Goal: Task Accomplishment & Management: Complete application form

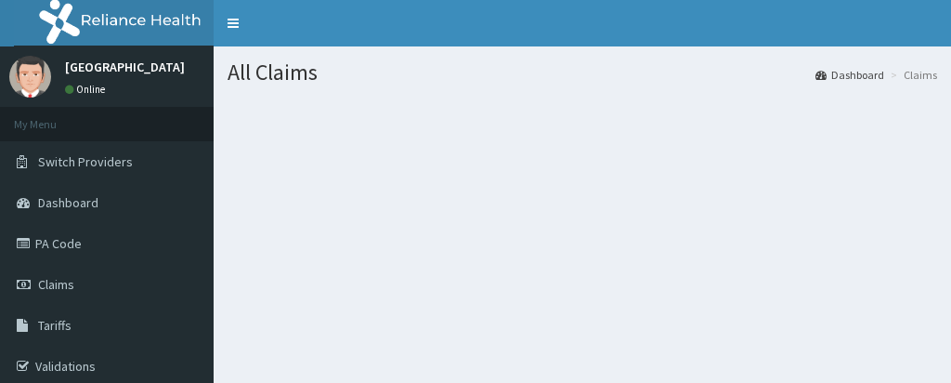
drag, startPoint x: 596, startPoint y: 300, endPoint x: 754, endPoint y: 366, distance: 172.0
click at [596, 300] on section at bounding box center [583, 201] width 738 height 232
click at [654, 347] on div "All Claims Dashboard Claims" at bounding box center [583, 237] width 738 height 383
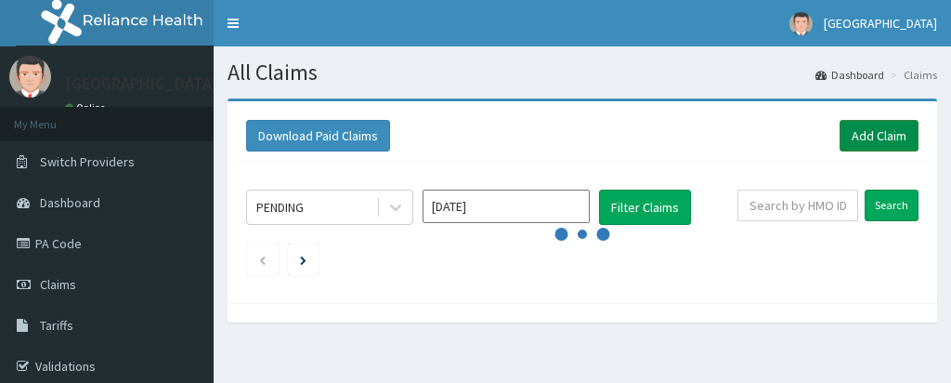
click at [866, 126] on link "Add Claim" at bounding box center [879, 136] width 79 height 32
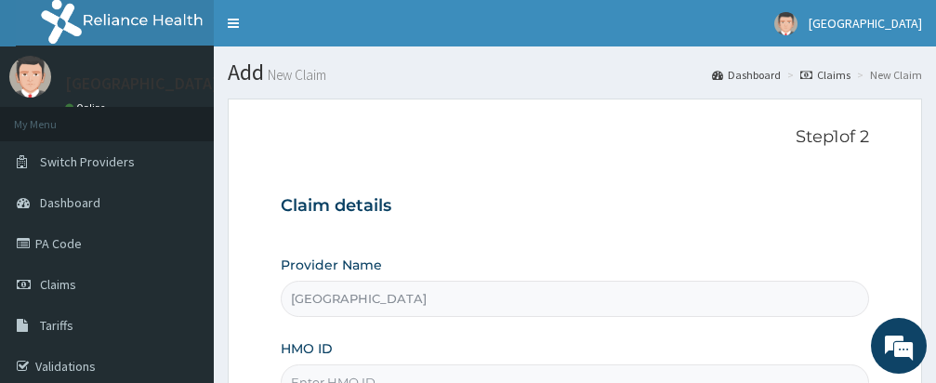
scroll to position [111, 0]
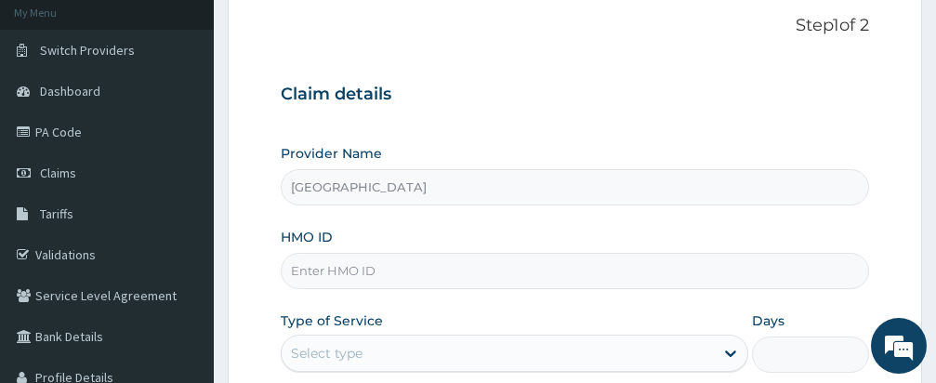
drag, startPoint x: 0, startPoint y: 0, endPoint x: 543, endPoint y: 271, distance: 606.7
click at [561, 313] on div "Provider Name Samas Hospital HMO ID Type of Service Select type Days Practition…" at bounding box center [575, 300] width 588 height 312
click at [542, 269] on input "HMO ID" at bounding box center [575, 271] width 588 height 36
type input "MOP/10236/A"
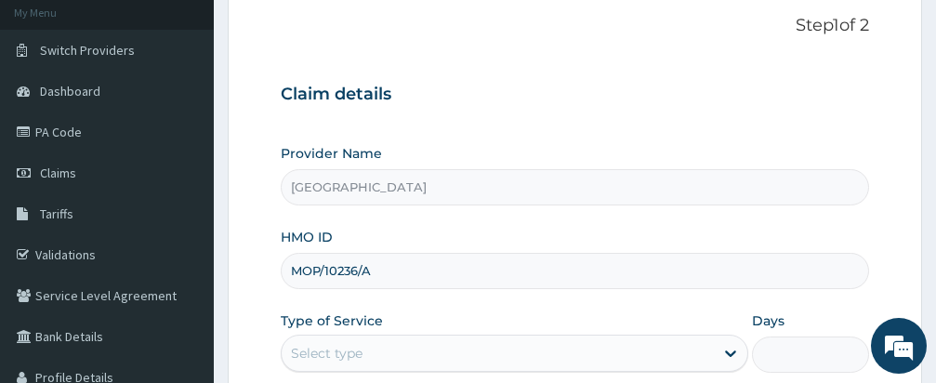
click at [492, 308] on div "Provider Name [GEOGRAPHIC_DATA] HMO ID MOP/10236/A Type of Service Select type …" at bounding box center [575, 300] width 588 height 312
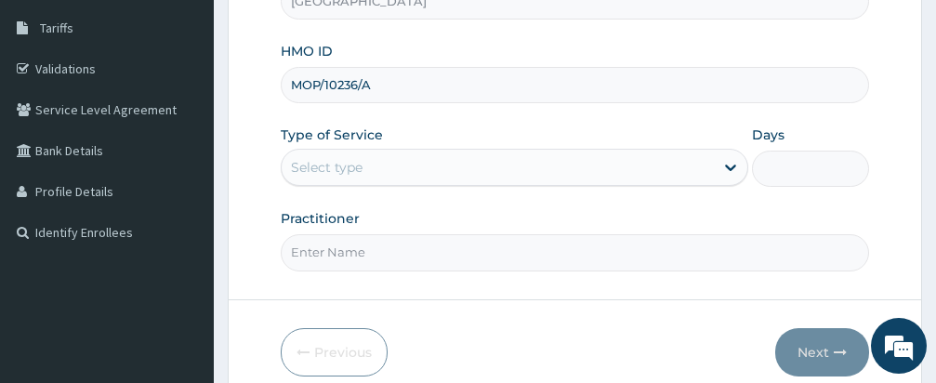
scroll to position [381, 0]
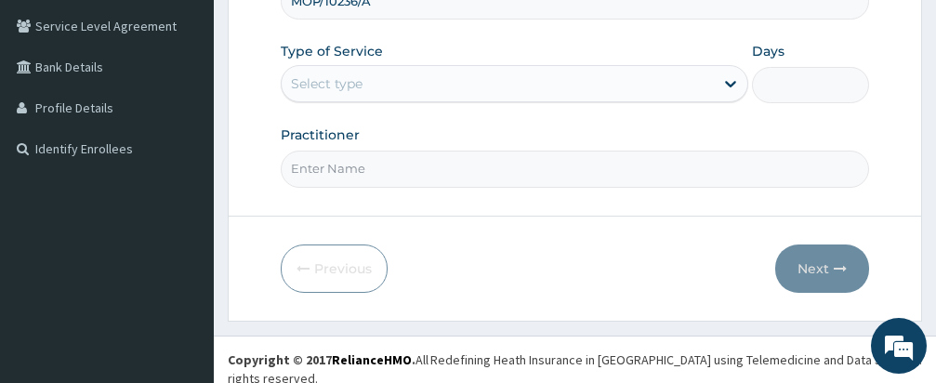
click at [458, 88] on div "Select type" at bounding box center [498, 84] width 432 height 30
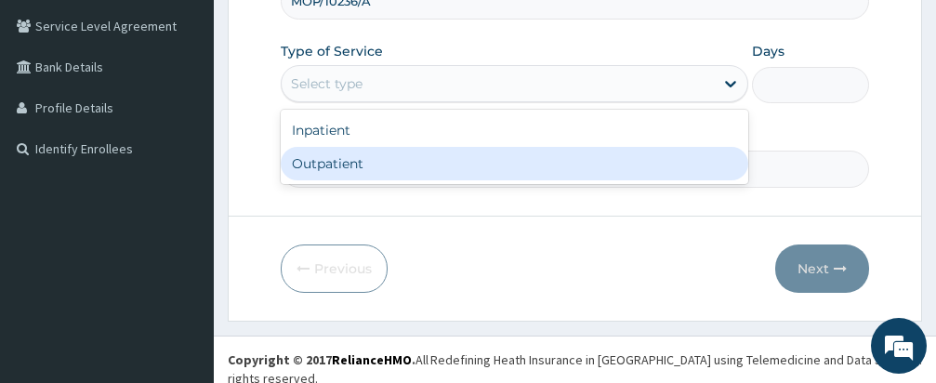
click at [445, 158] on div "Outpatient" at bounding box center [514, 163] width 467 height 33
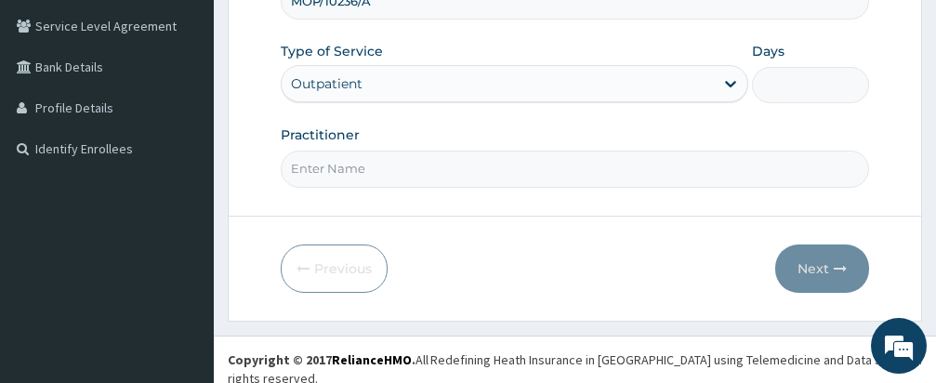
type input "1"
click at [513, 175] on input "Practitioner" at bounding box center [575, 169] width 588 height 36
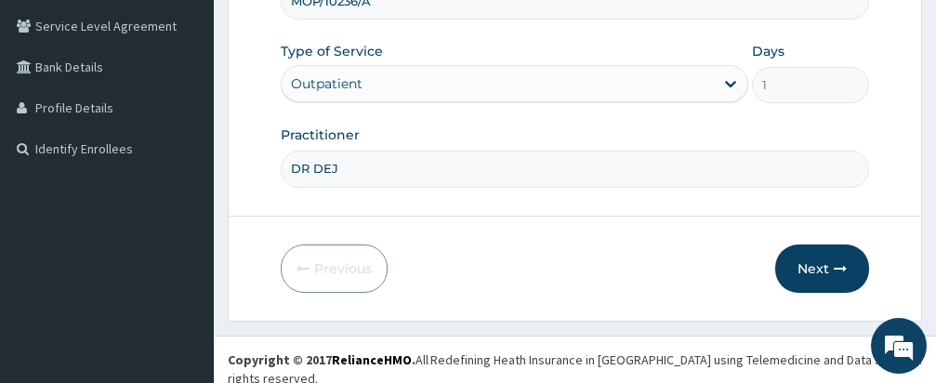
type input "DR [PERSON_NAME]"
click at [802, 262] on button "Next" at bounding box center [822, 268] width 94 height 48
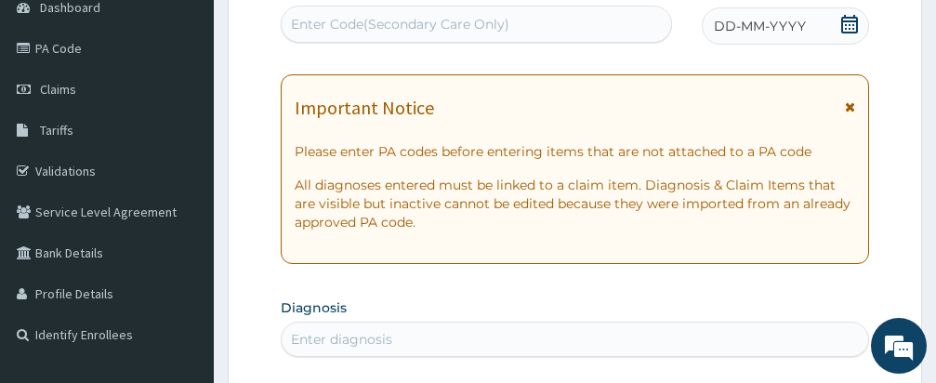
scroll to position [158, 0]
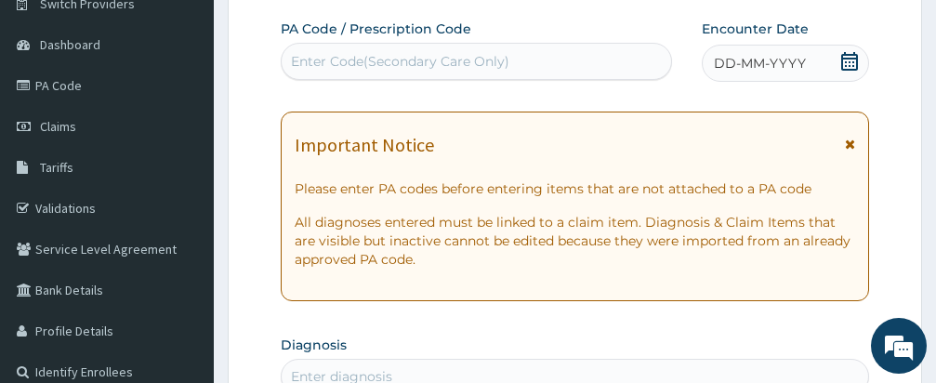
click at [849, 57] on icon at bounding box center [849, 61] width 19 height 19
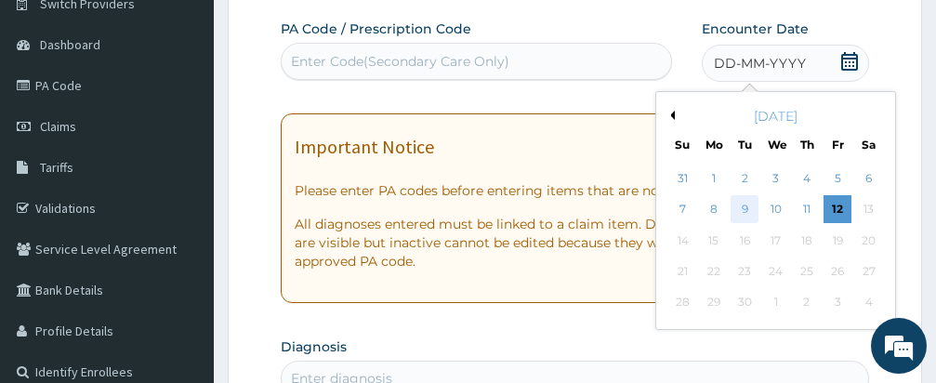
click at [742, 208] on div "9" at bounding box center [744, 210] width 28 height 28
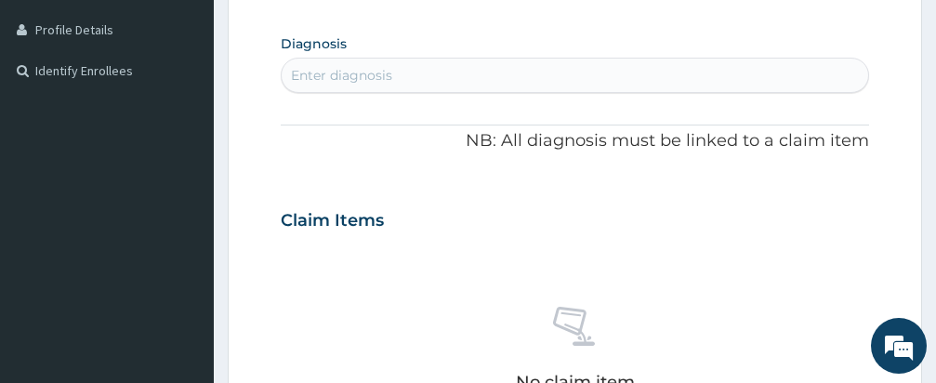
scroll to position [492, 0]
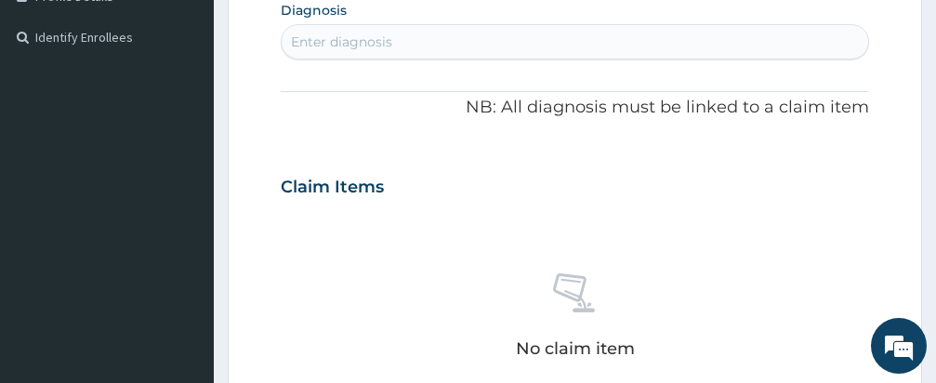
click at [571, 41] on div "Enter diagnosis" at bounding box center [575, 42] width 586 height 30
type input "[MEDICAL_DATA]"
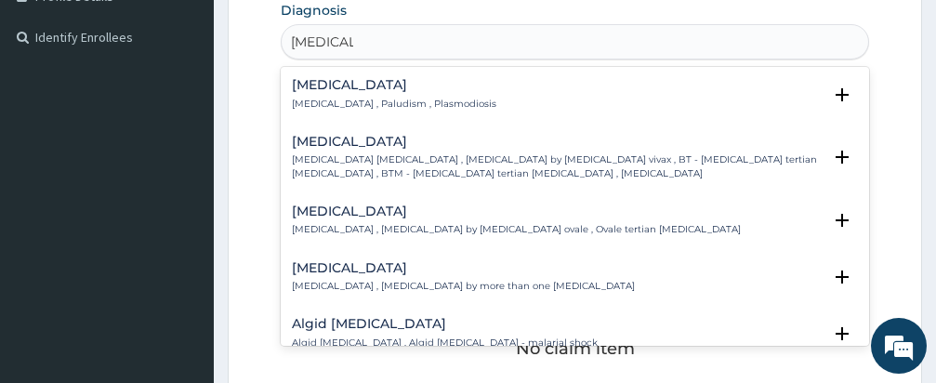
click at [317, 85] on h4 "[MEDICAL_DATA]" at bounding box center [394, 85] width 204 height 14
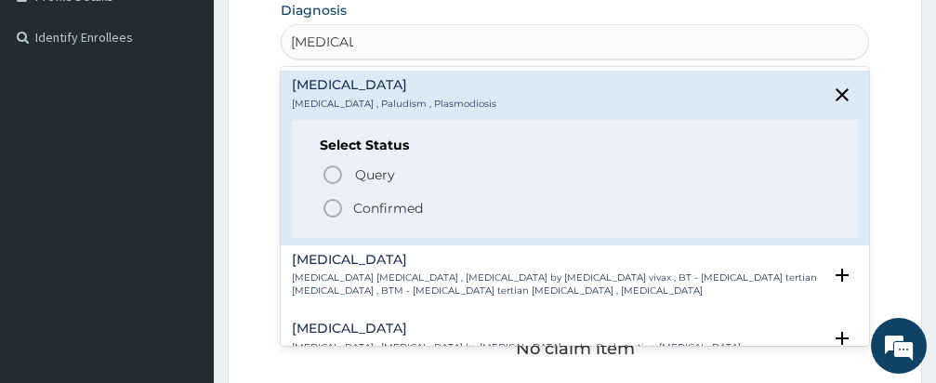
click at [332, 205] on icon "status option filled" at bounding box center [332, 208] width 22 height 22
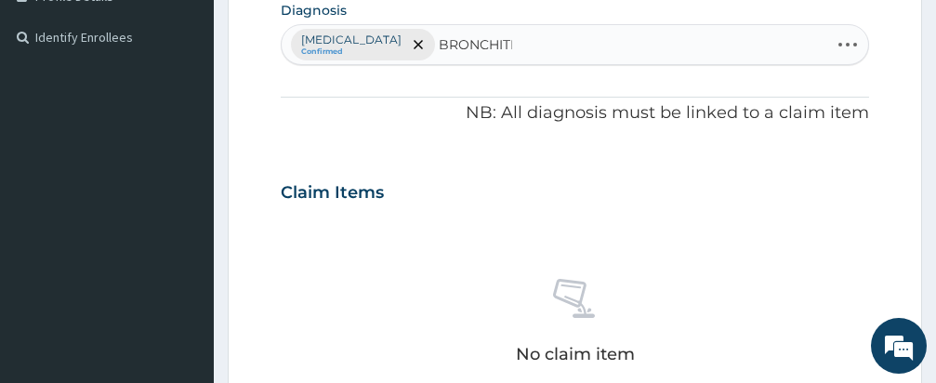
type input "[MEDICAL_DATA]"
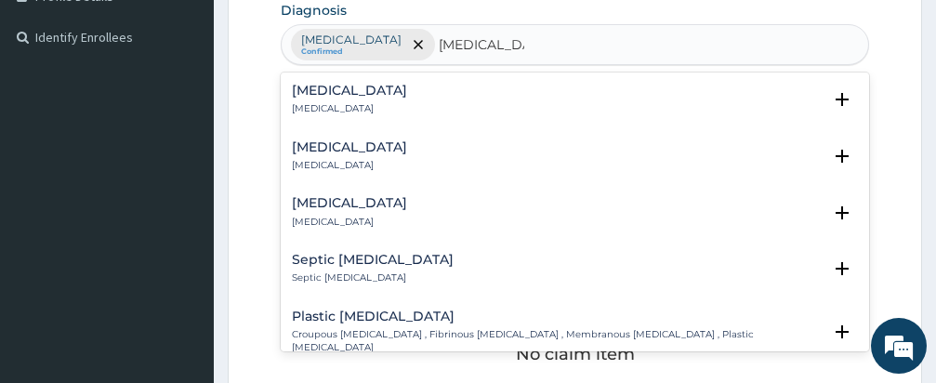
click at [343, 144] on h4 "[MEDICAL_DATA]" at bounding box center [349, 147] width 115 height 14
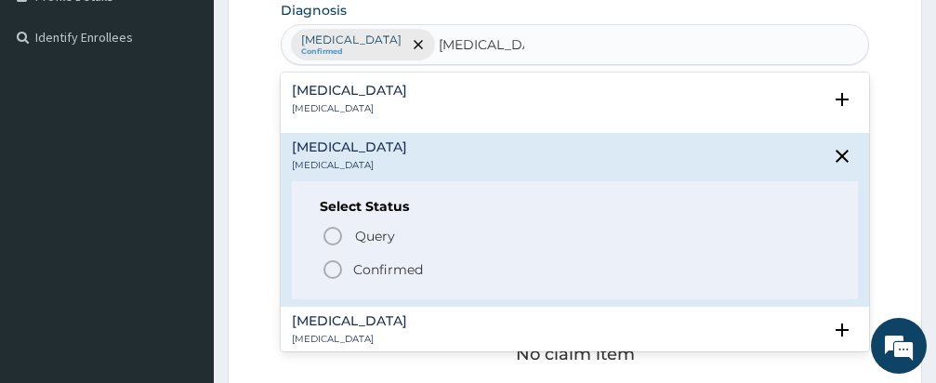
click at [332, 266] on icon "status option filled" at bounding box center [332, 269] width 22 height 22
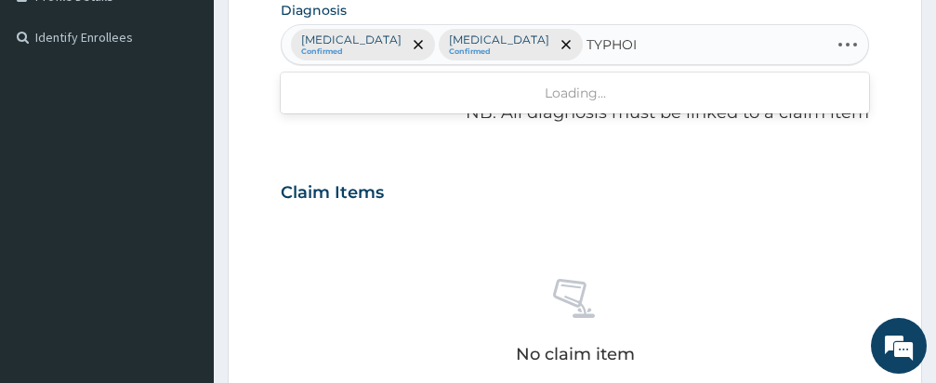
type input "TYPHOID"
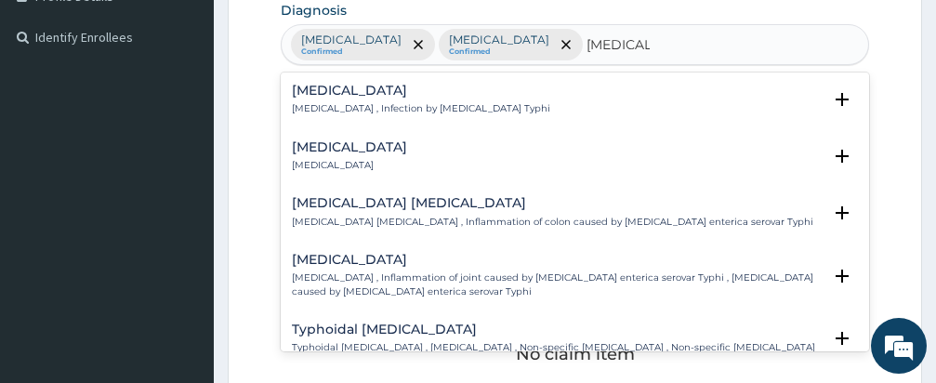
click at [325, 87] on h4 "Typhoid fever" at bounding box center [421, 91] width 258 height 14
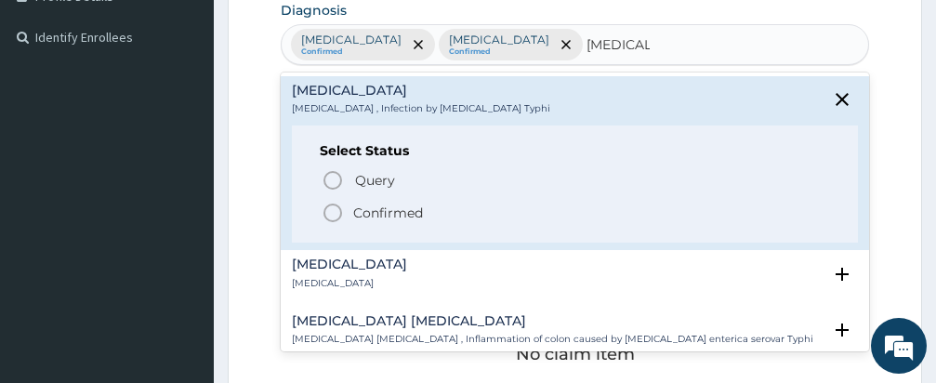
click at [331, 206] on icon "status option filled" at bounding box center [332, 213] width 22 height 22
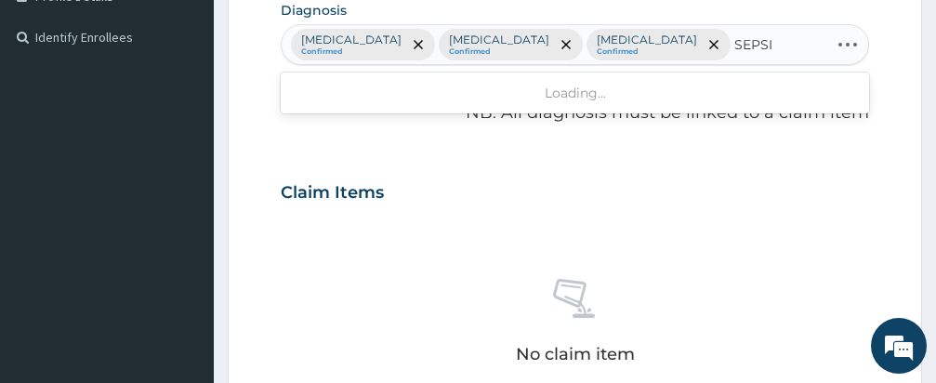
type input "SEPSIS"
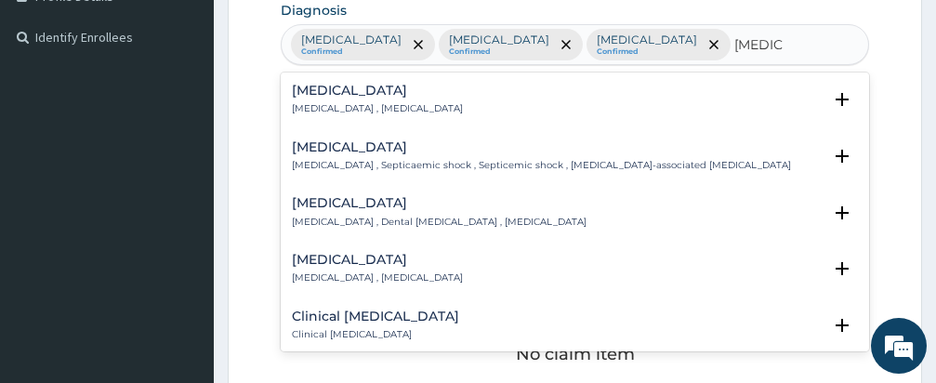
click at [319, 98] on div "Sepsis Systemic infection , Sepsis" at bounding box center [377, 100] width 171 height 33
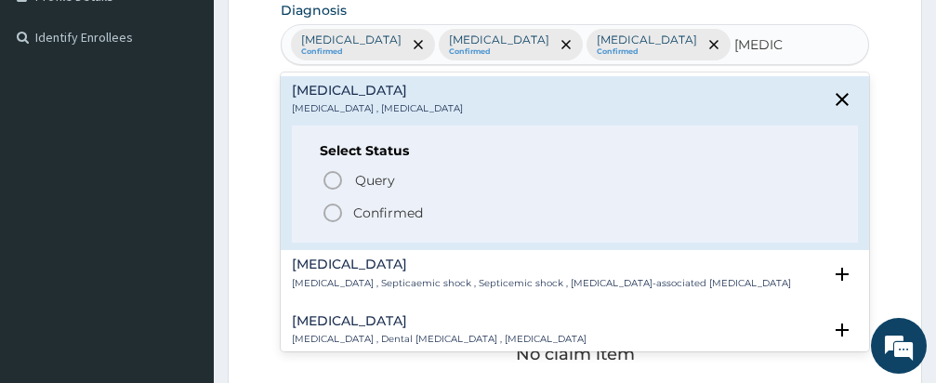
click at [334, 210] on icon "status option filled" at bounding box center [332, 213] width 22 height 22
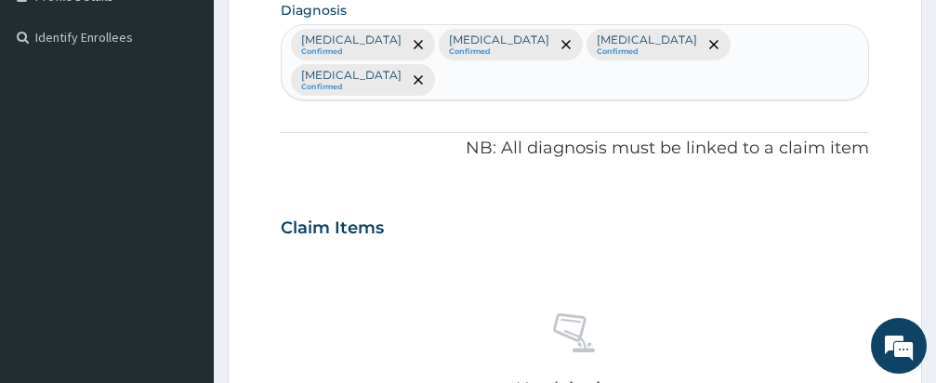
click at [415, 205] on div "Claim Items" at bounding box center [575, 224] width 588 height 48
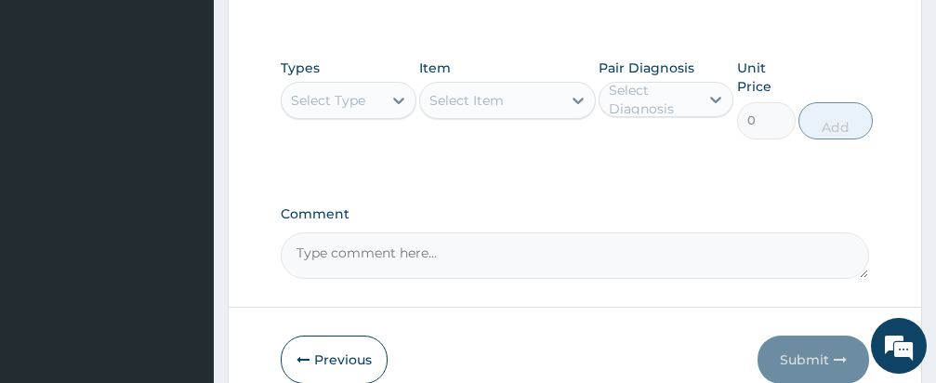
scroll to position [976, 0]
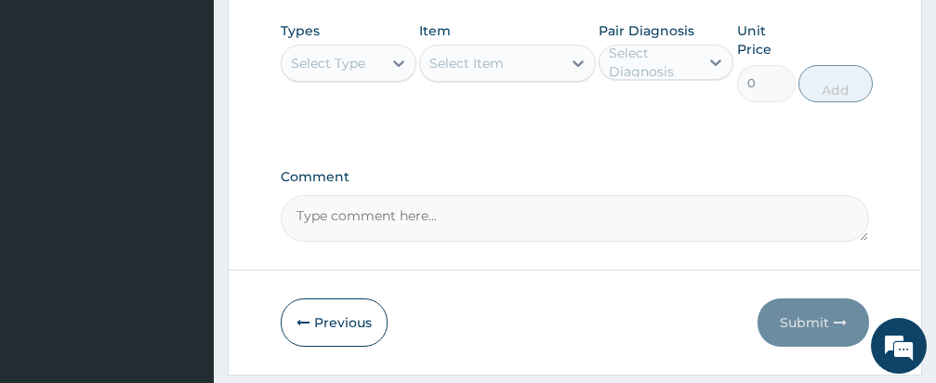
click at [344, 54] on div "Select Type" at bounding box center [328, 63] width 74 height 19
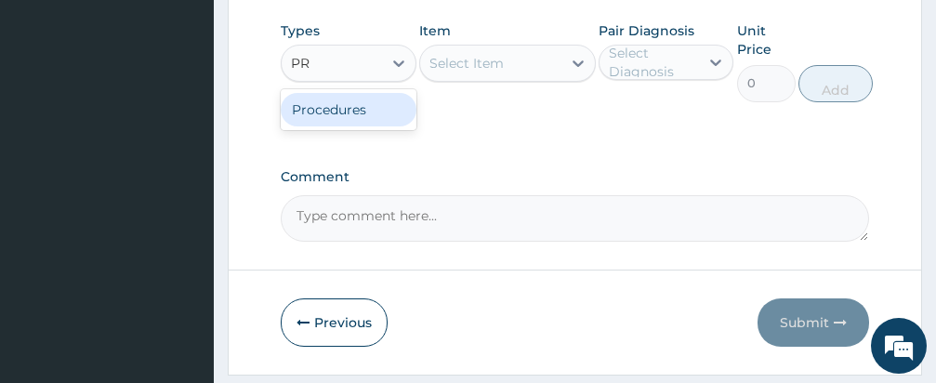
type input "PRO"
click at [348, 93] on div "Procedures" at bounding box center [349, 109] width 136 height 33
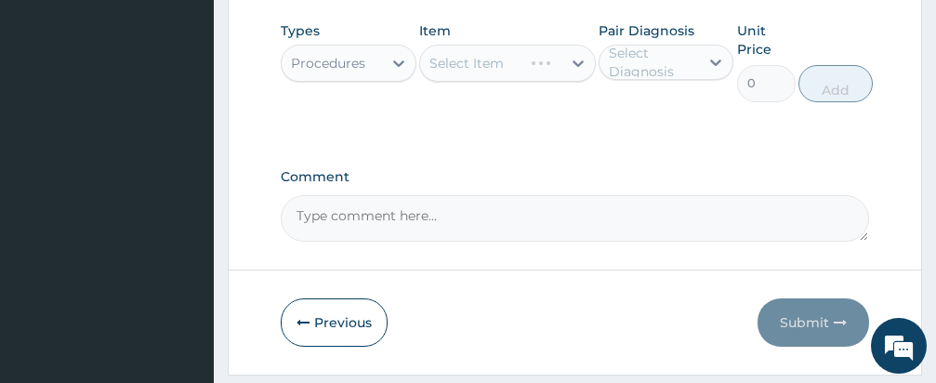
click at [463, 45] on div "Select Item" at bounding box center [507, 63] width 177 height 37
click at [464, 45] on div "Select Item" at bounding box center [507, 63] width 177 height 37
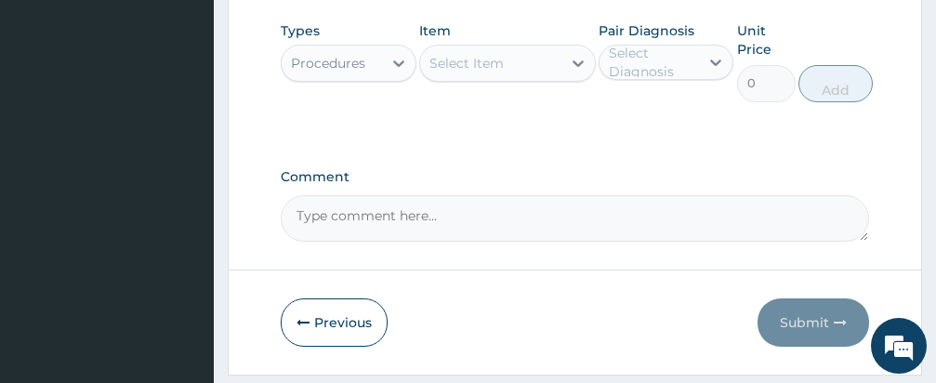
click at [463, 54] on div "Select Item" at bounding box center [466, 63] width 74 height 19
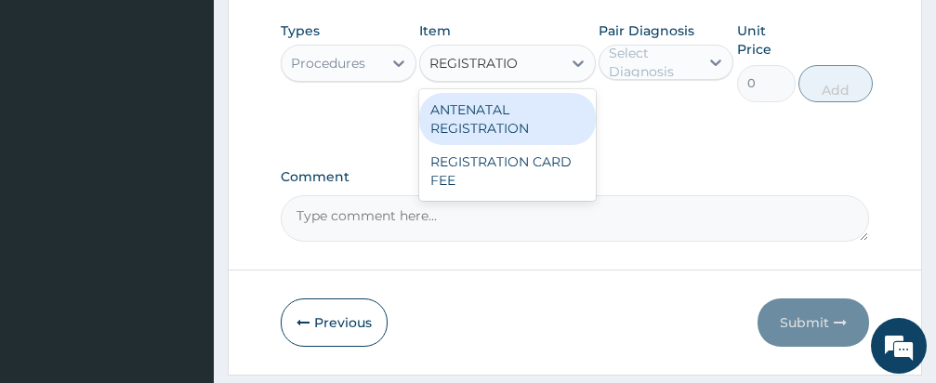
type input "REGISTRATION"
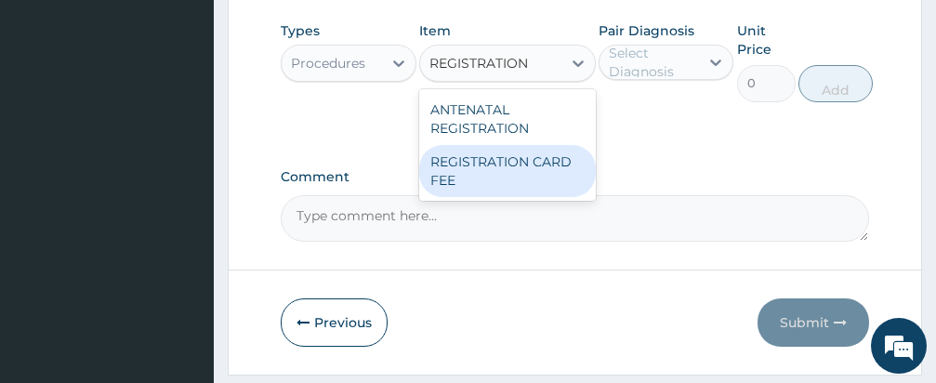
click at [492, 145] on div "REGISTRATION CARD FEE" at bounding box center [507, 171] width 177 height 52
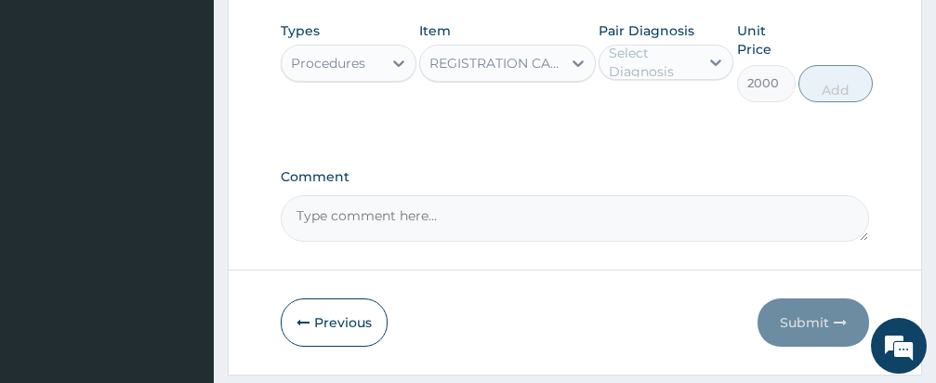
type input "2000"
click at [639, 44] on div "Select Diagnosis" at bounding box center [653, 62] width 89 height 37
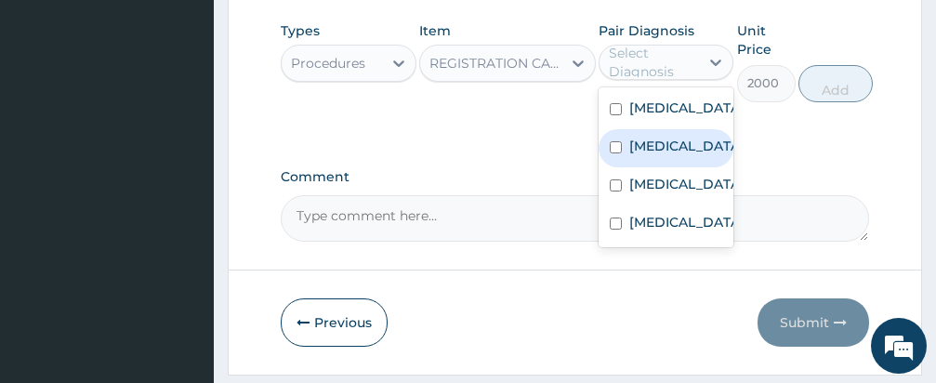
click at [613, 141] on input "checkbox" at bounding box center [616, 147] width 12 height 12
checkbox input "true"
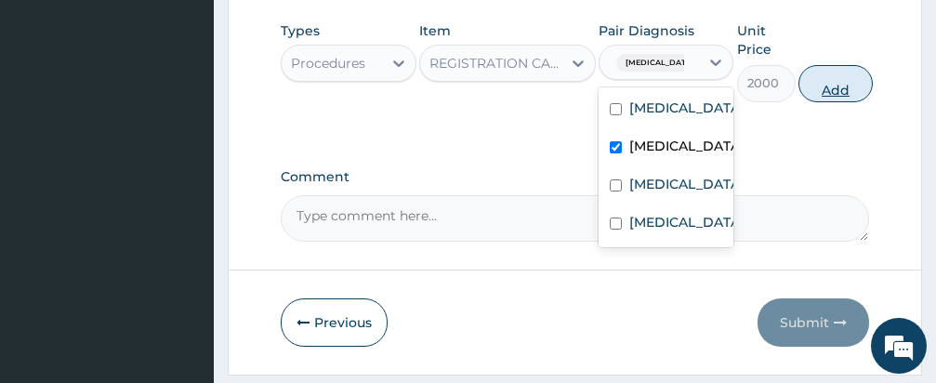
click at [845, 65] on button "Add" at bounding box center [835, 83] width 74 height 37
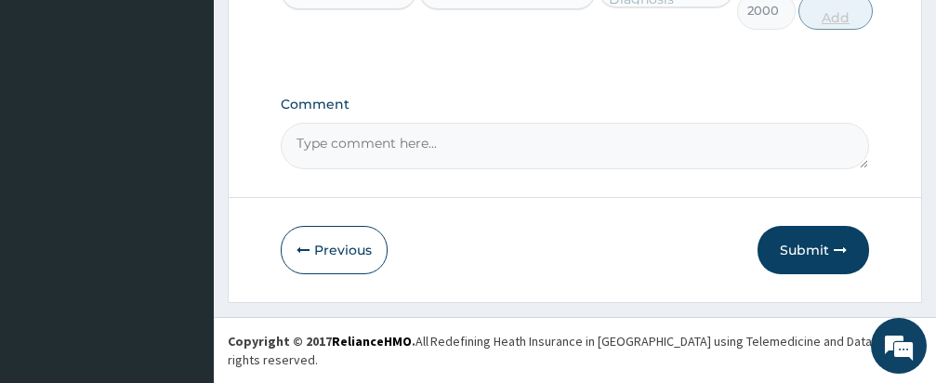
type input "0"
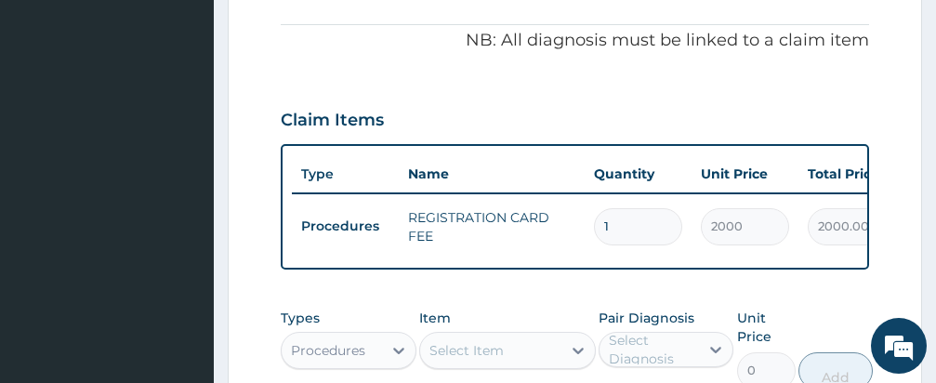
click at [578, 276] on div "PA Code / Prescription Code Enter Code(Secondary Care Only) Encounter Date 09-0…" at bounding box center [575, 52] width 588 height 951
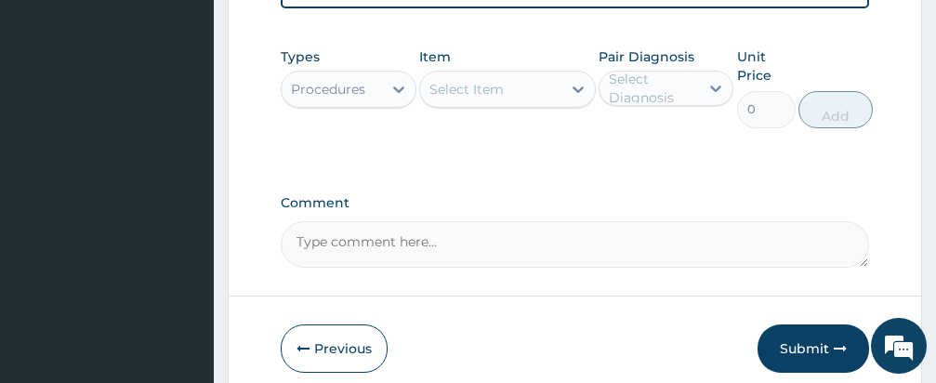
scroll to position [898, 0]
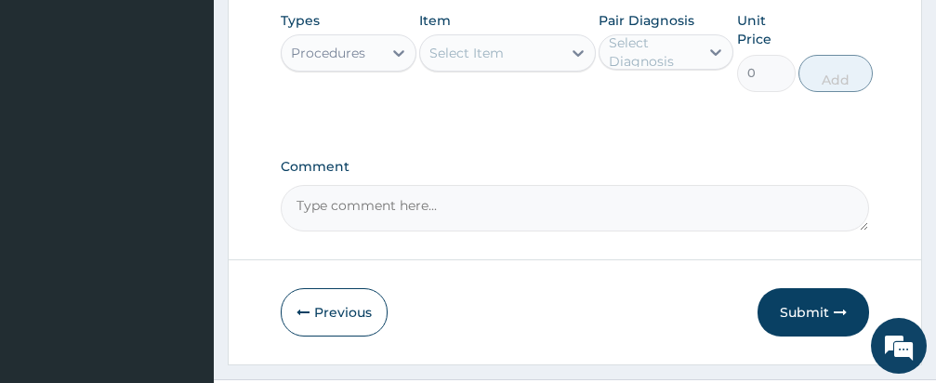
click at [483, 44] on div "Select Item" at bounding box center [466, 53] width 74 height 19
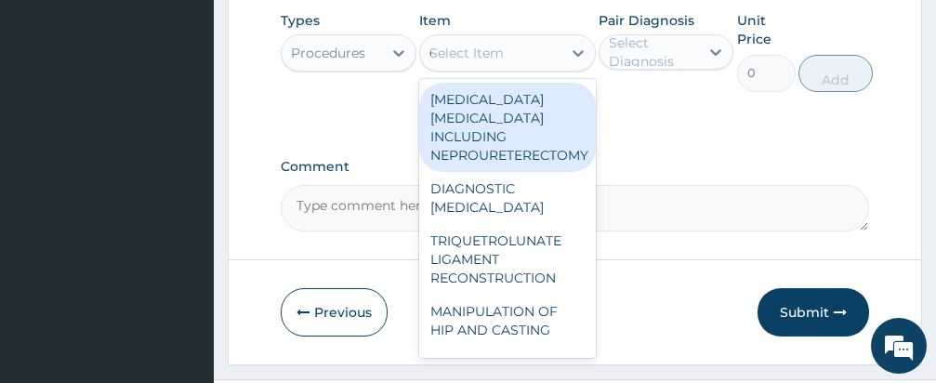
type input "GENERAL"
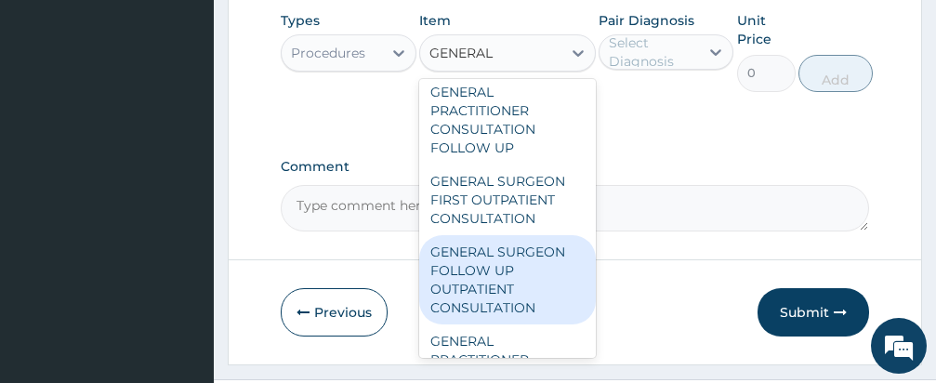
scroll to position [598, 0]
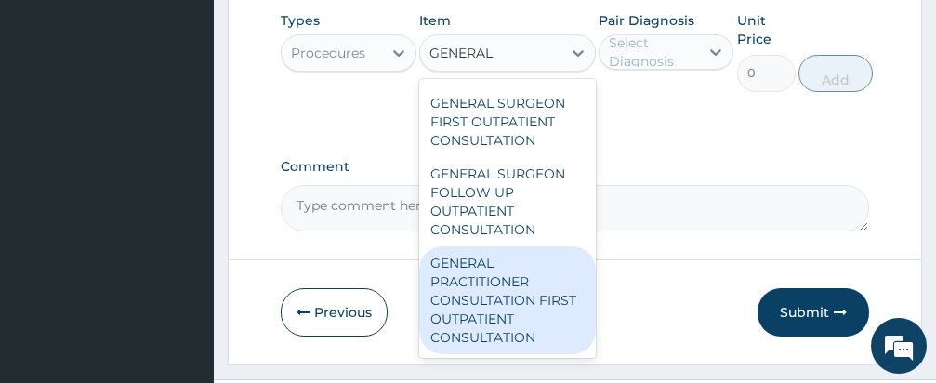
click at [505, 295] on div "GENERAL PRACTITIONER CONSULTATION FIRST OUTPATIENT CONSULTATION" at bounding box center [507, 300] width 177 height 108
type input "3000"
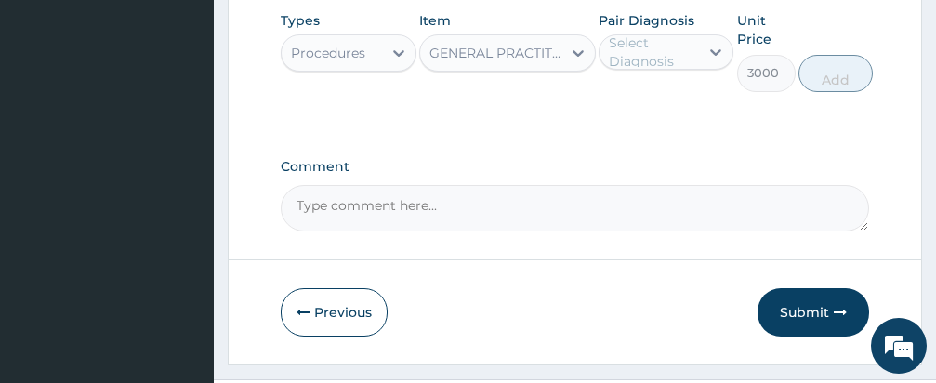
click at [666, 42] on div "Select Diagnosis" at bounding box center [653, 51] width 89 height 37
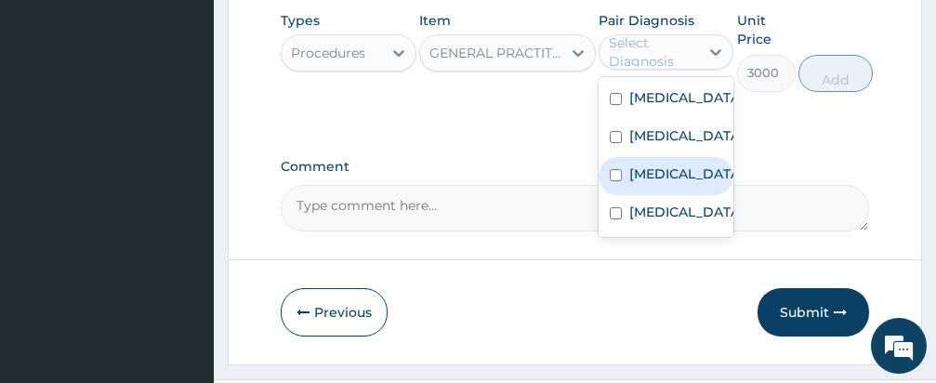
click at [614, 173] on input "checkbox" at bounding box center [616, 175] width 12 height 12
checkbox input "true"
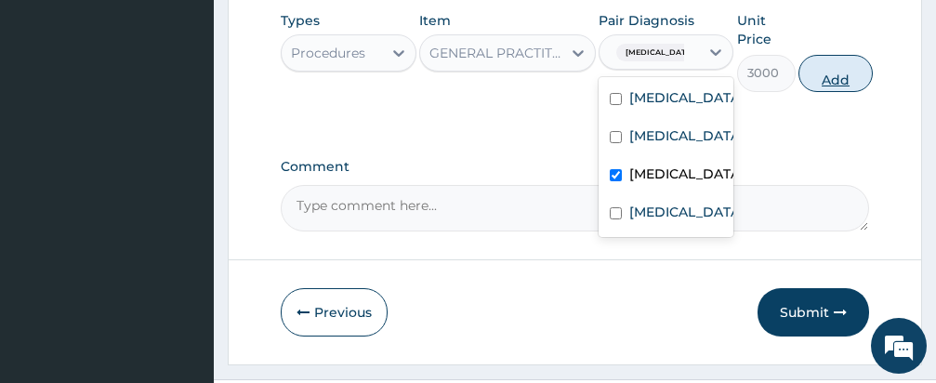
click at [833, 55] on button "Add" at bounding box center [835, 73] width 74 height 37
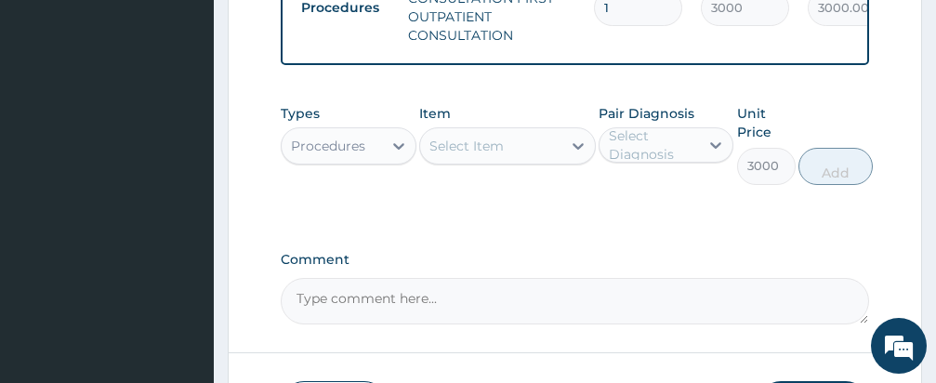
type input "0"
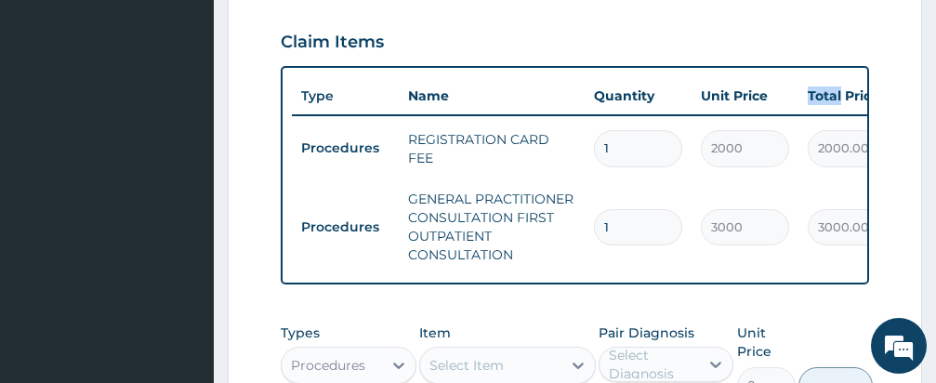
click at [588, 323] on div "Item Select Item" at bounding box center [507, 363] width 177 height 80
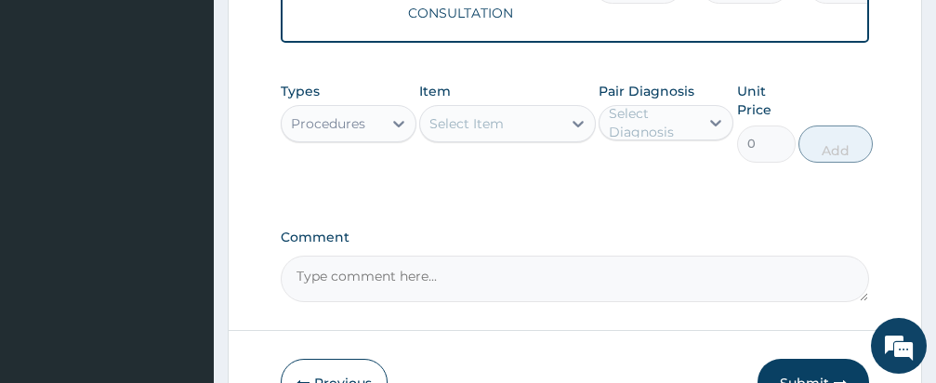
scroll to position [939, 0]
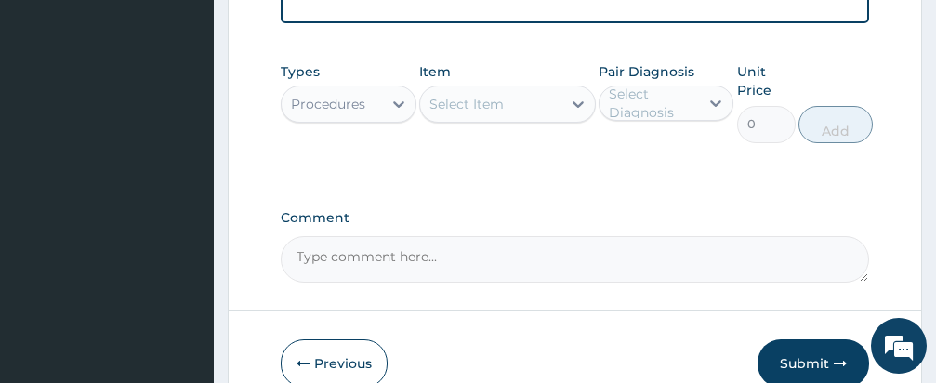
click at [361, 95] on div "Procedures" at bounding box center [328, 104] width 74 height 19
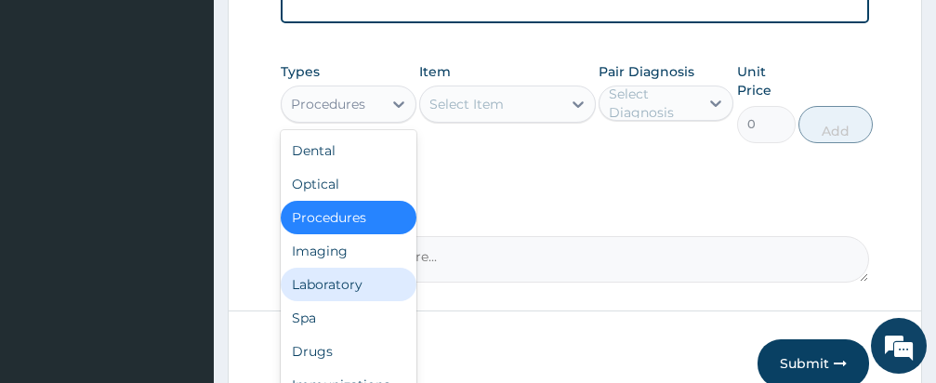
click at [343, 268] on div "Laboratory" at bounding box center [349, 284] width 136 height 33
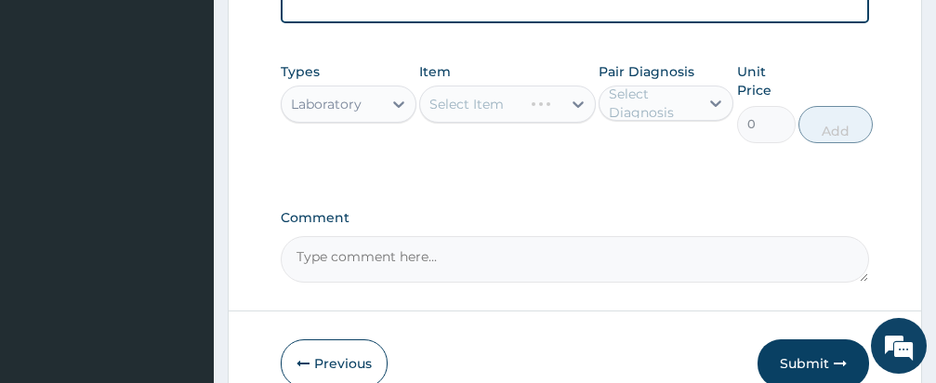
click at [499, 85] on div "Select Item" at bounding box center [507, 103] width 177 height 37
click at [504, 89] on div "Select Item" at bounding box center [490, 104] width 141 height 30
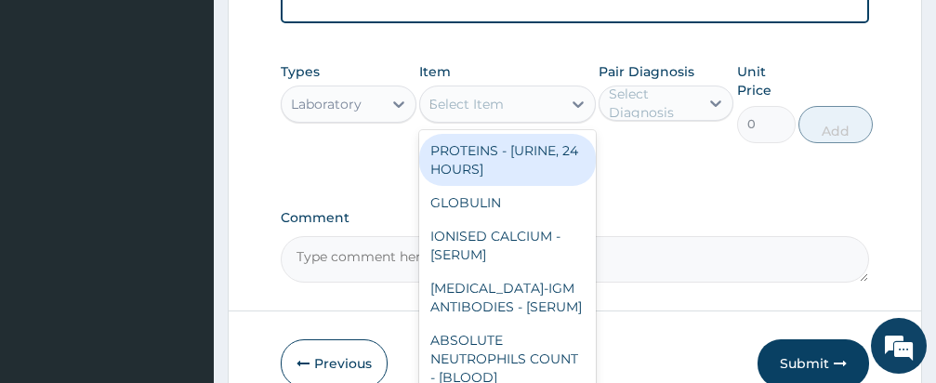
type input "FBC"
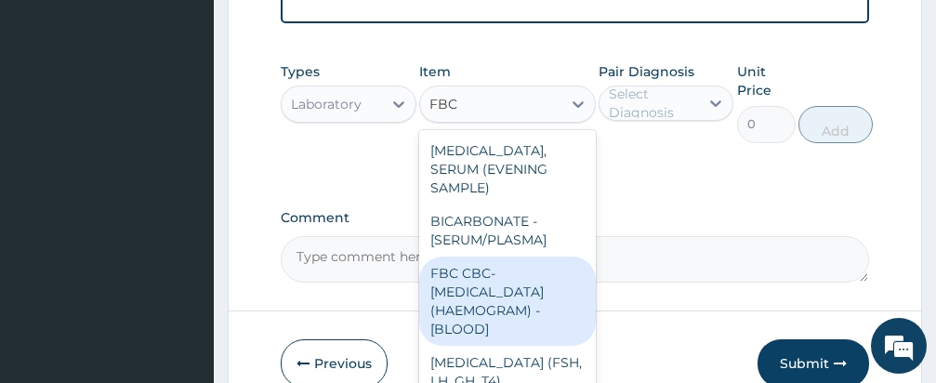
click at [508, 269] on div "FBC CBC-COMPLETE BLOOD COUNT (HAEMOGRAM) - [BLOOD]" at bounding box center [507, 300] width 177 height 89
type input "3000"
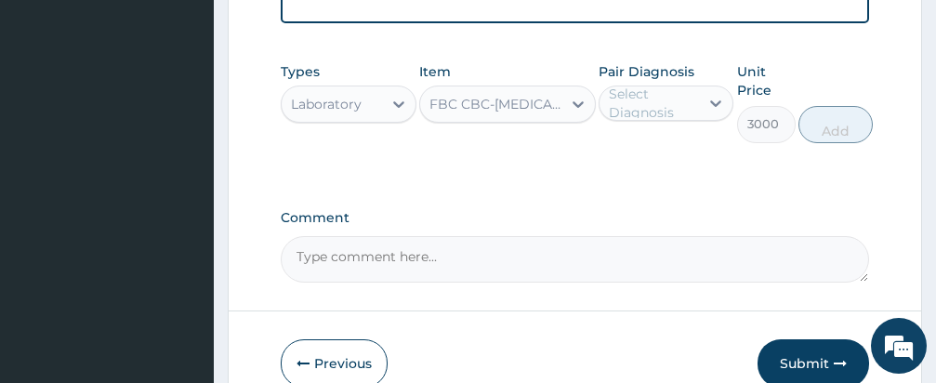
click at [655, 85] on div "Select Diagnosis" at bounding box center [653, 103] width 89 height 37
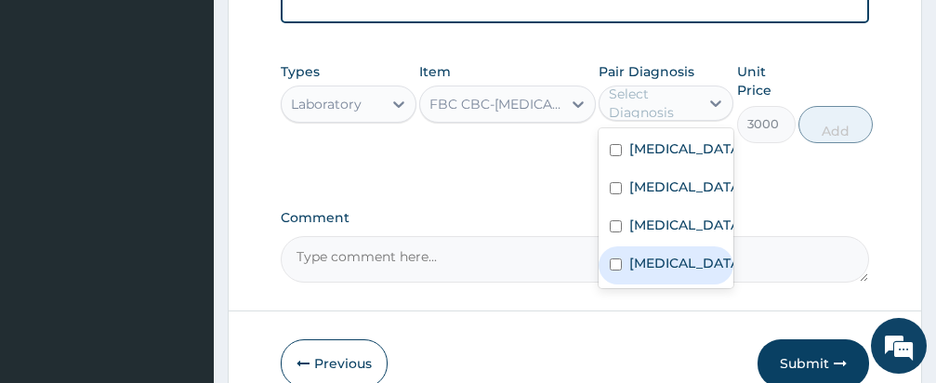
click at [616, 261] on input "checkbox" at bounding box center [616, 264] width 12 height 12
checkbox input "true"
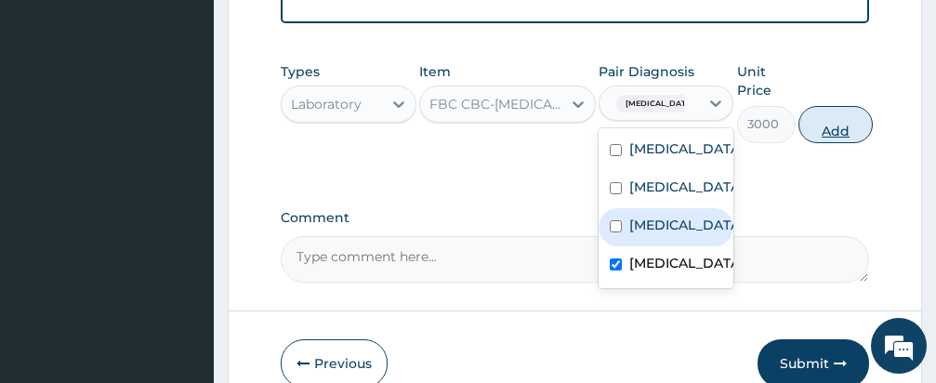
click at [838, 106] on button "Add" at bounding box center [835, 124] width 74 height 37
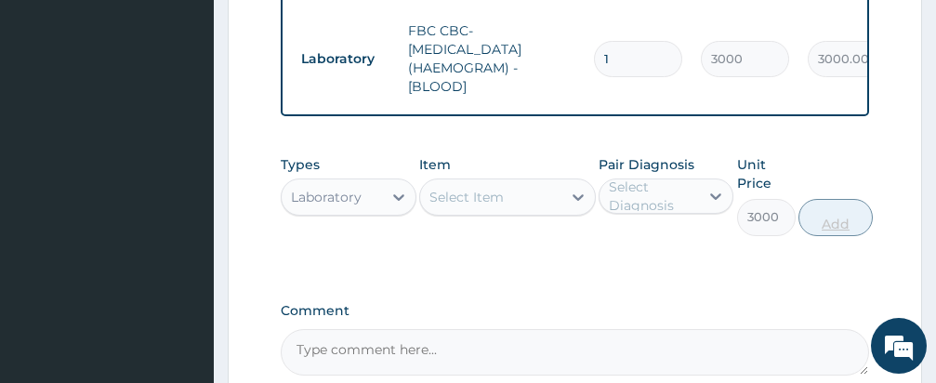
type input "0"
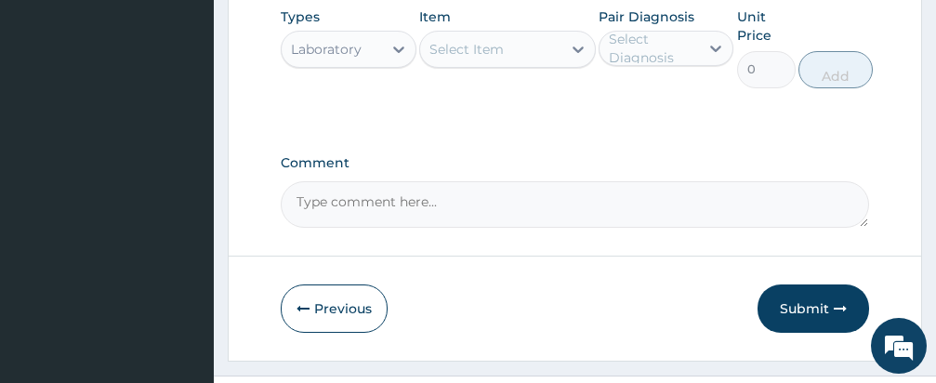
scroll to position [1088, 0]
click at [510, 33] on div "Select Item" at bounding box center [490, 48] width 141 height 30
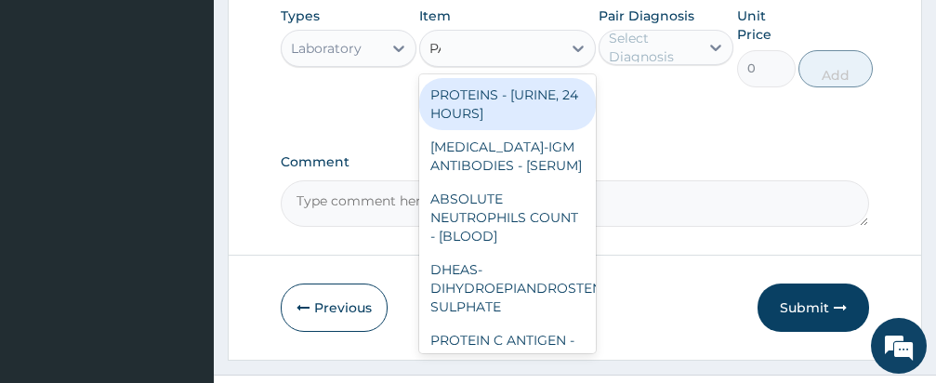
type input "PARASITE"
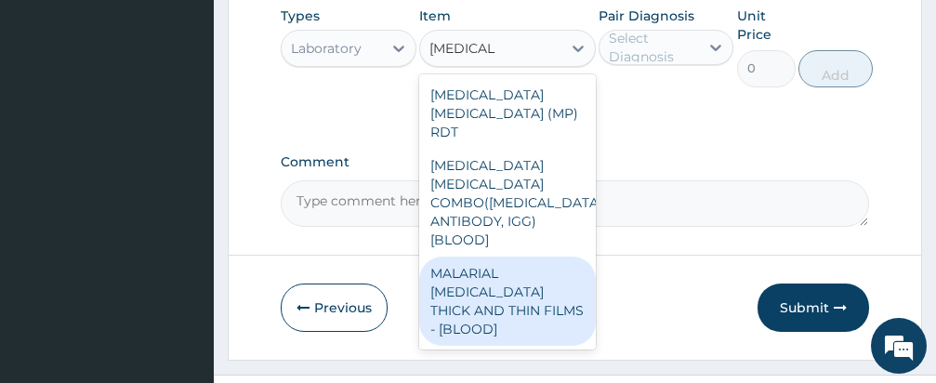
click at [523, 256] on div "MALARIAL PARASITE THICK AND THIN FILMS - [BLOOD]" at bounding box center [507, 300] width 177 height 89
type input "1500"
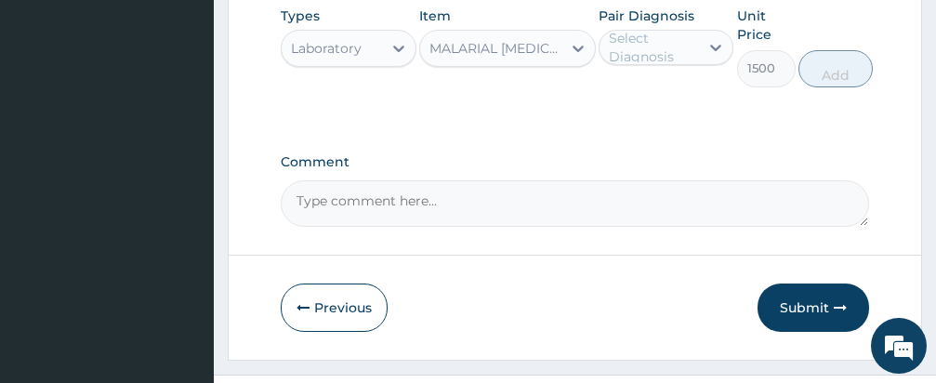
click at [642, 29] on div "Select Diagnosis" at bounding box center [653, 47] width 89 height 37
click at [643, 30] on div "Select Diagnosis" at bounding box center [653, 47] width 89 height 37
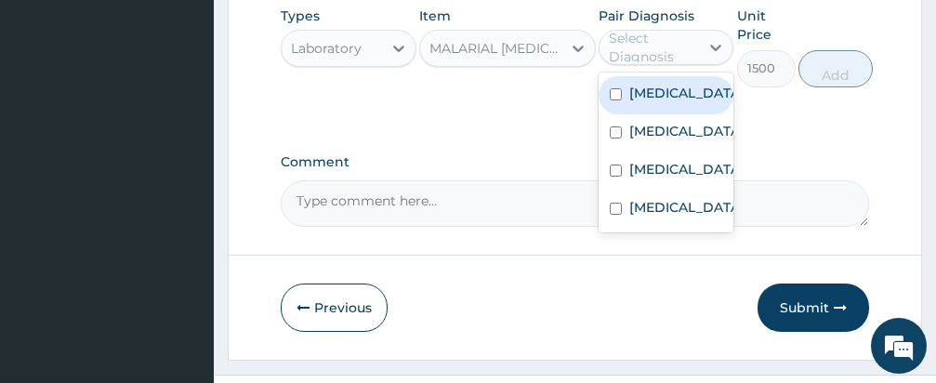
click at [614, 88] on input "checkbox" at bounding box center [616, 94] width 12 height 12
checkbox input "true"
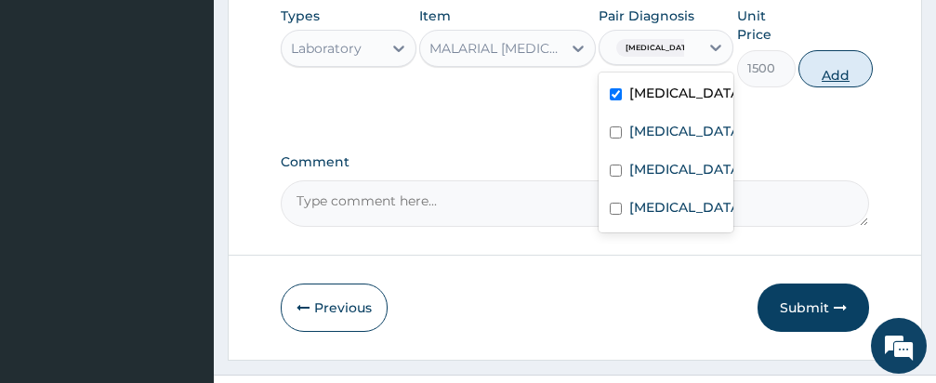
click at [833, 50] on button "Add" at bounding box center [835, 68] width 74 height 37
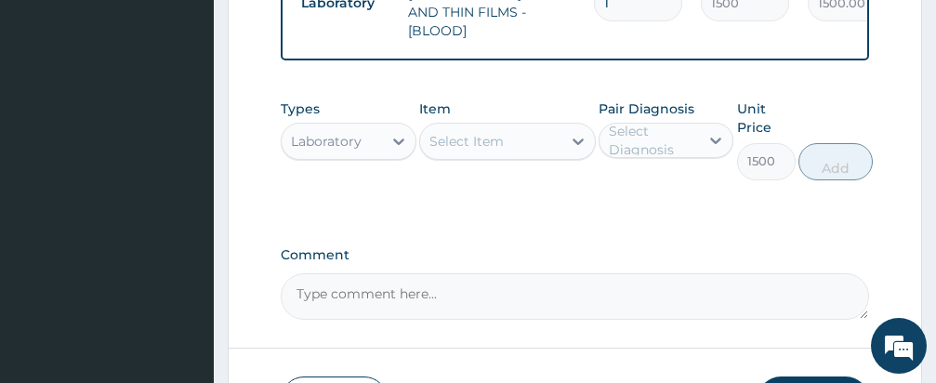
type input "0"
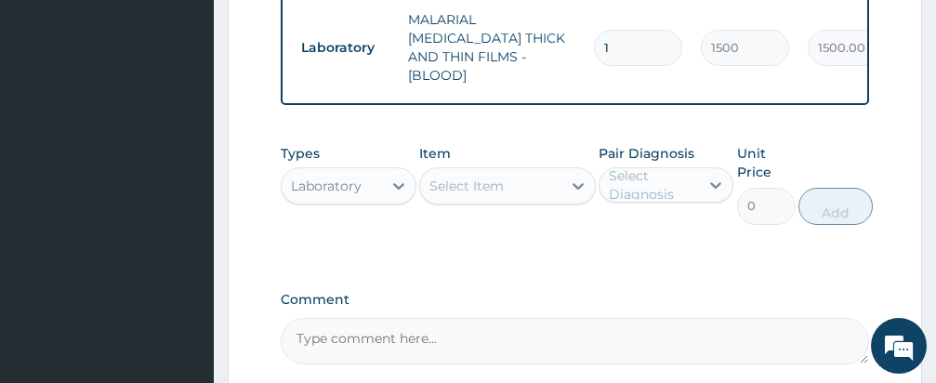
scroll to position [1079, 0]
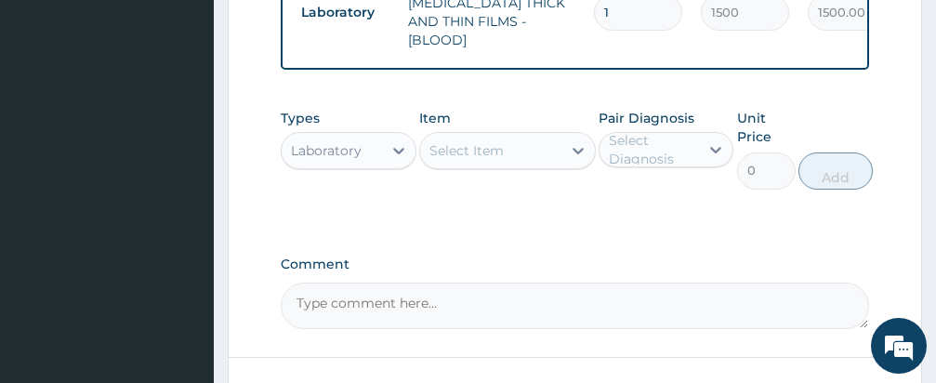
click at [357, 141] on div "Laboratory" at bounding box center [326, 150] width 71 height 19
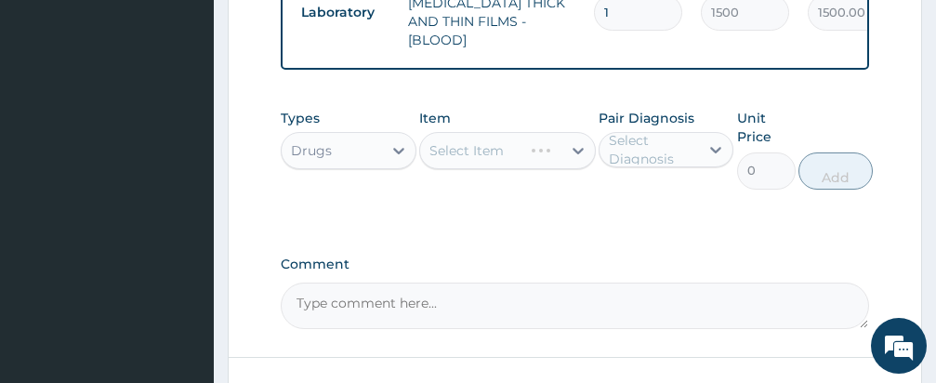
click at [476, 132] on div "Select Item" at bounding box center [507, 150] width 177 height 37
click at [477, 132] on div "Select Item" at bounding box center [507, 150] width 177 height 37
click at [476, 141] on div "Select Item" at bounding box center [466, 150] width 74 height 19
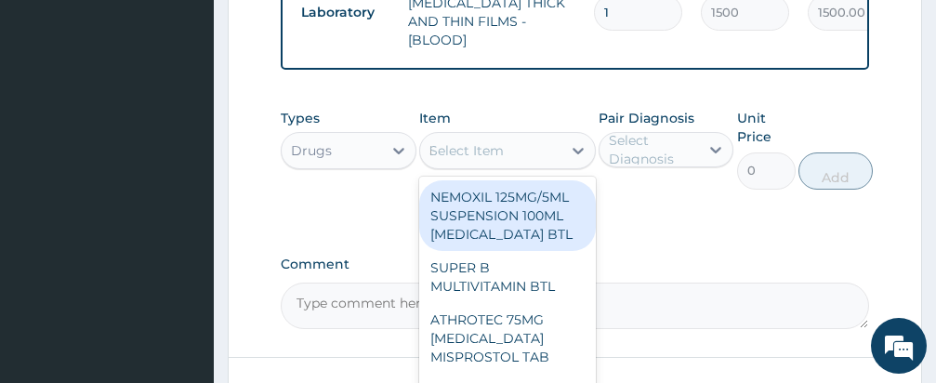
type input "EMAL"
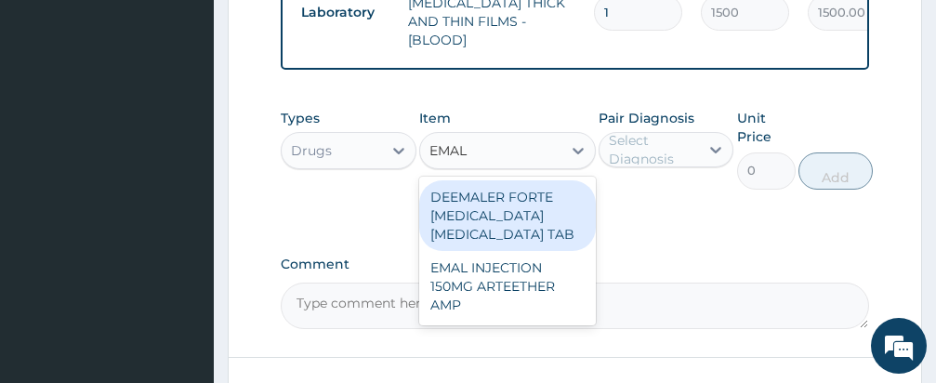
click at [486, 251] on div "EMAL INJECTION 150MG ARTEETHER AMP" at bounding box center [507, 286] width 177 height 71
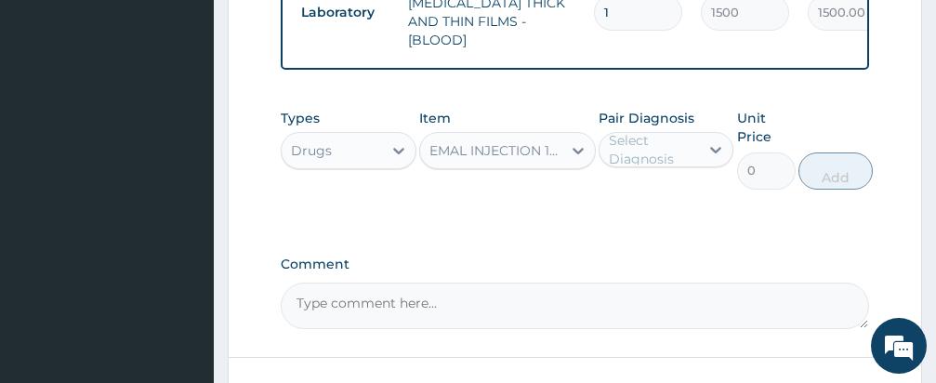
type input "876"
click at [613, 131] on div "Select Diagnosis" at bounding box center [653, 149] width 89 height 37
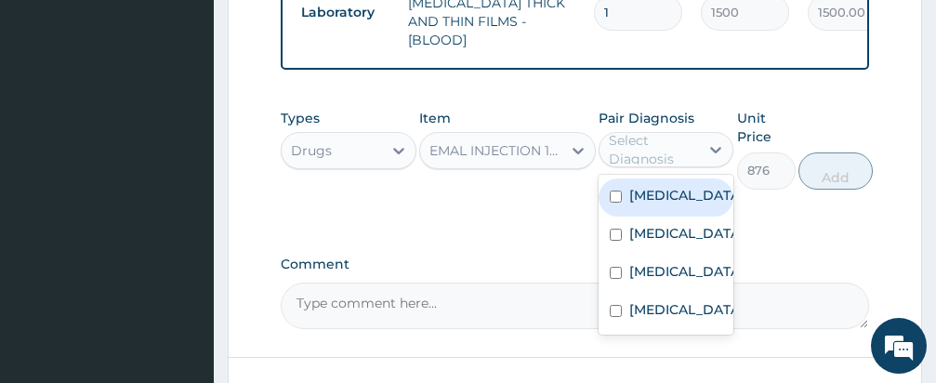
click at [615, 190] on input "checkbox" at bounding box center [616, 196] width 12 height 12
checkbox input "true"
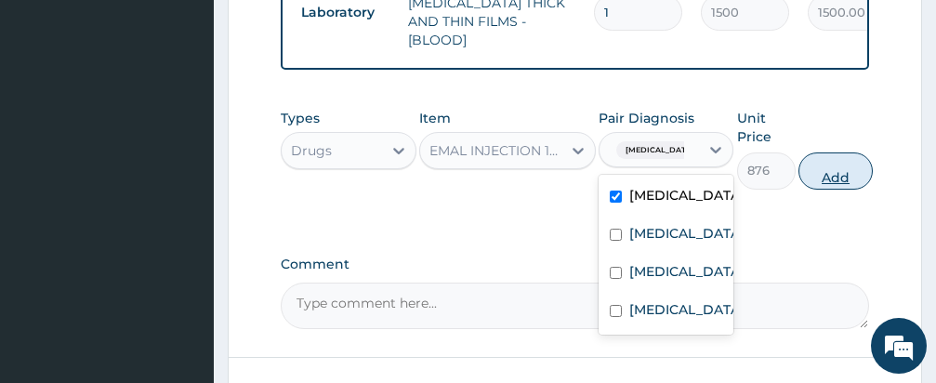
click at [828, 152] on button "Add" at bounding box center [835, 170] width 74 height 37
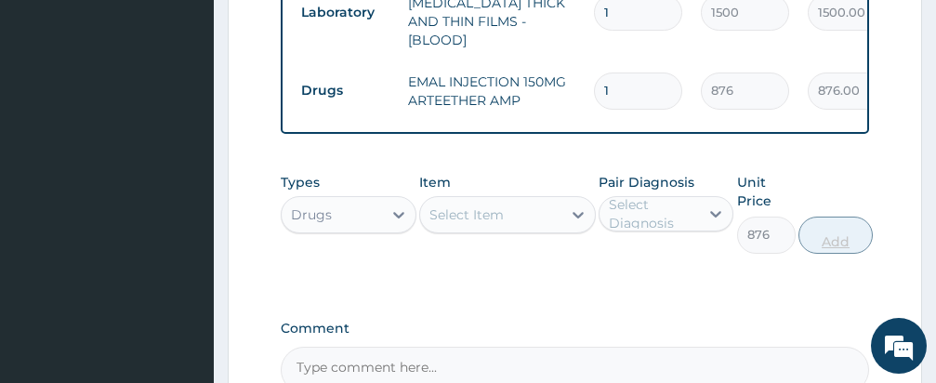
type input "0"
type input "0.00"
type input "3"
type input "2628.00"
type input "3"
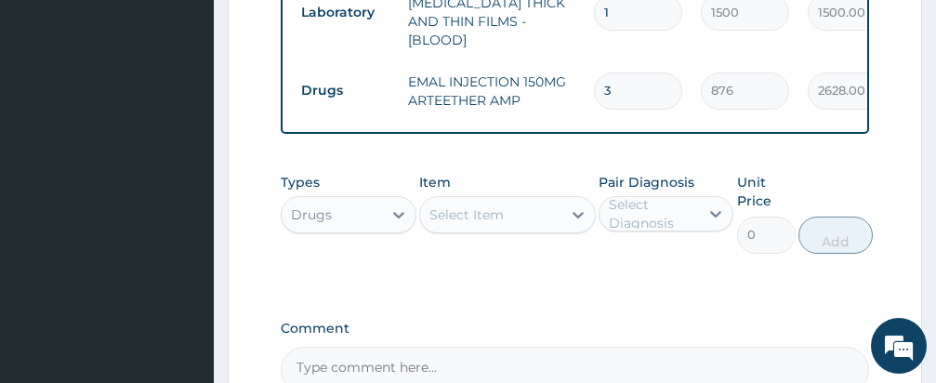
click at [612, 232] on div "Types Drugs Item Select Item Pair Diagnosis Select Diagnosis Unit Price 0 Add" at bounding box center [575, 227] width 588 height 126
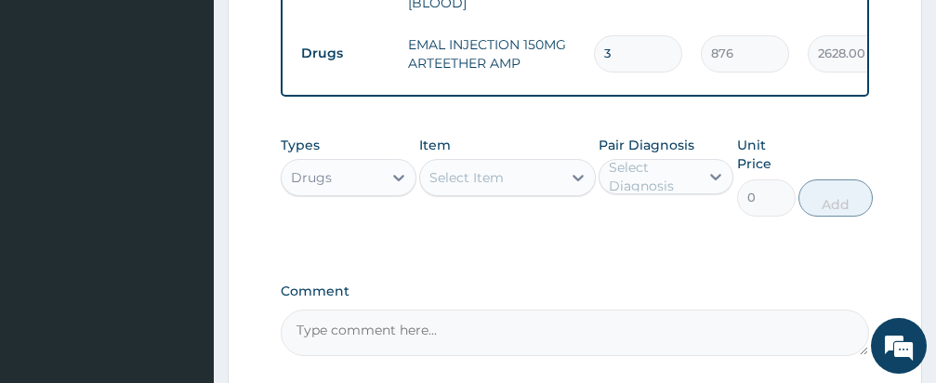
scroll to position [1190, 0]
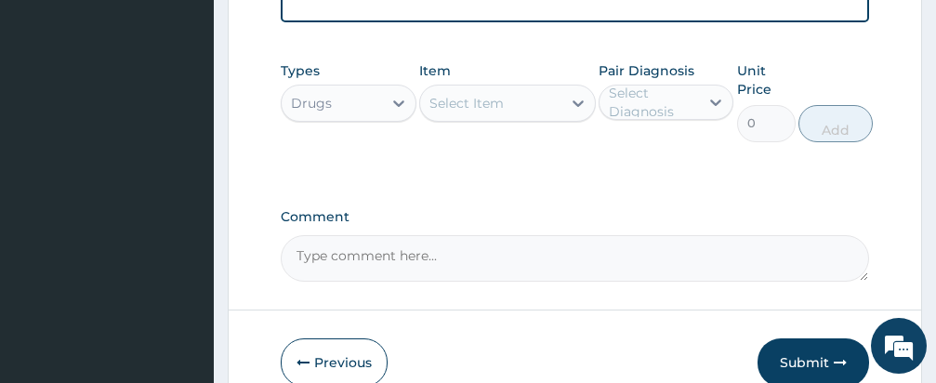
click at [501, 94] on div "Select Item" at bounding box center [466, 103] width 74 height 19
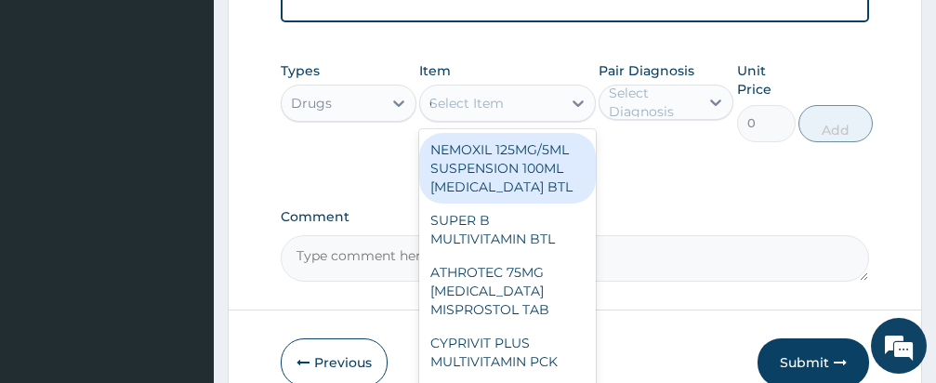
type input "COARTEM"
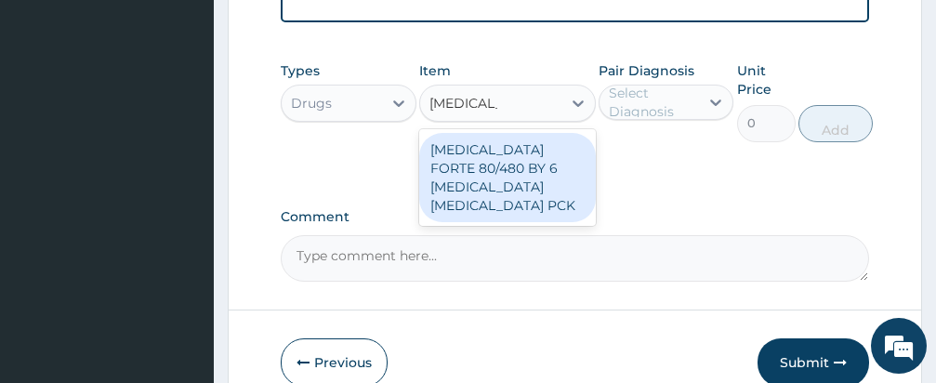
click at [500, 88] on div "COARTEM COARTEM" at bounding box center [490, 103] width 141 height 30
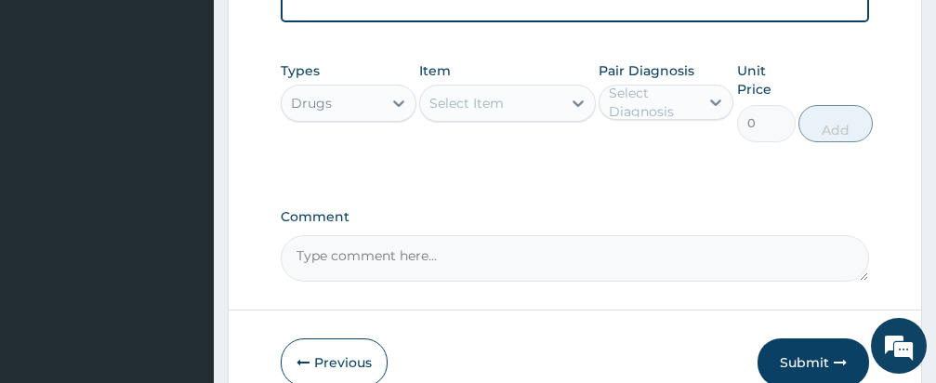
click at [500, 94] on div "Select Item" at bounding box center [466, 103] width 74 height 19
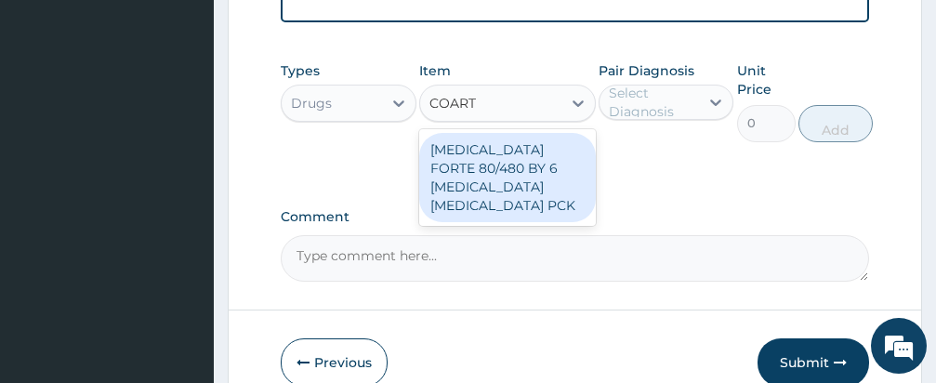
type input "COARTEM"
click at [507, 138] on div "COARTEM FORTE 80/480 BY 6 ARTEMETHER LUMEFANTRINE PCK" at bounding box center [507, 177] width 177 height 89
click at [507, 138] on div "Types Drugs Item option EMAL INJECTION 150MG ARTEETHER AMP, selected. option CO…" at bounding box center [575, 115] width 588 height 126
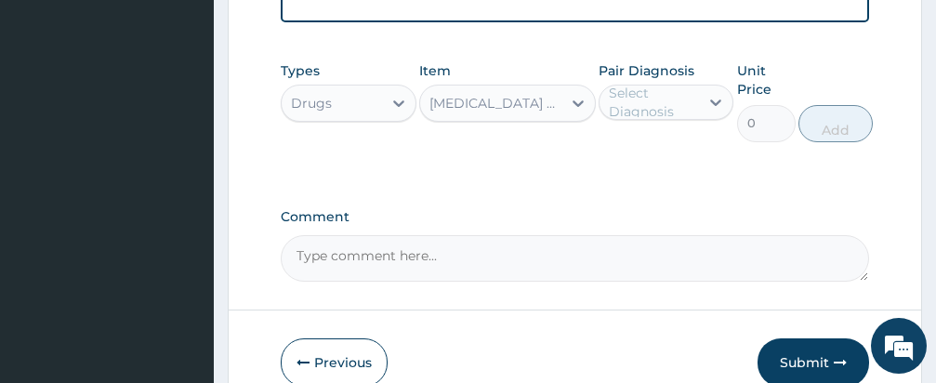
type input "3360"
click at [666, 84] on div "Select Diagnosis" at bounding box center [653, 102] width 89 height 37
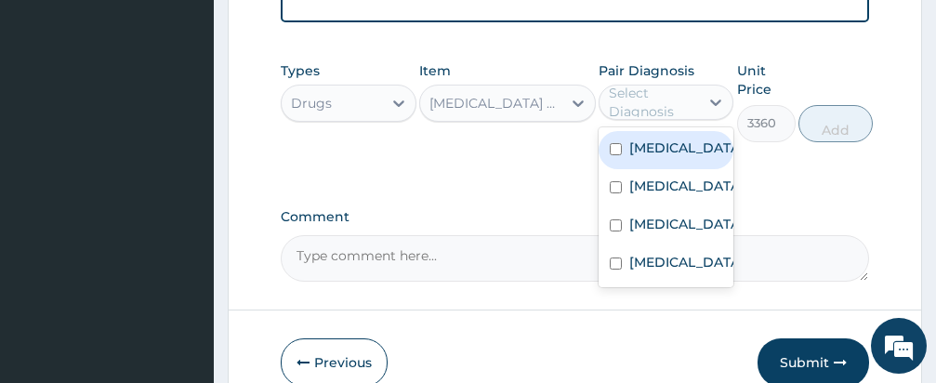
click at [613, 143] on input "checkbox" at bounding box center [616, 149] width 12 height 12
checkbox input "true"
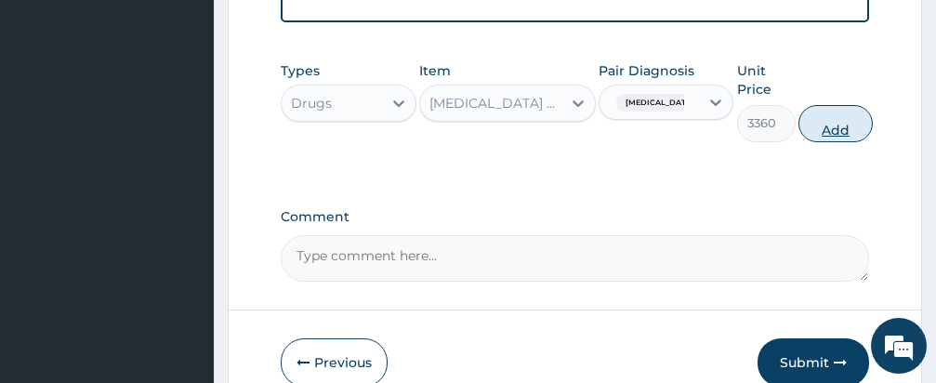
click at [821, 105] on button "Add" at bounding box center [835, 123] width 74 height 37
type input "0"
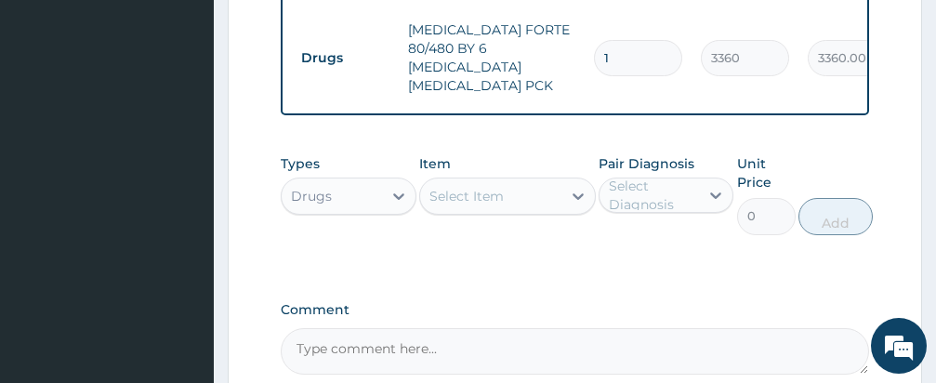
scroll to position [1167, 0]
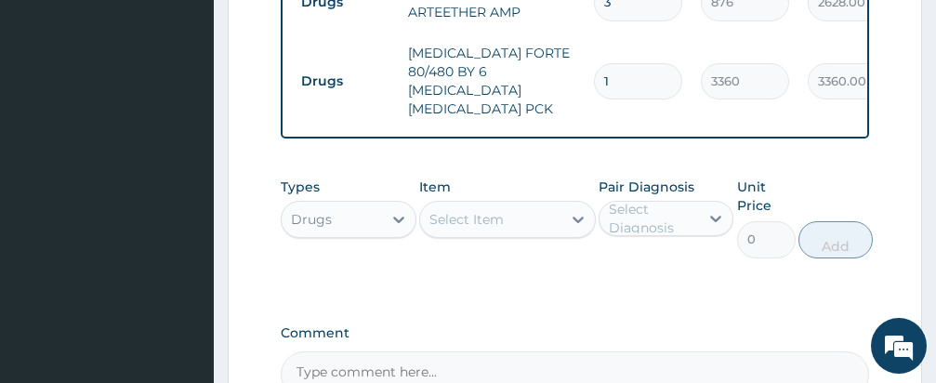
click at [495, 235] on div "Types Drugs Item Select Item Pair Diagnosis Select Diagnosis Unit Price 0 Add" at bounding box center [575, 231] width 588 height 126
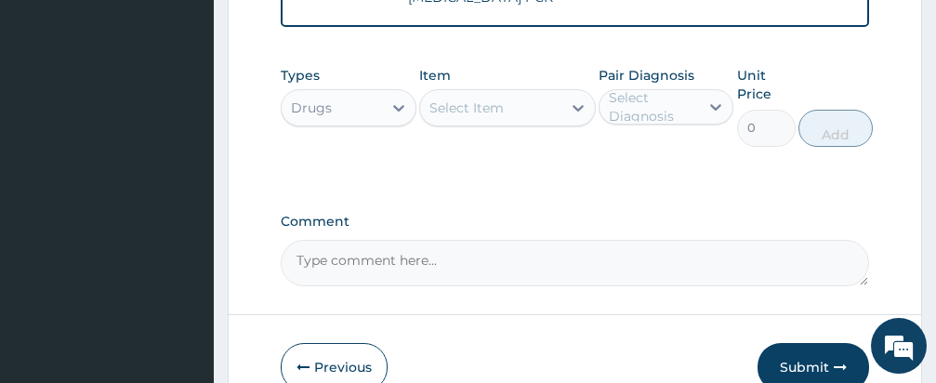
scroll to position [1316, 0]
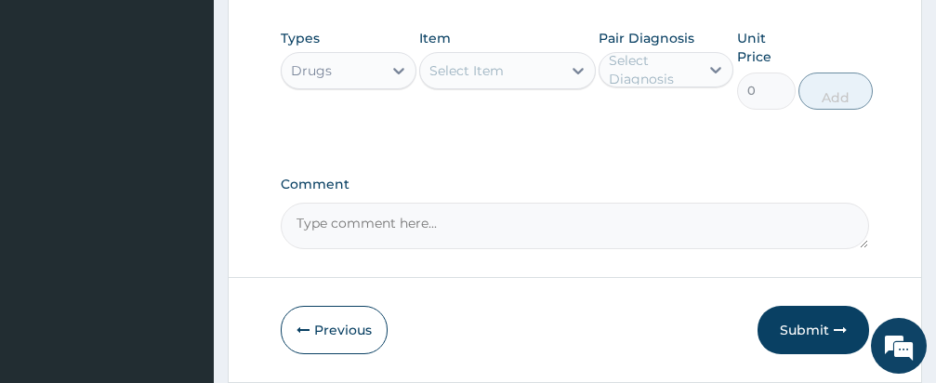
click at [502, 61] on div "Select Item" at bounding box center [466, 70] width 74 height 19
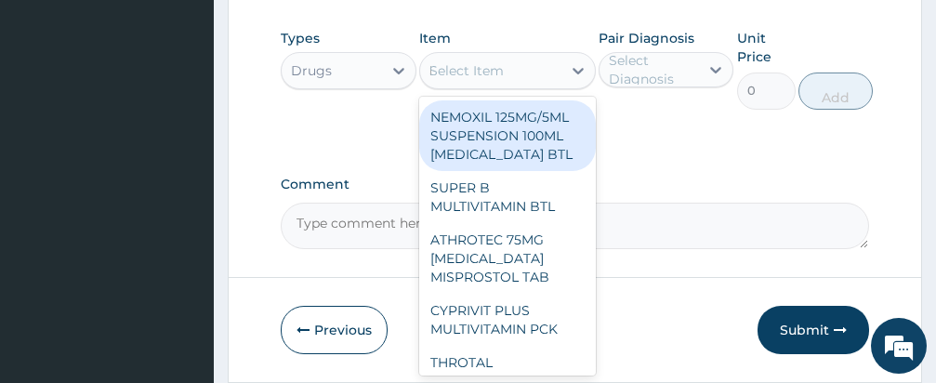
type input "PARACETAMOL"
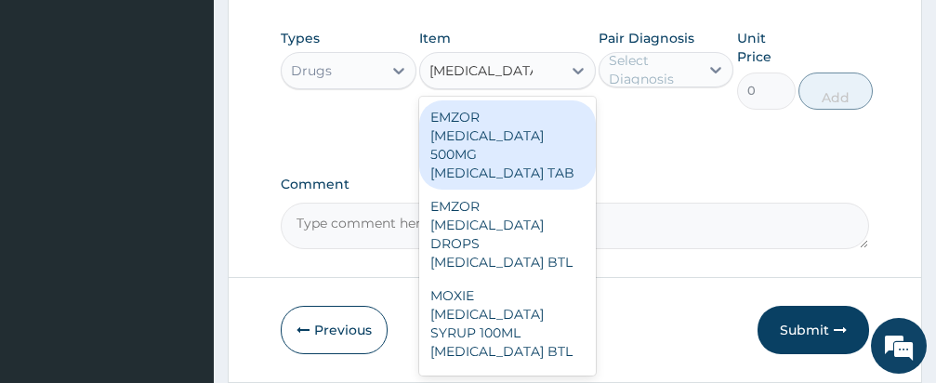
click at [500, 100] on div "EMZOR PARACETAMOL 500MG ACETAMINOPHEN TAB" at bounding box center [507, 144] width 177 height 89
click at [500, 85] on div "Types Drugs Item option COARTEM FORTE 80/480 BY 6 ARTEMETHER LUMEFANTRINE PCK, …" at bounding box center [575, 83] width 588 height 126
type input "12"
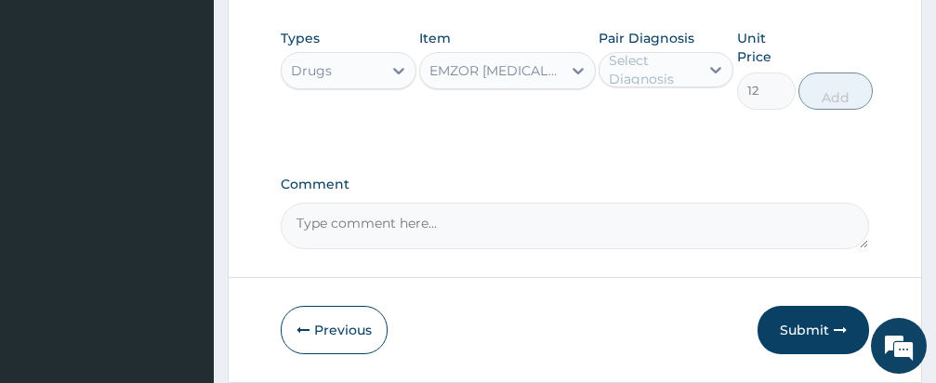
click at [671, 51] on div "Select Diagnosis" at bounding box center [653, 69] width 89 height 37
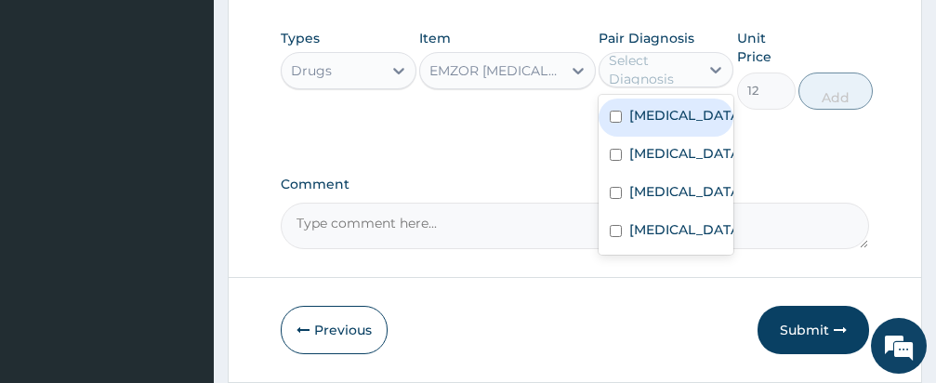
click at [617, 111] on input "checkbox" at bounding box center [616, 117] width 12 height 12
checkbox input "true"
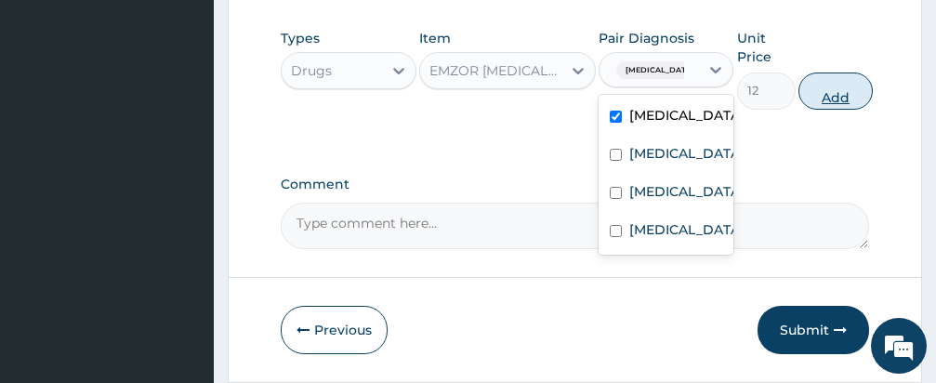
click at [820, 72] on button "Add" at bounding box center [835, 90] width 74 height 37
type input "0"
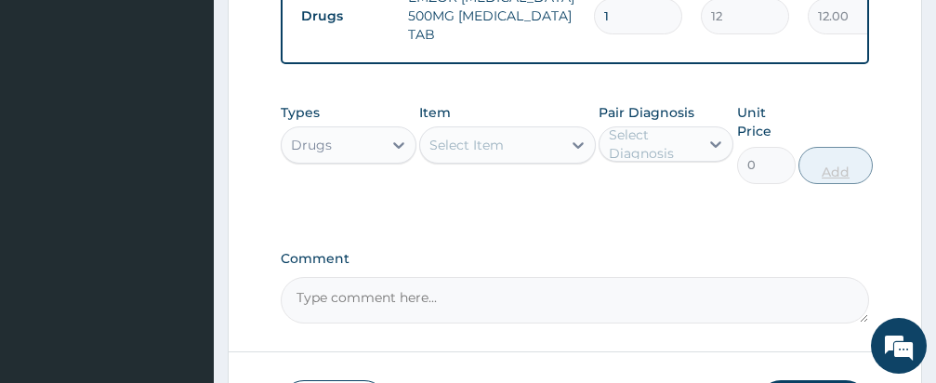
scroll to position [1068, 0]
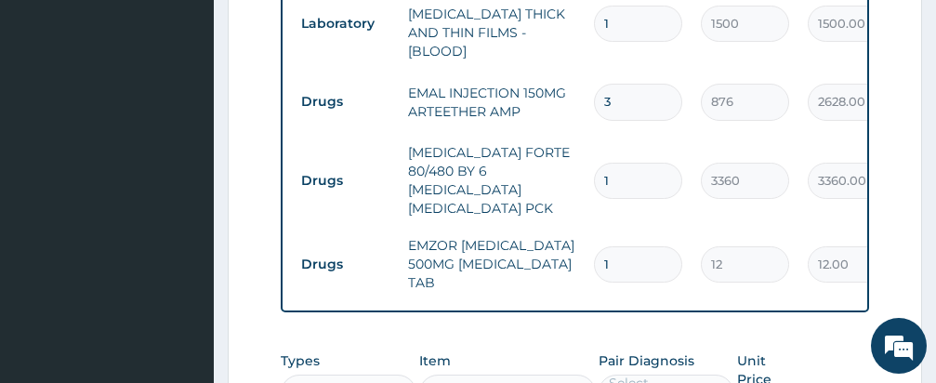
type input "18"
type input "216.00"
type input "18"
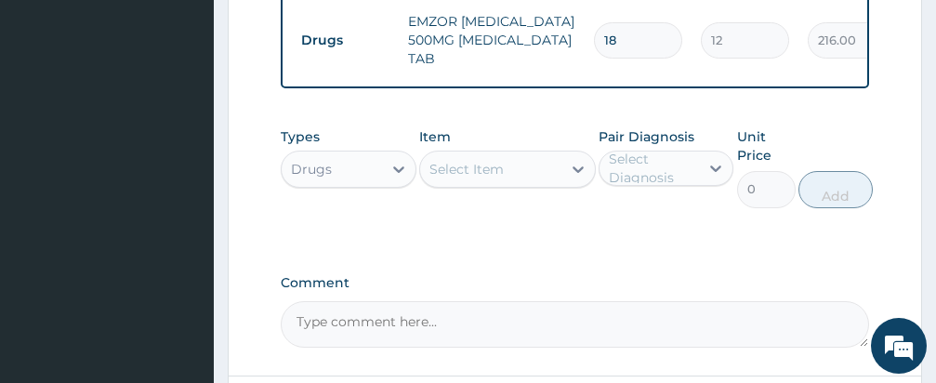
scroll to position [1329, 0]
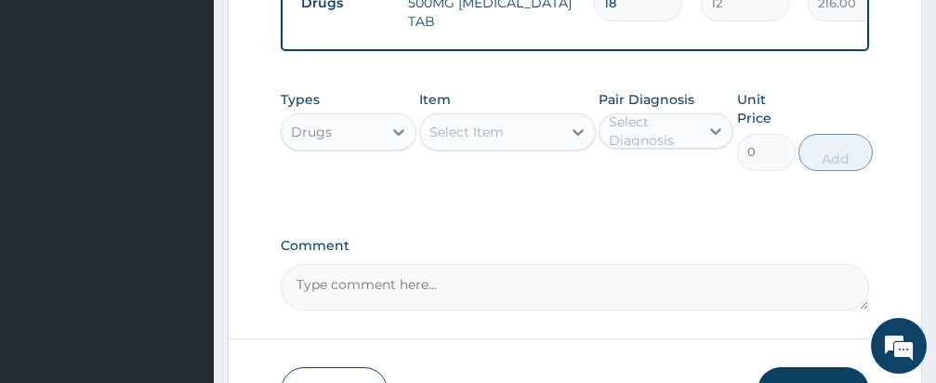
click at [507, 117] on div "Select Item" at bounding box center [490, 132] width 141 height 30
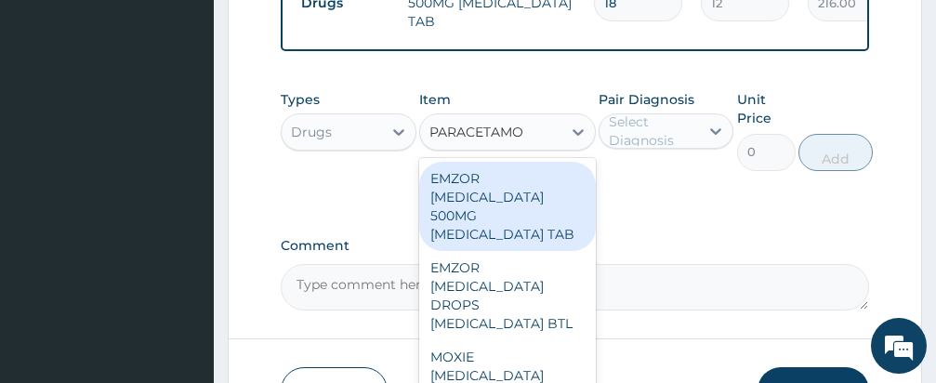
type input "PARACETAMOL"
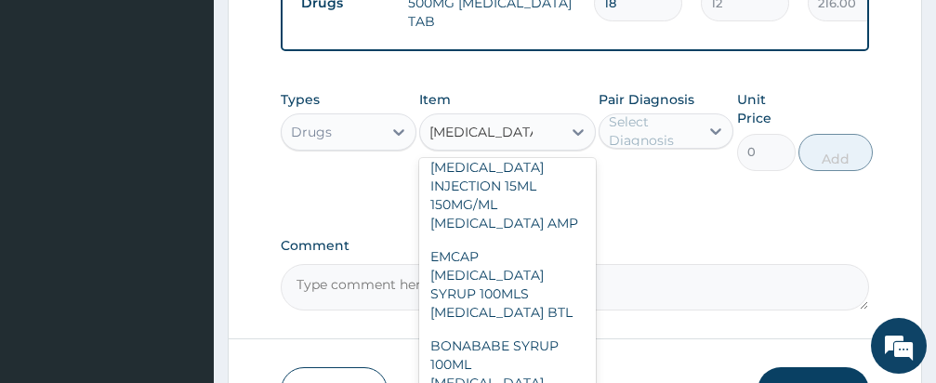
scroll to position [706, 0]
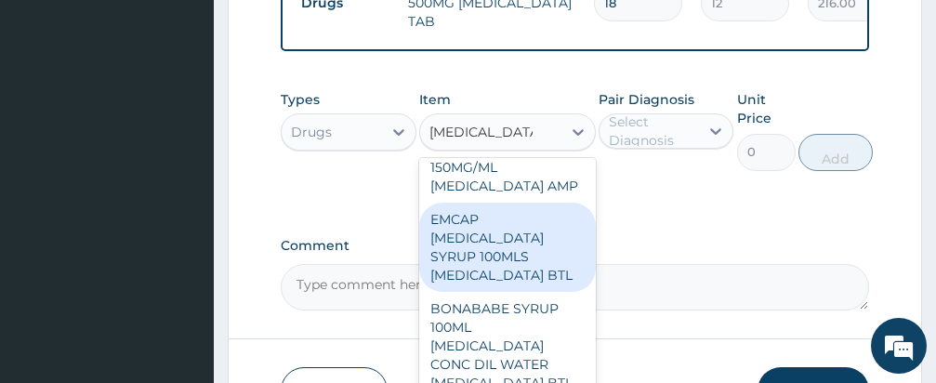
click at [518, 203] on div "[MEDICAL_DATA] INJECTION 15ML 150MG/ML [MEDICAL_DATA] AMP" at bounding box center [507, 157] width 177 height 89
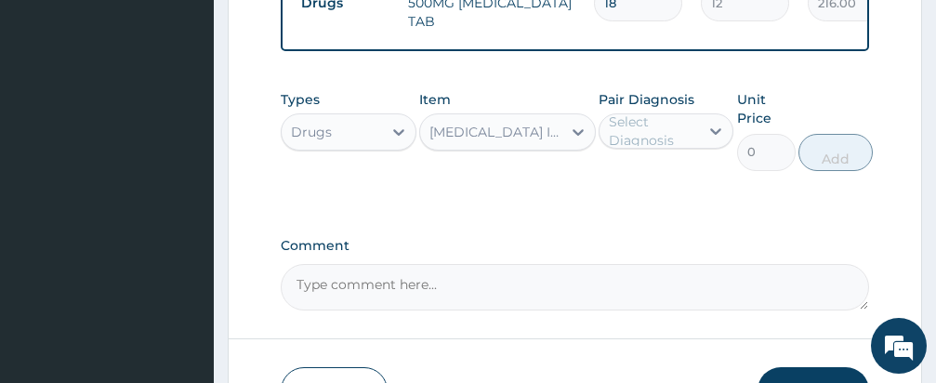
type input "600"
click at [663, 112] on div "Select Diagnosis" at bounding box center [653, 130] width 89 height 37
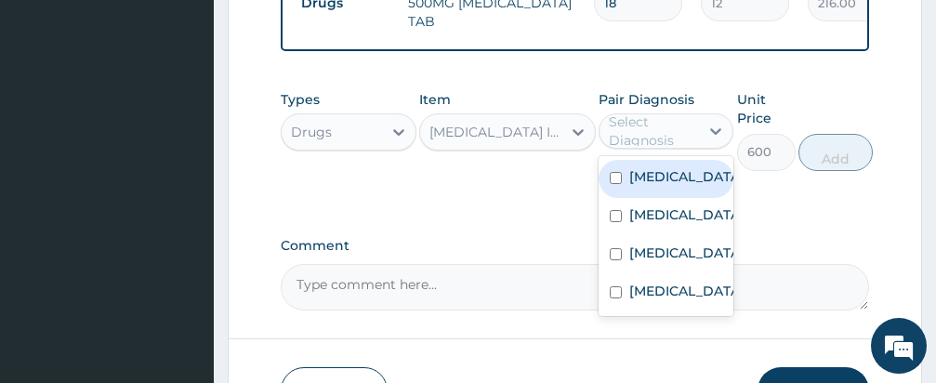
click at [614, 172] on input "checkbox" at bounding box center [616, 178] width 12 height 12
checkbox input "true"
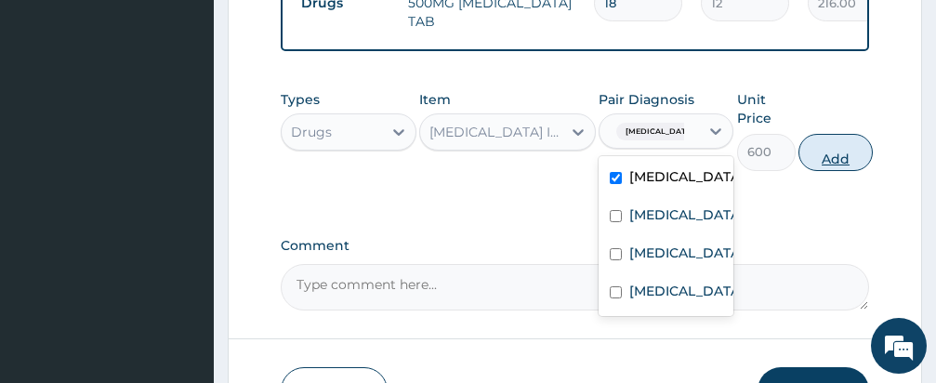
click at [825, 134] on button "Add" at bounding box center [835, 152] width 74 height 37
type input "0"
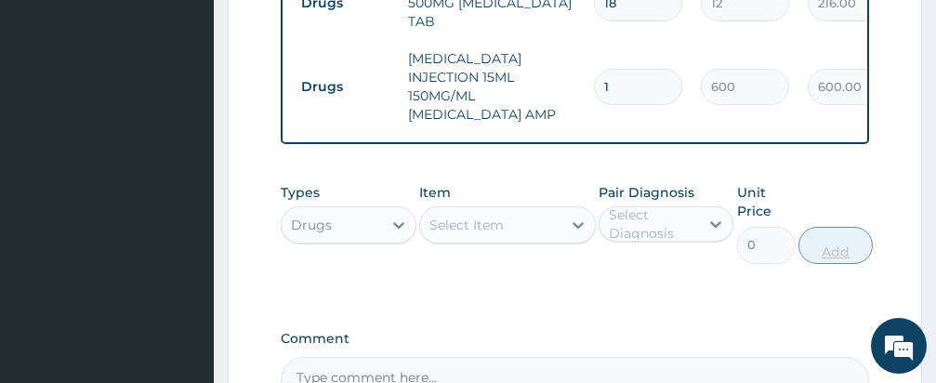
scroll to position [1325, 0]
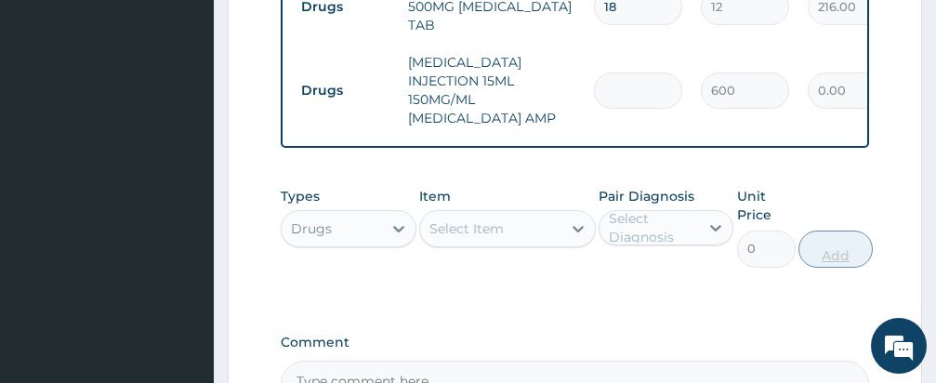
type input "0.00"
type input "4"
type input "2400.00"
type input "4"
click at [589, 235] on div "Types Drugs Item Select Item Pair Diagnosis Select Diagnosis Unit Price 0 Add" at bounding box center [575, 240] width 588 height 126
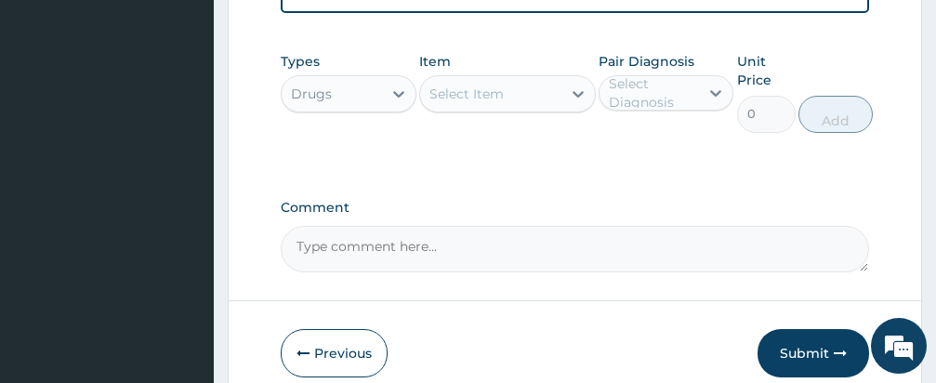
scroll to position [1474, 0]
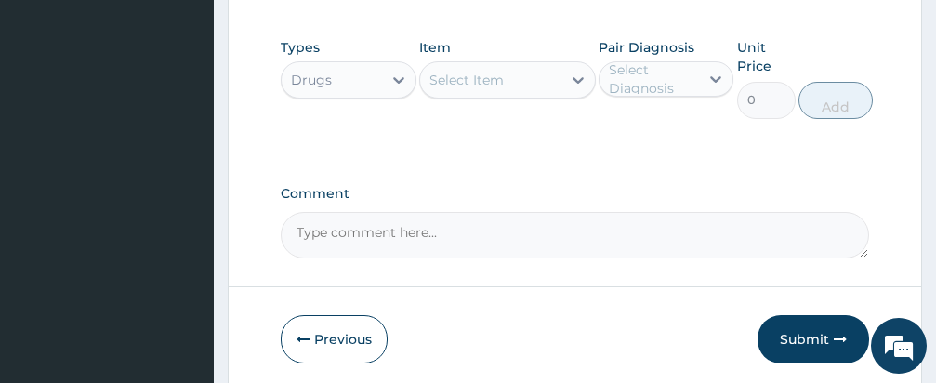
click at [493, 71] on div "Select Item" at bounding box center [466, 80] width 74 height 19
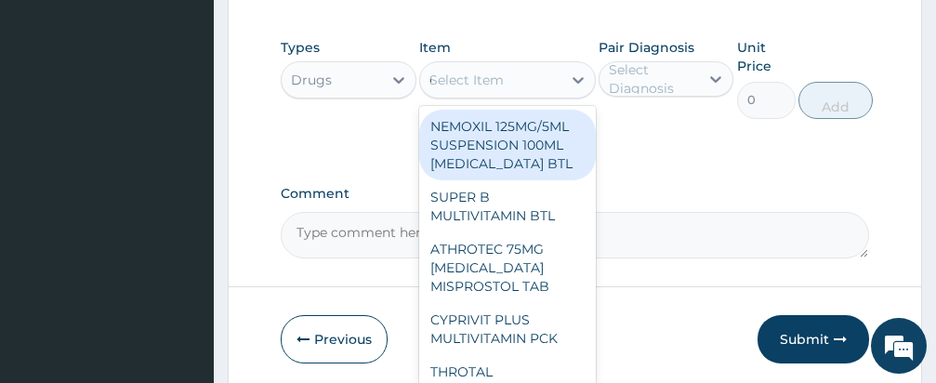
type input "CEFTRIA"
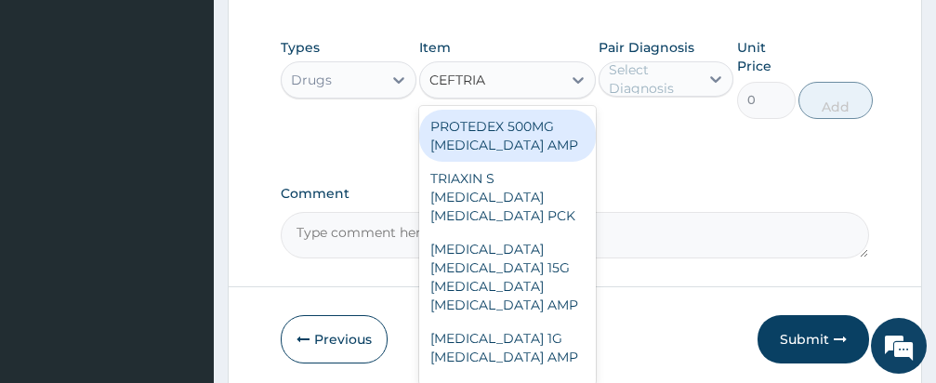
click at [534, 321] on div "[MEDICAL_DATA] 1G [MEDICAL_DATA] AMP" at bounding box center [507, 347] width 177 height 52
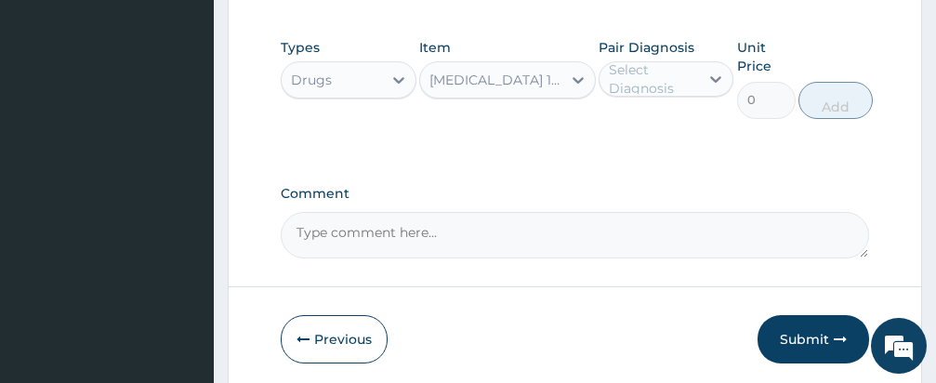
type input "600"
click at [672, 60] on div "Select Diagnosis" at bounding box center [653, 78] width 89 height 37
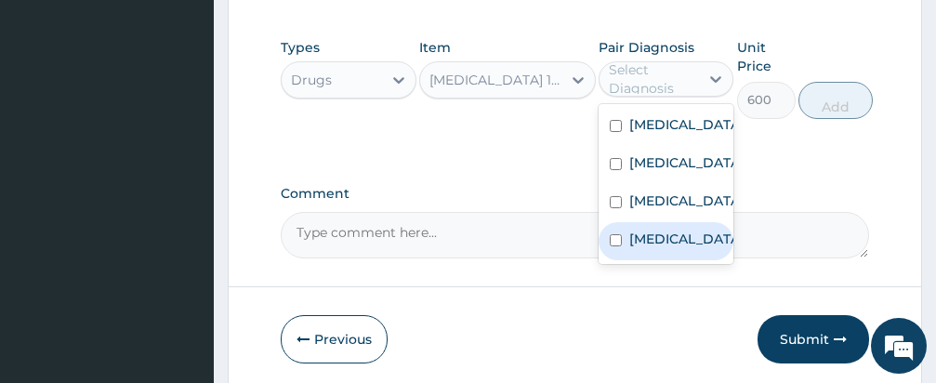
click at [611, 234] on input "checkbox" at bounding box center [616, 240] width 12 height 12
checkbox input "true"
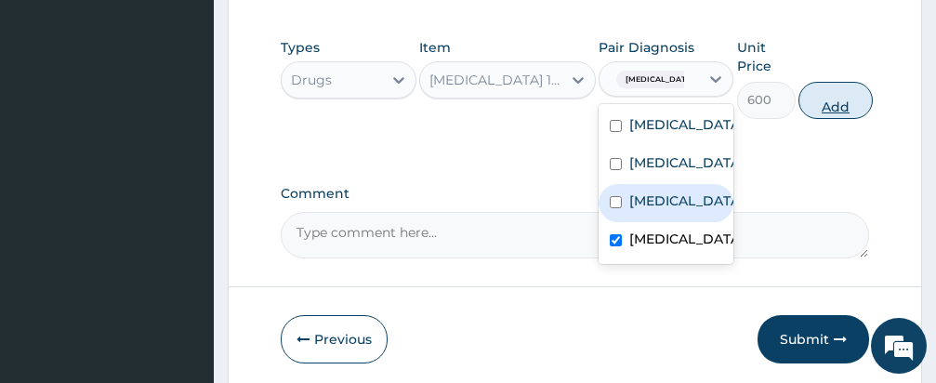
click at [836, 82] on button "Add" at bounding box center [835, 100] width 74 height 37
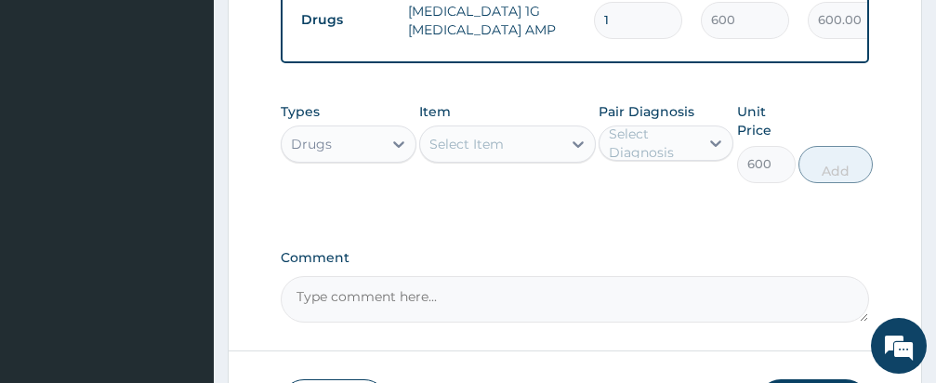
type input "0"
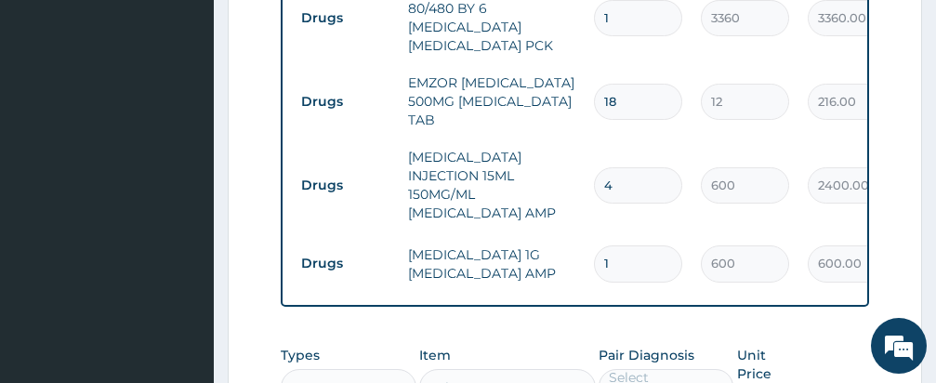
click at [662, 245] on input "1" at bounding box center [638, 263] width 88 height 36
type input "0.00"
type input "3"
type input "1800.00"
type input "3"
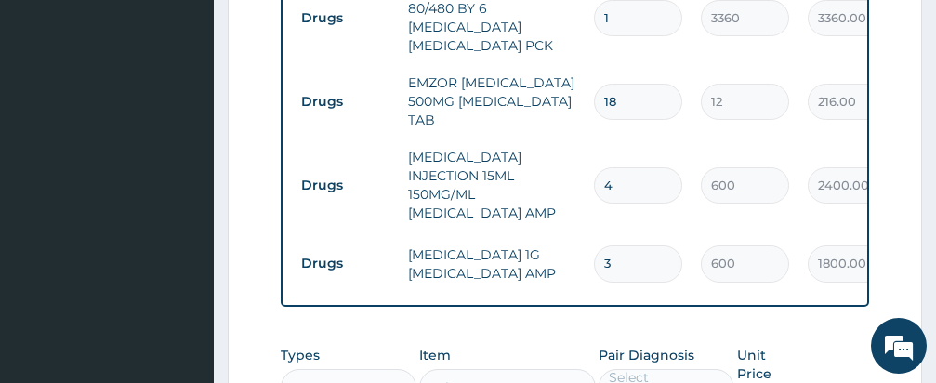
click at [570, 336] on div "Types Drugs Item Select Item Pair Diagnosis Select Diagnosis Unit Price 0 Add" at bounding box center [575, 385] width 588 height 98
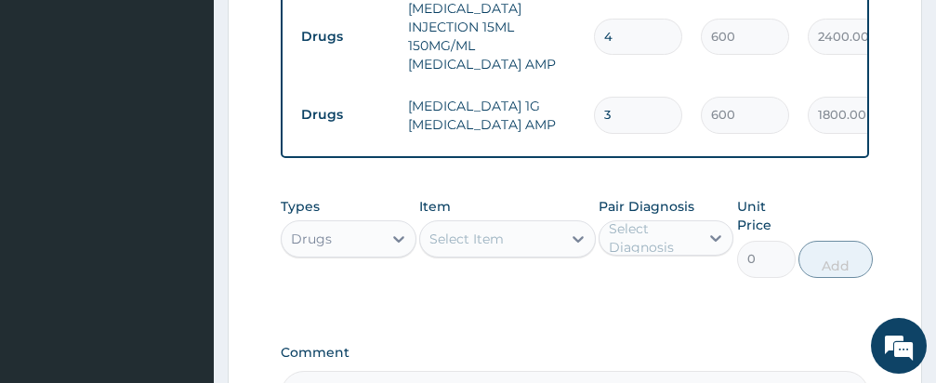
scroll to position [1490, 0]
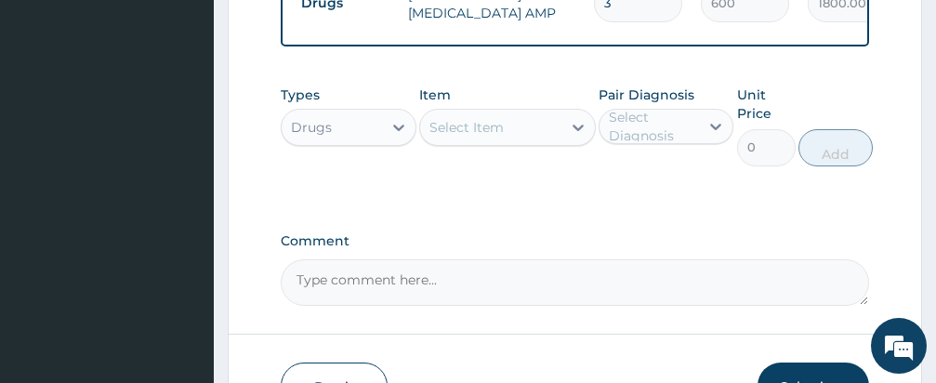
click at [516, 112] on div "Select Item" at bounding box center [490, 127] width 141 height 30
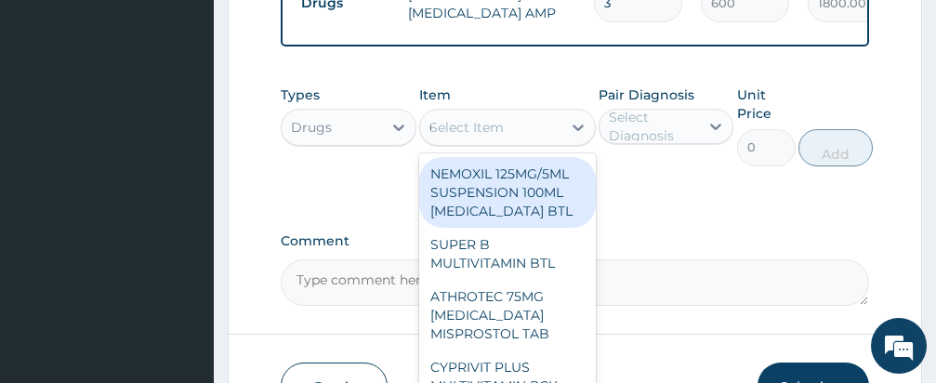
type input "CEFUROX"
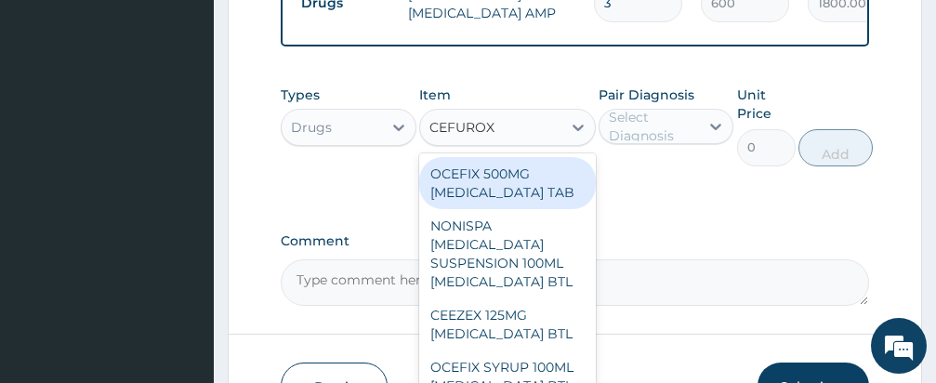
click at [528, 157] on div "OCEFIX 500MG CEFUROXIME TAB" at bounding box center [507, 183] width 177 height 52
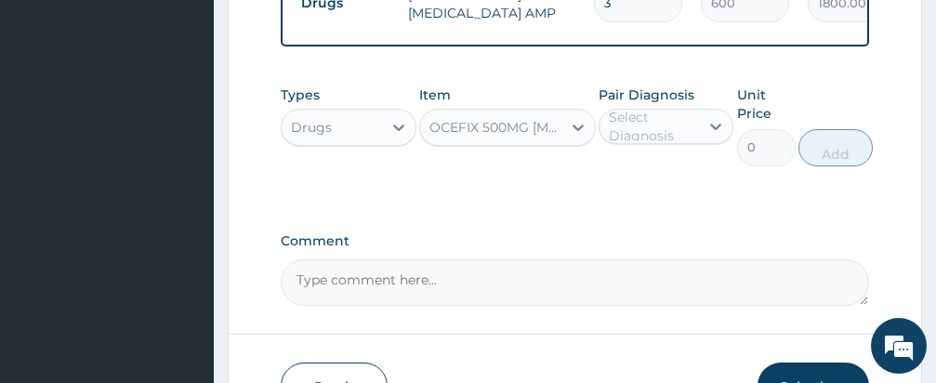
type input "264"
click at [631, 108] on div "Select Diagnosis" at bounding box center [653, 126] width 89 height 37
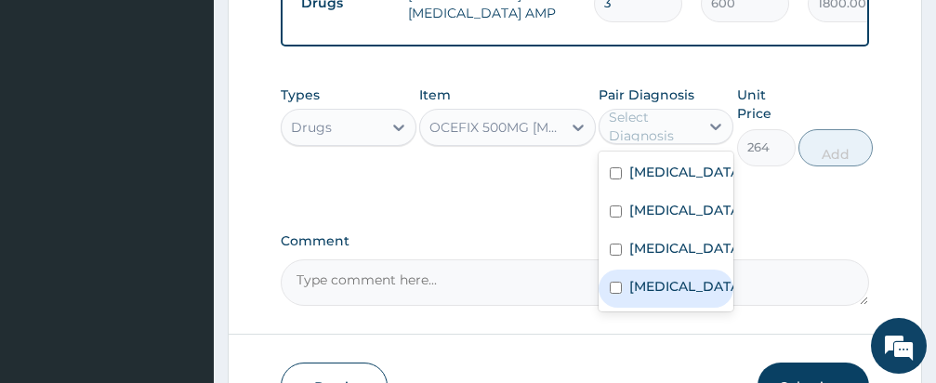
click at [615, 282] on input "checkbox" at bounding box center [616, 288] width 12 height 12
checkbox input "true"
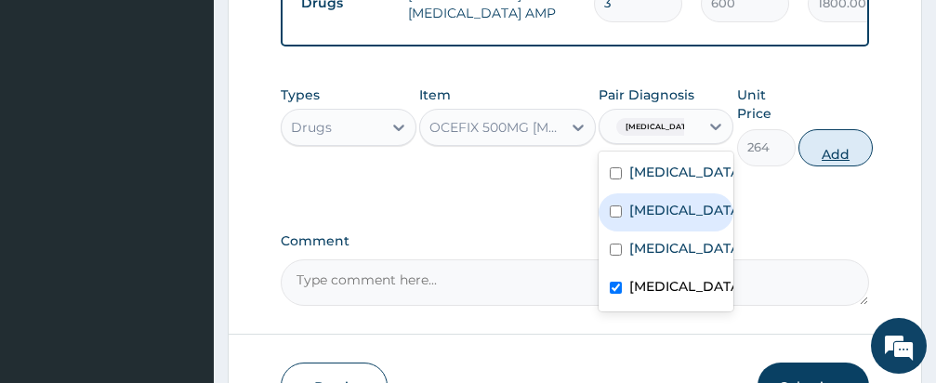
click at [819, 129] on button "Add" at bounding box center [835, 147] width 74 height 37
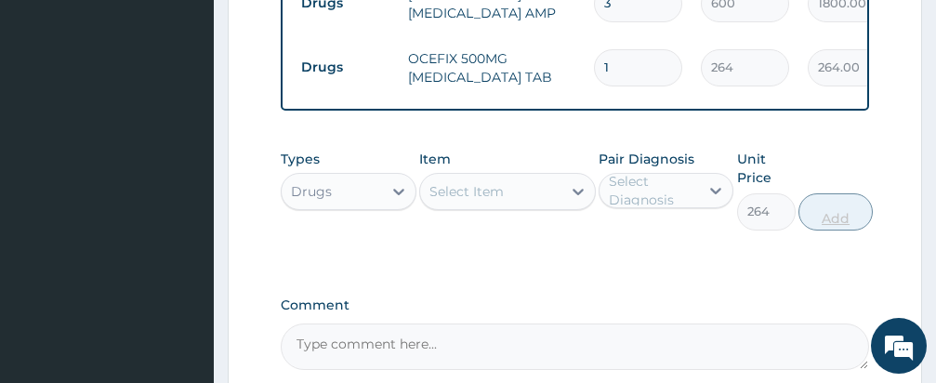
type input "0"
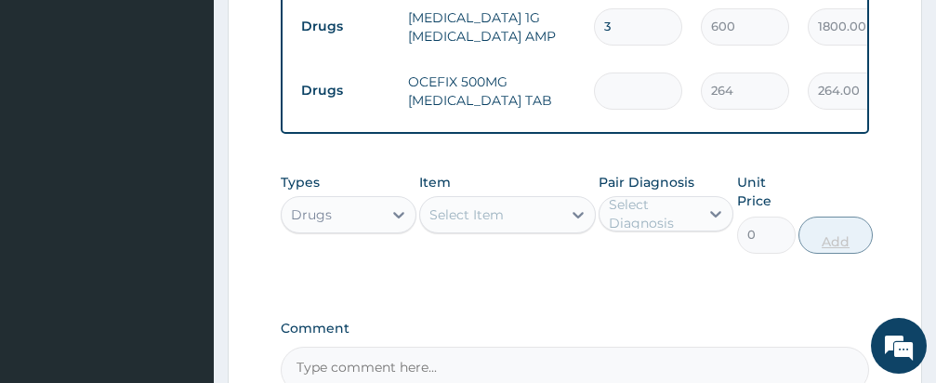
type input "0.00"
type input "10"
type input "2640.00"
type input "10"
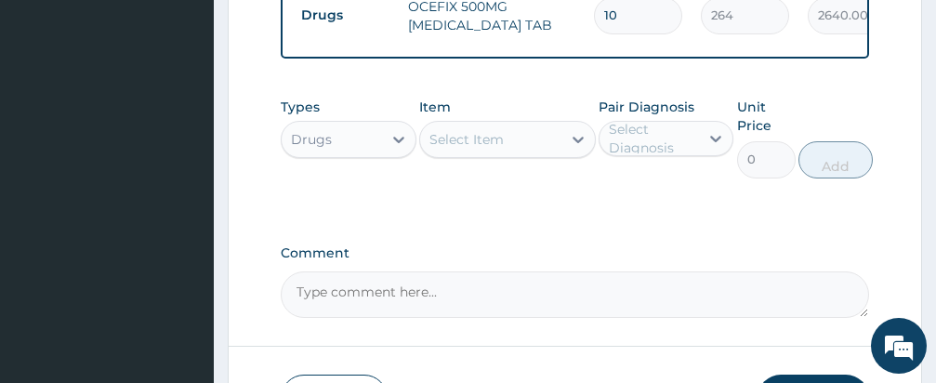
scroll to position [1580, 0]
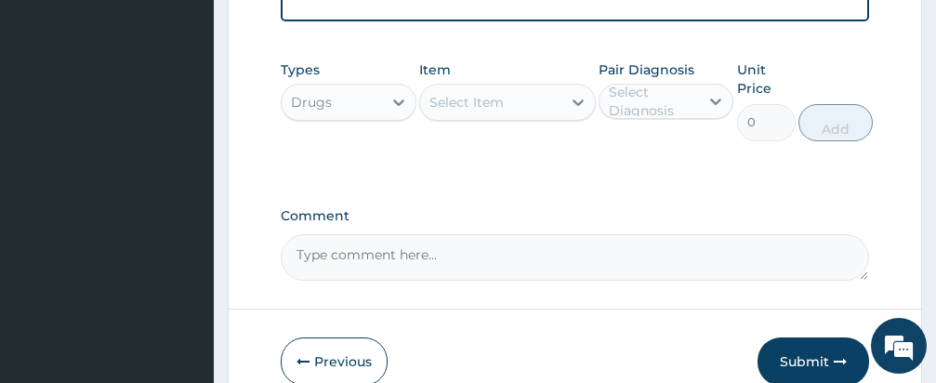
click at [491, 93] on div "Select Item" at bounding box center [466, 102] width 74 height 19
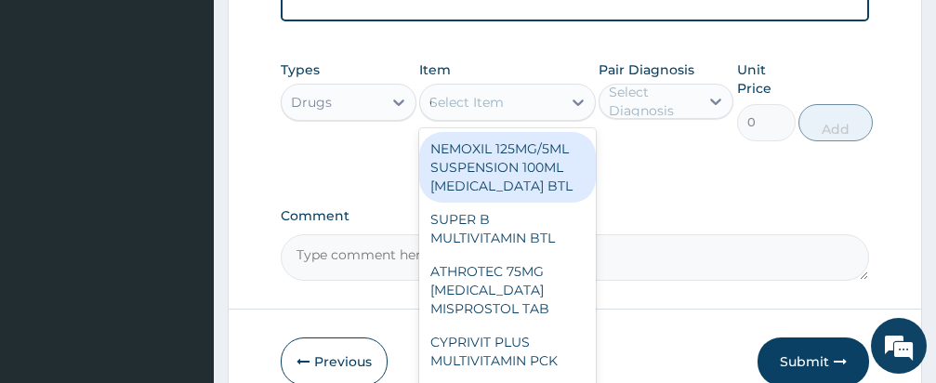
type input "CIPRO"
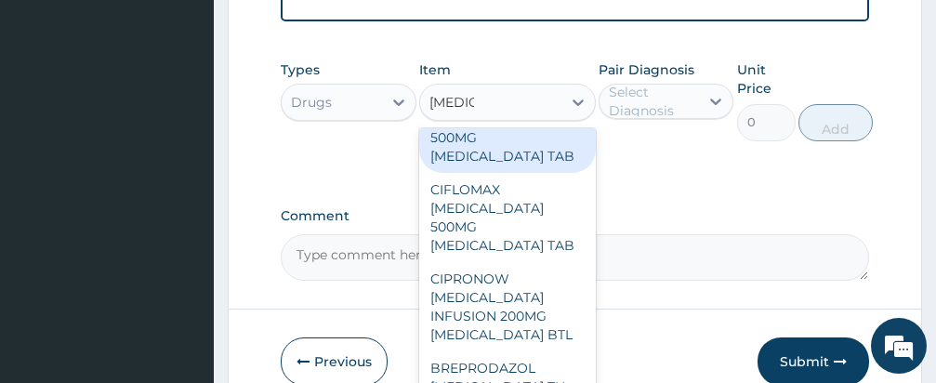
scroll to position [297, 0]
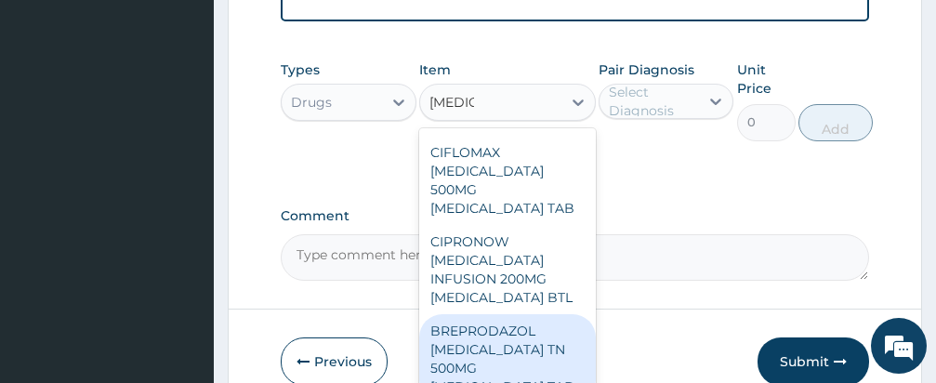
click at [489, 278] on div "CIPRONOW CIPROFLOXACIN INFUSION 200MG CIPROFLOXACIN BTL" at bounding box center [507, 269] width 177 height 89
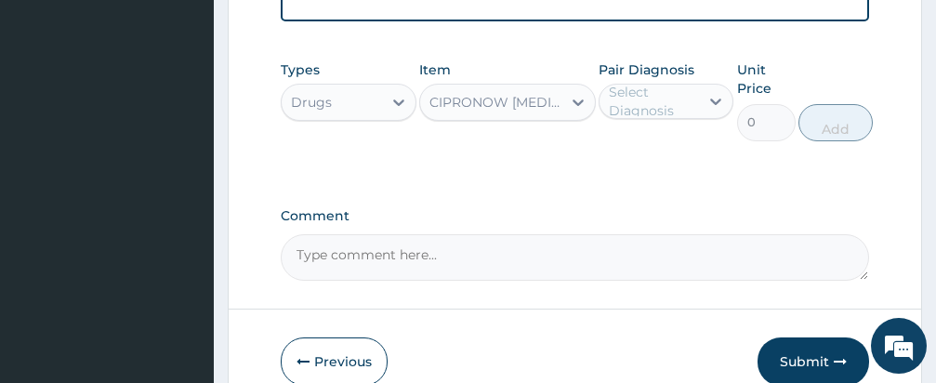
type input "1200"
click at [647, 83] on div "Select Diagnosis" at bounding box center [653, 101] width 89 height 37
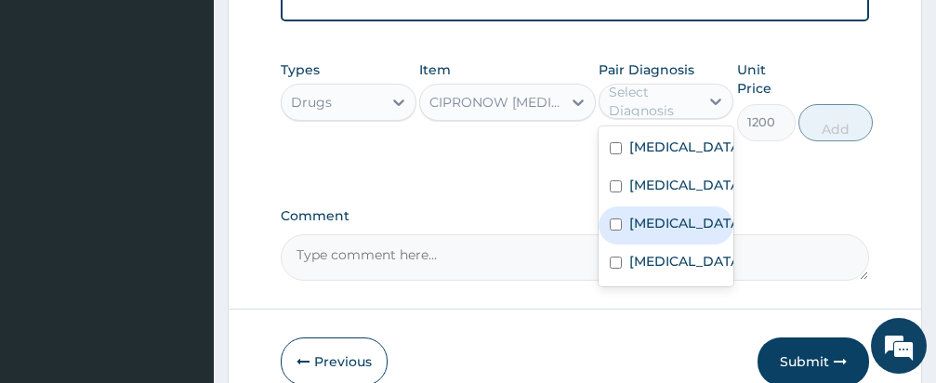
click at [615, 218] on input "checkbox" at bounding box center [616, 224] width 12 height 12
checkbox input "true"
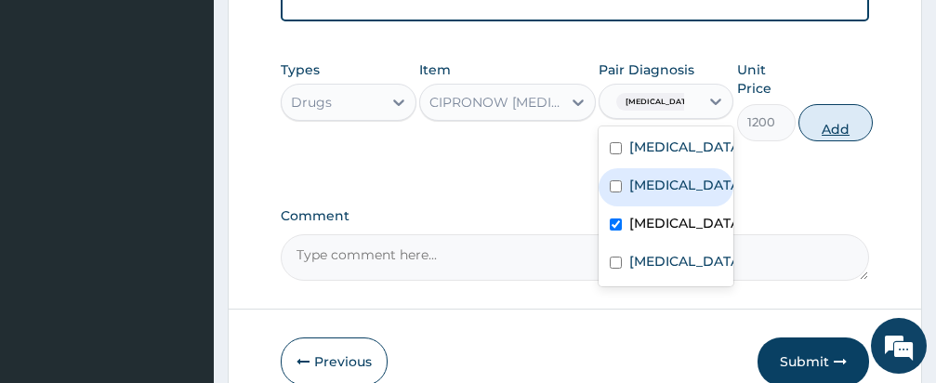
click at [820, 104] on button "Add" at bounding box center [835, 122] width 74 height 37
type input "0"
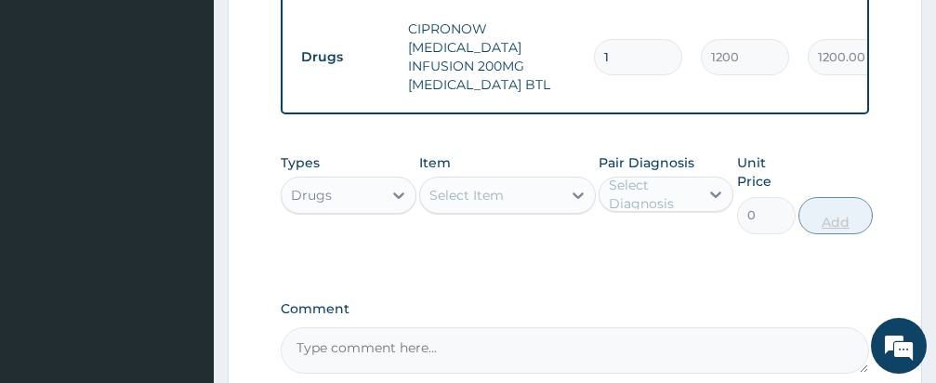
scroll to position [1546, 0]
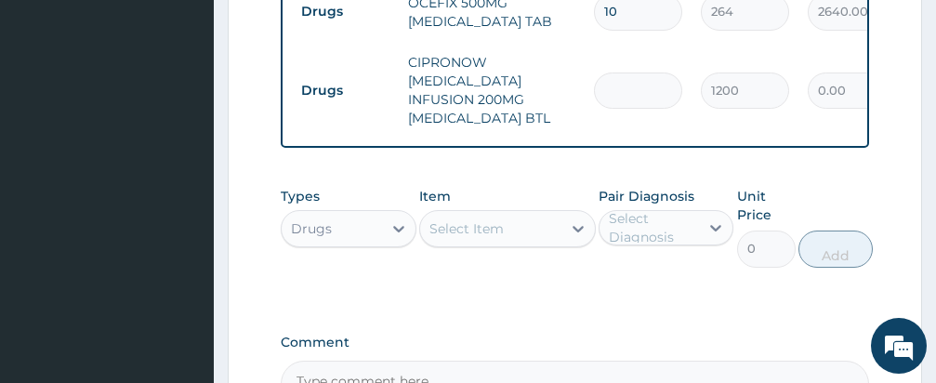
type input "0.00"
type input "3"
type input "3600.00"
type input "3"
click at [560, 238] on div "Types Drugs Item Select Item Pair Diagnosis Select Diagnosis Unit Price 0 Add" at bounding box center [575, 240] width 588 height 126
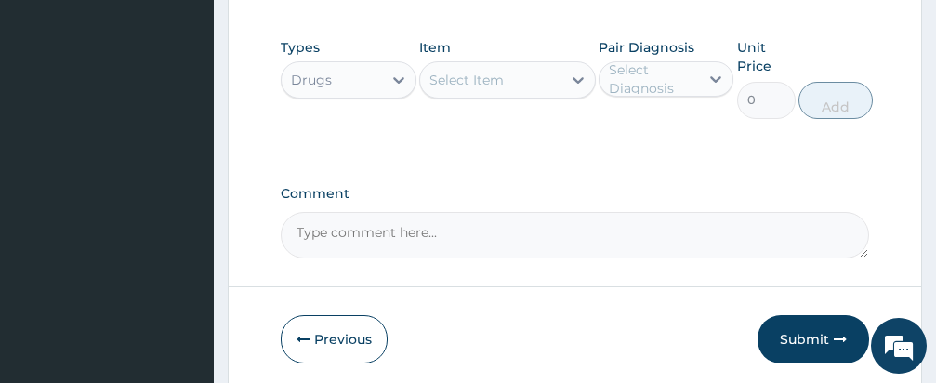
scroll to position [1709, 0]
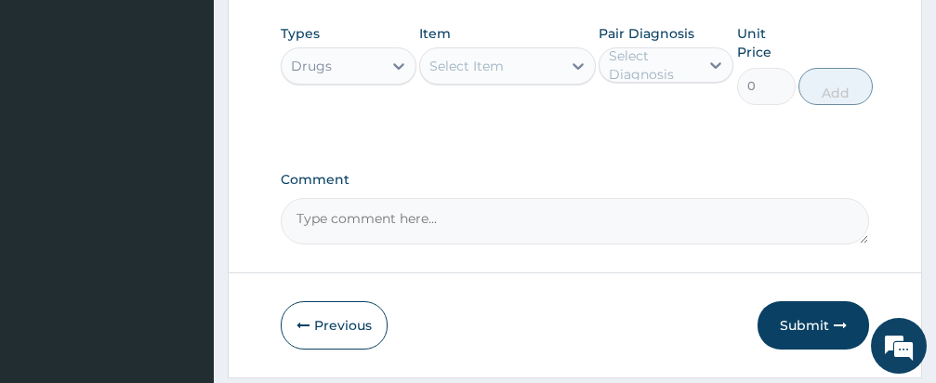
click at [512, 51] on div "Select Item" at bounding box center [490, 66] width 141 height 30
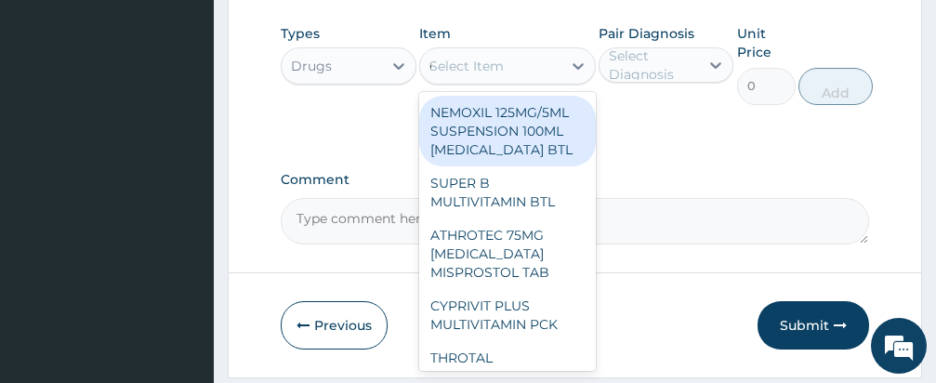
type input "CIPRO"
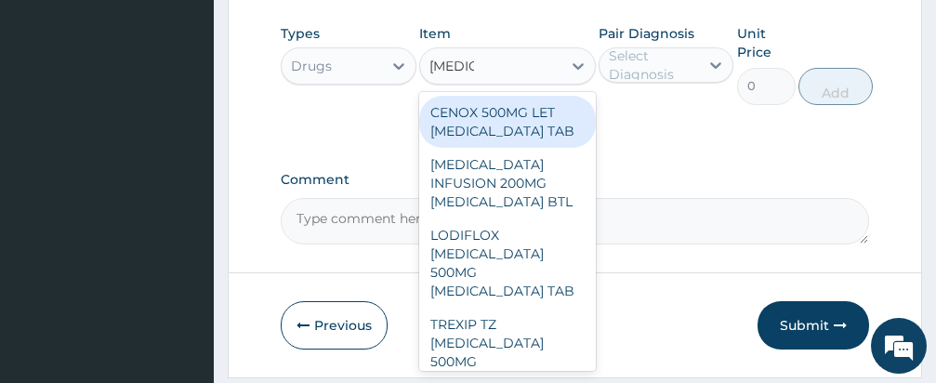
click at [523, 96] on div "CENOX 500MG LET CIPROFLOXACIN TAB" at bounding box center [507, 122] width 177 height 52
type input "780"
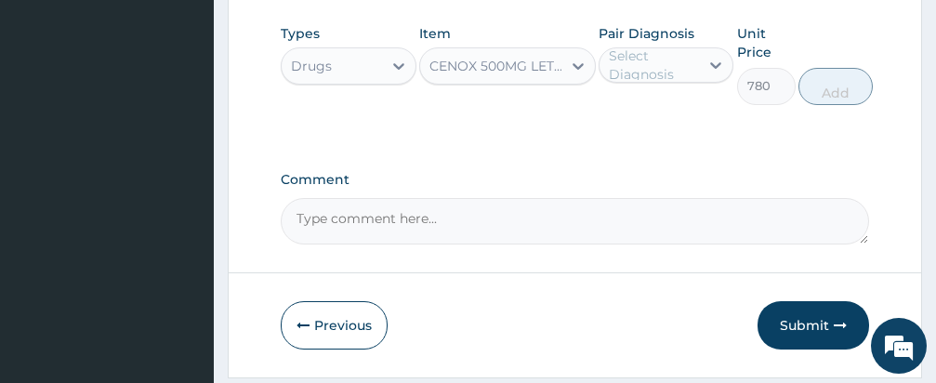
click at [649, 83] on div "Types Drugs Item CENOX 500MG LET CIPROFLOXACIN TAB Pair Diagnosis Select Diagno…" at bounding box center [575, 78] width 588 height 126
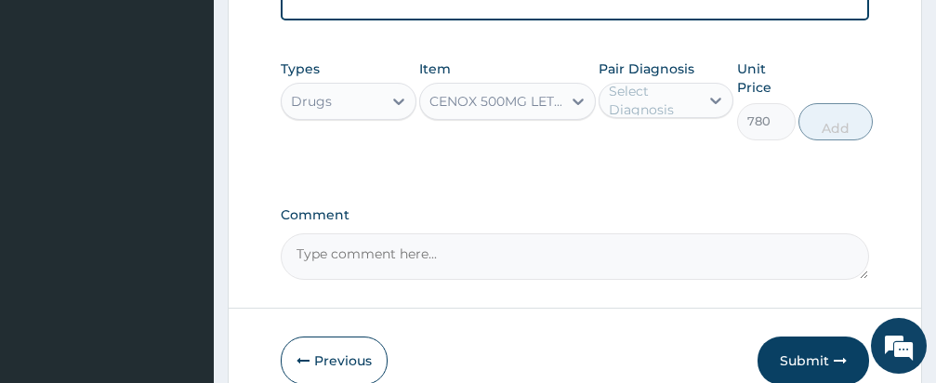
scroll to position [1672, 0]
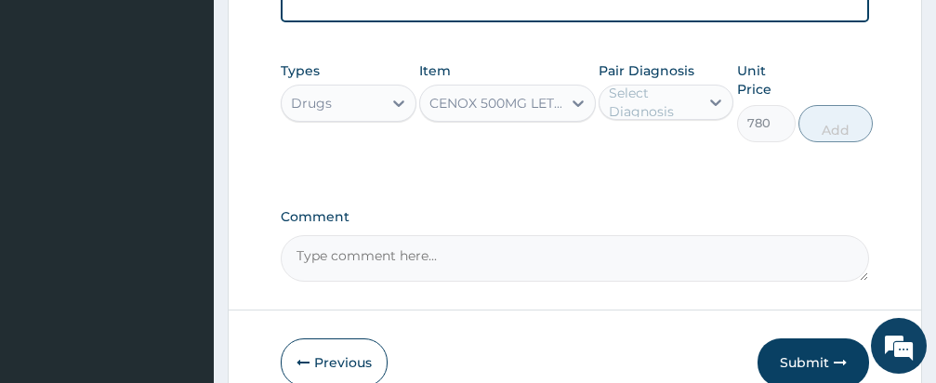
click at [529, 94] on div "CENOX 500MG LET CIPROFLOXACIN TAB" at bounding box center [496, 103] width 134 height 19
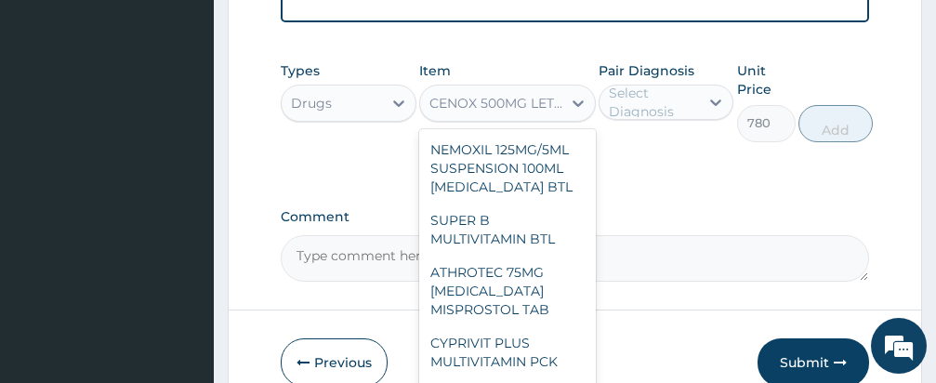
scroll to position [897, 0]
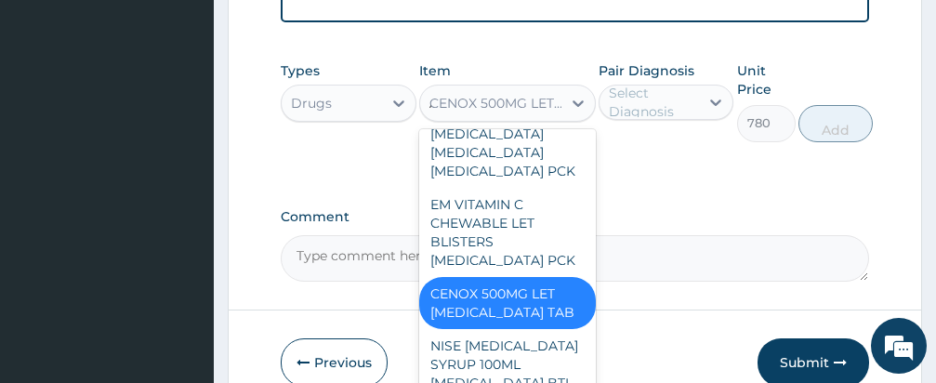
type input "AMOXIL"
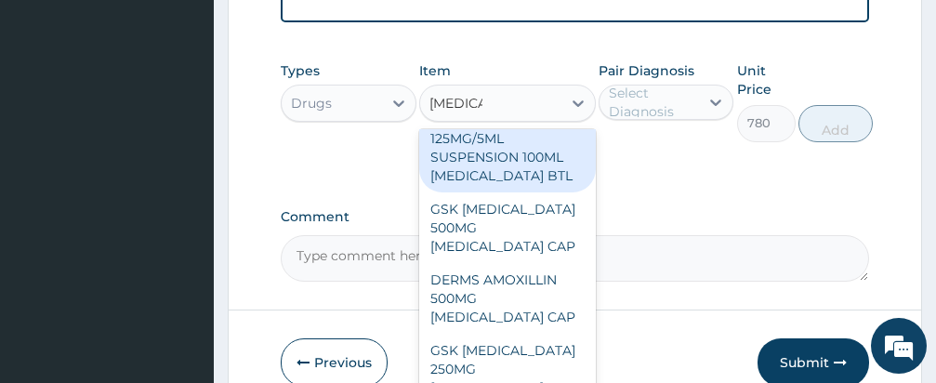
click at [531, 85] on div "AMOXIL AMOXIL" at bounding box center [507, 103] width 177 height 37
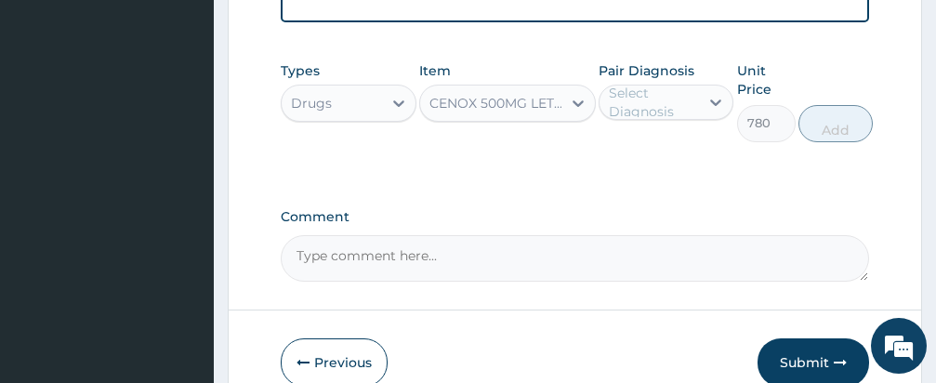
click at [529, 94] on div "CENOX 500MG LET CIPROFLOXACIN TAB" at bounding box center [496, 103] width 134 height 19
type input "AMOXIL"
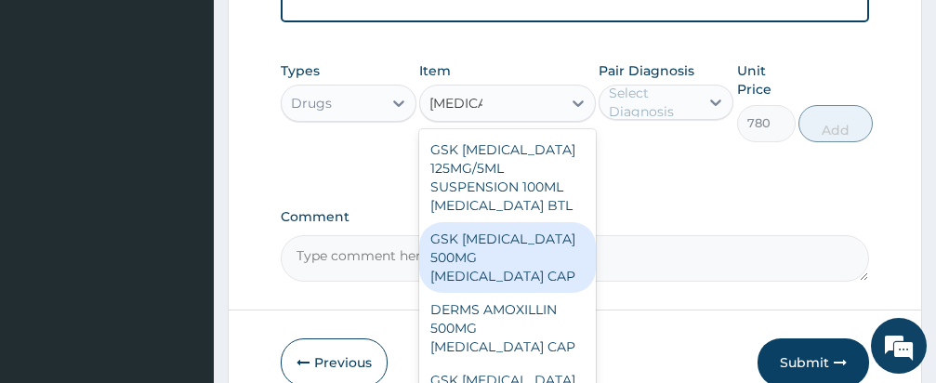
click at [517, 222] on div "GSK AMOXIL 500MG AMOXICILLIN CAP" at bounding box center [507, 257] width 177 height 71
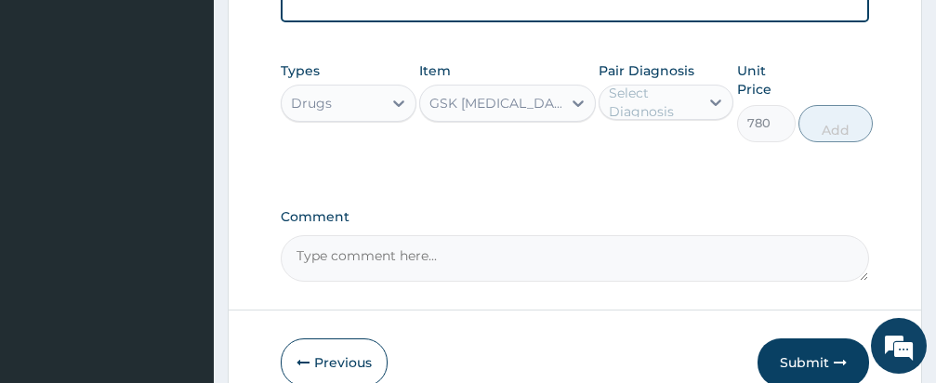
type input "216"
click at [650, 84] on div "Select Diagnosis" at bounding box center [653, 102] width 89 height 37
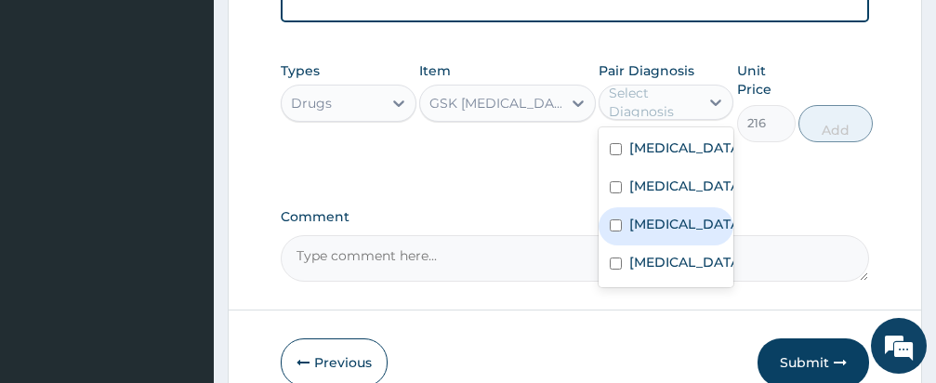
click at [614, 219] on input "checkbox" at bounding box center [616, 225] width 12 height 12
checkbox input "true"
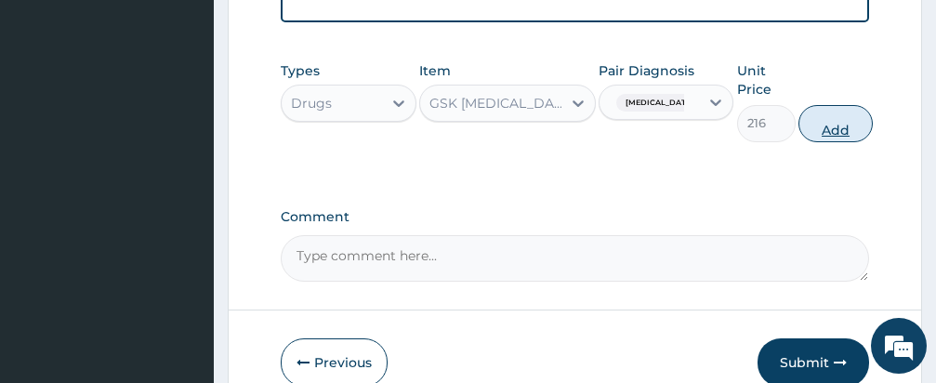
click at [821, 105] on button "Add" at bounding box center [835, 123] width 74 height 37
type input "0"
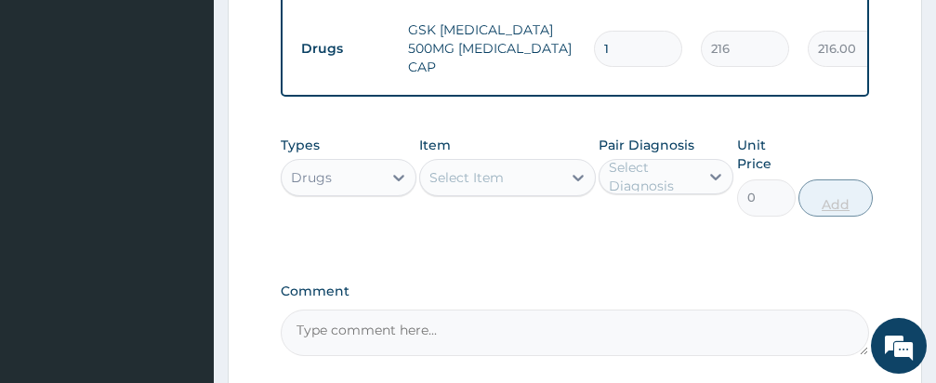
scroll to position [1451, 0]
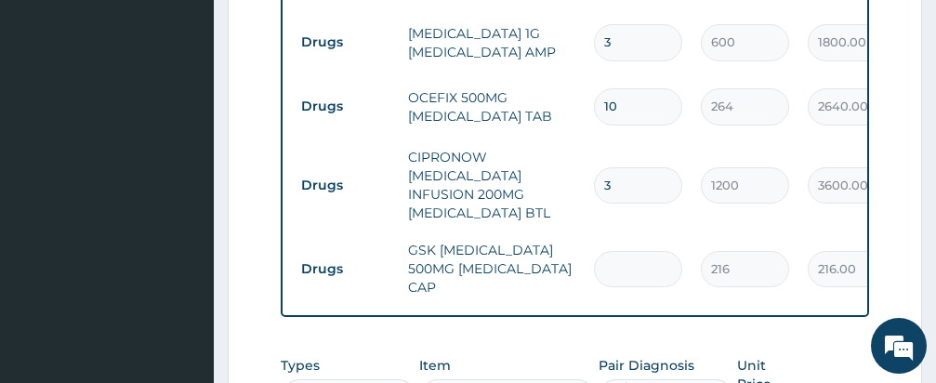
type input "0.00"
type input "1"
type input "216.00"
type input "10"
type input "2160.00"
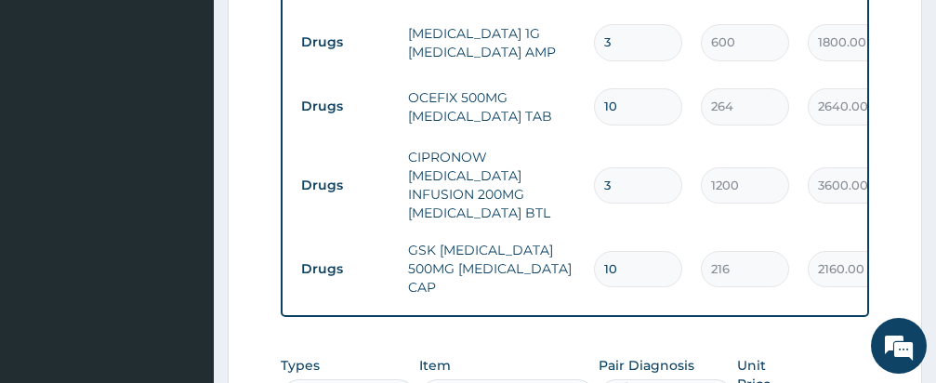
type input "10"
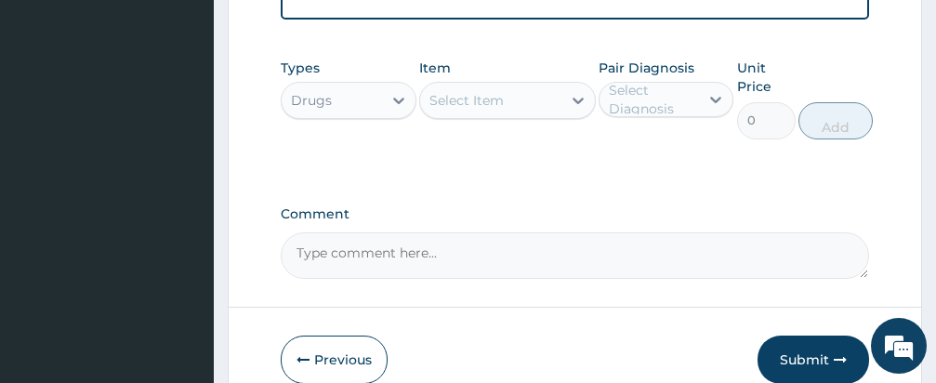
scroll to position [1773, 0]
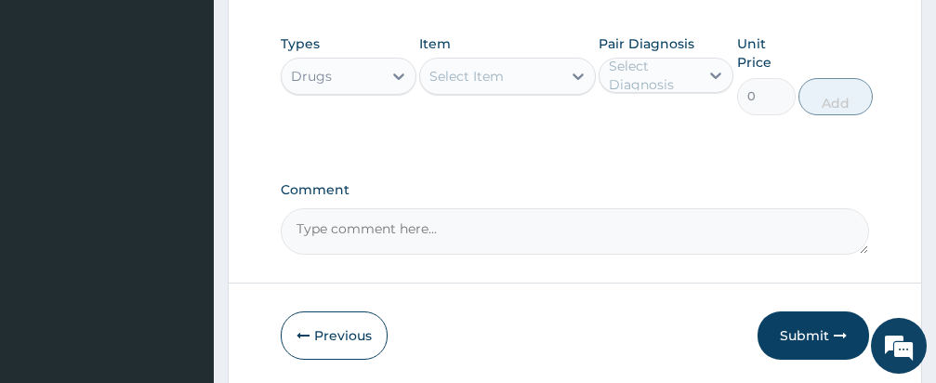
click at [492, 208] on textarea "Comment" at bounding box center [575, 231] width 588 height 46
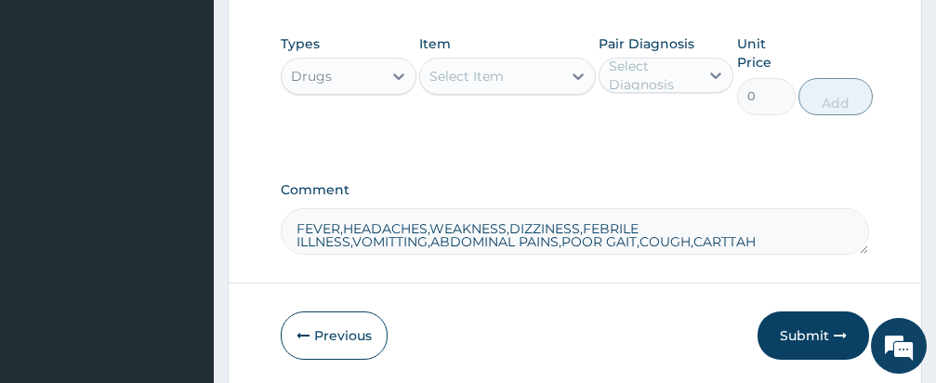
type textarea "FEVER,HEADACHES,WEAKNESS,DIZZINESS,FEBRILE ILLNESS,VOMITTING,ABDOMINAL PAINS,PO…"
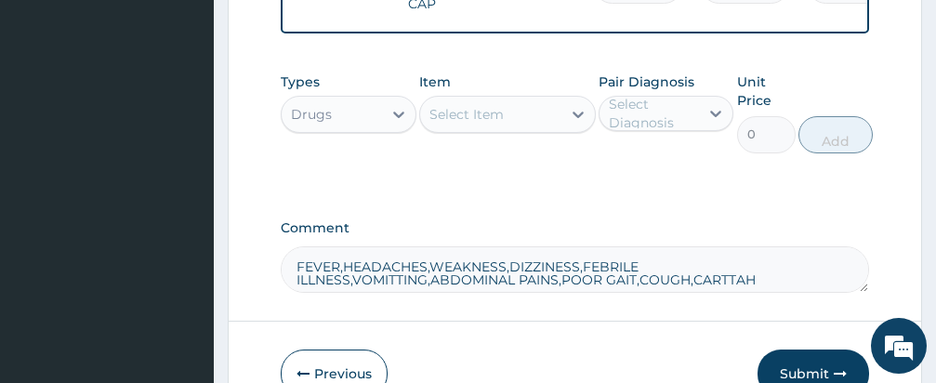
scroll to position [1736, 0]
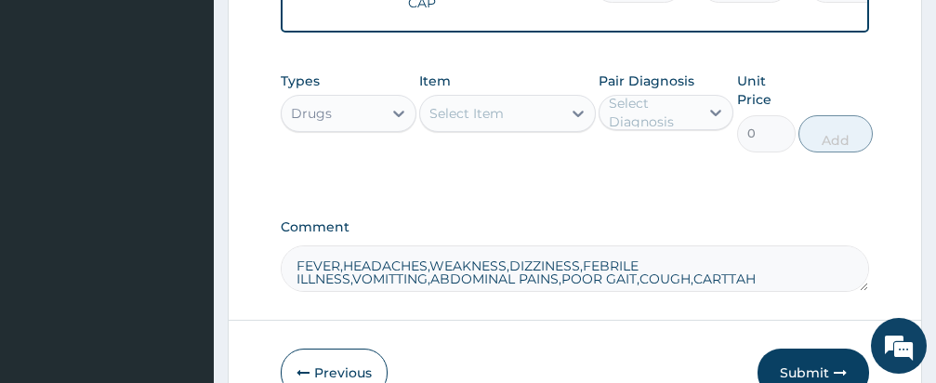
click at [483, 104] on div "Select Item" at bounding box center [466, 113] width 74 height 19
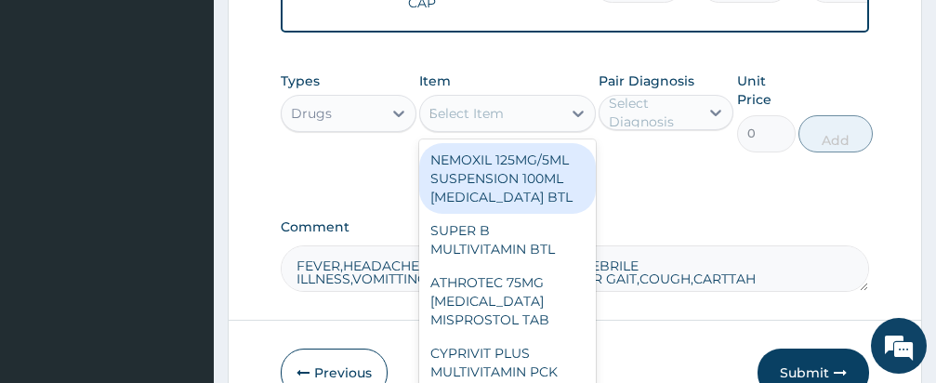
type input "MENTHODEX"
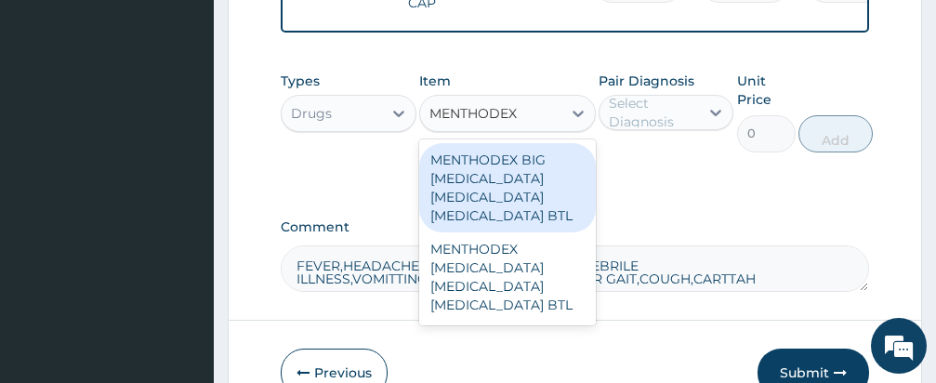
click at [516, 143] on div "MENTHODEX BIG AMMONIUM CHLORIDE MENTHOL SODIUM CITRATE BTL" at bounding box center [507, 187] width 177 height 89
type input "1980"
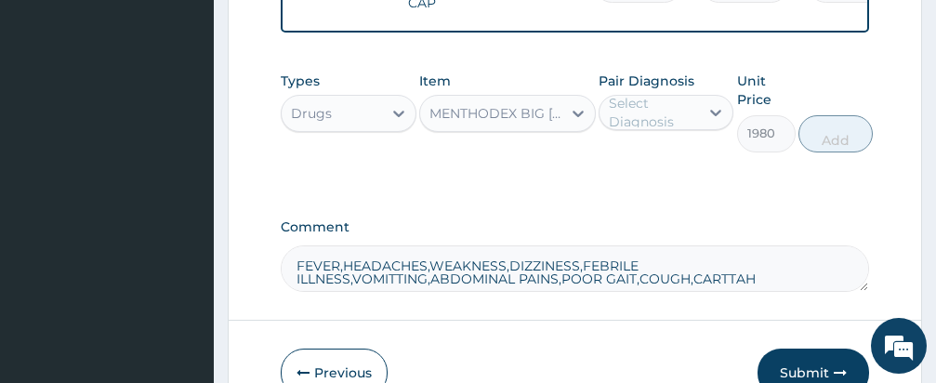
click at [642, 94] on div "Select Diagnosis" at bounding box center [653, 112] width 89 height 37
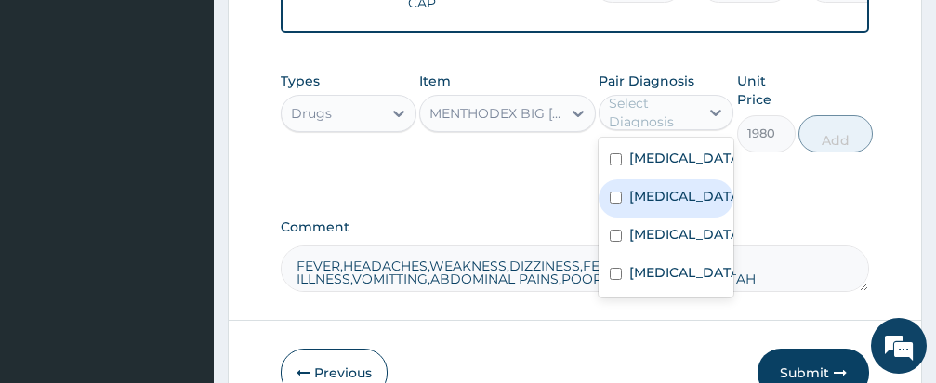
click at [618, 191] on input "checkbox" at bounding box center [616, 197] width 12 height 12
checkbox input "true"
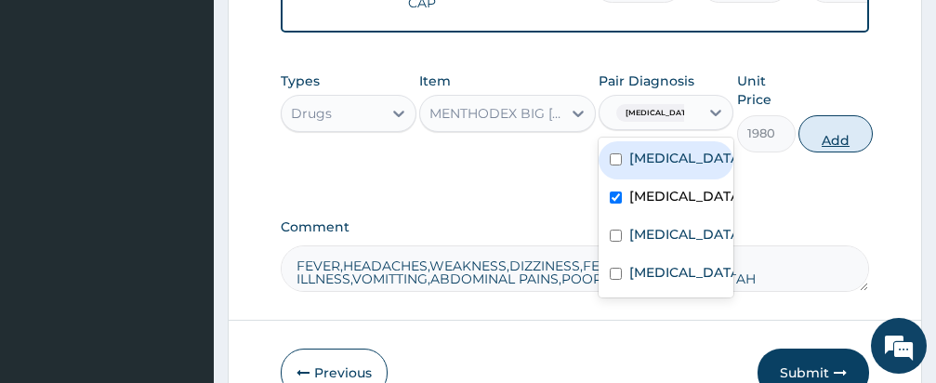
click at [824, 115] on button "Add" at bounding box center [835, 133] width 74 height 37
type input "0"
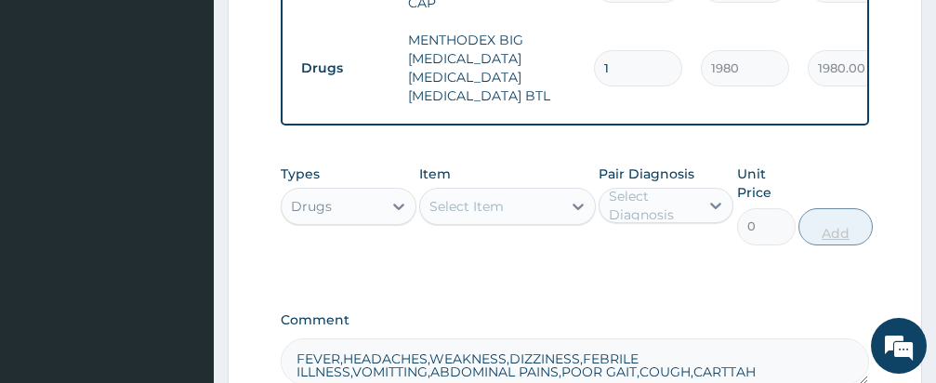
scroll to position [1703, 0]
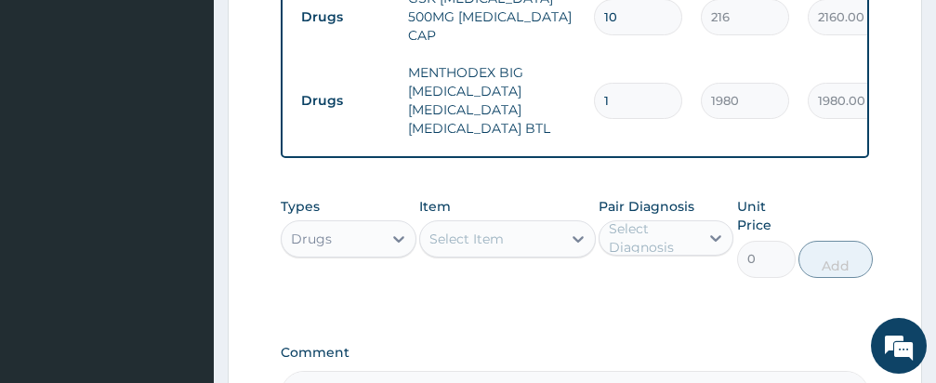
click at [677, 345] on div "Comment FEVER,HEADACHES,WEAKNESS,DIZZINESS,FEBRILE ILLNESS,VOMITTING,ABDOMINAL …" at bounding box center [575, 381] width 588 height 72
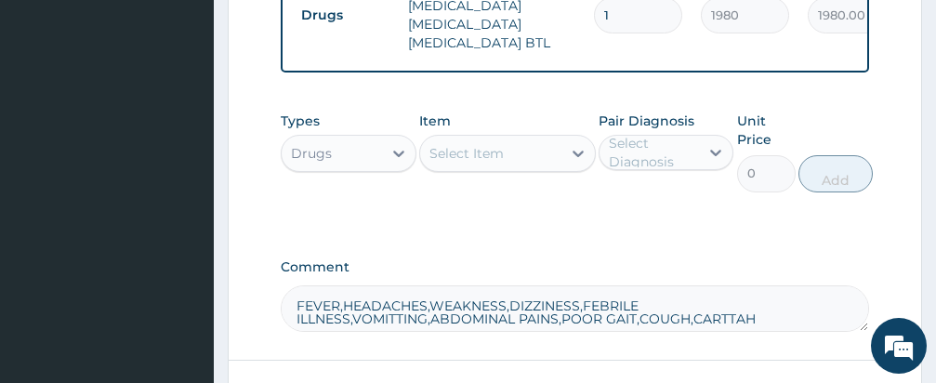
scroll to position [1815, 0]
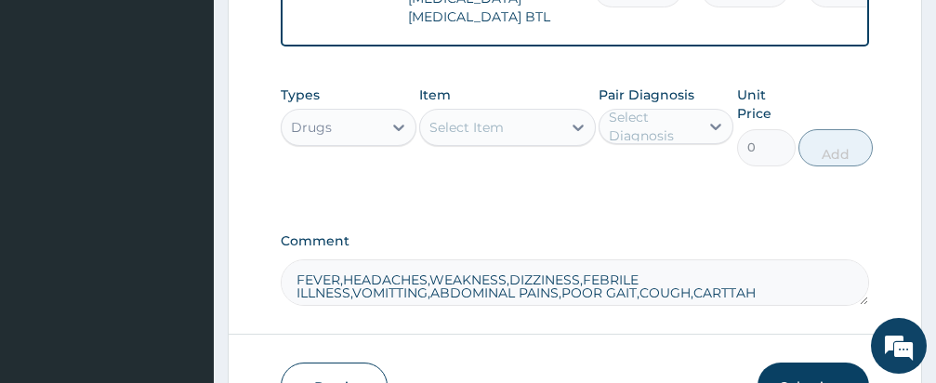
click at [785, 259] on textarea "FEVER,HEADACHES,WEAKNESS,DIZZINESS,FEBRILE ILLNESS,VOMITTING,ABDOMINAL PAINS,PO…" at bounding box center [575, 282] width 588 height 46
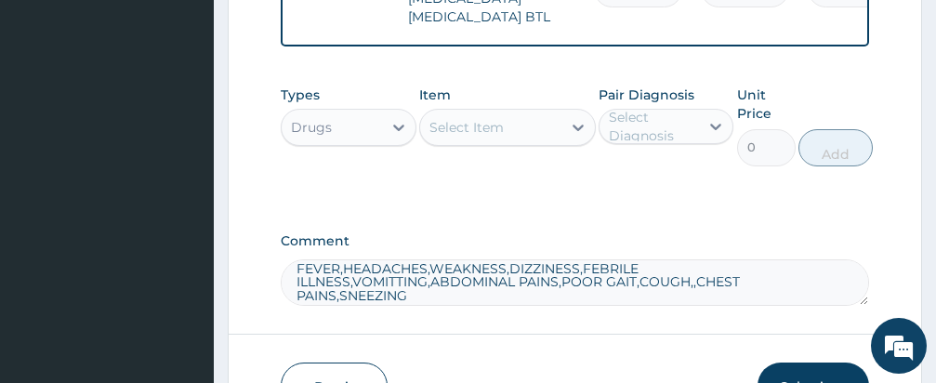
type textarea "FEVER,HEADACHES,WEAKNESS,DIZZINESS,FEBRILE ILLNESS,VOMITTING,ABDOMINAL PAINS,PO…"
click at [813, 362] on button "Submit" at bounding box center [812, 386] width 111 height 48
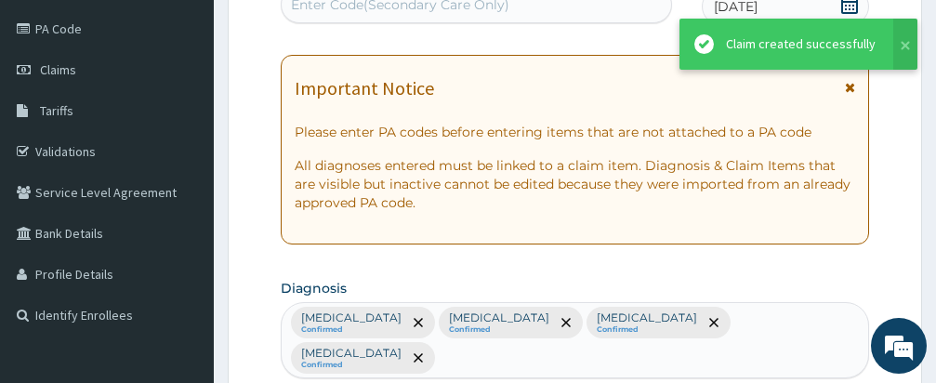
scroll to position [1815, 0]
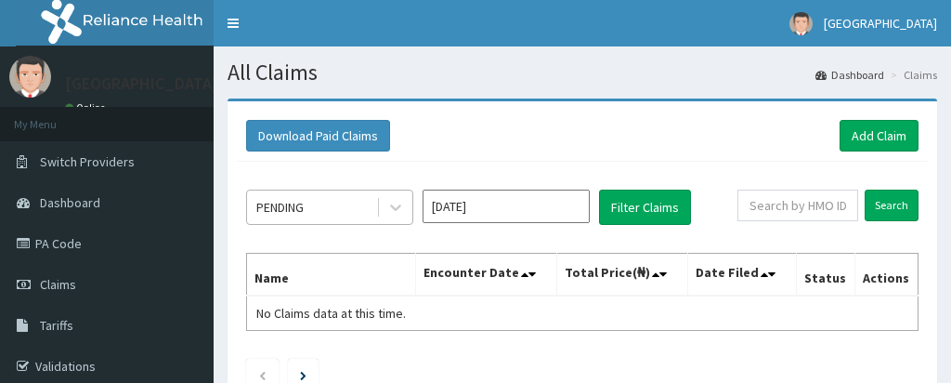
click at [346, 192] on div "PENDING" at bounding box center [311, 207] width 129 height 30
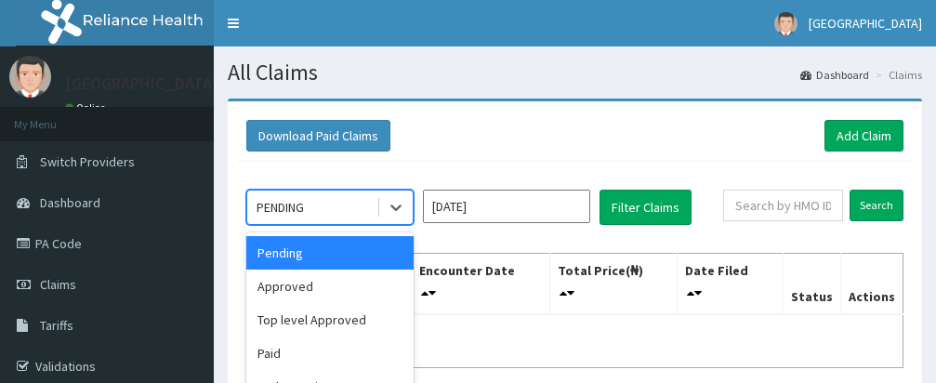
click at [302, 287] on div "Approved" at bounding box center [329, 285] width 167 height 33
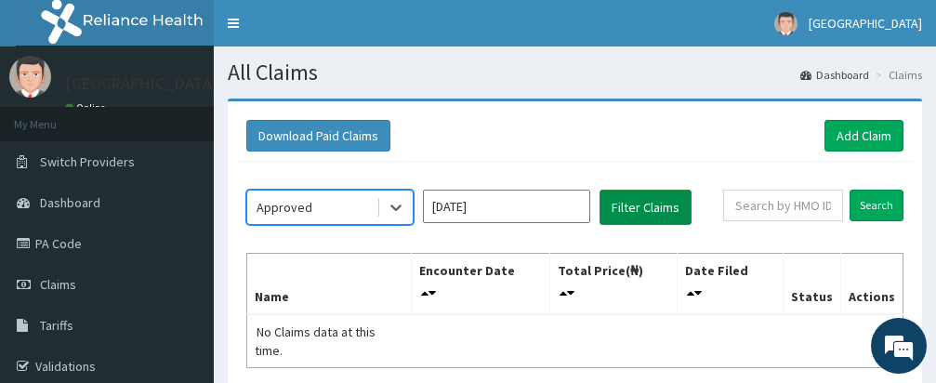
click at [640, 207] on button "Filter Claims" at bounding box center [645, 207] width 92 height 35
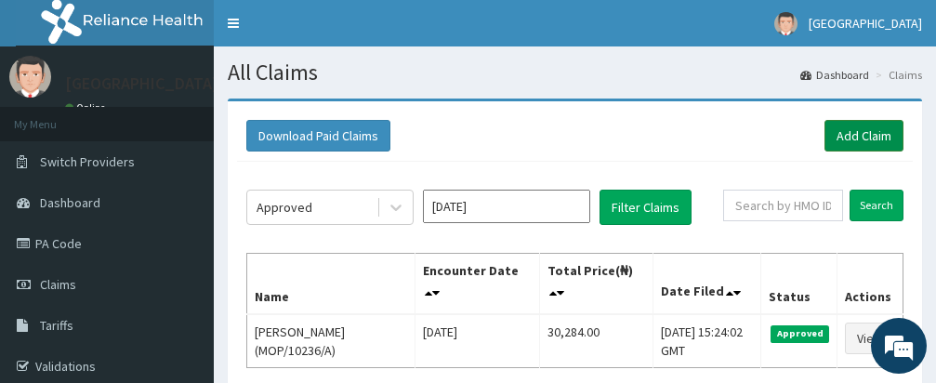
click at [862, 129] on link "Add Claim" at bounding box center [863, 136] width 79 height 32
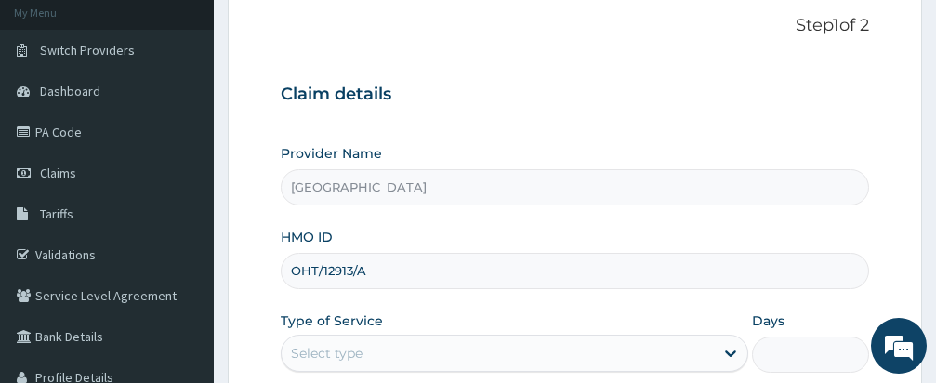
scroll to position [111, 0]
type input "OHT/12913/A"
click at [520, 311] on div "Type of Service Select type" at bounding box center [514, 341] width 467 height 61
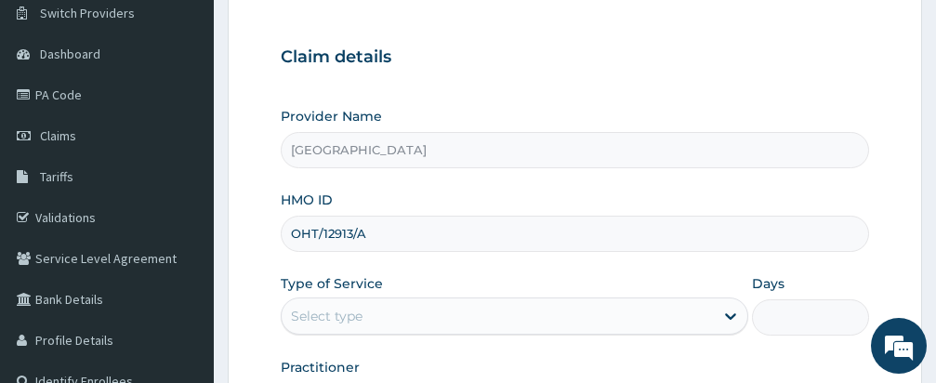
scroll to position [334, 0]
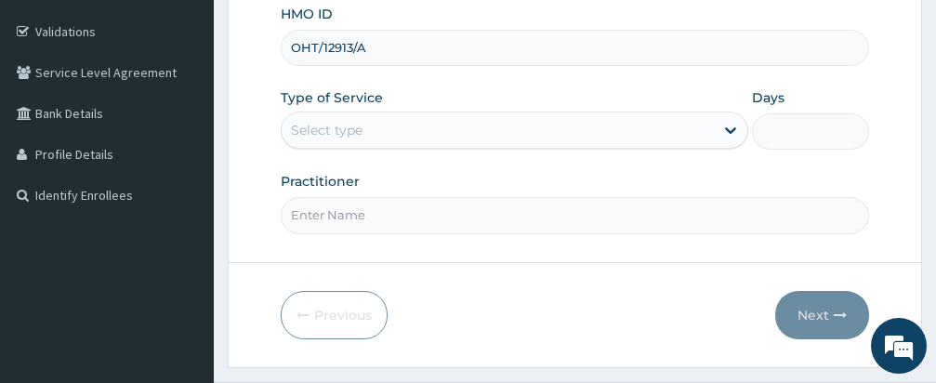
click at [458, 122] on div "Select type" at bounding box center [498, 130] width 432 height 30
click at [457, 137] on div "Select type" at bounding box center [498, 130] width 432 height 30
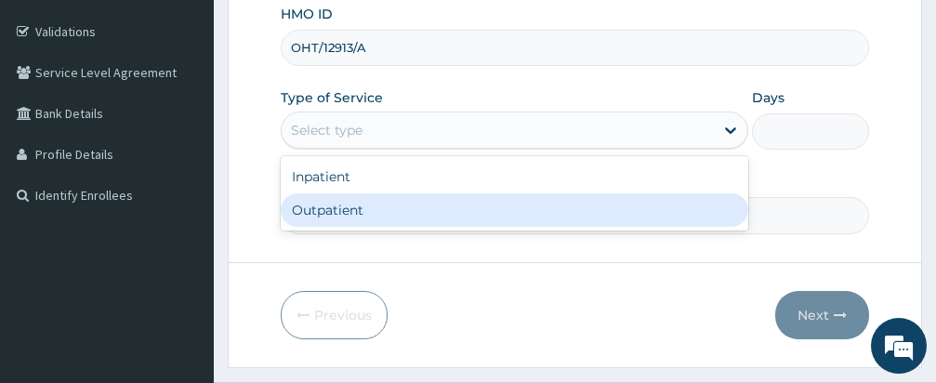
click at [450, 205] on div "Outpatient" at bounding box center [514, 209] width 467 height 33
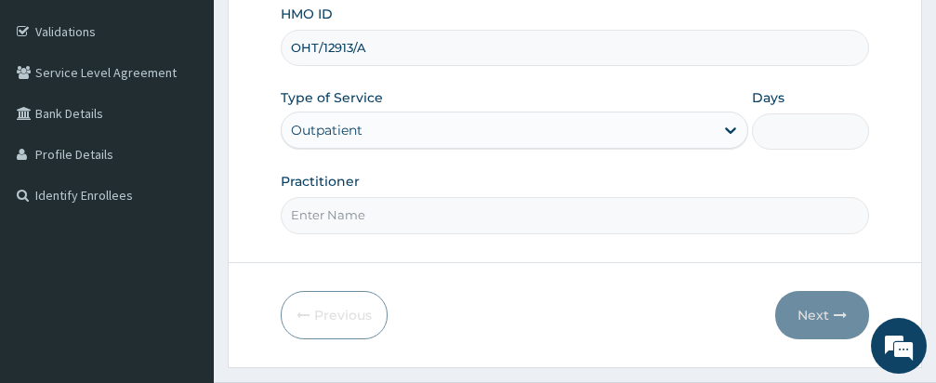
type input "1"
click at [496, 291] on div "Previous Next" at bounding box center [575, 315] width 588 height 48
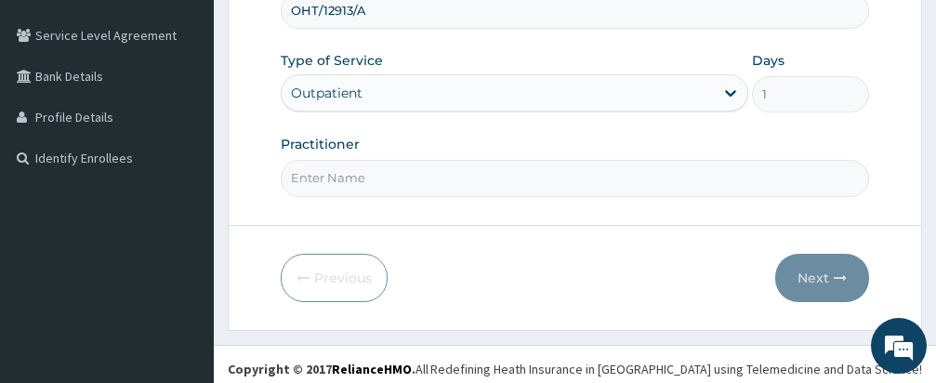
scroll to position [0, 0]
click at [483, 181] on input "Practitioner" at bounding box center [575, 178] width 588 height 36
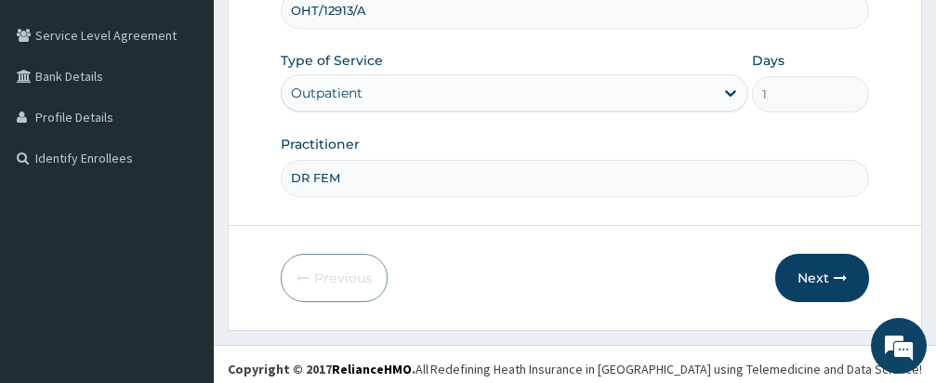
type input "DR FEMI"
click at [812, 266] on button "Next" at bounding box center [822, 278] width 94 height 48
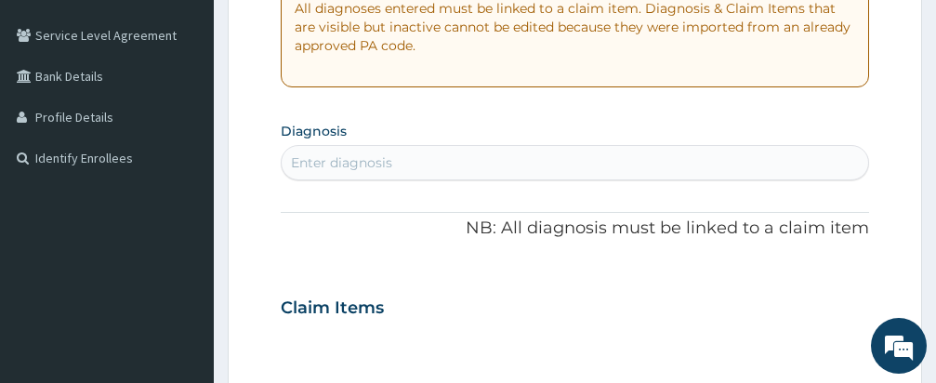
click at [675, 143] on section "Diagnosis Enter diagnosis" at bounding box center [575, 148] width 588 height 63
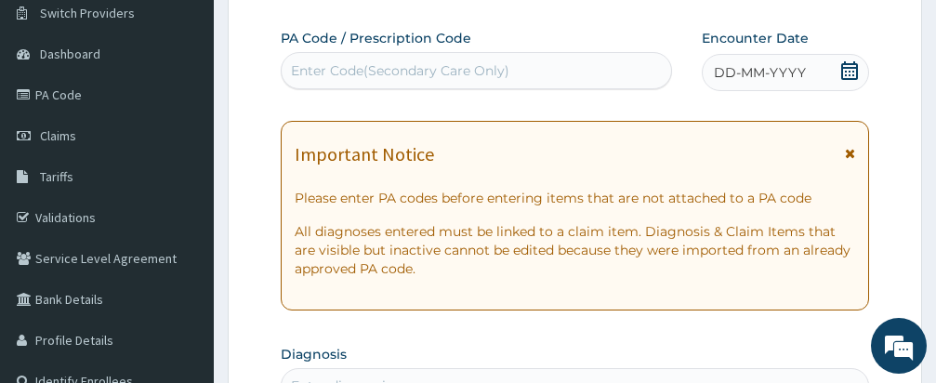
scroll to position [186, 0]
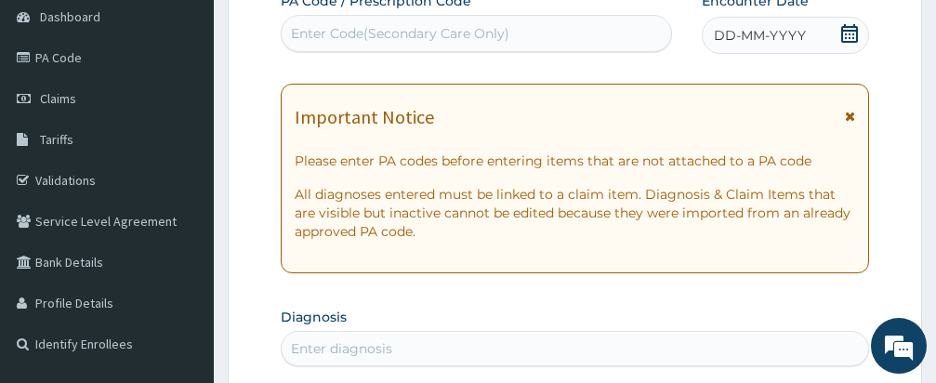
click at [847, 24] on icon at bounding box center [849, 33] width 19 height 19
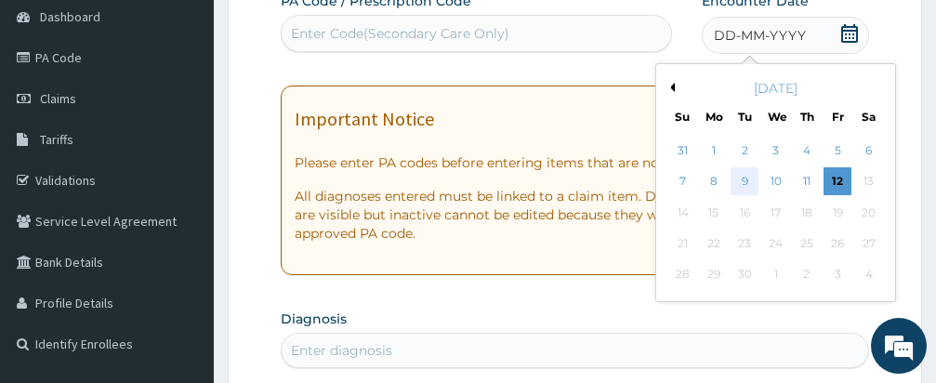
click at [743, 176] on div "9" at bounding box center [744, 182] width 28 height 28
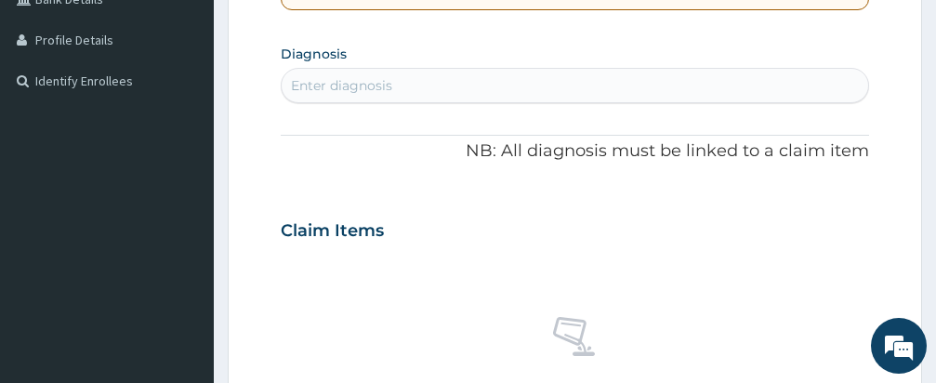
scroll to position [483, 0]
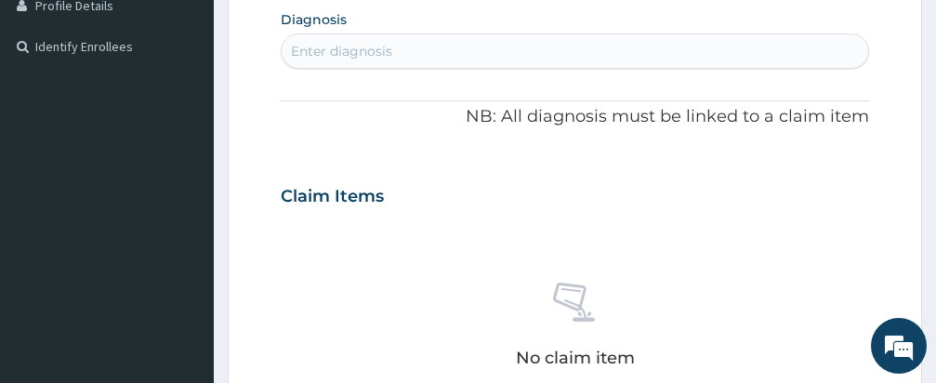
click at [556, 50] on div "Enter diagnosis" at bounding box center [575, 51] width 586 height 30
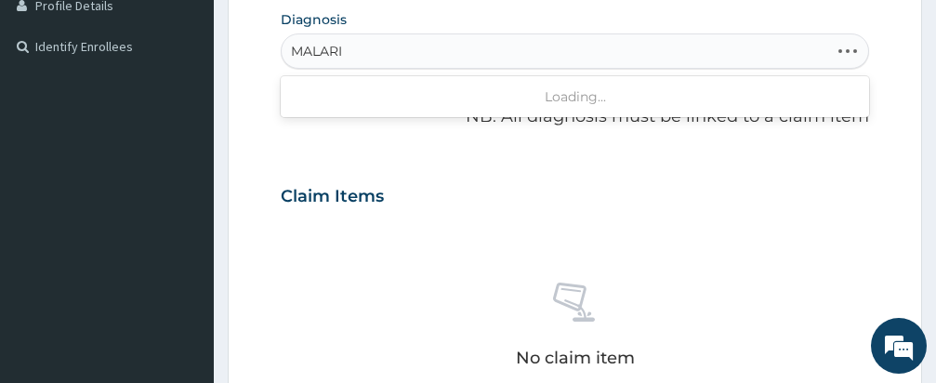
type input "MALARIA"
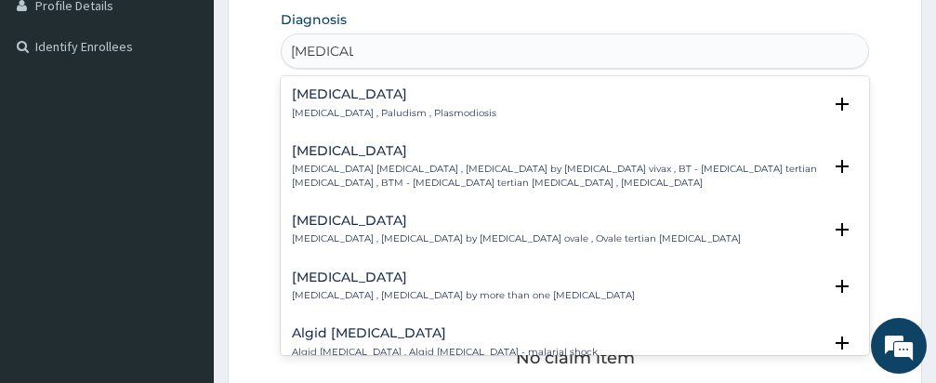
click at [321, 98] on h4 "Malaria" at bounding box center [394, 94] width 204 height 14
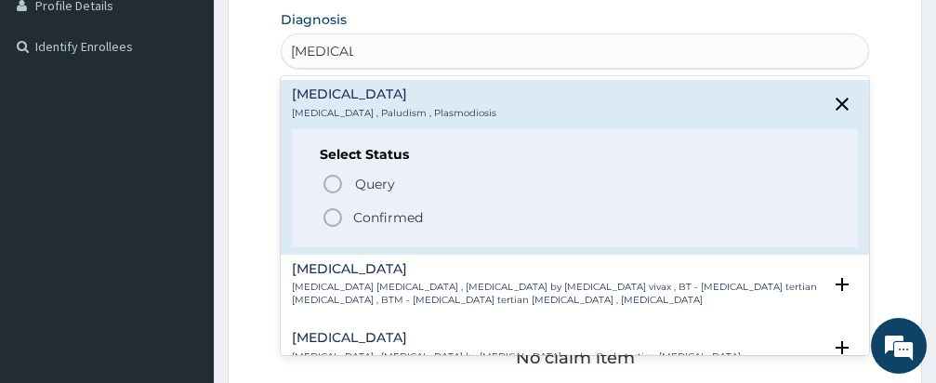
click at [334, 212] on icon "status option filled" at bounding box center [332, 217] width 22 height 22
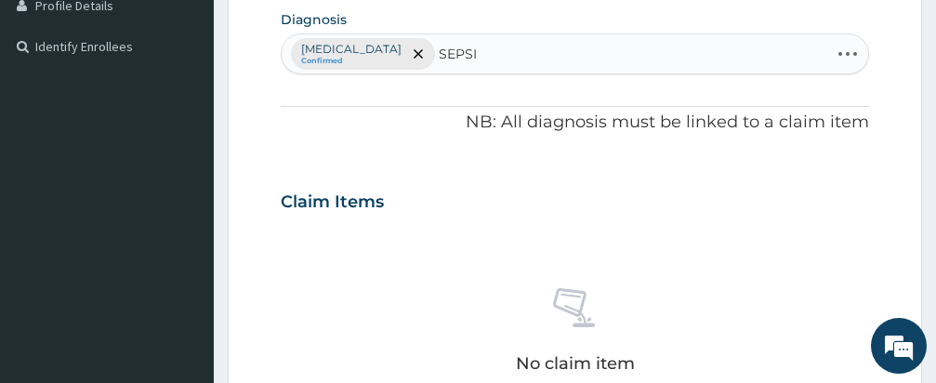
type input "SEPSIS"
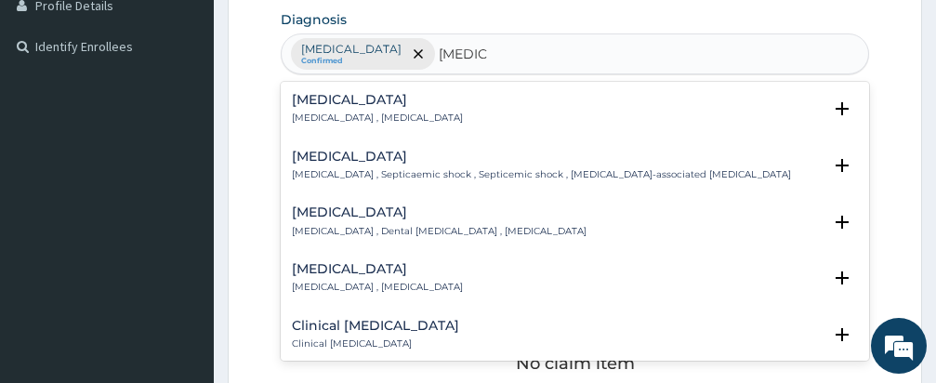
click at [317, 103] on h4 "Sepsis" at bounding box center [377, 100] width 171 height 14
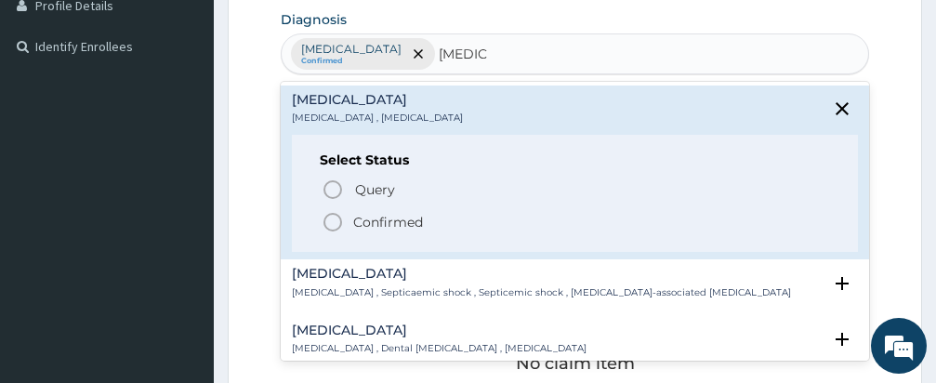
click at [331, 217] on icon "status option filled" at bounding box center [332, 222] width 22 height 22
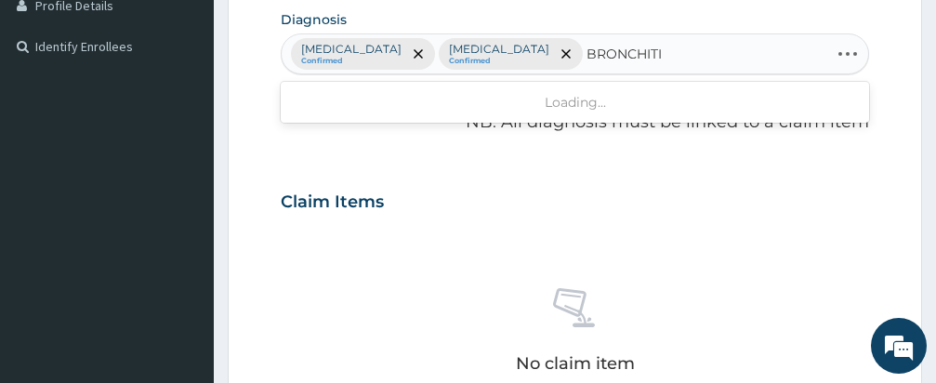
type input "BRONCHITIS"
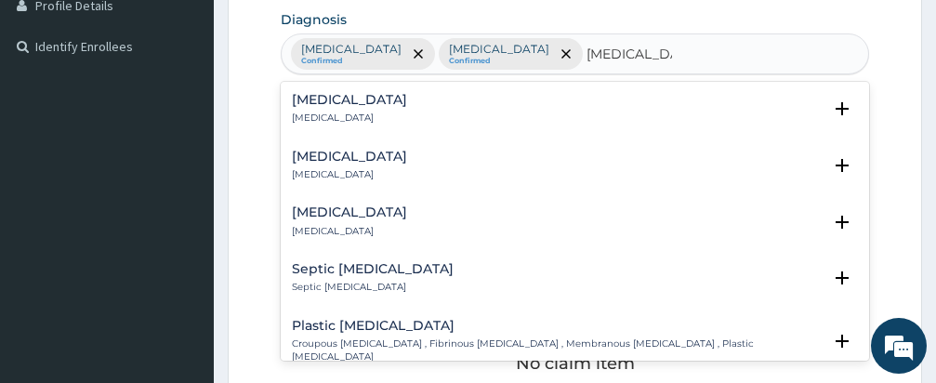
click at [366, 161] on h4 "Acute bronchitis" at bounding box center [349, 157] width 115 height 14
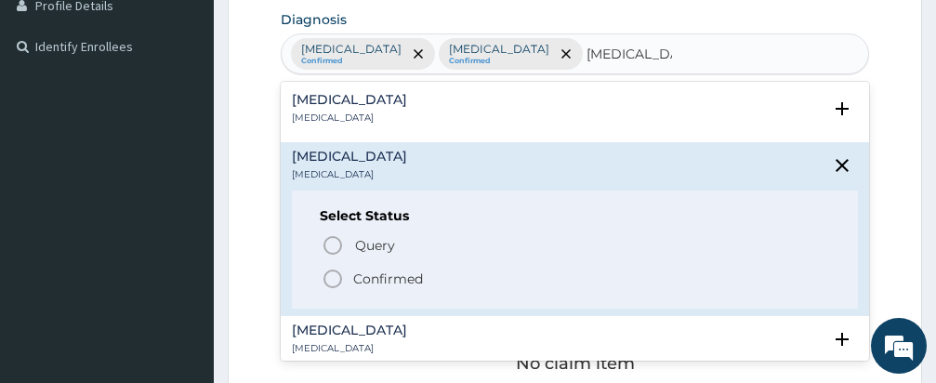
click at [333, 275] on icon "status option filled" at bounding box center [332, 279] width 22 height 22
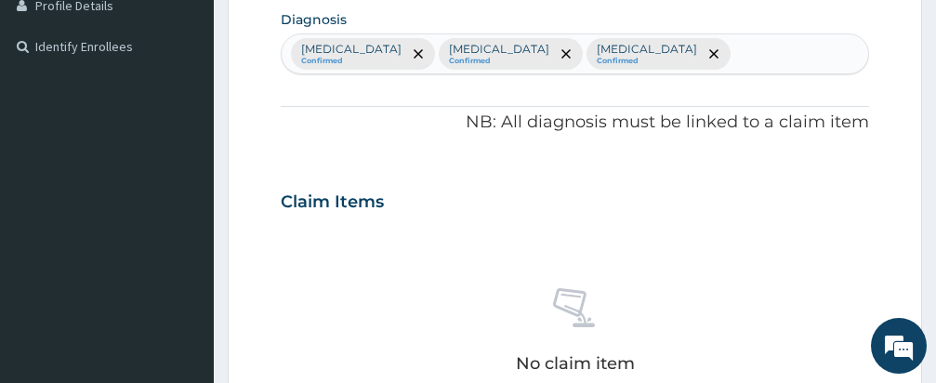
click at [502, 278] on div "No claim item" at bounding box center [575, 334] width 588 height 214
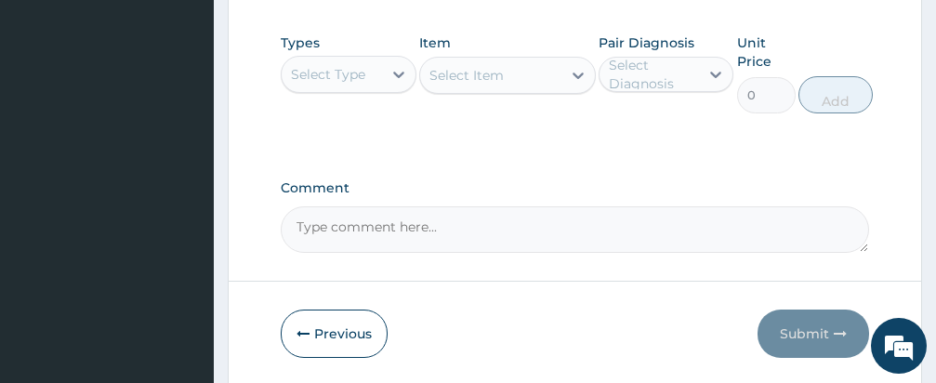
scroll to position [966, 0]
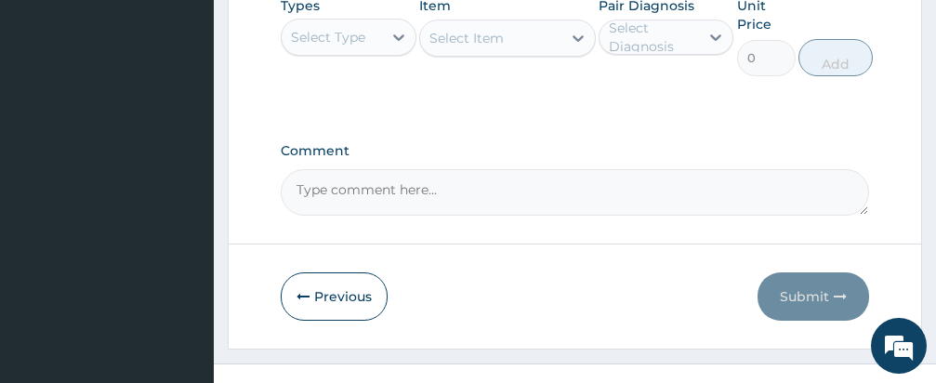
click at [348, 30] on div "Select Type" at bounding box center [328, 37] width 74 height 19
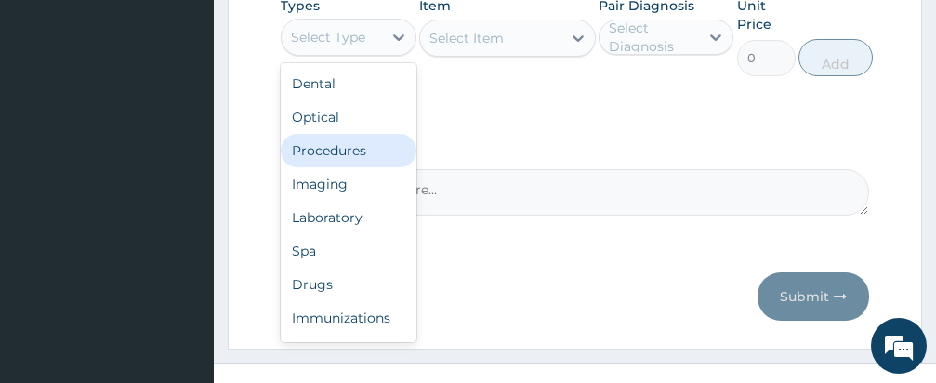
click at [341, 151] on div "Procedures" at bounding box center [349, 150] width 136 height 33
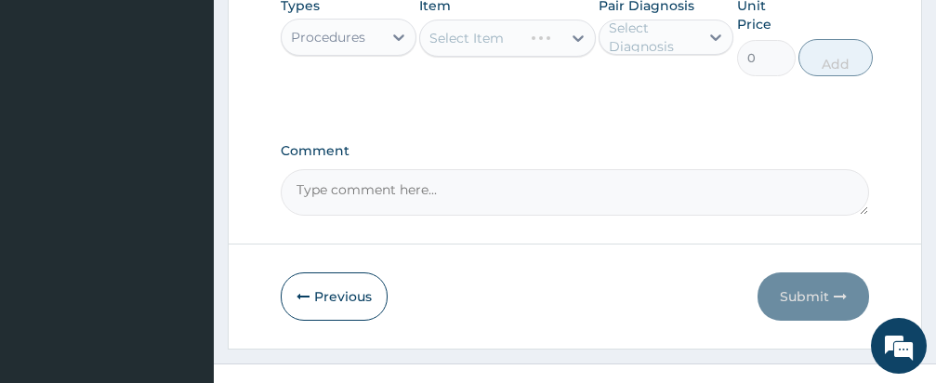
click at [490, 34] on div "Select Item" at bounding box center [507, 38] width 177 height 37
click at [493, 42] on div "Select Item" at bounding box center [507, 38] width 177 height 37
click at [493, 43] on div "Select Item" at bounding box center [466, 38] width 74 height 19
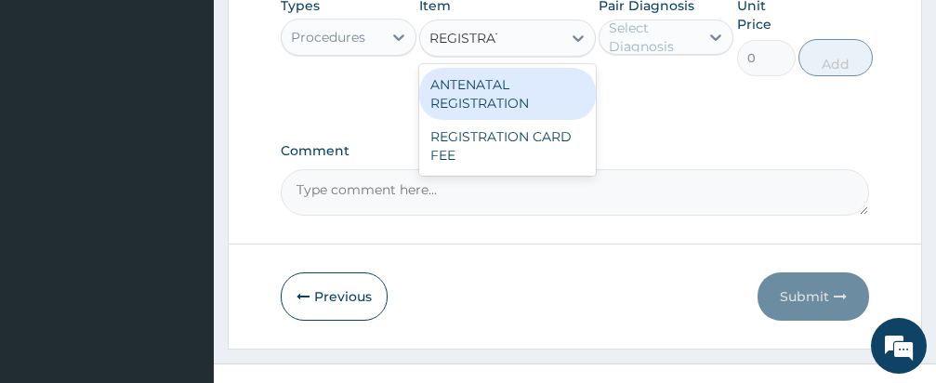
type input "REGISTRATION"
click at [474, 142] on div "REGISTRATION CARD FEE" at bounding box center [507, 146] width 177 height 52
click at [474, 143] on label "Comment" at bounding box center [575, 151] width 588 height 16
click at [474, 169] on textarea "Comment" at bounding box center [575, 192] width 588 height 46
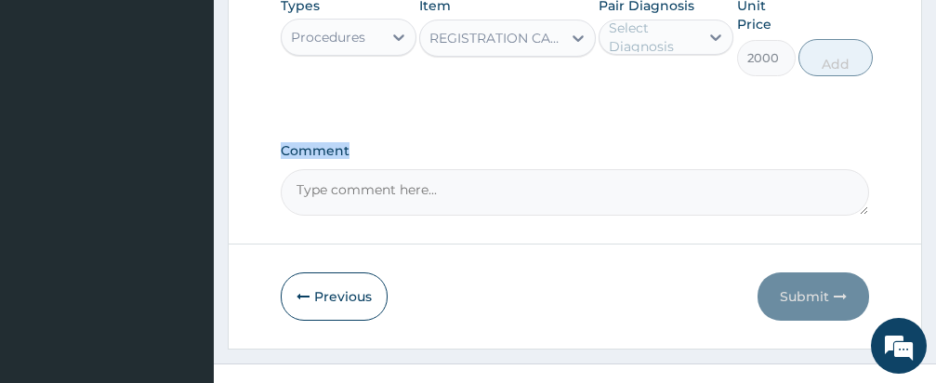
type input "2000"
click at [649, 29] on div "Select Diagnosis" at bounding box center [653, 37] width 89 height 37
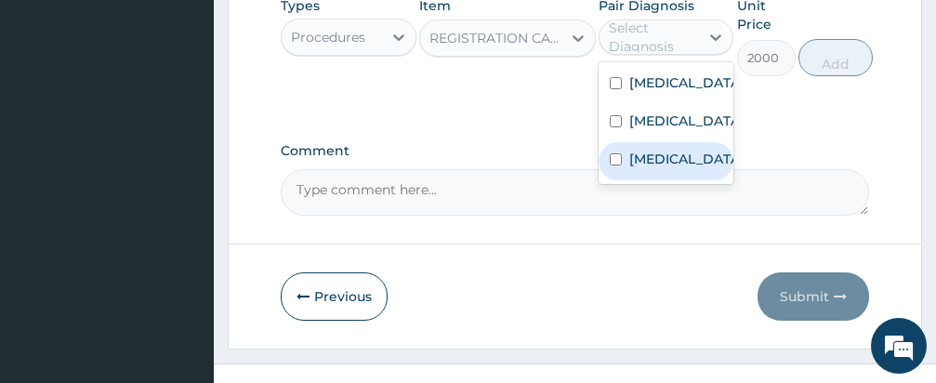
click at [619, 165] on input "checkbox" at bounding box center [616, 159] width 12 height 12
checkbox input "true"
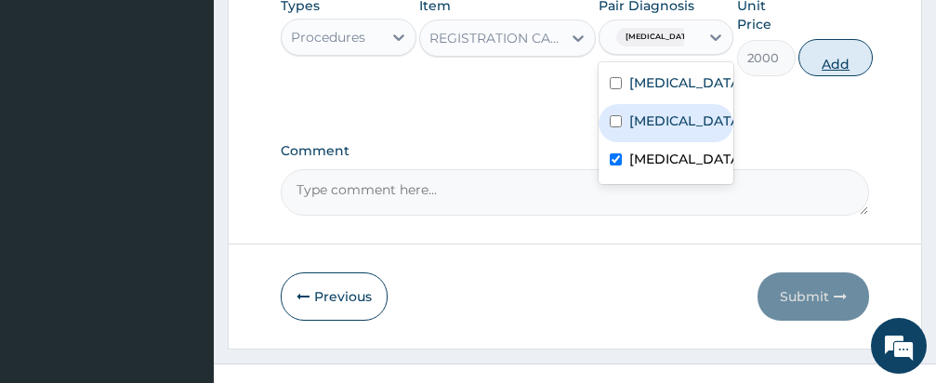
click at [832, 59] on button "Add" at bounding box center [835, 57] width 74 height 37
type input "0"
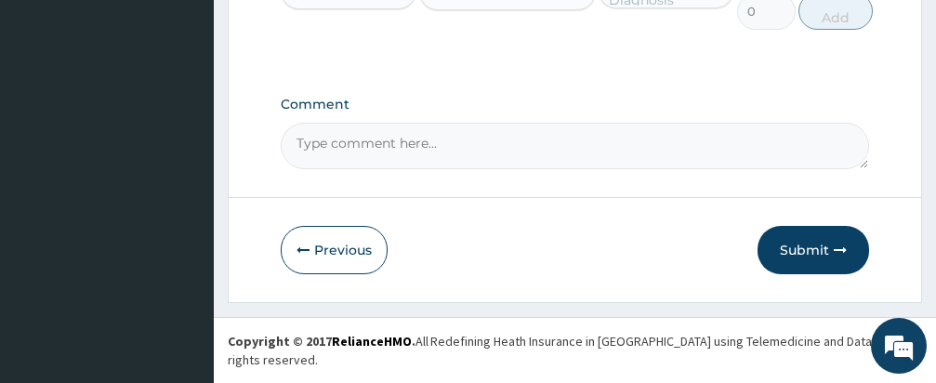
scroll to position [600, 0]
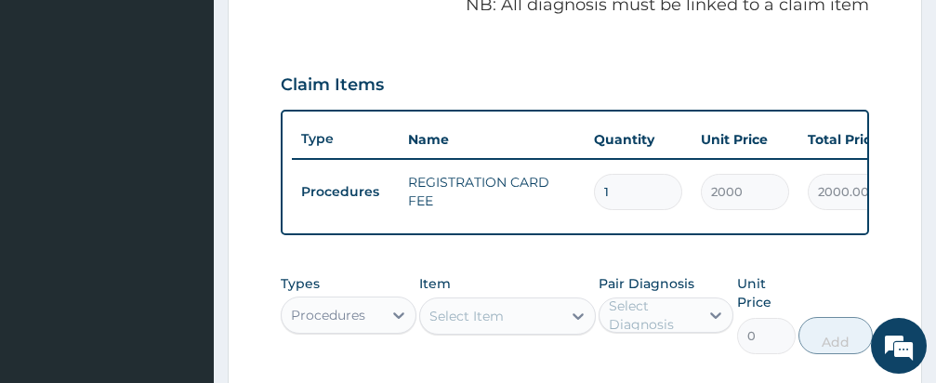
click at [564, 271] on div "PA Code / Prescription Code Enter Code(Secondary Care Only) Encounter Date 09-0…" at bounding box center [575, 35] width 588 height 916
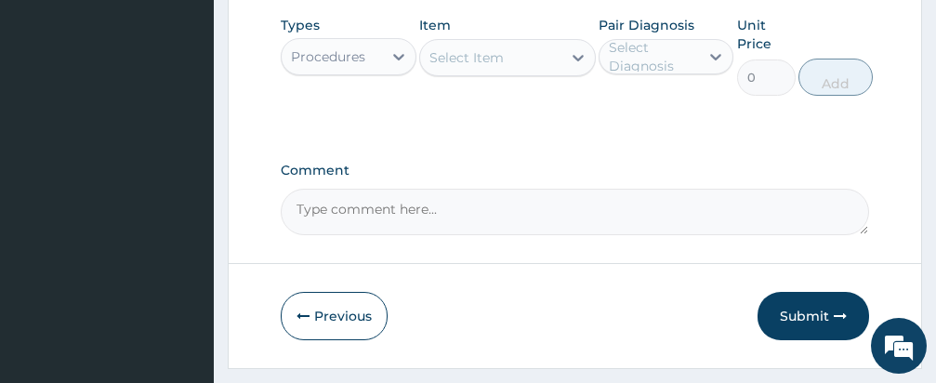
scroll to position [860, 0]
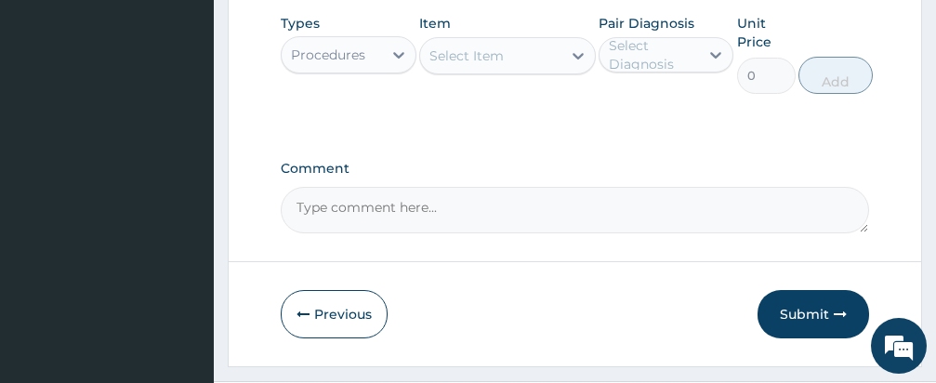
click at [522, 62] on div "Select Item" at bounding box center [490, 56] width 141 height 30
type input "CONSULTATION"
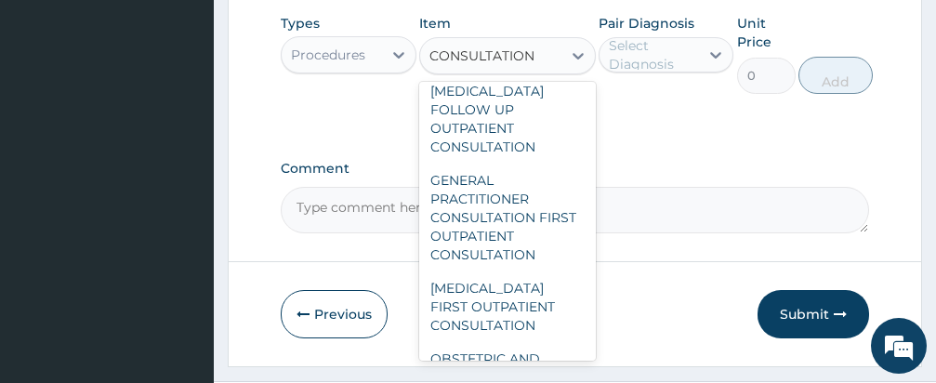
scroll to position [4832, 0]
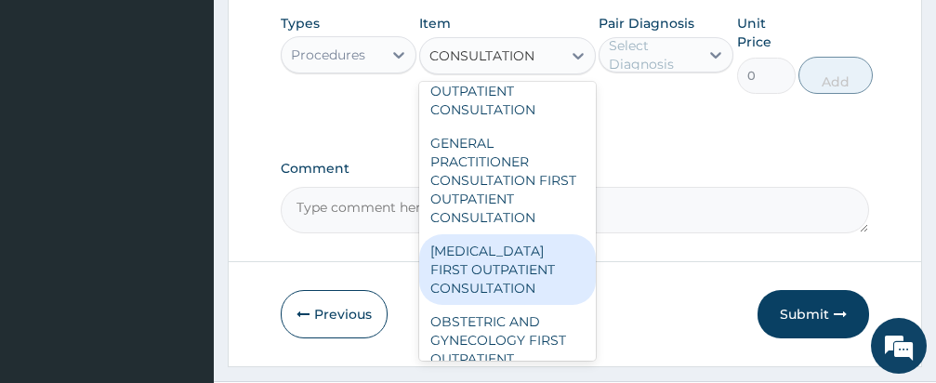
click at [492, 229] on div "GENERAL PRACTITIONER CONSULTATION FIRST OUTPATIENT CONSULTATION" at bounding box center [507, 180] width 177 height 108
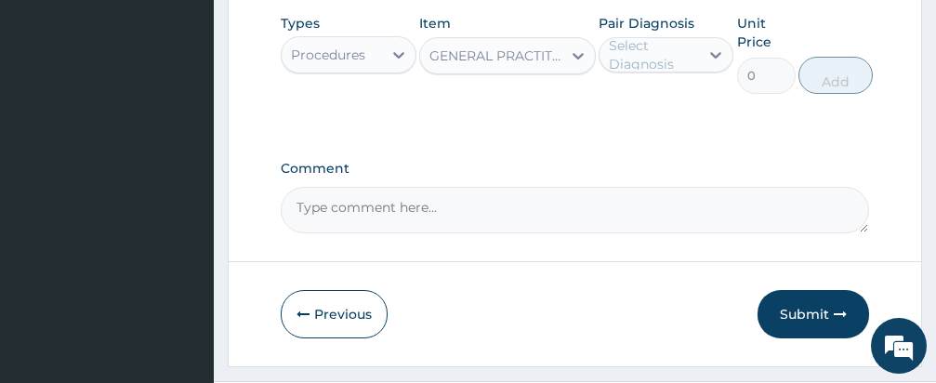
type input "3000"
click at [639, 66] on div "Select Diagnosis" at bounding box center [653, 54] width 89 height 37
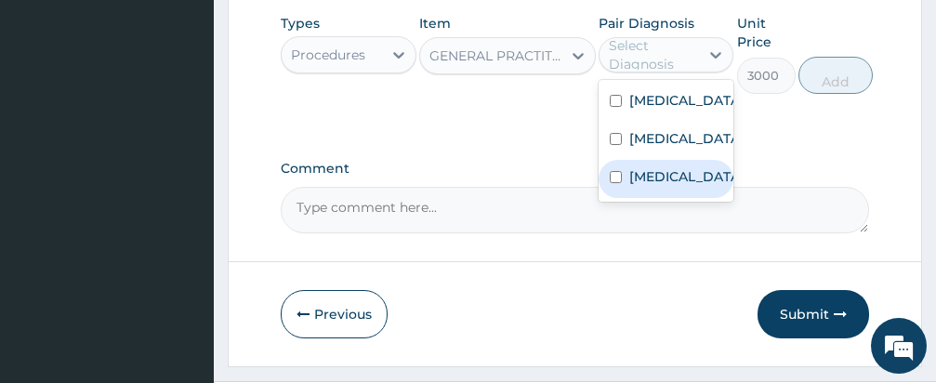
click at [617, 183] on input "checkbox" at bounding box center [616, 177] width 12 height 12
checkbox input "true"
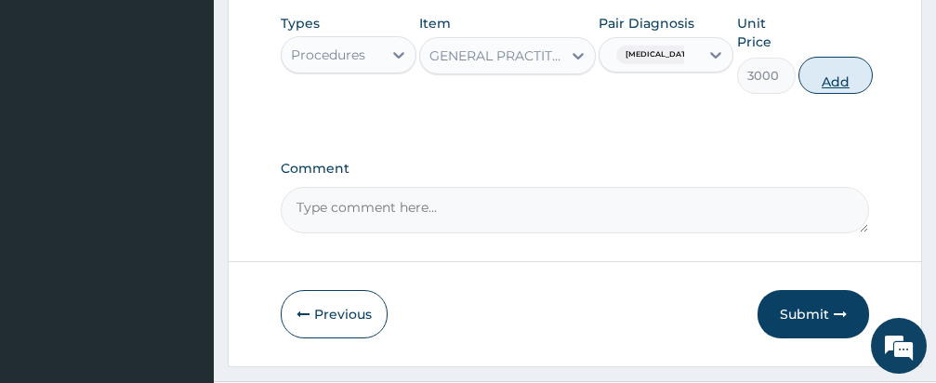
click at [818, 80] on button "Add" at bounding box center [835, 75] width 74 height 37
type input "0"
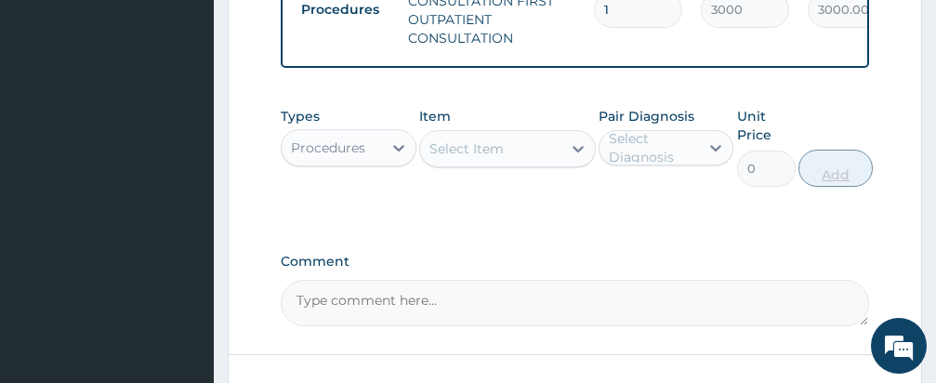
scroll to position [852, 0]
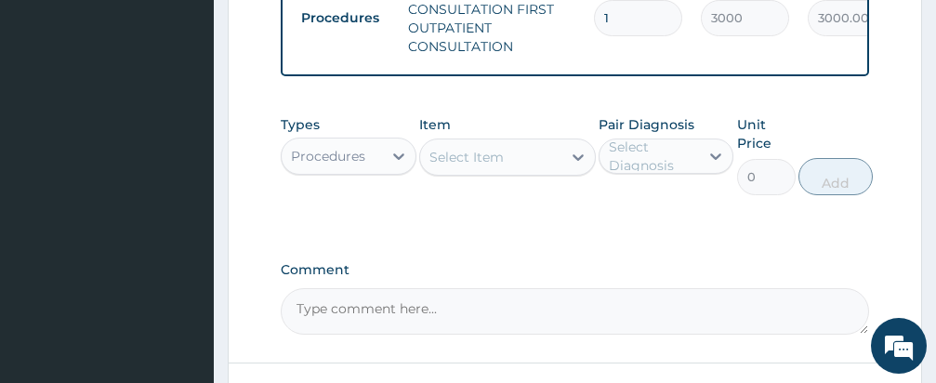
click at [637, 232] on div "Types Procedures Item Select Item Pair Diagnosis Select Diagnosis Unit Price 0 …" at bounding box center [575, 169] width 588 height 126
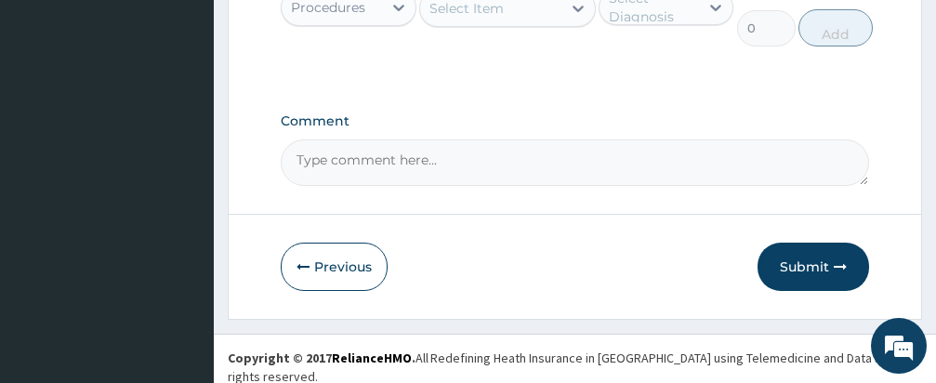
scroll to position [1015, 0]
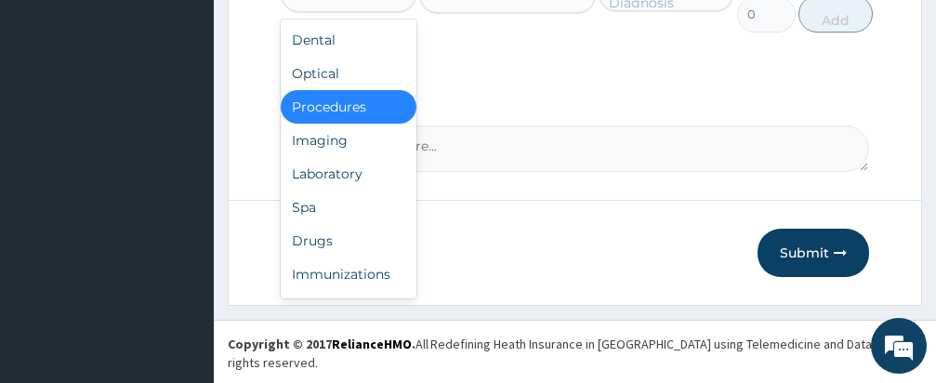
scroll to position [1014, 0]
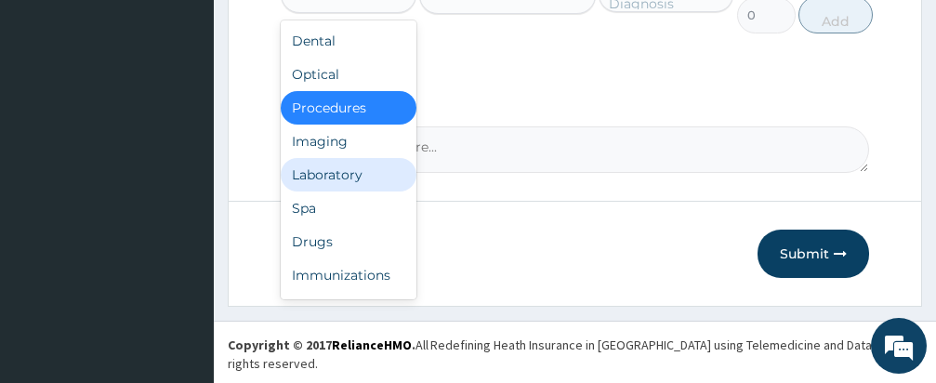
click at [332, 190] on div "Laboratory" at bounding box center [349, 174] width 136 height 33
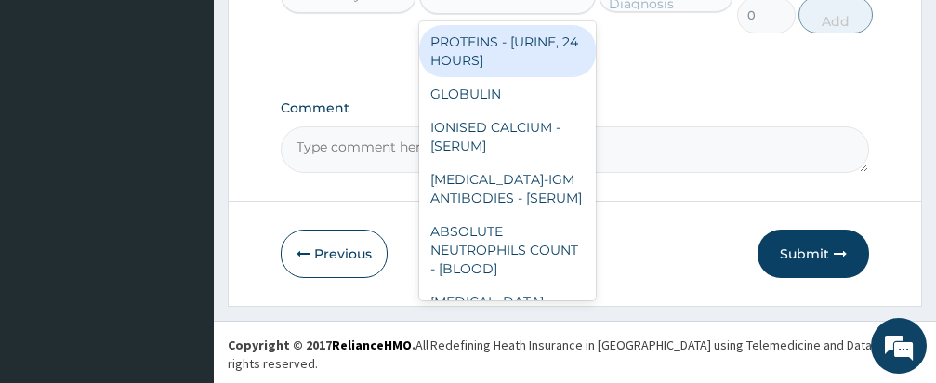
type input "FBC"
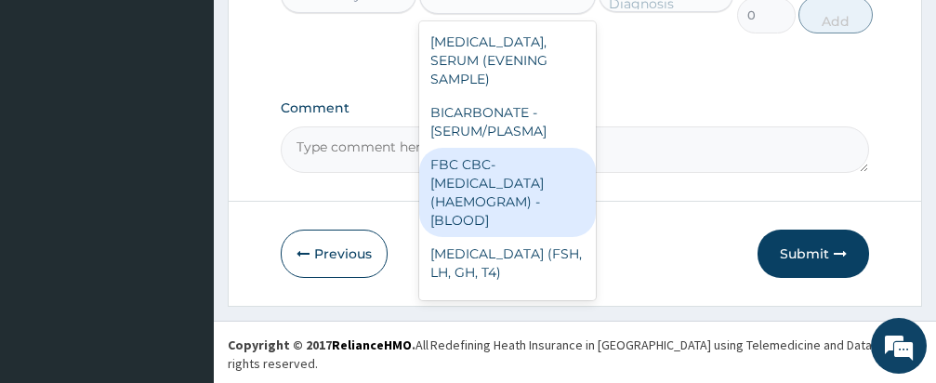
click at [510, 180] on div "FBC CBC-COMPLETE BLOOD COUNT (HAEMOGRAM) - [BLOOD]" at bounding box center [507, 192] width 177 height 89
type input "3000"
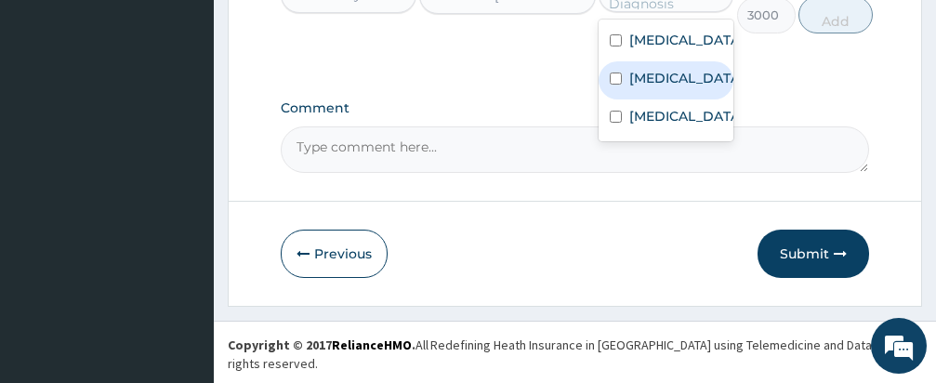
click at [615, 85] on input "checkbox" at bounding box center [616, 78] width 12 height 12
checkbox input "true"
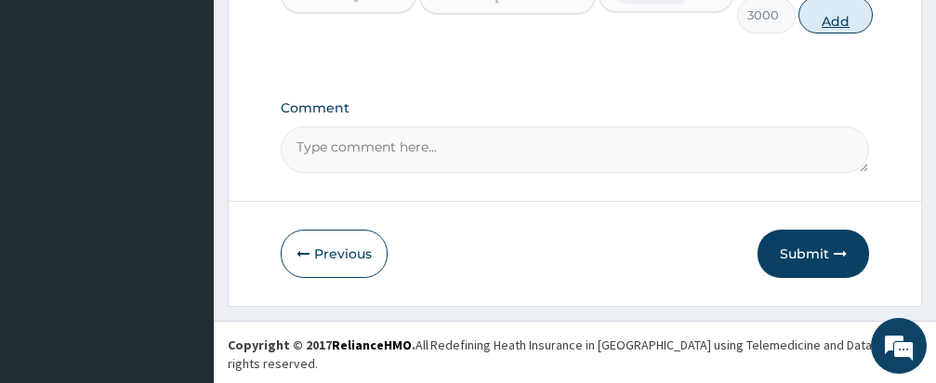
click at [833, 27] on button "Add" at bounding box center [835, 14] width 74 height 37
type input "0"
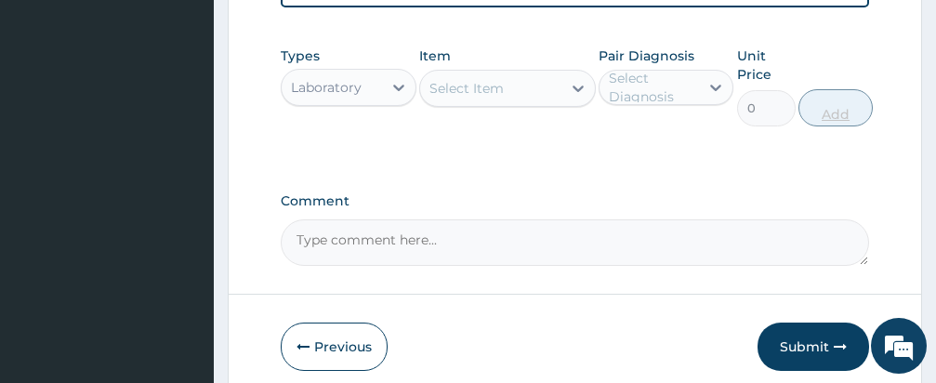
scroll to position [771, 0]
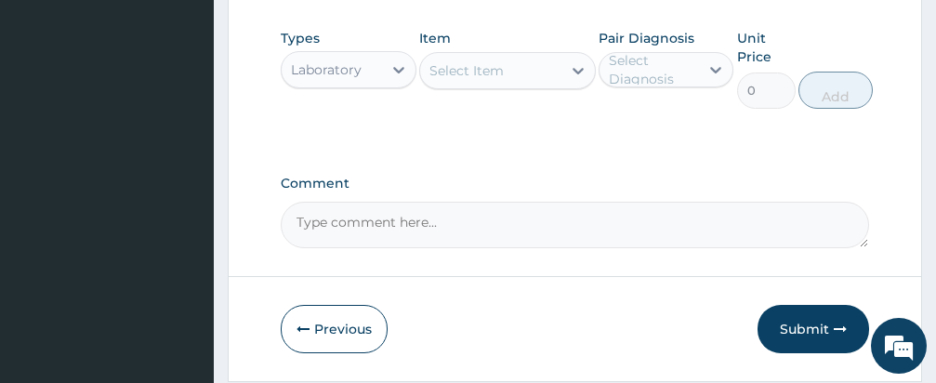
scroll to position [1032, 0]
click at [505, 82] on div "Select Item" at bounding box center [490, 70] width 141 height 30
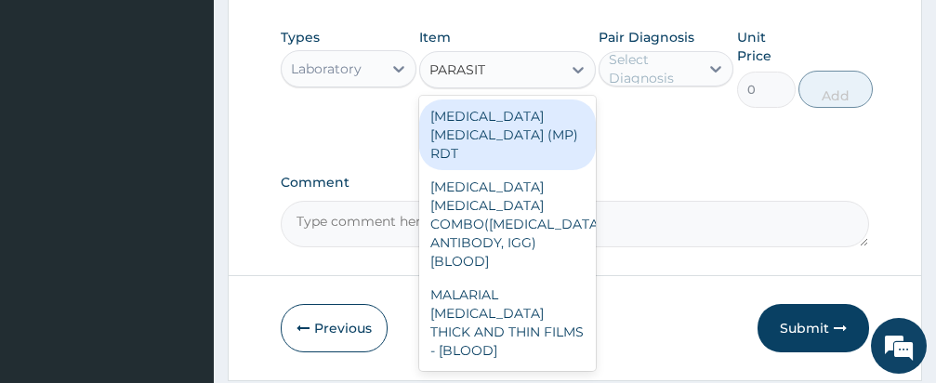
type input "PARASITE"
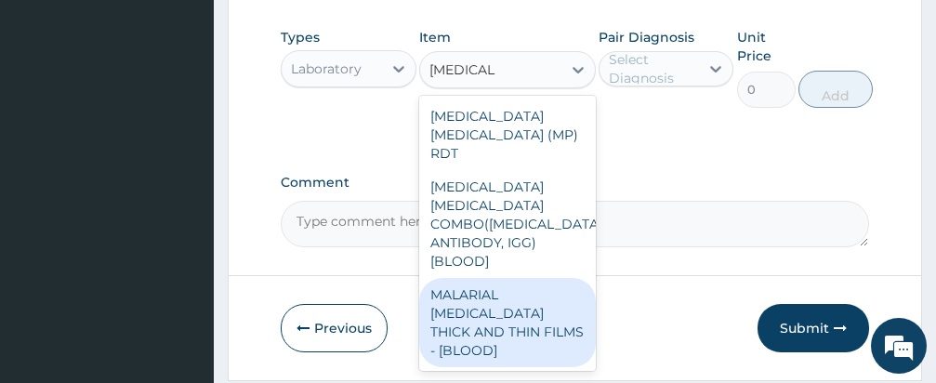
click at [507, 278] on div "MALARIAL PARASITE THICK AND THIN FILMS - [BLOOD]" at bounding box center [507, 322] width 177 height 89
type input "1500"
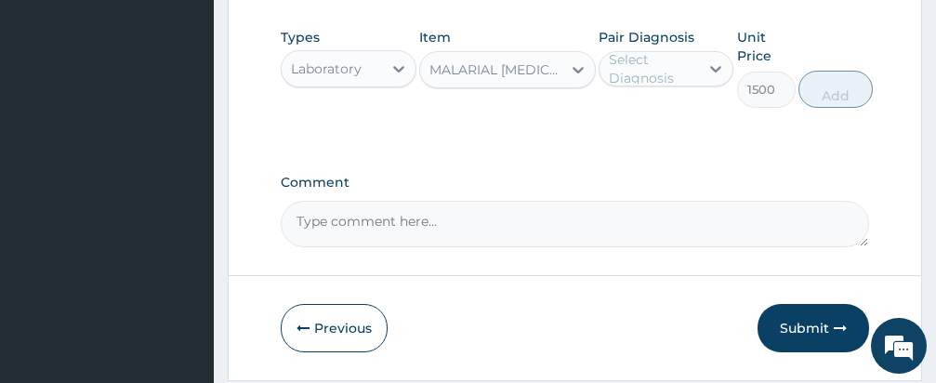
click at [647, 84] on div "Select Diagnosis" at bounding box center [653, 68] width 89 height 37
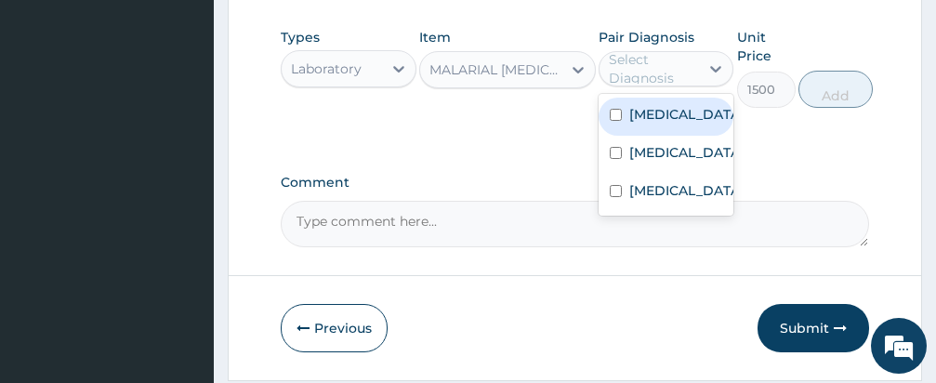
click at [617, 121] on input "checkbox" at bounding box center [616, 115] width 12 height 12
checkbox input "true"
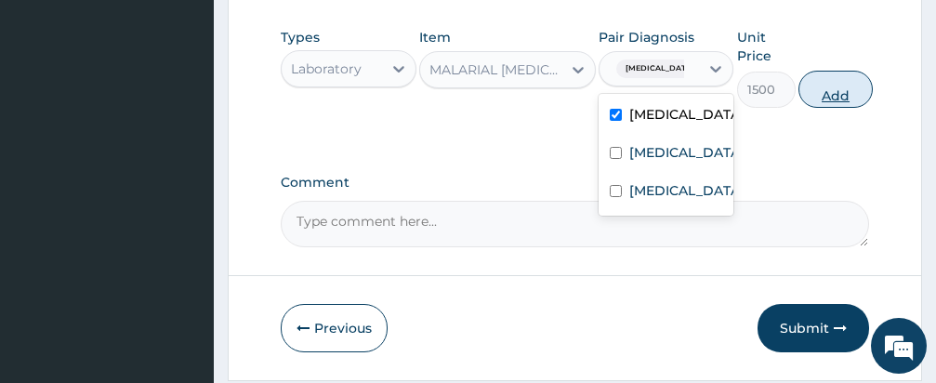
click at [822, 95] on button "Add" at bounding box center [835, 89] width 74 height 37
type input "0"
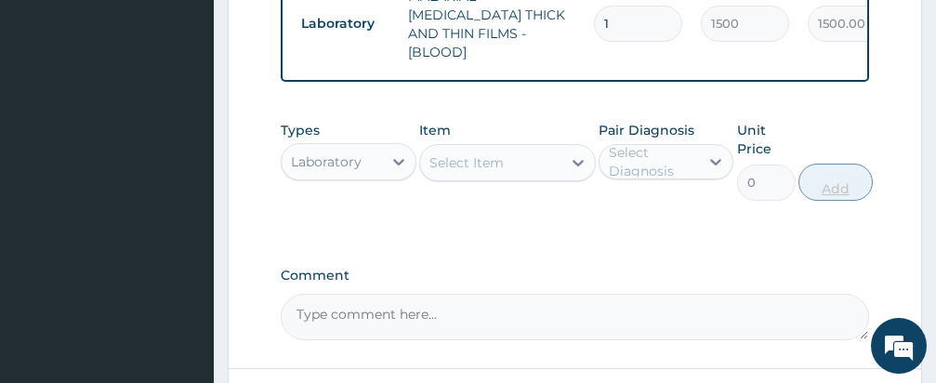
scroll to position [1029, 0]
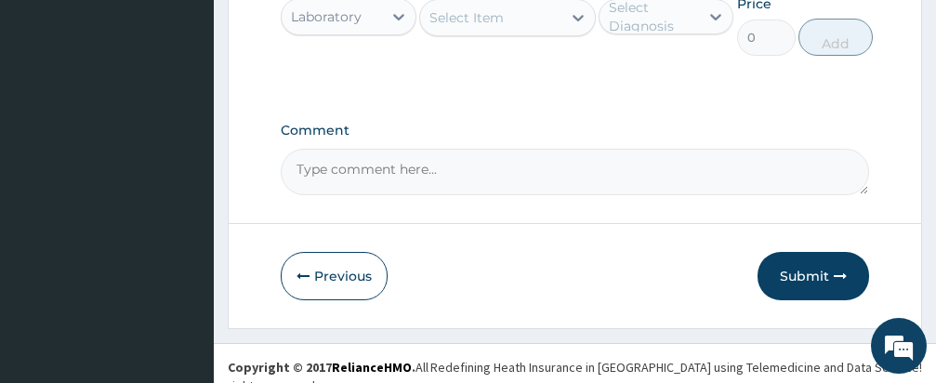
scroll to position [1182, 0]
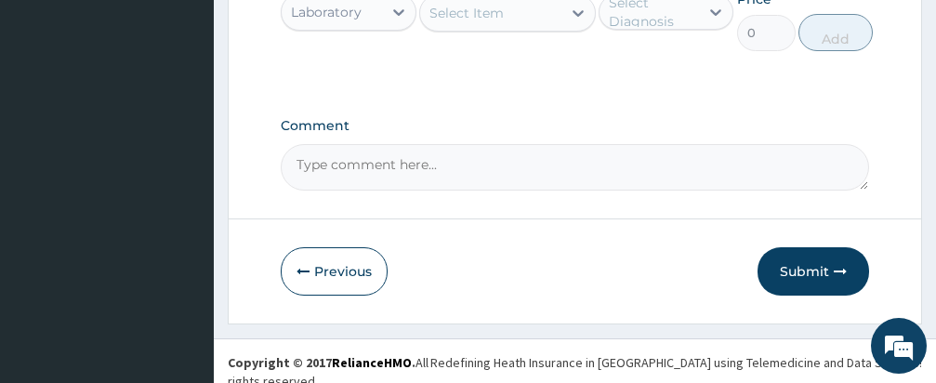
click at [357, 12] on div "Laboratory" at bounding box center [326, 12] width 71 height 19
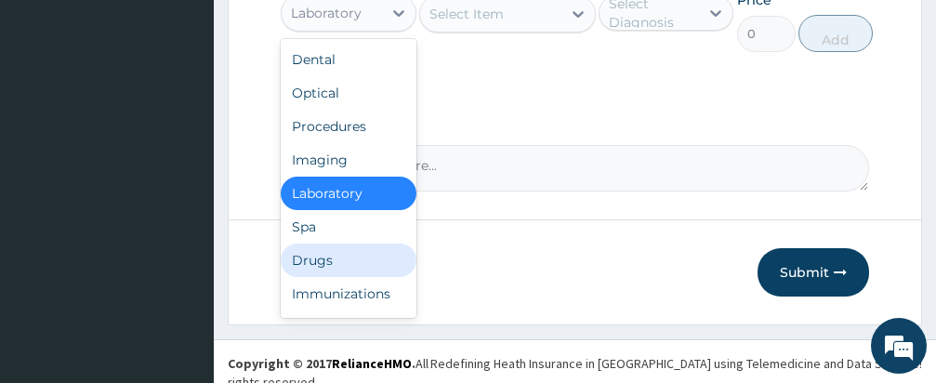
click at [319, 253] on div "Drugs" at bounding box center [349, 259] width 136 height 33
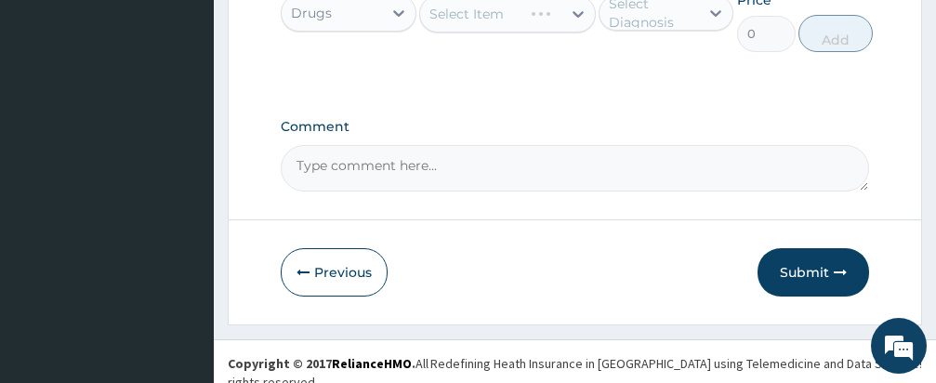
click at [505, 14] on div "Select Item" at bounding box center [507, 13] width 177 height 37
click at [501, 15] on div "Select Item" at bounding box center [507, 13] width 177 height 37
click at [501, 16] on div "Select Item" at bounding box center [507, 13] width 177 height 37
click at [501, 15] on div "Select Item" at bounding box center [507, 13] width 177 height 37
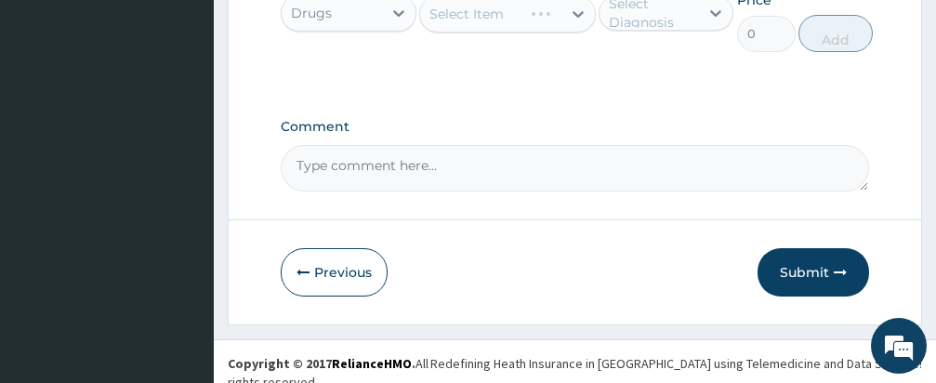
click at [501, 15] on div "Select Item" at bounding box center [507, 13] width 177 height 37
click at [501, 14] on div "Select Item" at bounding box center [466, 14] width 74 height 19
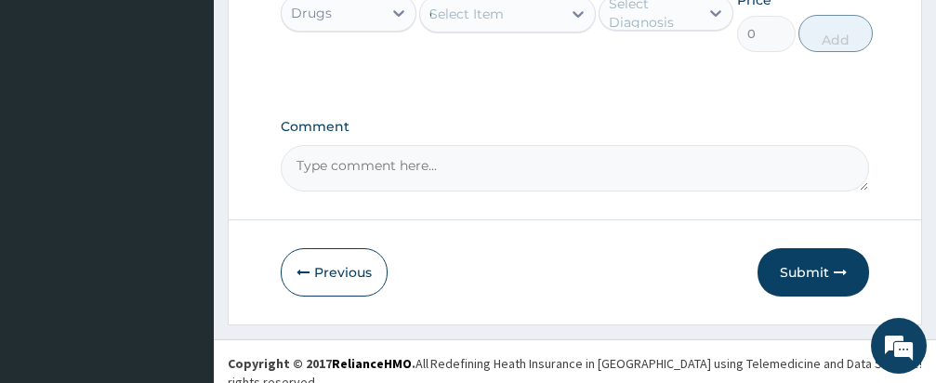
type input "CIPRO"
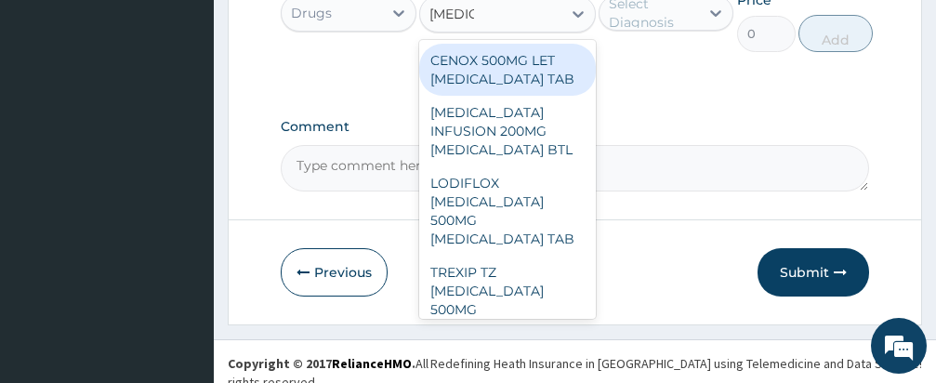
click at [525, 80] on div "CENOX 500MG LET CIPROFLOXACIN TAB" at bounding box center [507, 70] width 177 height 52
type input "780"
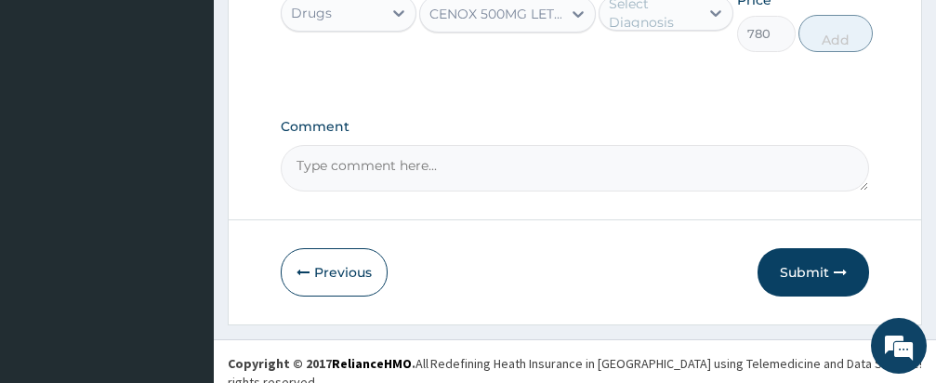
click at [654, 12] on div "Select Diagnosis" at bounding box center [653, 12] width 89 height 37
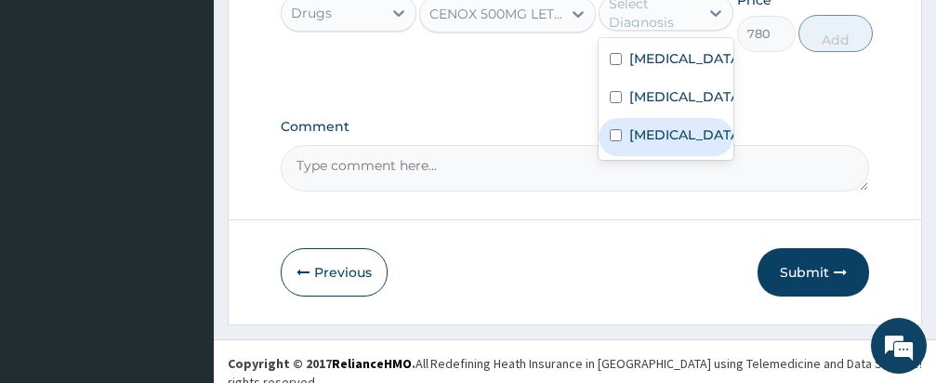
click at [615, 139] on input "checkbox" at bounding box center [616, 135] width 12 height 12
checkbox input "true"
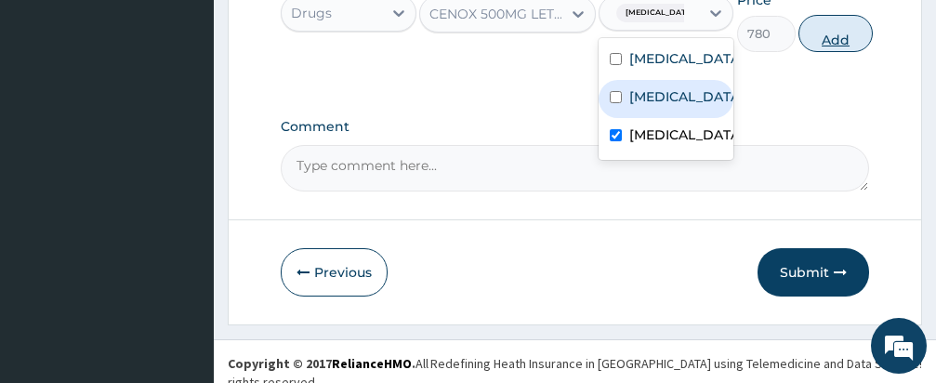
click at [813, 23] on button "Add" at bounding box center [835, 33] width 74 height 37
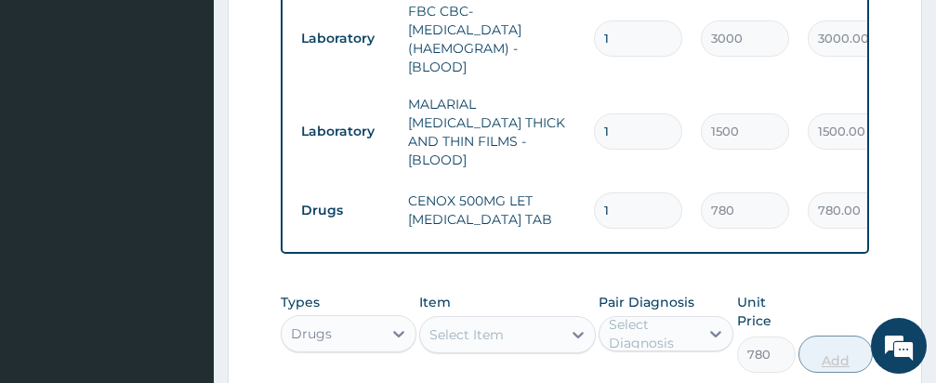
type input "0"
type input "0.00"
type input "1"
type input "780.00"
type input "10"
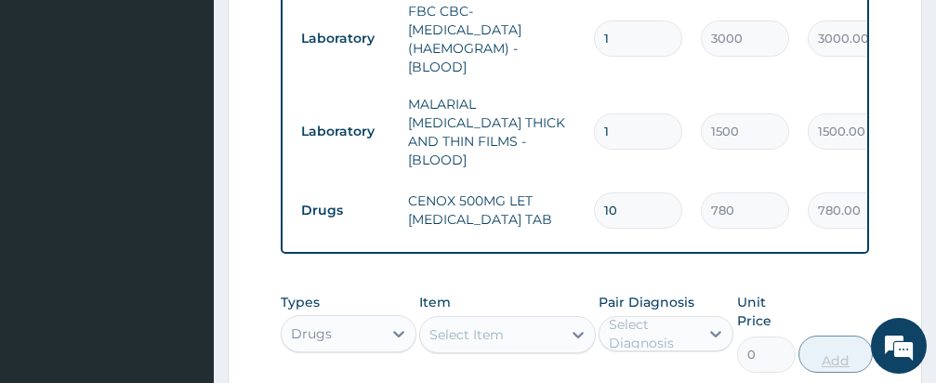
type input "7800.00"
type input "10"
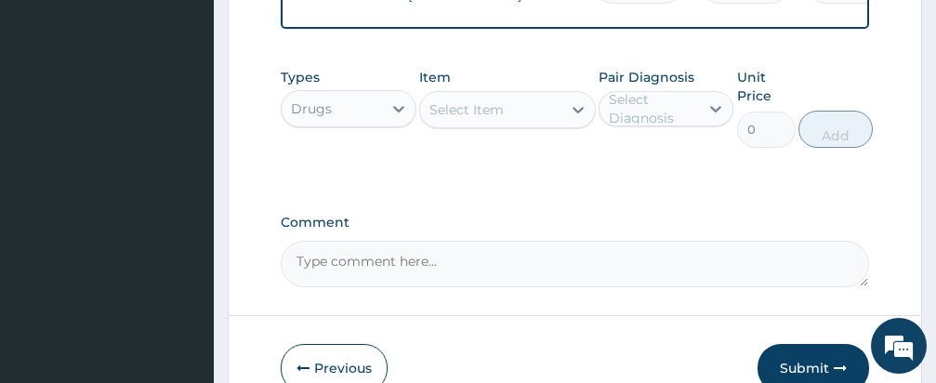
scroll to position [1185, 0]
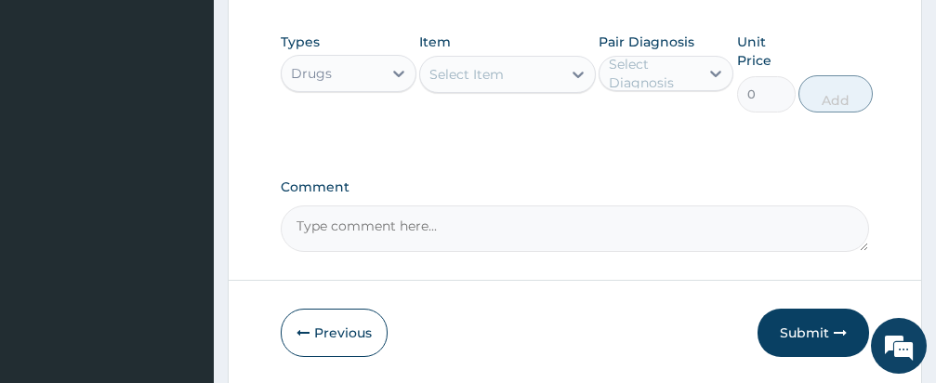
click at [529, 70] on div "Select Item" at bounding box center [490, 74] width 141 height 30
click at [520, 64] on div "Select Item" at bounding box center [490, 74] width 141 height 30
type input "MENTHODEX"
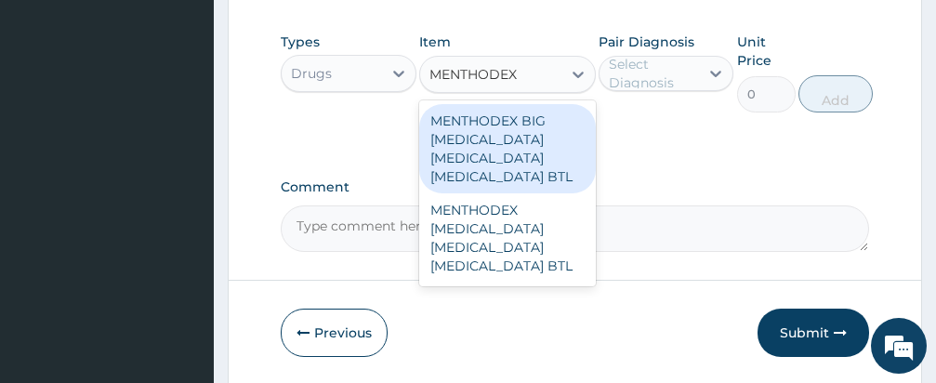
click at [540, 150] on div "MENTHODEX BIG AMMONIUM CHLORIDE MENTHOL SODIUM CITRATE BTL" at bounding box center [507, 148] width 177 height 89
type input "1980"
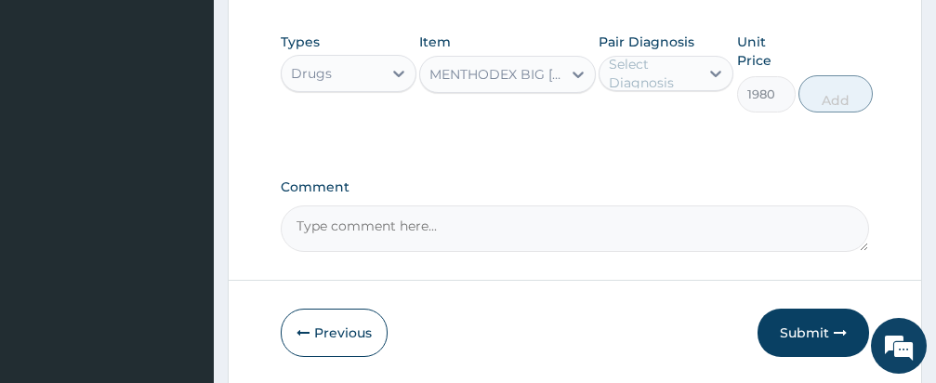
click at [636, 72] on div "Select Diagnosis" at bounding box center [653, 73] width 89 height 37
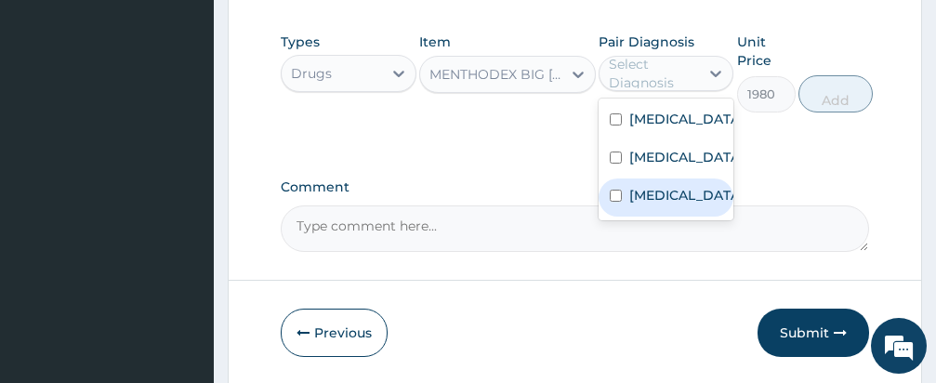
click at [616, 202] on input "checkbox" at bounding box center [616, 196] width 12 height 12
checkbox input "true"
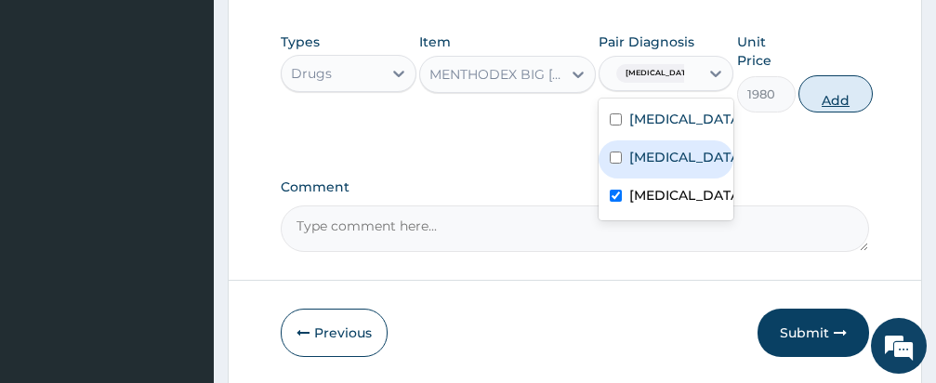
click at [832, 100] on button "Add" at bounding box center [835, 93] width 74 height 37
type input "0"
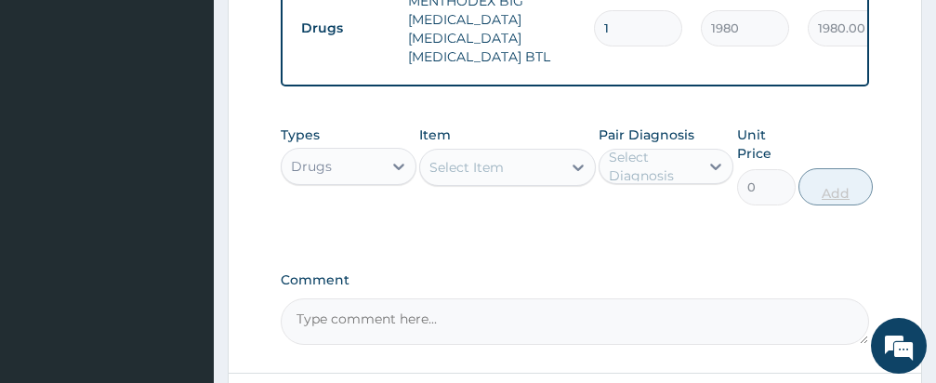
scroll to position [1176, 0]
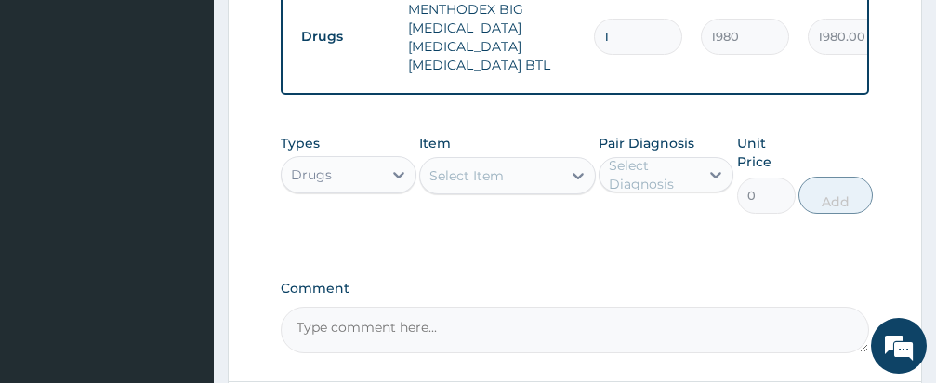
click at [637, 240] on div "Types Drugs Item Select Item Pair Diagnosis Select Diagnosis Unit Price 0 Add" at bounding box center [575, 188] width 588 height 126
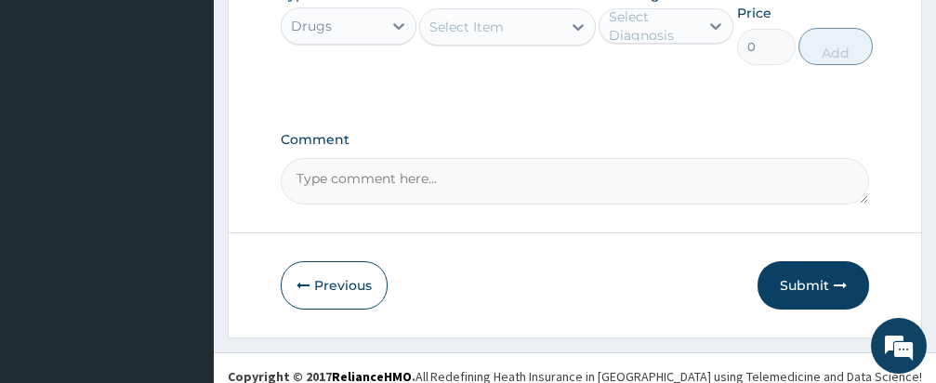
scroll to position [1339, 0]
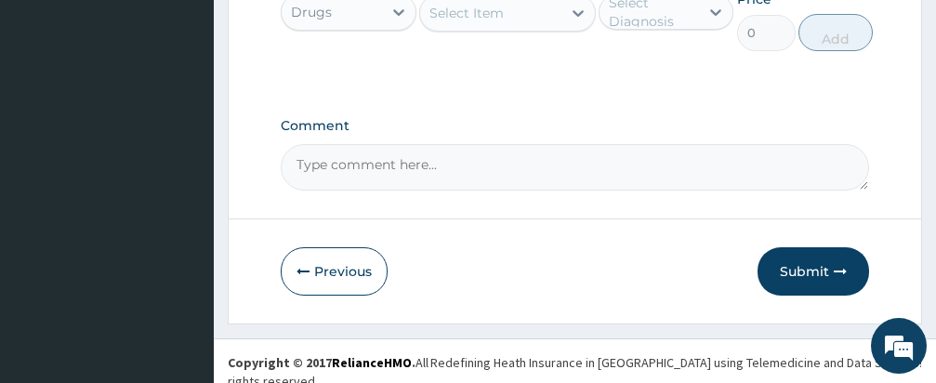
click at [490, 4] on div "Select Item" at bounding box center [466, 13] width 74 height 19
click at [488, 11] on div "Select Item" at bounding box center [466, 13] width 74 height 19
type input "CEFTRIAXONE"
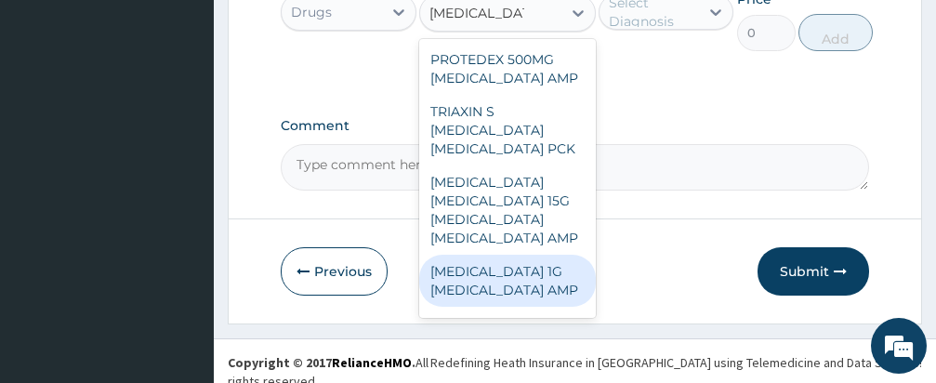
click at [522, 275] on div "CEFTRIAXONE 1G CEFTRIAXONE AMP" at bounding box center [507, 281] width 177 height 52
type input "600"
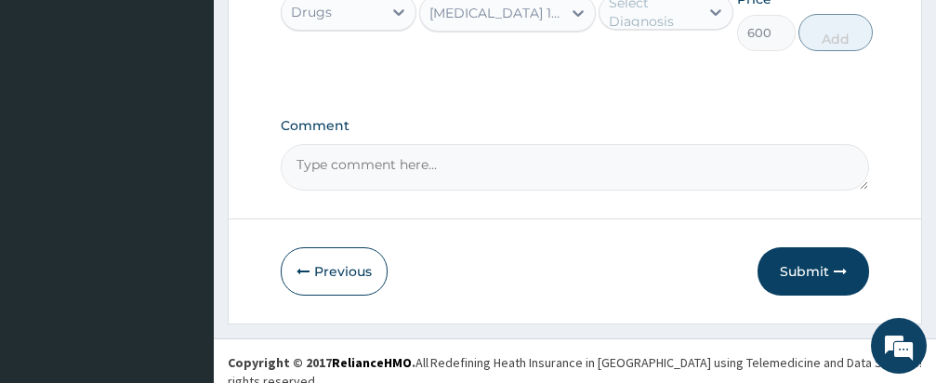
click at [672, 9] on div "Select Diagnosis" at bounding box center [653, 11] width 89 height 37
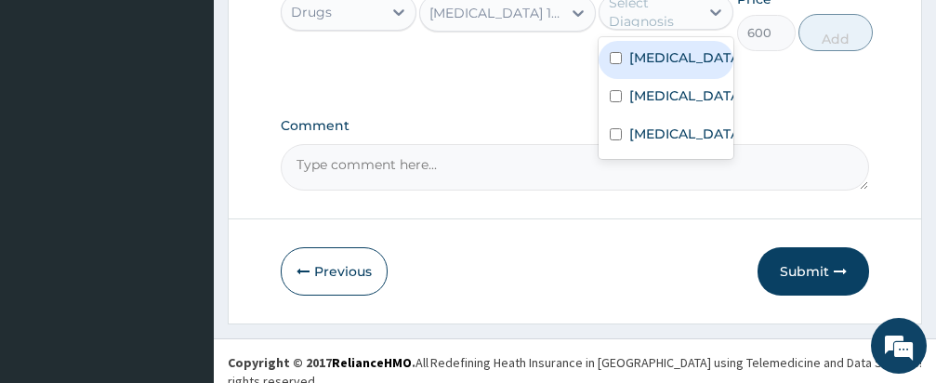
scroll to position [1338, 0]
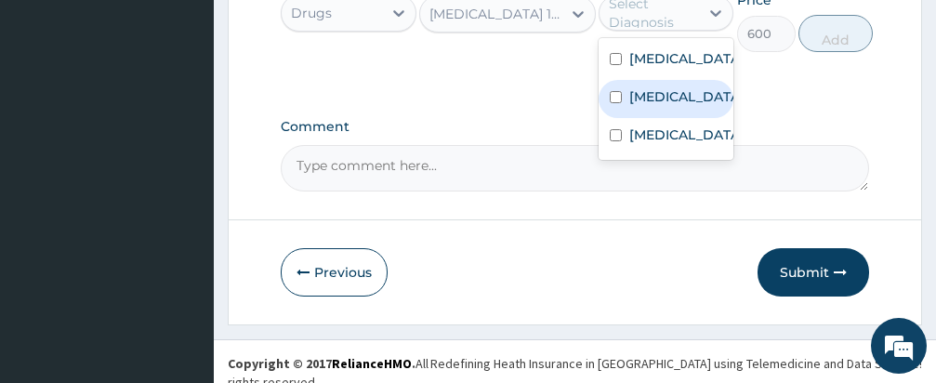
click at [616, 91] on input "checkbox" at bounding box center [616, 97] width 12 height 12
checkbox input "true"
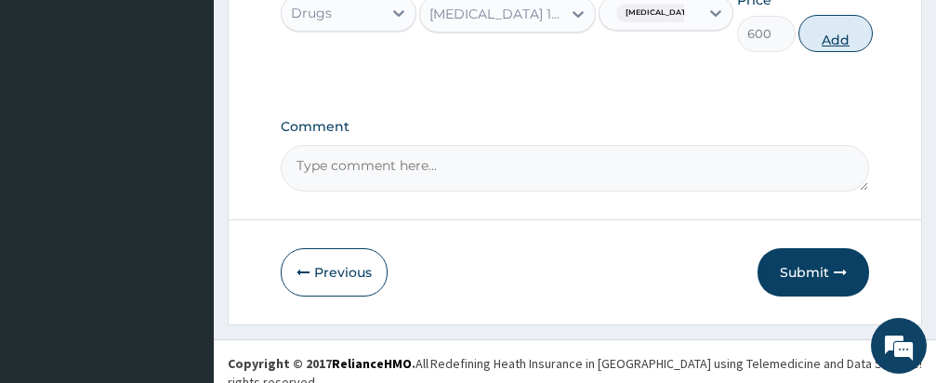
click at [836, 30] on button "Add" at bounding box center [835, 33] width 74 height 37
type input "0"
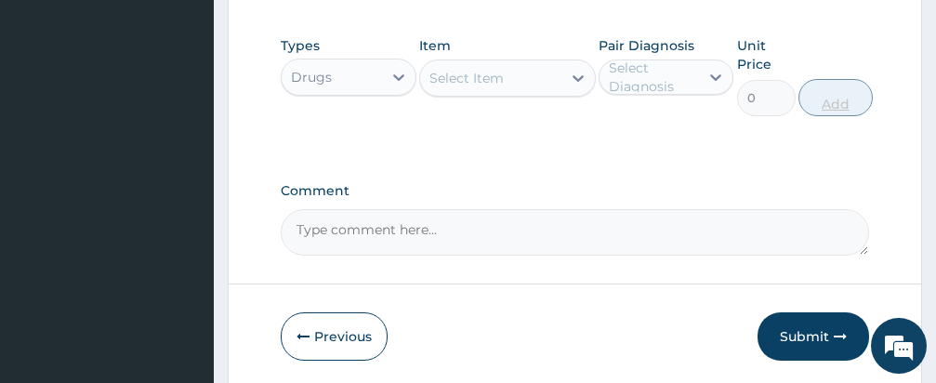
scroll to position [1082, 0]
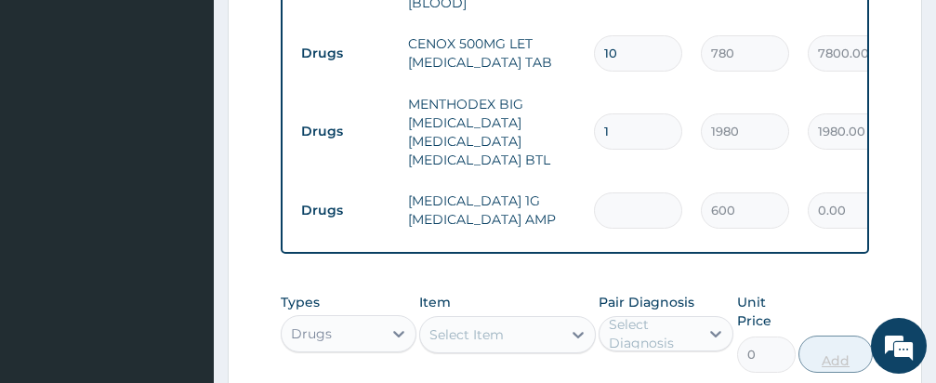
type input "0.00"
type input "3"
type input "1800.00"
type input "3"
click at [561, 293] on div "Item Select Item" at bounding box center [507, 333] width 177 height 80
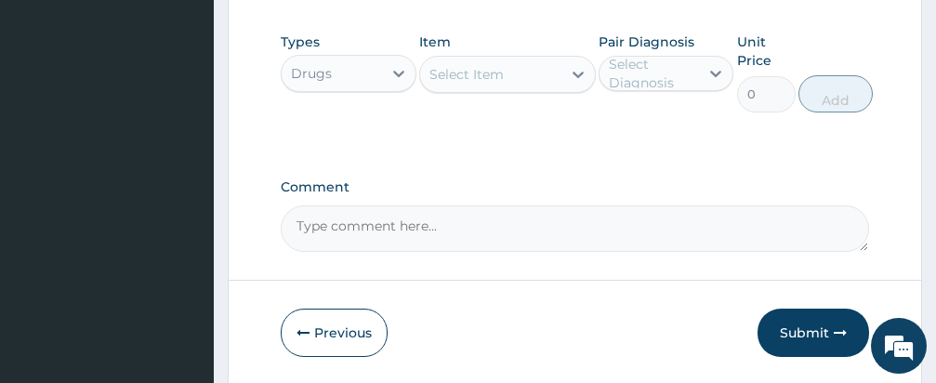
scroll to position [1379, 0]
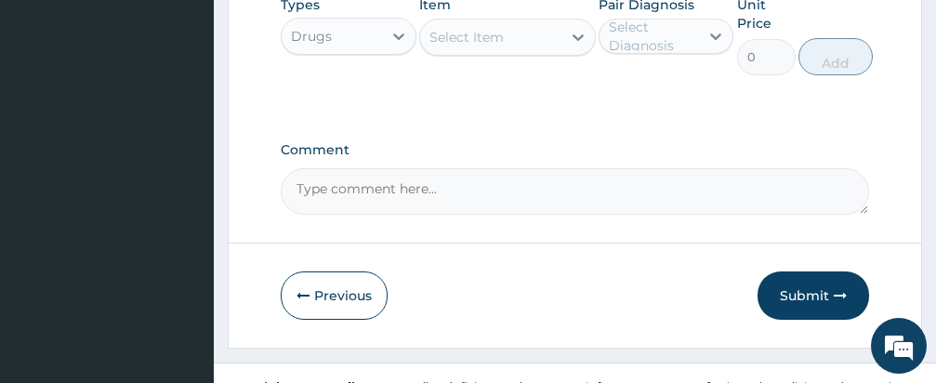
click at [522, 25] on div "Select Item" at bounding box center [490, 37] width 141 height 30
type input "CEFOROX"
click at [524, 42] on div "CEFOROX CEFOROX" at bounding box center [490, 37] width 141 height 30
type input "CEFURO"
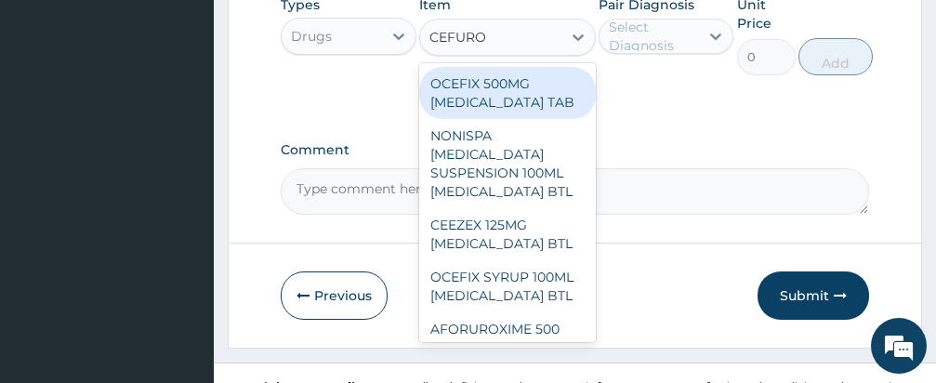
click at [528, 92] on div "OCEFIX 500MG CEFUROXIME TAB" at bounding box center [507, 93] width 177 height 52
click at [528, 92] on div "Types Drugs Item option CEFTRIAXONE 1G CEFTRIAXONE AMP, selected. option OCEFIX…" at bounding box center [575, 49] width 588 height 126
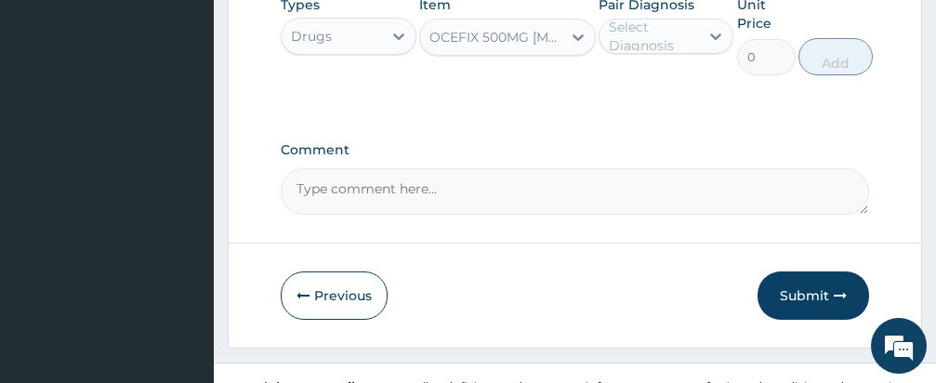
type input "264"
click at [623, 28] on div "Select Diagnosis" at bounding box center [653, 36] width 89 height 37
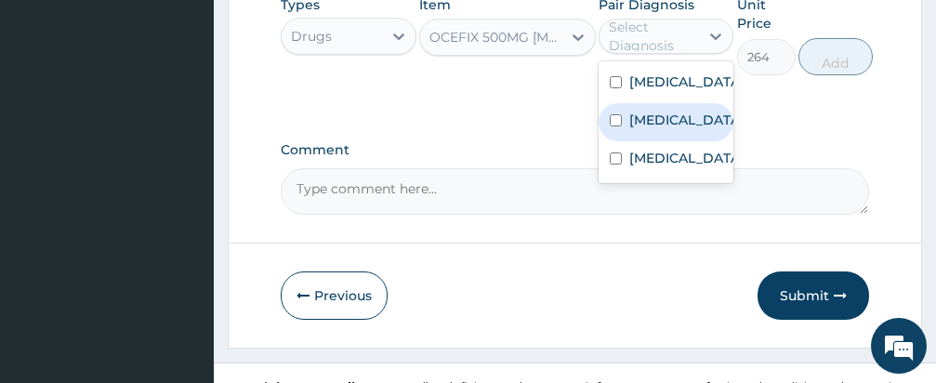
click at [616, 114] on input "checkbox" at bounding box center [616, 120] width 12 height 12
checkbox input "true"
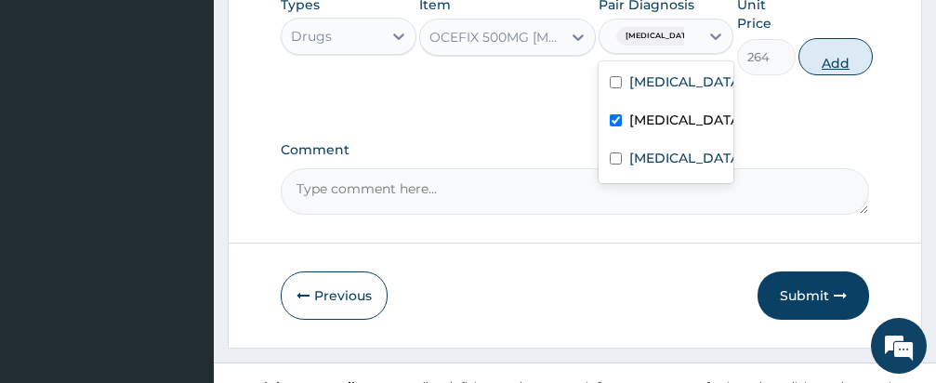
click at [814, 52] on button "Add" at bounding box center [835, 56] width 74 height 37
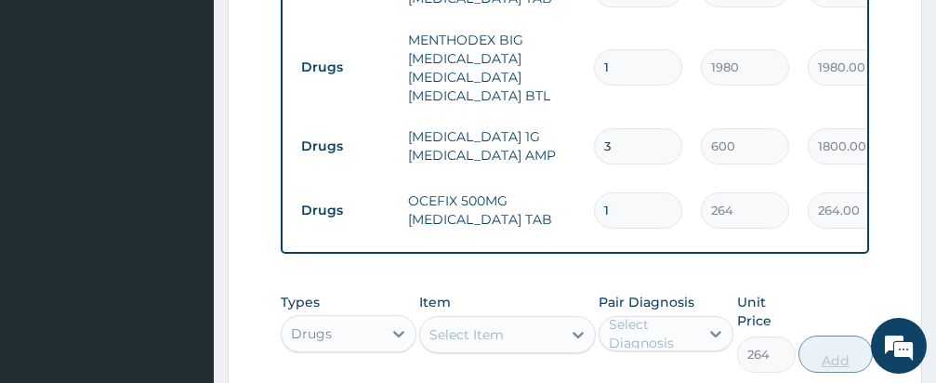
type input "0"
type input "11"
type input "2904.00"
type input "110"
type input "29040.00"
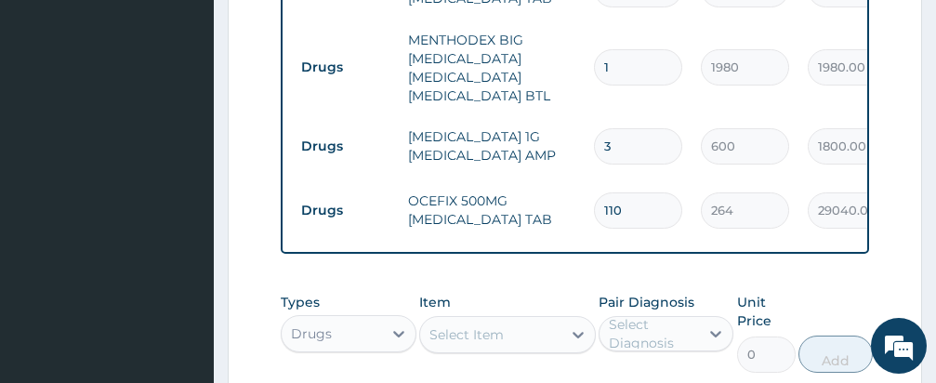
type input "11"
type input "2904.00"
type input "19"
type input "5016.00"
type input "10"
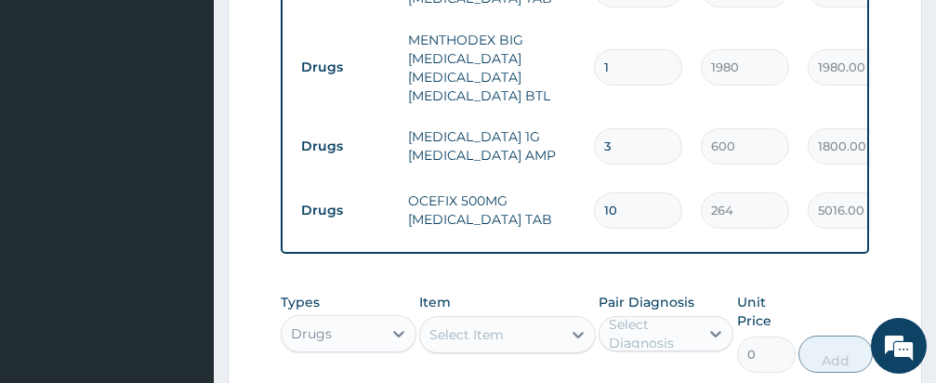
type input "2640.00"
type input "10"
click at [540, 296] on div "Item Select Item" at bounding box center [507, 333] width 177 height 80
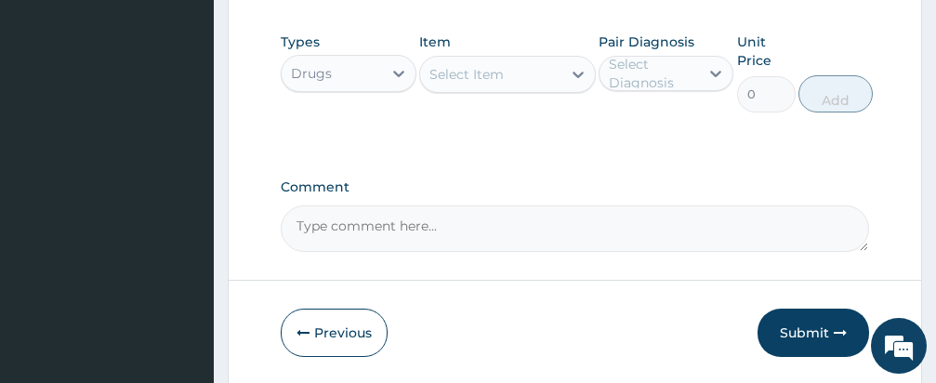
scroll to position [1443, 0]
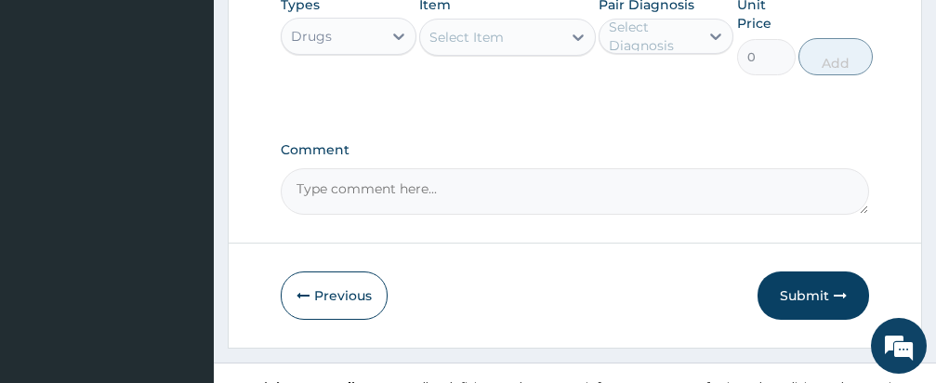
click at [514, 34] on div "Select Item" at bounding box center [490, 37] width 141 height 30
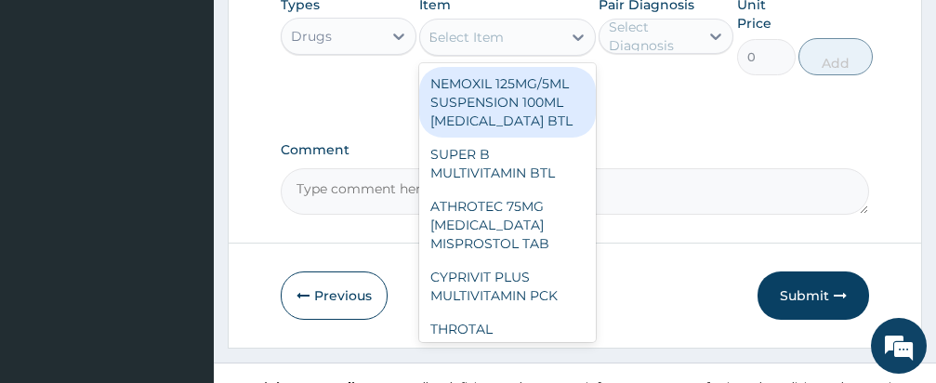
type input "EMAL"
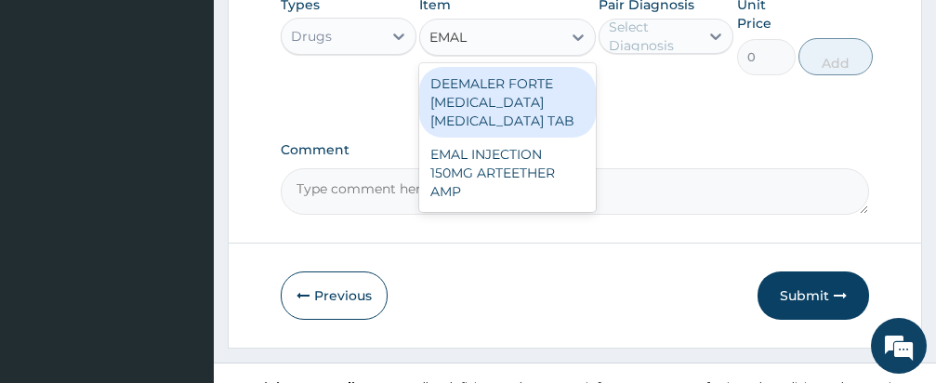
drag, startPoint x: 522, startPoint y: 47, endPoint x: 636, endPoint y: 87, distance: 120.2
click at [527, 49] on div "EMAL EMAL" at bounding box center [507, 37] width 177 height 37
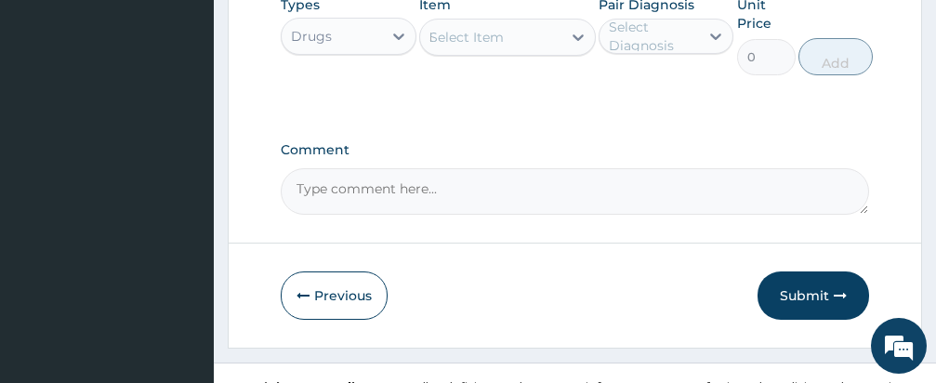
type input "EMAL"
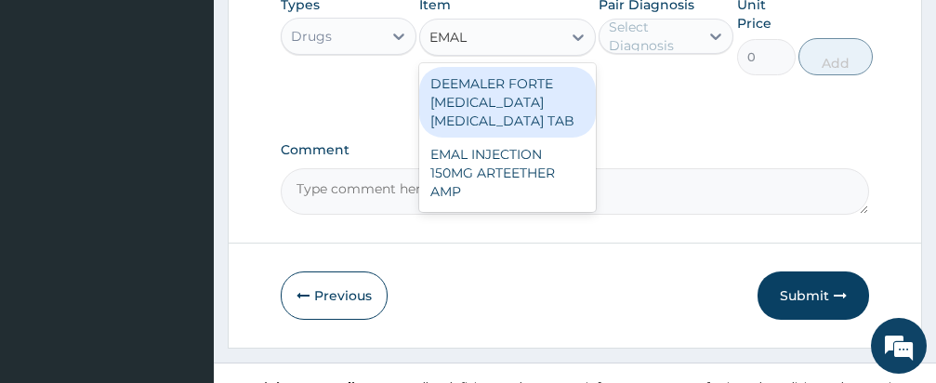
click at [523, 155] on div "EMAL INJECTION 150MG ARTEETHER AMP" at bounding box center [507, 173] width 177 height 71
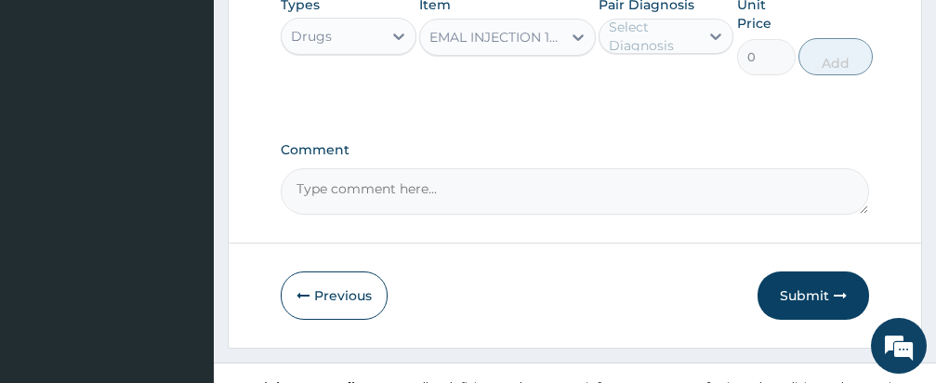
type input "876"
click at [662, 37] on div "Select Diagnosis" at bounding box center [653, 36] width 89 height 37
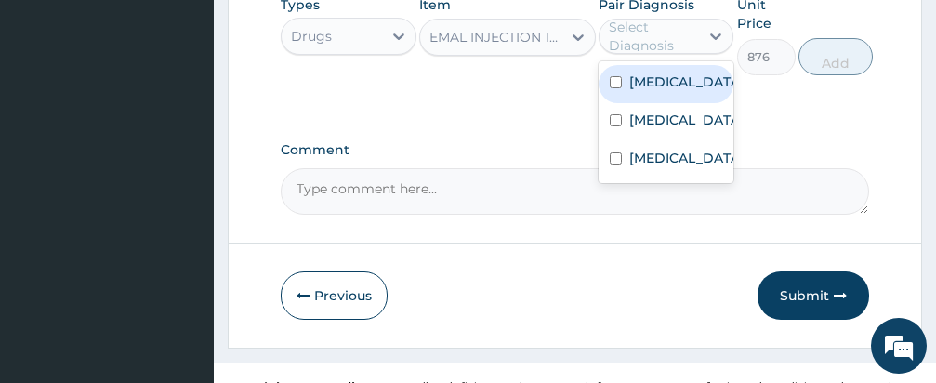
click at [613, 76] on input "checkbox" at bounding box center [616, 82] width 12 height 12
checkbox input "true"
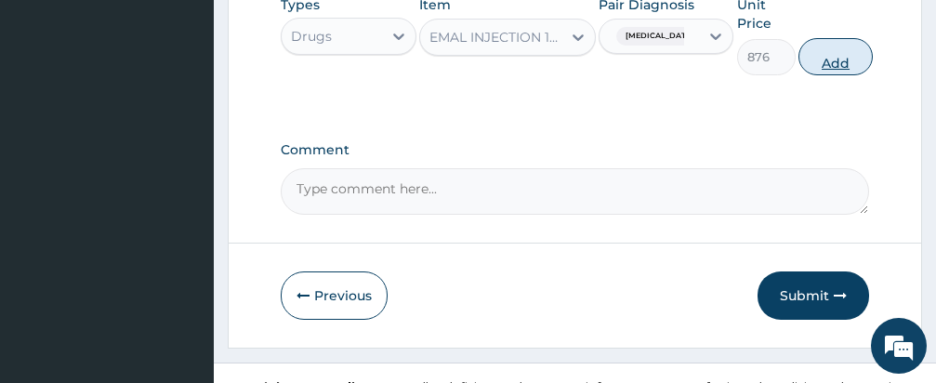
drag, startPoint x: 830, startPoint y: 85, endPoint x: 830, endPoint y: 59, distance: 26.0
click at [830, 61] on div "Types Drugs Item EMAL INJECTION 150MG ARTEETHER AMP Pair Diagnosis Malaria Unit…" at bounding box center [575, 49] width 588 height 126
click at [836, 50] on button "Add" at bounding box center [835, 56] width 74 height 37
type input "0"
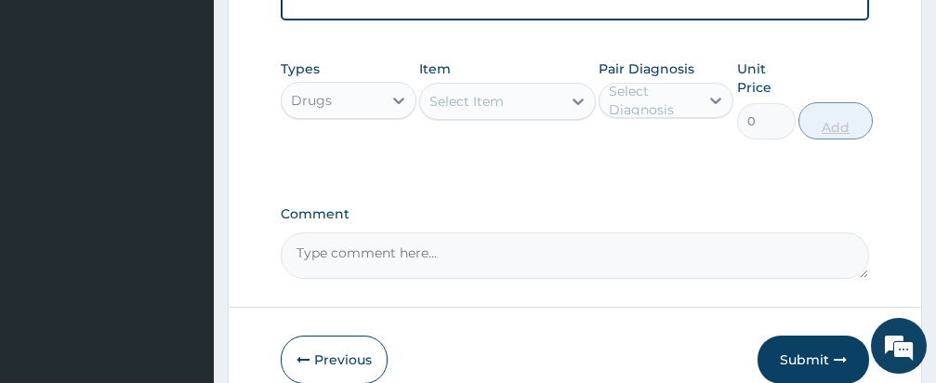
scroll to position [1210, 0]
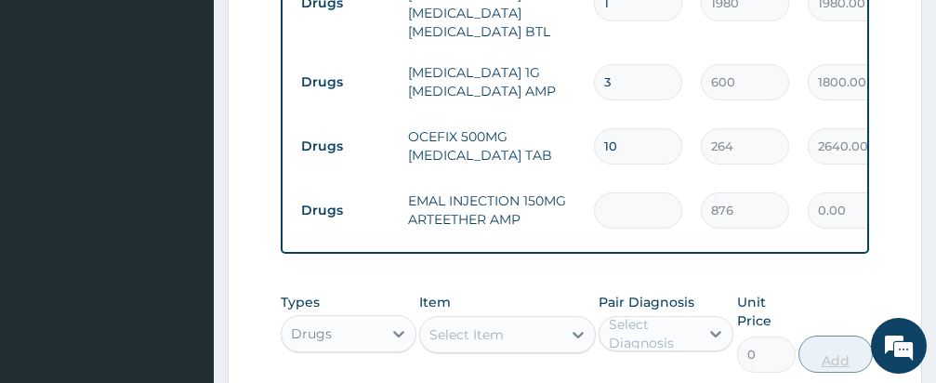
type input "0.00"
type input "3"
type input "2628.00"
type input "3"
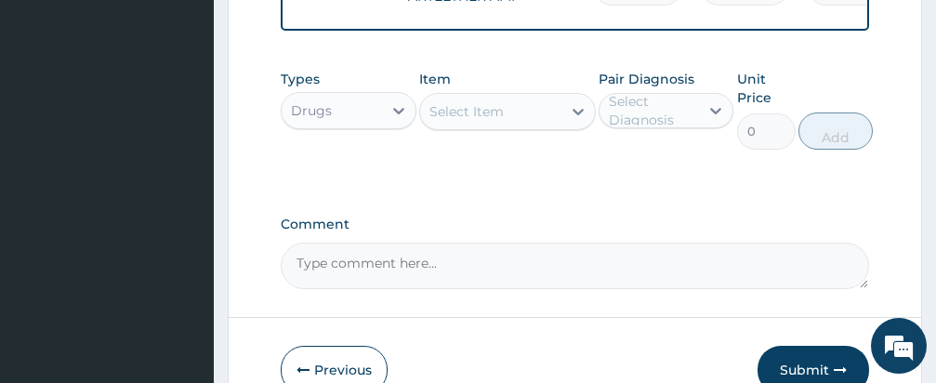
scroll to position [1470, 0]
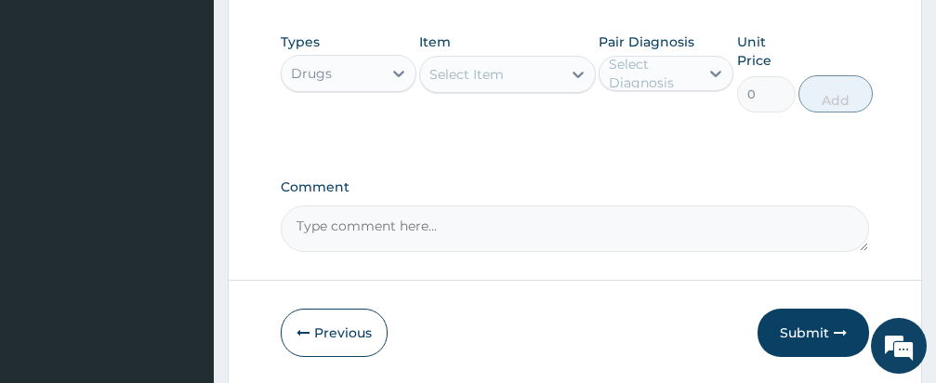
click at [514, 72] on div "Select Item" at bounding box center [490, 74] width 141 height 30
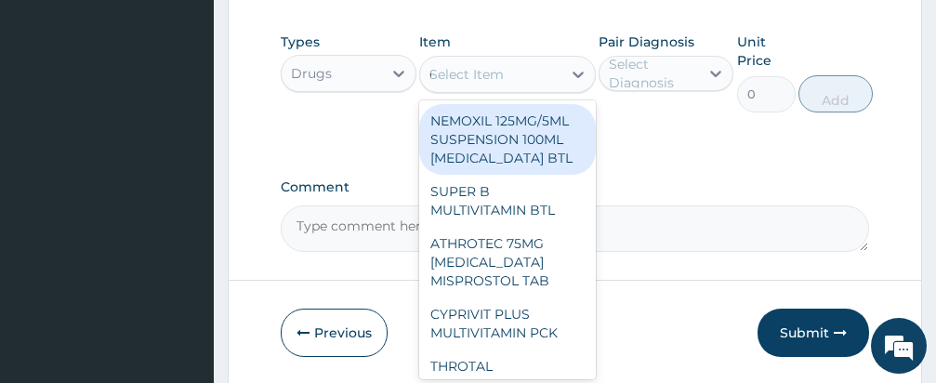
type input "COARTEM"
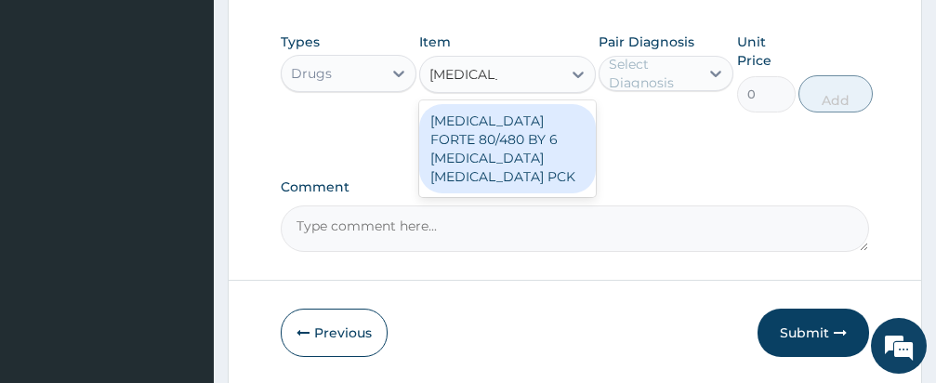
click at [527, 148] on div "COARTEM FORTE 80/480 BY 6 ARTEMETHER LUMEFANTRINE PCK" at bounding box center [507, 148] width 177 height 89
type input "3360"
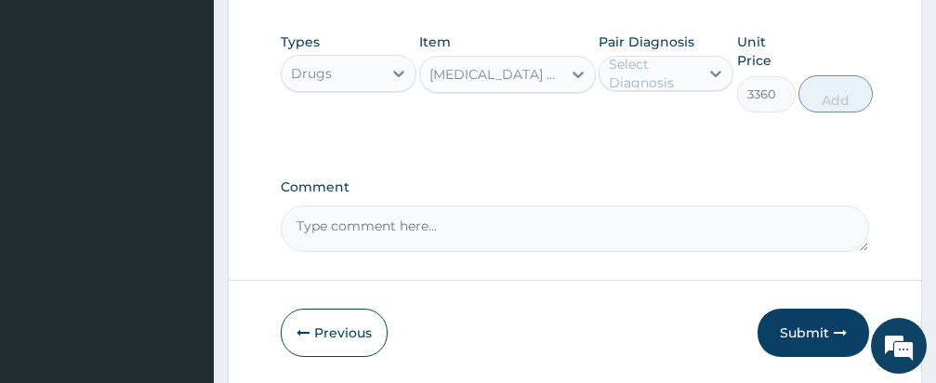
click at [639, 59] on div "Select Diagnosis" at bounding box center [653, 73] width 89 height 37
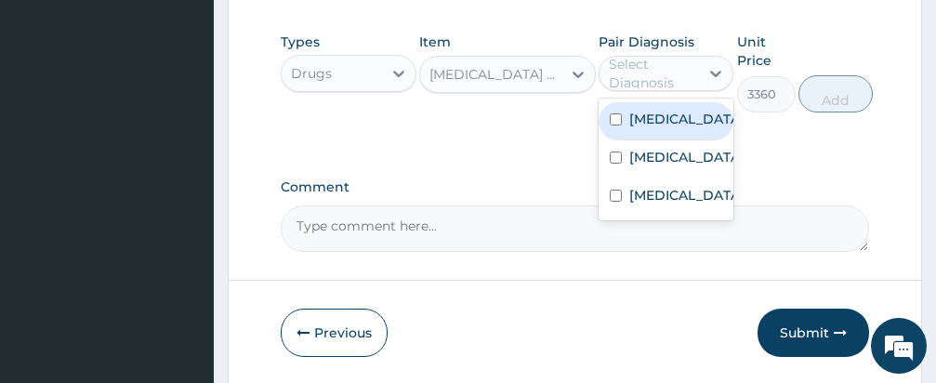
click at [613, 114] on input "checkbox" at bounding box center [616, 119] width 12 height 12
checkbox input "true"
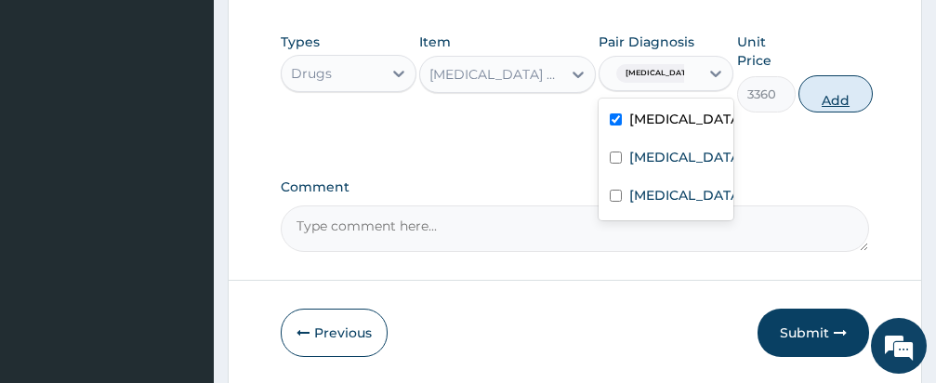
click at [832, 93] on button "Add" at bounding box center [835, 93] width 74 height 37
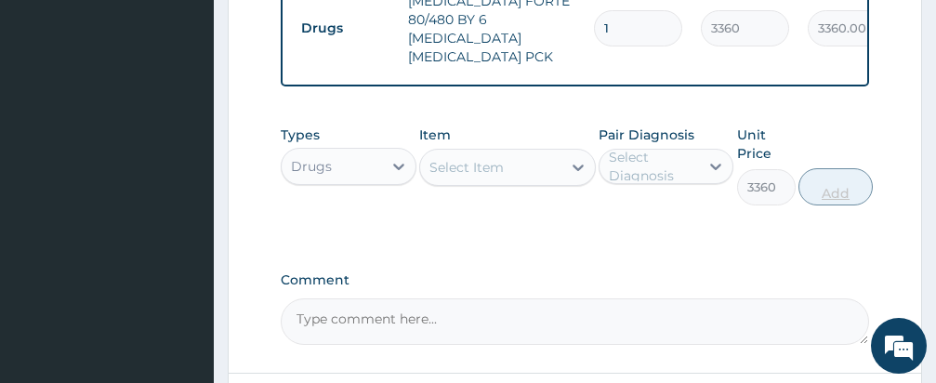
type input "0"
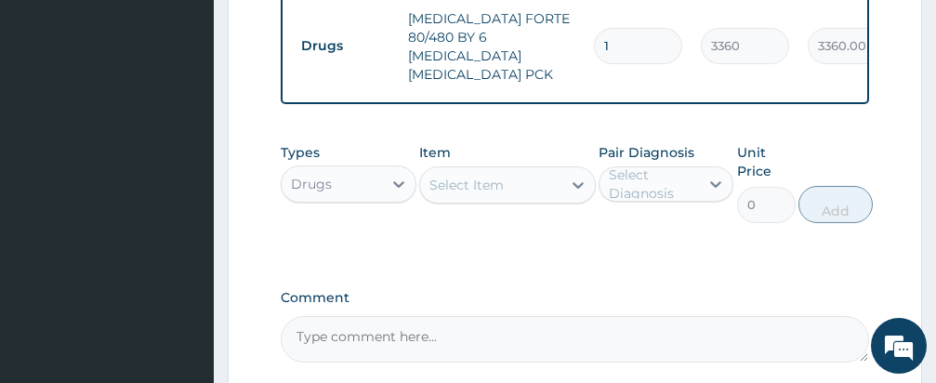
click at [627, 290] on label "Comment" at bounding box center [575, 298] width 588 height 16
click at [627, 316] on textarea "Comment" at bounding box center [575, 339] width 588 height 46
click at [627, 290] on label "Comment" at bounding box center [575, 298] width 588 height 16
click at [627, 316] on textarea "Comment" at bounding box center [575, 339] width 588 height 46
click at [607, 232] on div "Types Drugs Item Select Item Pair Diagnosis Select Diagnosis Unit Price 0 Add" at bounding box center [575, 197] width 588 height 126
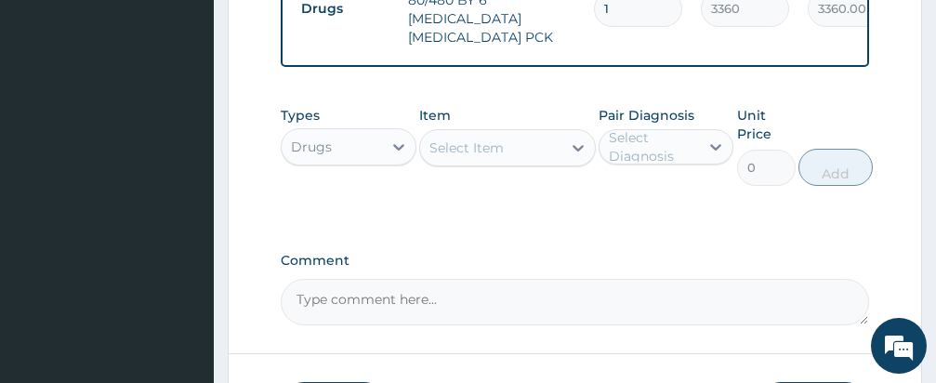
scroll to position [1606, 0]
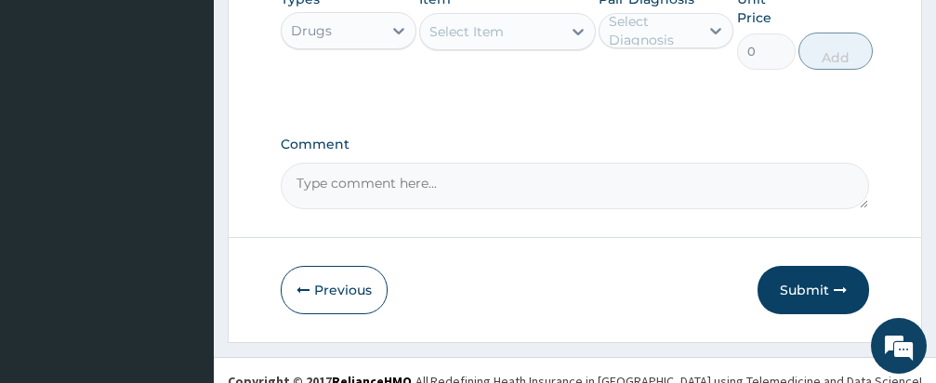
click at [515, 17] on div "Select Item" at bounding box center [490, 32] width 141 height 30
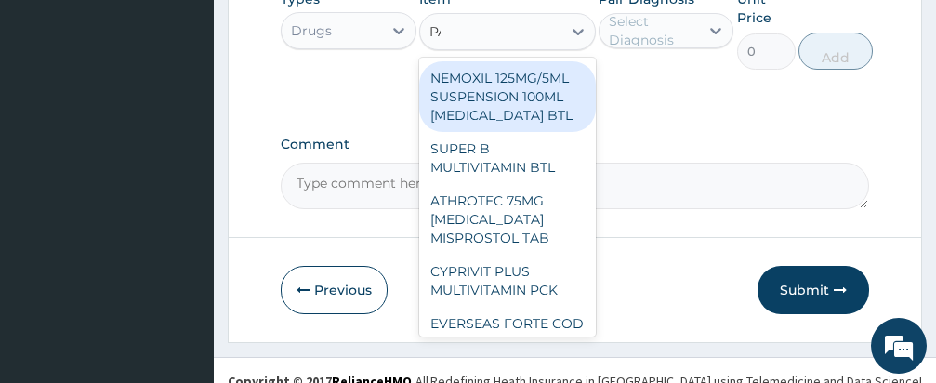
type input "PARACETAMOL"
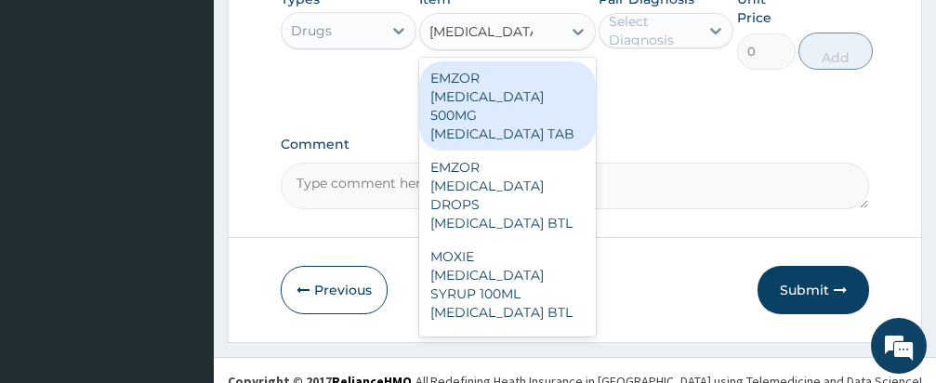
click at [519, 95] on div "EMZOR PARACETAMOL 500MG ACETAMINOPHEN TAB" at bounding box center [507, 105] width 177 height 89
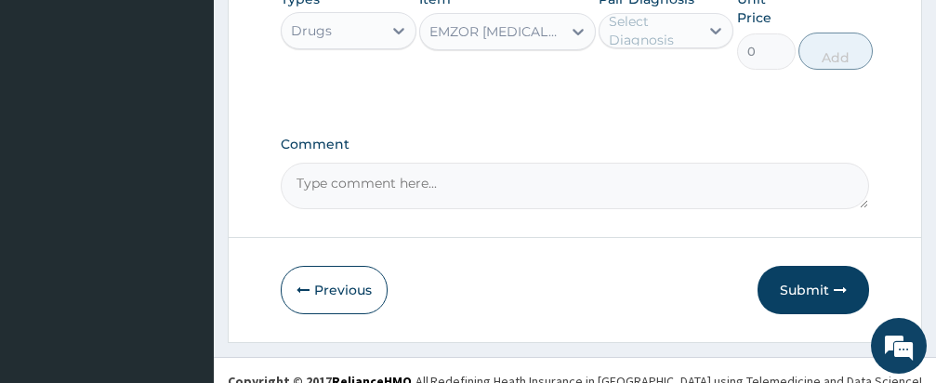
type input "12"
click at [668, 12] on div "Select Diagnosis" at bounding box center [653, 30] width 89 height 37
click at [663, 17] on div "Select Diagnosis" at bounding box center [653, 30] width 89 height 37
click at [658, 18] on div "Select Diagnosis" at bounding box center [653, 31] width 89 height 37
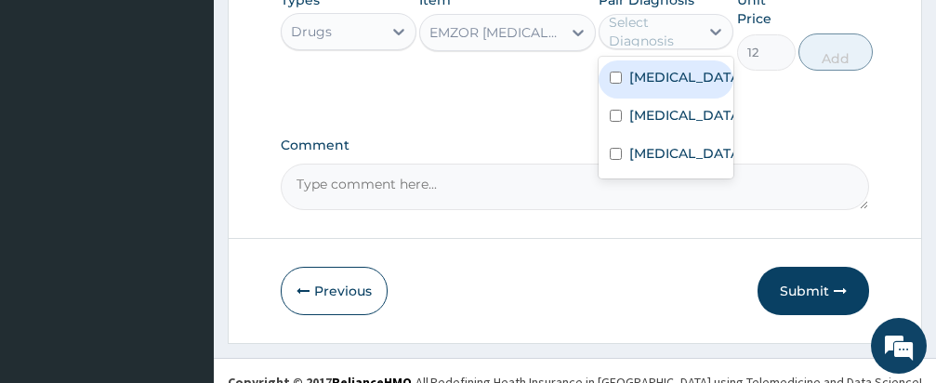
click at [617, 72] on input "checkbox" at bounding box center [616, 78] width 12 height 12
checkbox input "true"
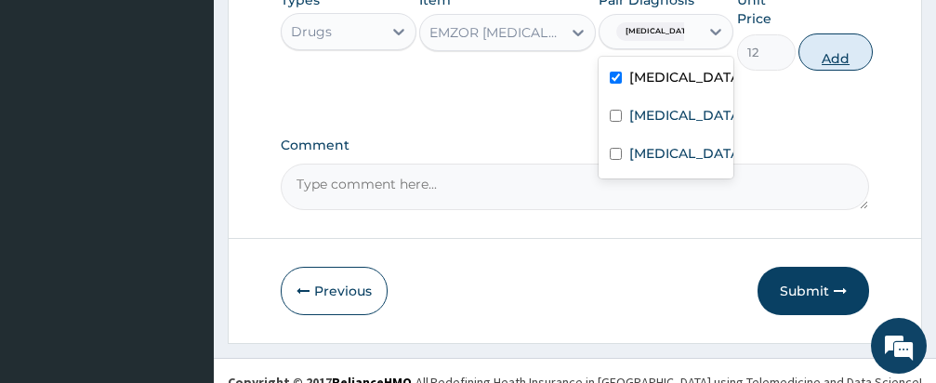
click at [827, 33] on button "Add" at bounding box center [835, 51] width 74 height 37
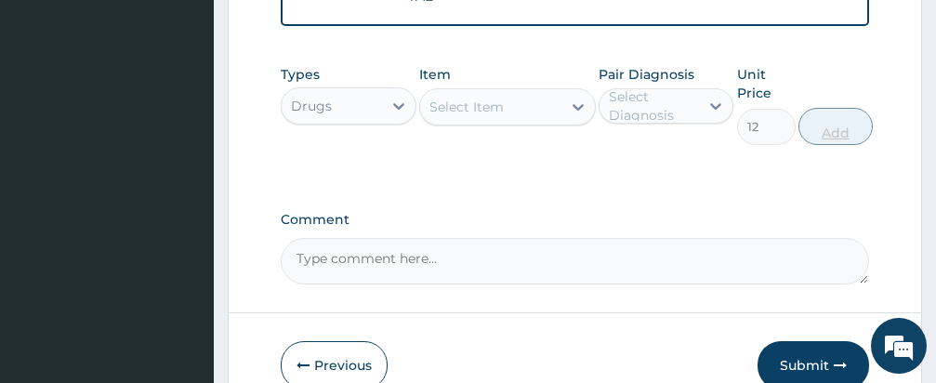
type input "0"
type input "1"
type input "12.00"
type input "18"
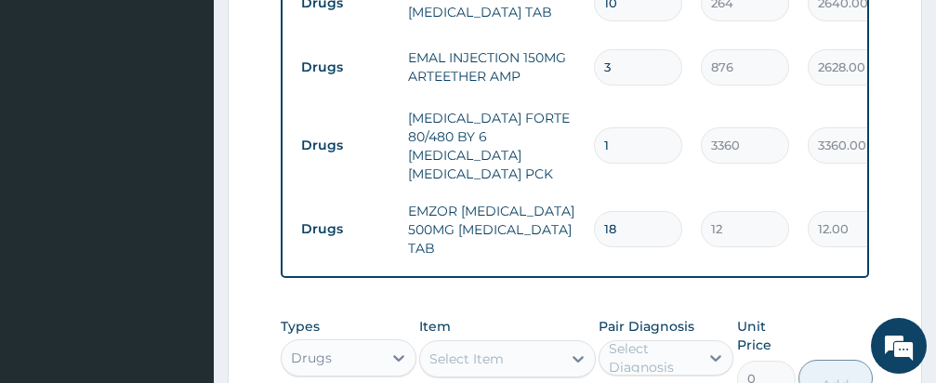
type input "216.00"
type input "18"
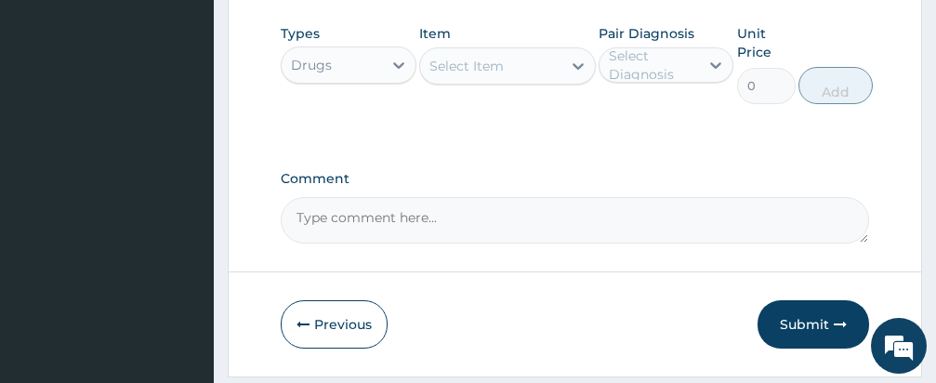
scroll to position [1680, 0]
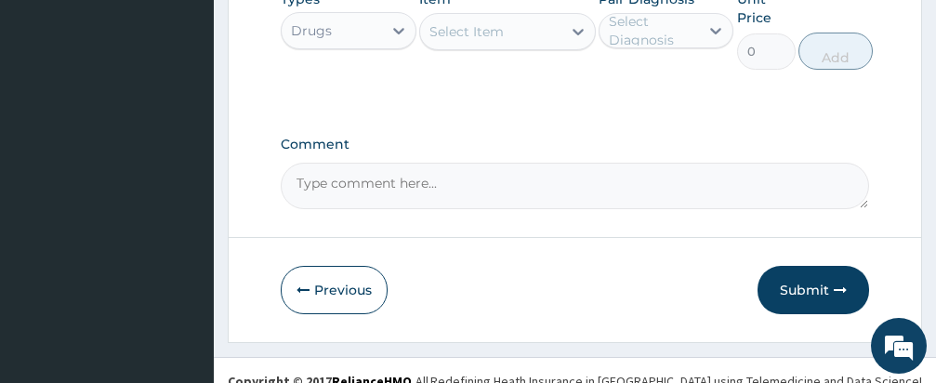
click at [499, 22] on div "Select Item" at bounding box center [466, 31] width 74 height 19
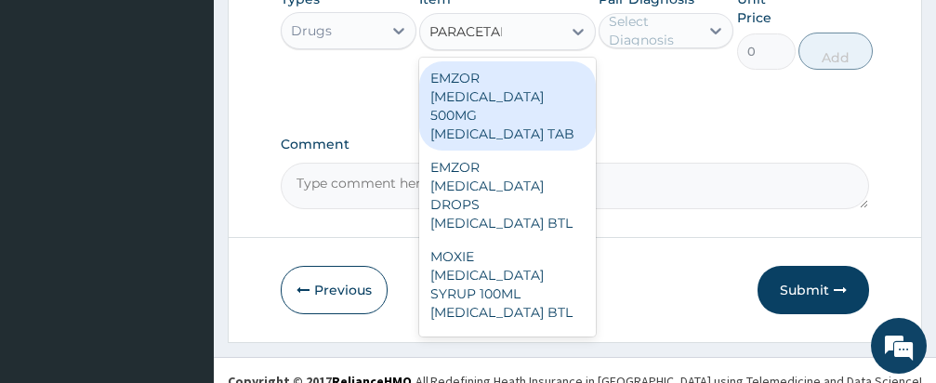
type input "PARACETAMOL"
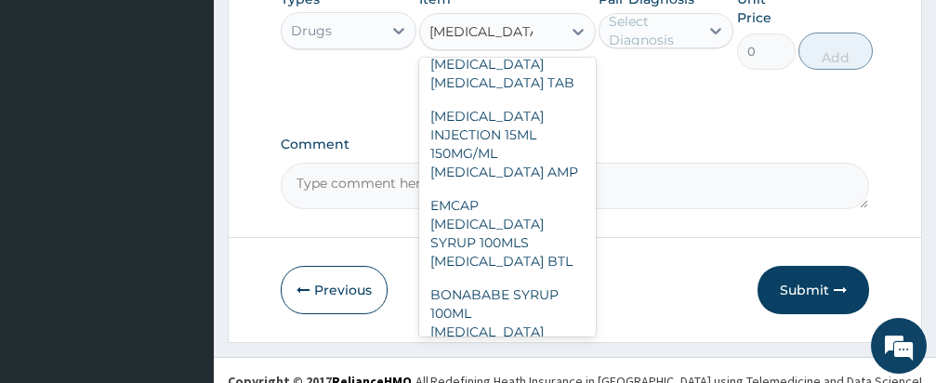
scroll to position [632, 0]
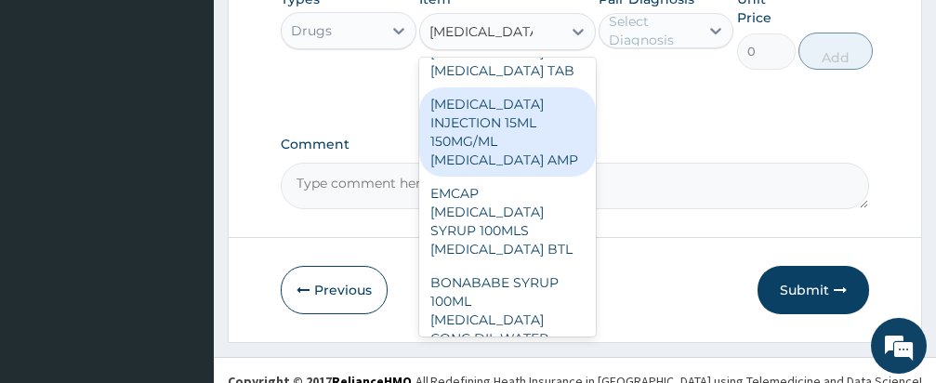
click at [488, 177] on div "PARACETAMOL INJECTION 15ML 150MG/ML ACETAMINOPHEN AMP" at bounding box center [507, 131] width 177 height 89
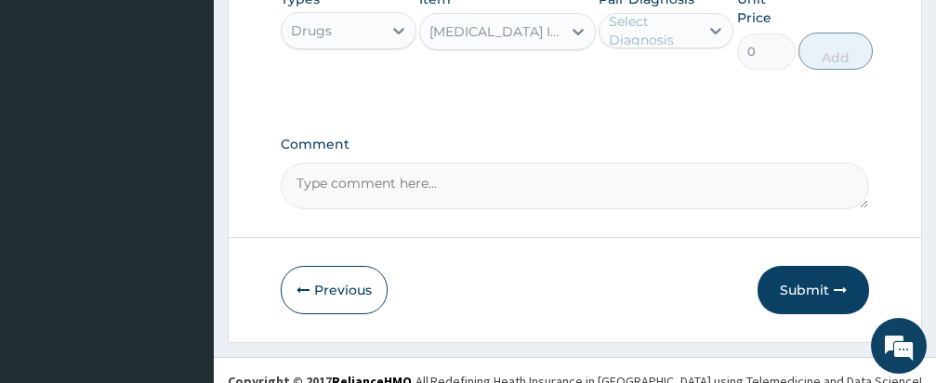
type input "600"
click at [665, 12] on div "Select Diagnosis" at bounding box center [653, 30] width 89 height 37
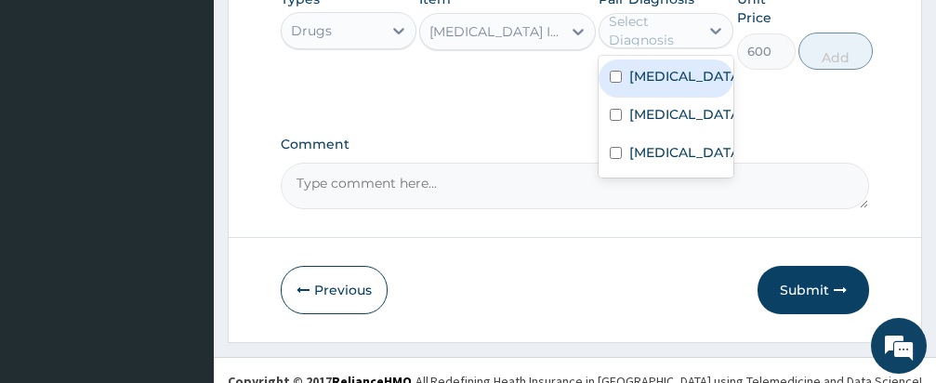
scroll to position [1679, 0]
click at [613, 72] on input "checkbox" at bounding box center [616, 78] width 12 height 12
checkbox input "true"
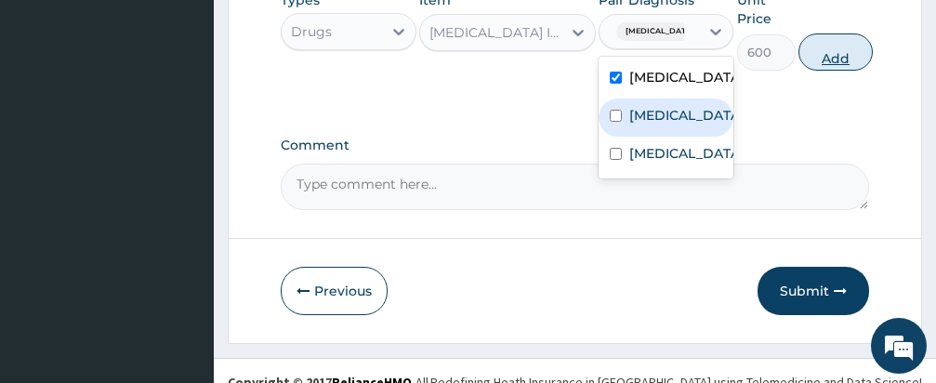
click at [819, 33] on button "Add" at bounding box center [835, 51] width 74 height 37
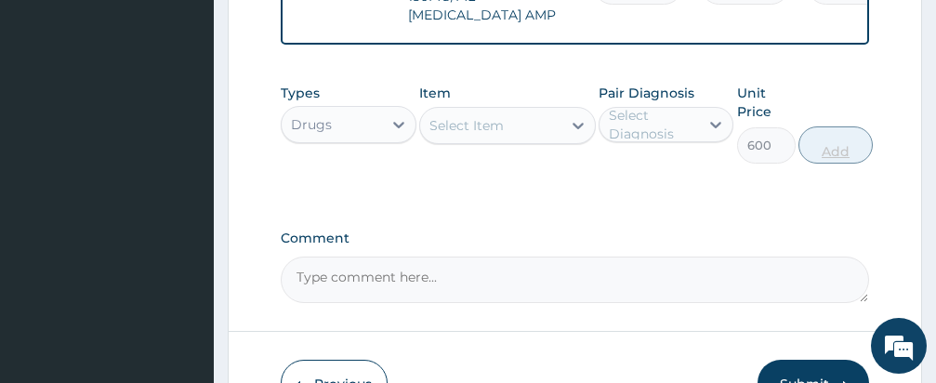
type input "0"
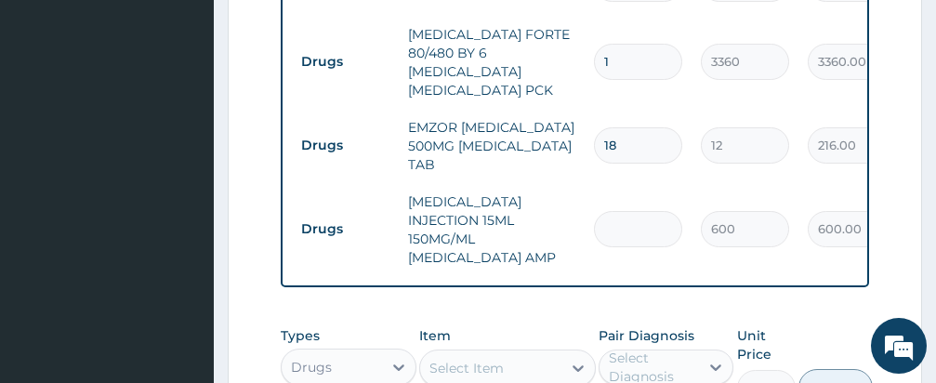
type input "0.00"
type input "4"
type input "2400.00"
type input "4"
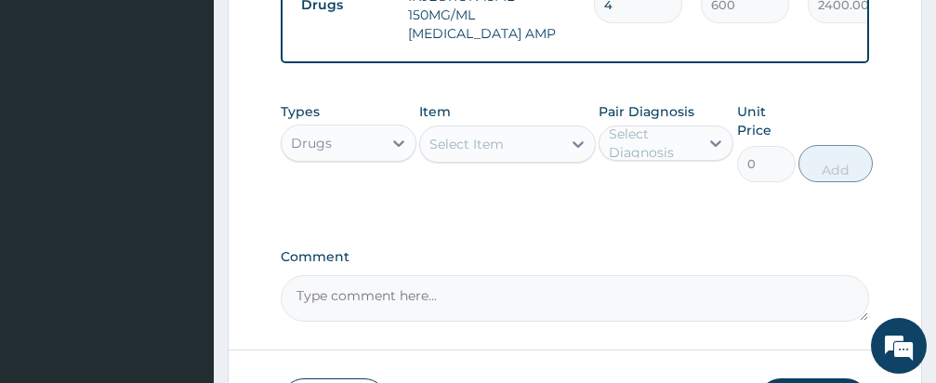
scroll to position [1772, 0]
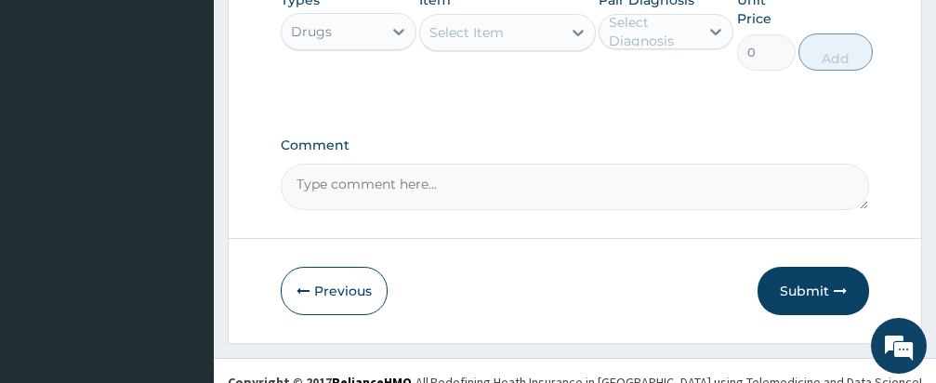
click at [457, 164] on textarea "Comment" at bounding box center [575, 187] width 588 height 46
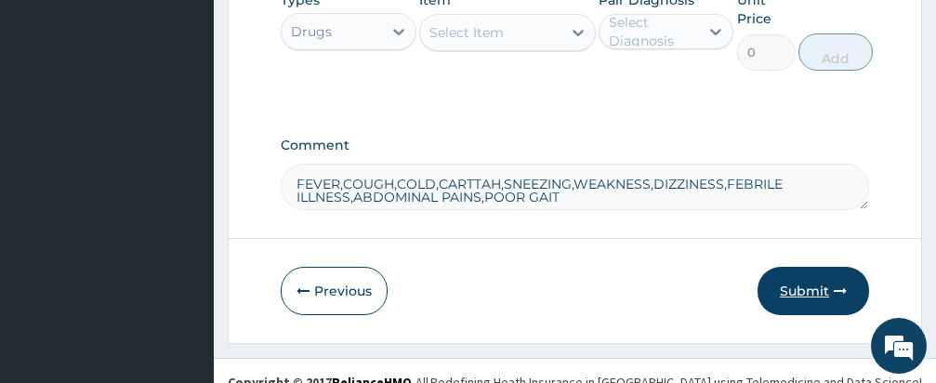
type textarea "FEVER,COUGH,COLD,CARTTAH,SNEEZING,WEAKNESS,DIZZINESS,FEBRILE ILLNESS,ABDOMINAL …"
click at [805, 267] on button "Submit" at bounding box center [812, 291] width 111 height 48
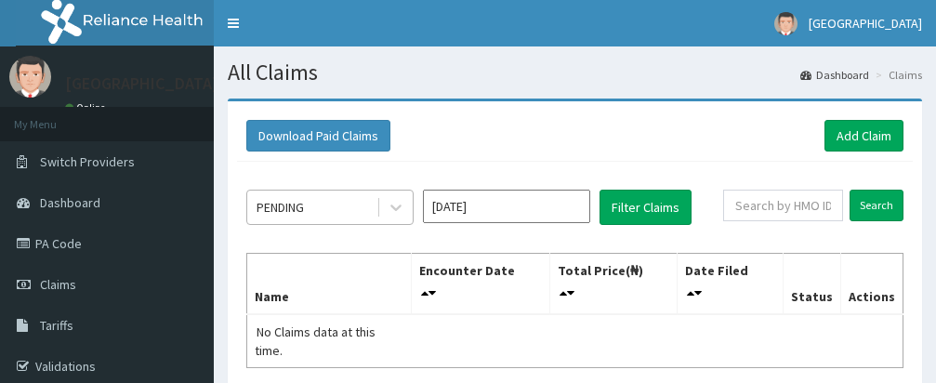
click at [341, 206] on div "PENDING" at bounding box center [311, 207] width 129 height 30
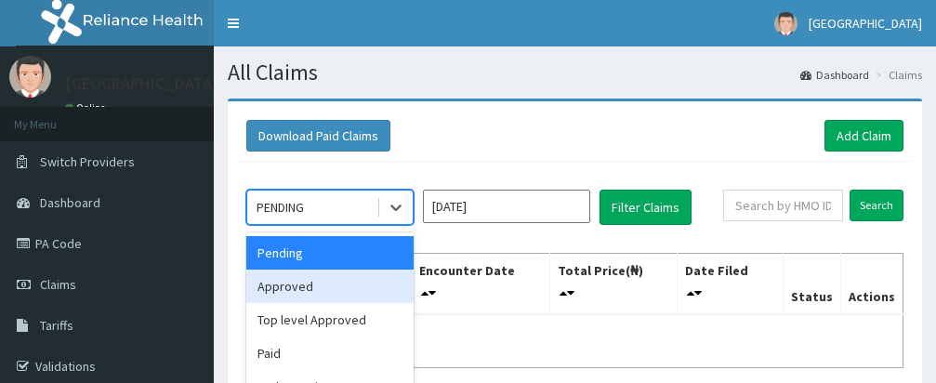
click at [295, 285] on div "Approved" at bounding box center [329, 285] width 167 height 33
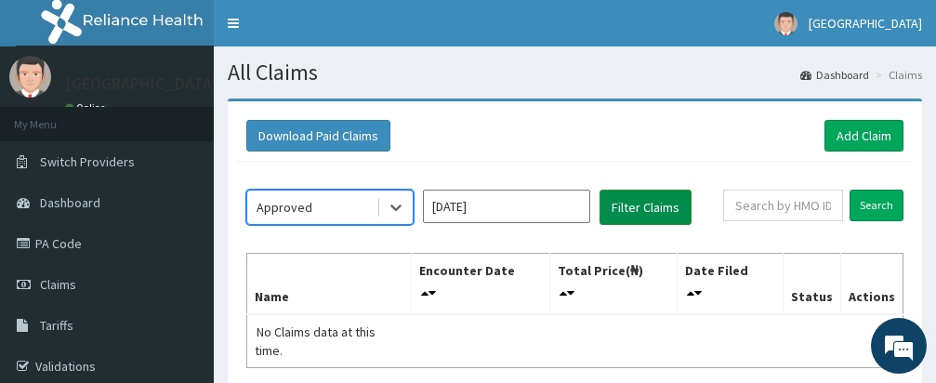
click at [642, 201] on button "Filter Claims" at bounding box center [645, 207] width 92 height 35
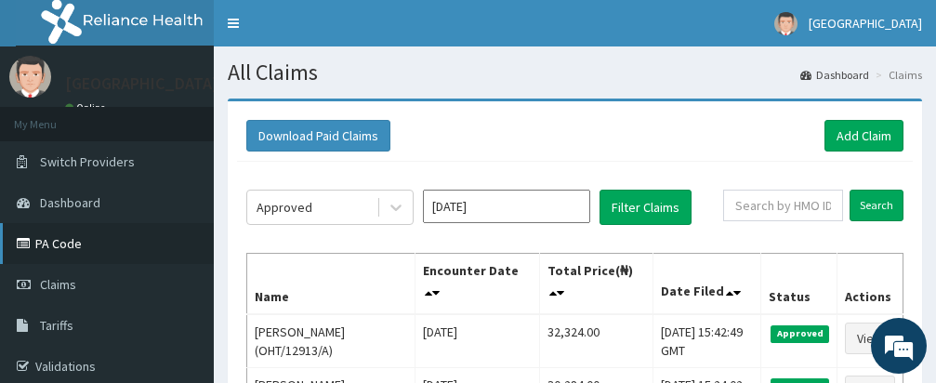
click at [56, 234] on link "PA Code" at bounding box center [107, 243] width 214 height 41
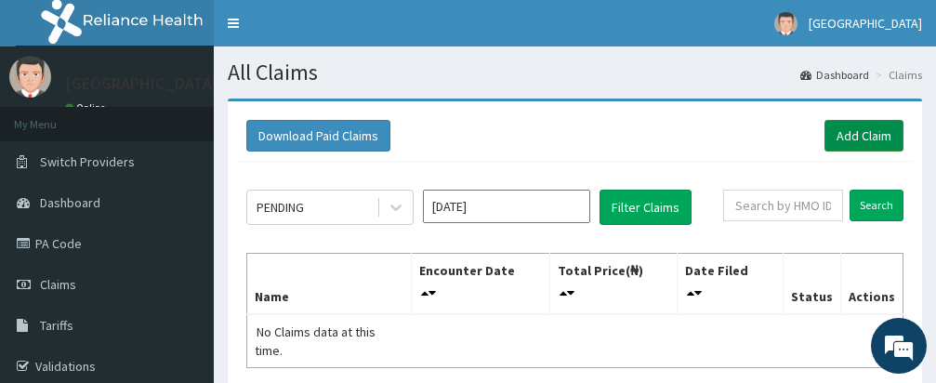
click at [853, 135] on link "Add Claim" at bounding box center [863, 136] width 79 height 32
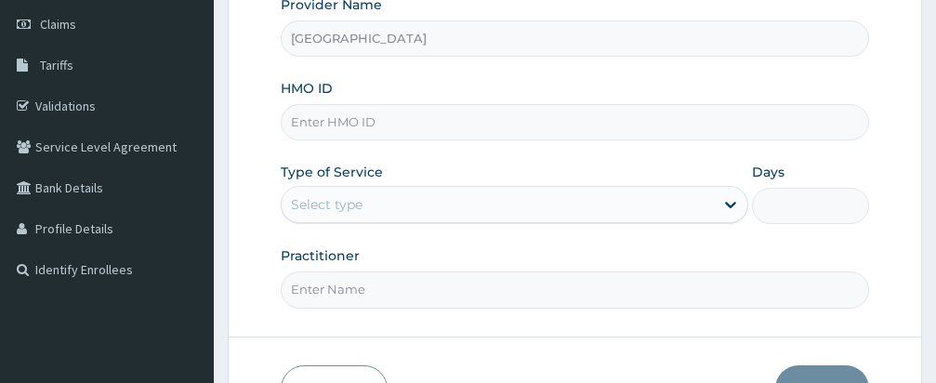
click at [518, 118] on input "HMO ID" at bounding box center [575, 122] width 588 height 36
click at [518, 119] on input "HMO ID" at bounding box center [575, 122] width 588 height 36
type input "SSS/10024/A"
click at [471, 198] on div "Select type" at bounding box center [498, 205] width 432 height 30
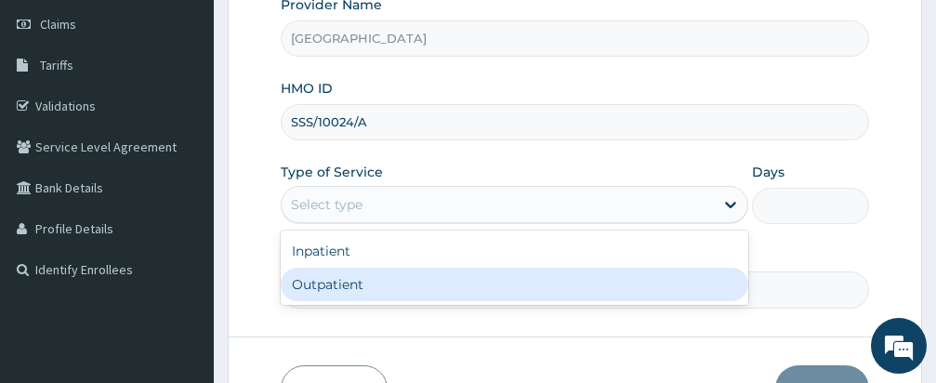
click at [469, 282] on div "Outpatient" at bounding box center [514, 284] width 467 height 33
type input "1"
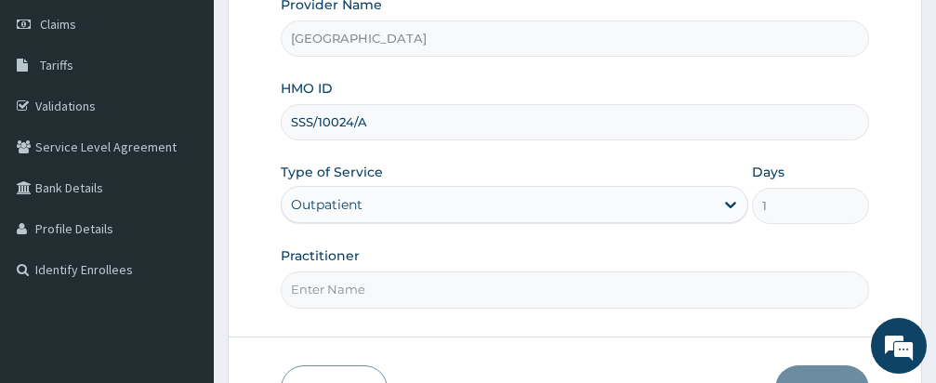
click at [549, 238] on div "Provider Name Samas Hospital HMO ID SSS/10024/A Type of Service option Outpatie…" at bounding box center [575, 151] width 588 height 312
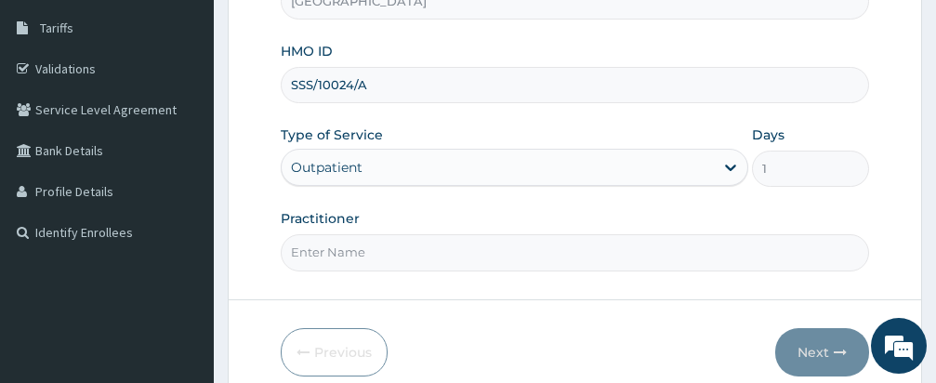
scroll to position [381, 0]
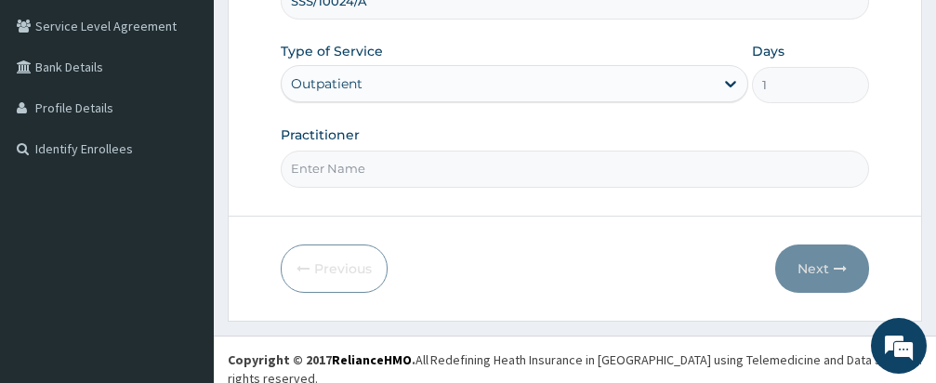
click at [492, 163] on input "Practitioner" at bounding box center [575, 169] width 588 height 36
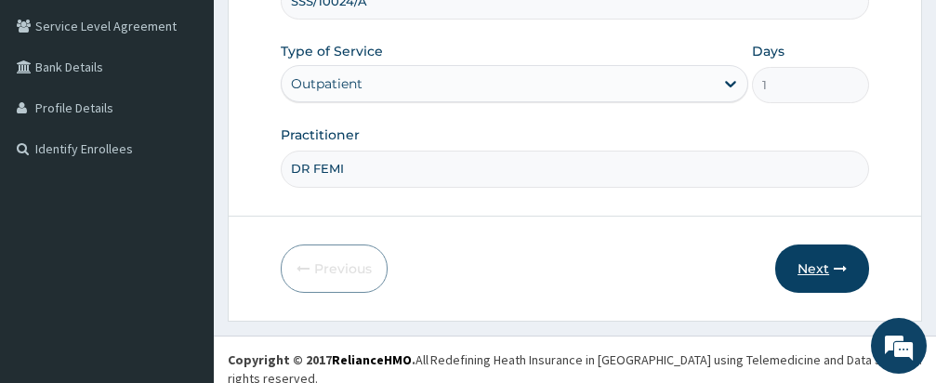
type input "DR FEMI"
click at [807, 259] on button "Next" at bounding box center [822, 268] width 94 height 48
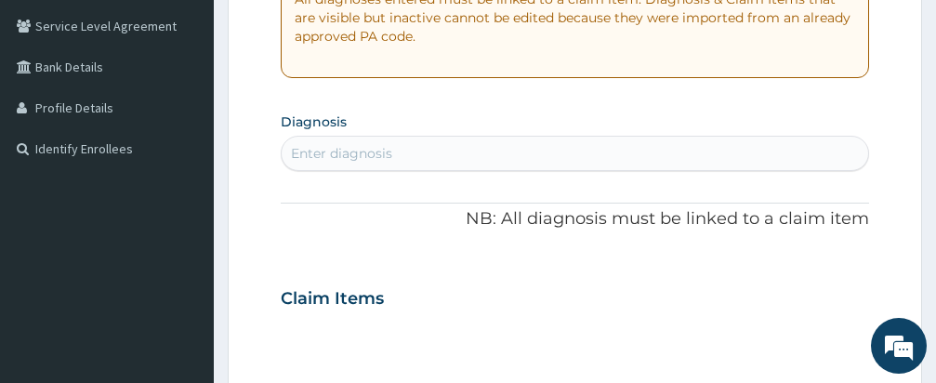
click at [630, 99] on div "PA Code / Prescription Code Enter Code(Secondary Care Only) Encounter Date DD-M…" at bounding box center [575, 296] width 588 height 999
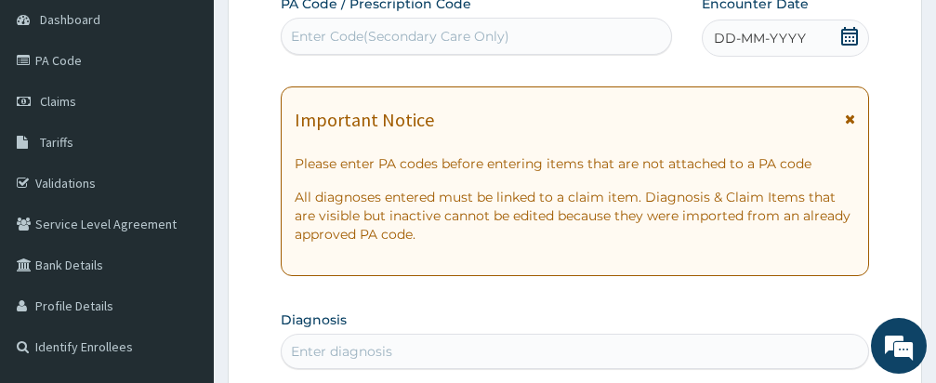
scroll to position [121, 0]
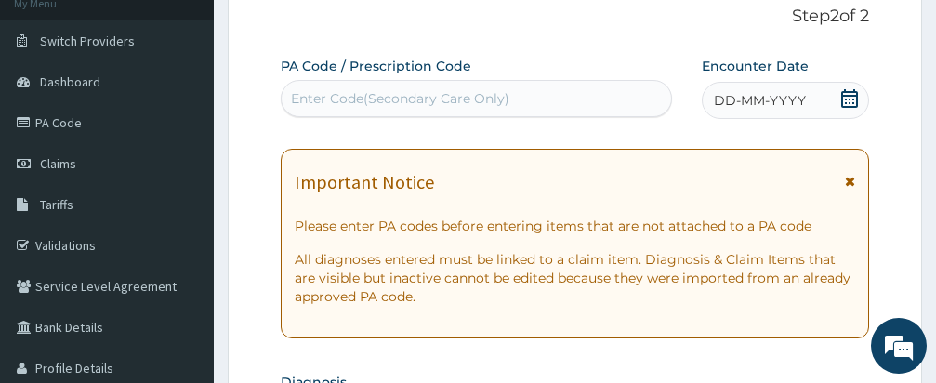
click at [585, 99] on div "Enter Code(Secondary Care Only)" at bounding box center [476, 99] width 389 height 30
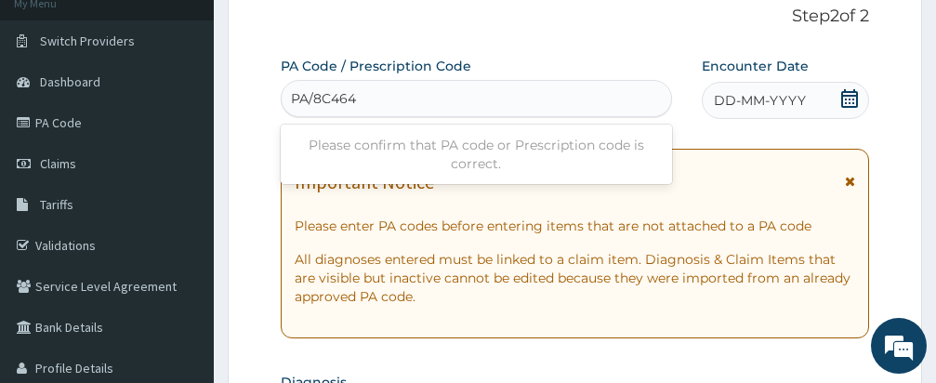
type input "PA/8C4646"
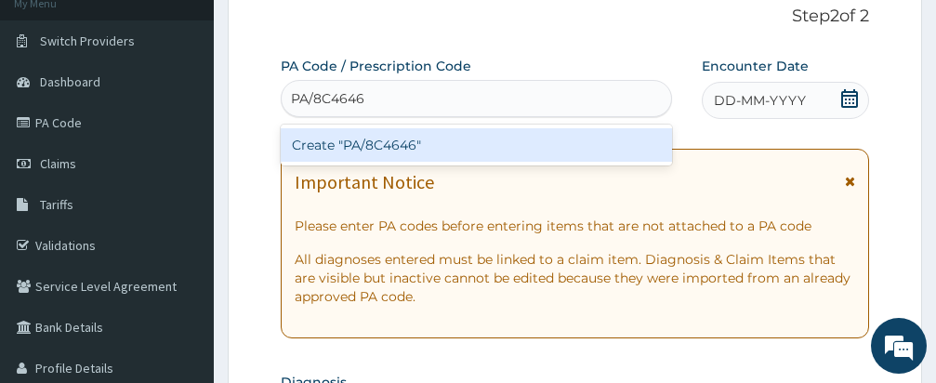
click at [576, 131] on div "Create "PA/8C4646"" at bounding box center [476, 144] width 391 height 33
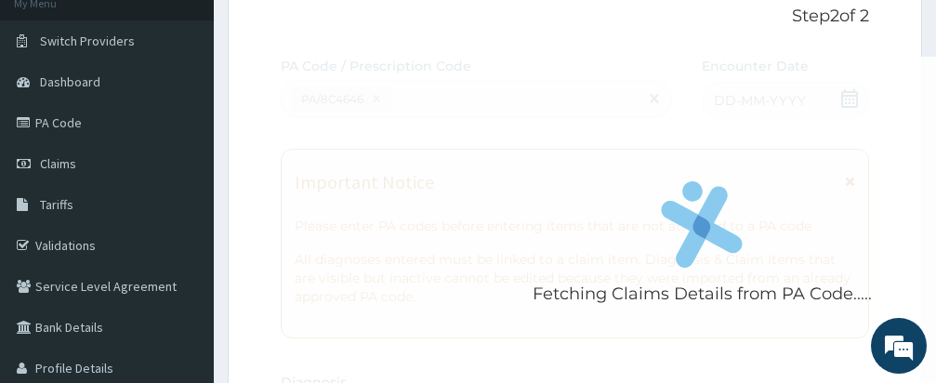
click at [588, 138] on div "Fetching Claims Details from PA Code....." at bounding box center [702, 248] width 842 height 383
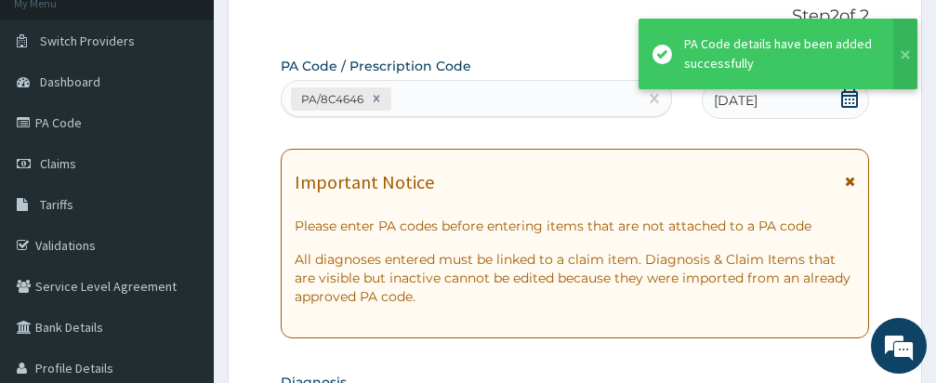
scroll to position [797, 0]
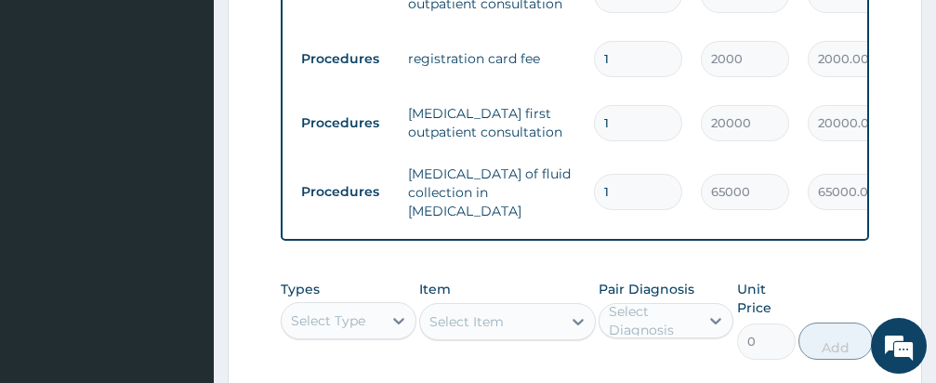
type input "0"
type input "0.00"
type input "1"
type input "65000.00"
type input "1"
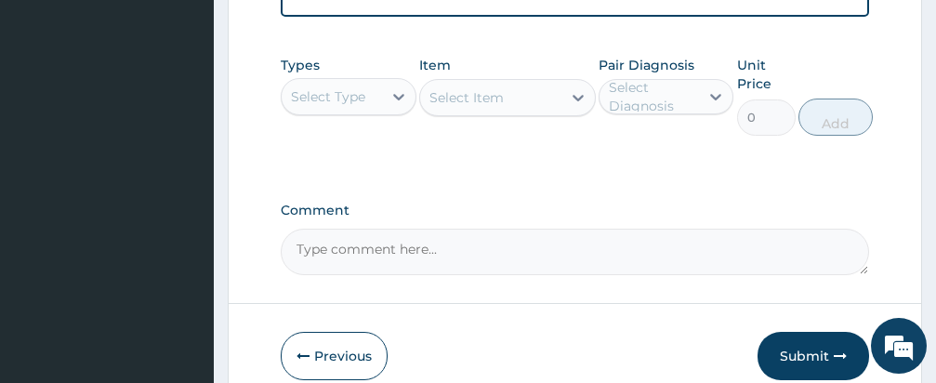
scroll to position [1058, 0]
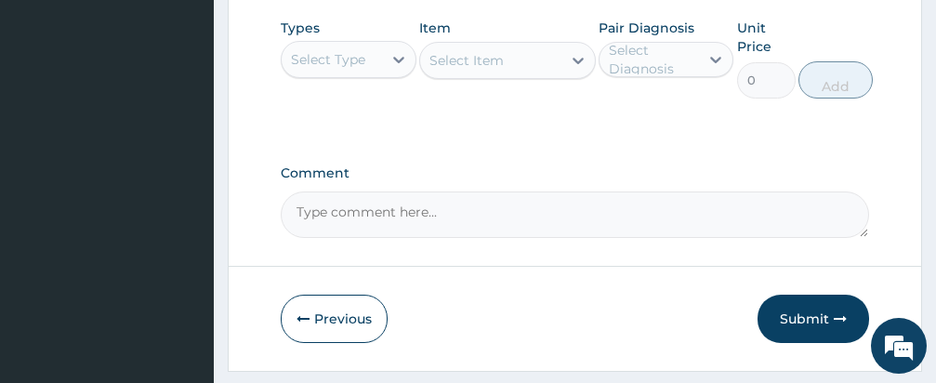
click at [353, 69] on div "Select Type" at bounding box center [328, 59] width 74 height 19
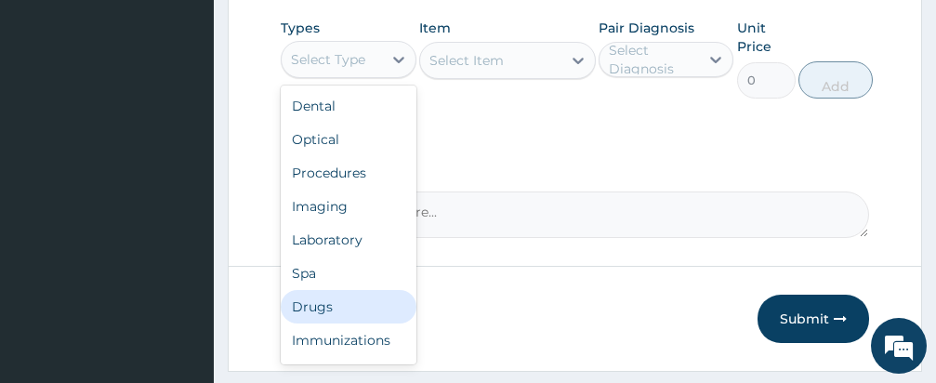
click at [330, 323] on div "Drugs" at bounding box center [349, 306] width 136 height 33
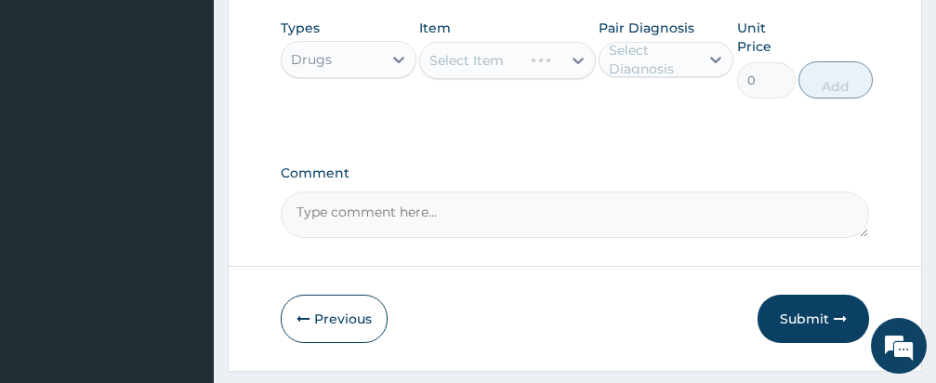
click at [502, 79] on div "Select Item" at bounding box center [507, 60] width 177 height 37
click at [501, 77] on div "Select Item" at bounding box center [507, 60] width 177 height 37
click at [495, 78] on div "Select Item" at bounding box center [507, 60] width 177 height 37
click at [516, 67] on div "Select Item" at bounding box center [490, 61] width 141 height 30
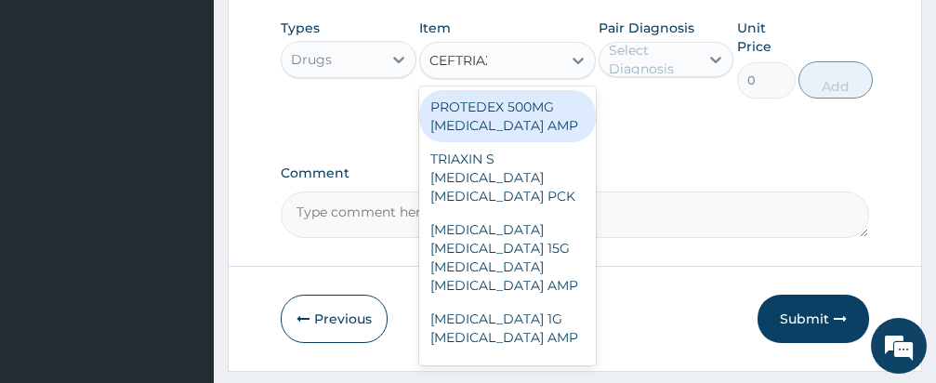
type input "[MEDICAL_DATA]"
click at [526, 341] on div "[MEDICAL_DATA] 1G [MEDICAL_DATA] AMP" at bounding box center [507, 328] width 177 height 52
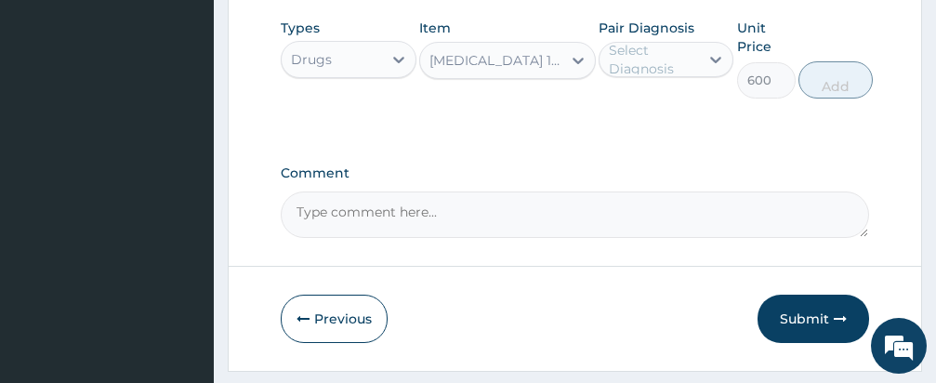
type input "600"
click at [665, 77] on div "Select Diagnosis" at bounding box center [653, 59] width 89 height 37
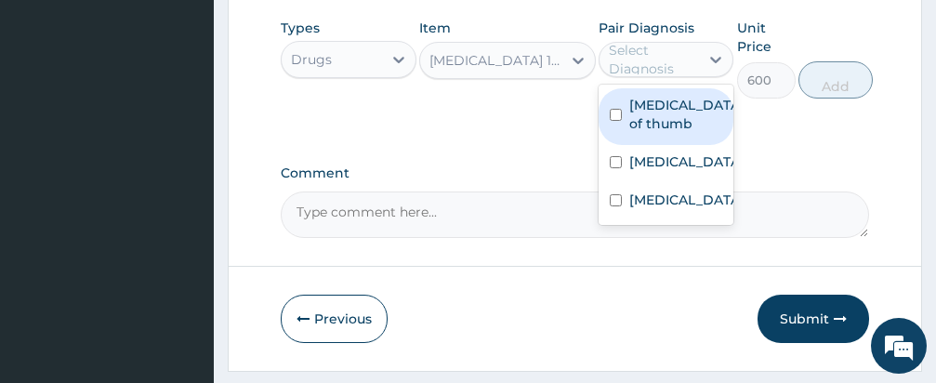
click at [617, 121] on input "checkbox" at bounding box center [616, 115] width 12 height 12
checkbox input "true"
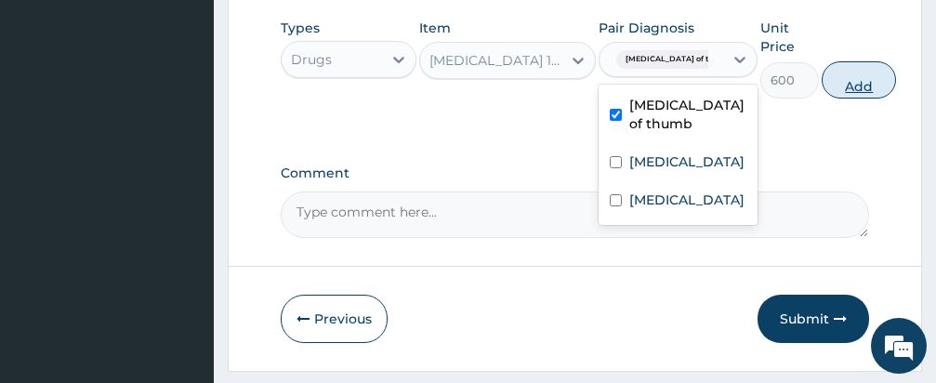
click at [823, 98] on button "Add" at bounding box center [858, 79] width 74 height 37
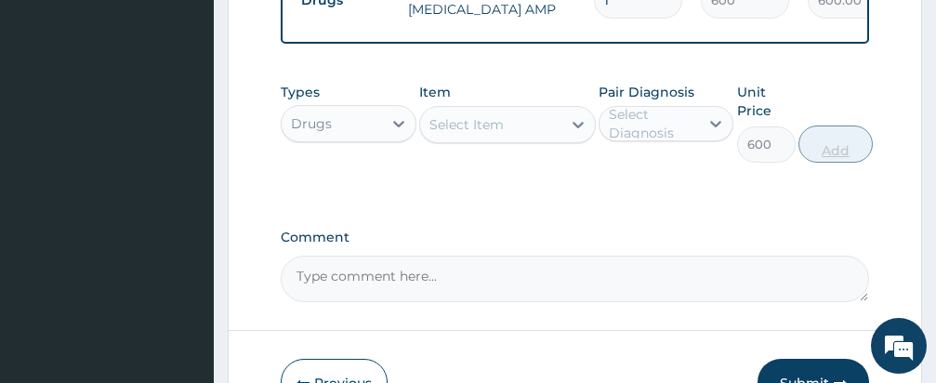
type input "0"
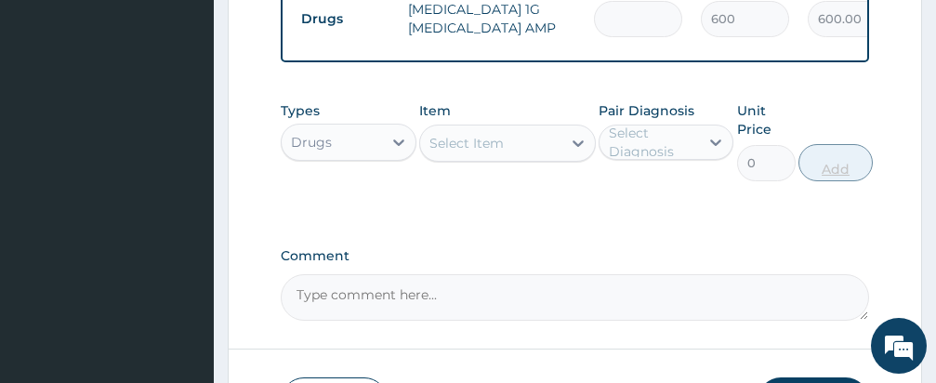
type input "0.00"
type input "3"
type input "1800.00"
type input "3"
click at [614, 190] on div "Types Drugs Item Select Item Pair Diagnosis Select Diagnosis Unit Price 0 Add" at bounding box center [575, 141] width 588 height 98
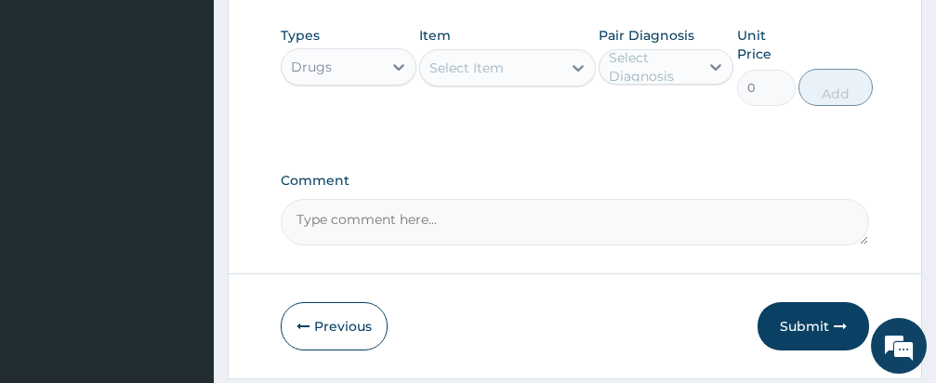
scroll to position [1152, 0]
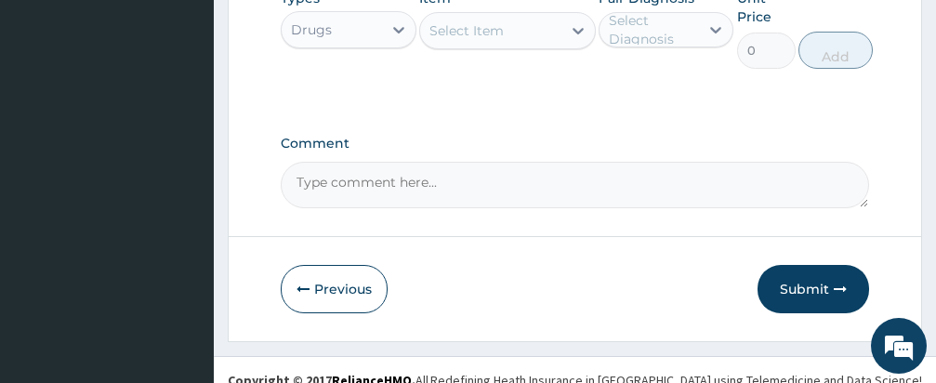
click at [487, 38] on div "Select Item" at bounding box center [466, 30] width 74 height 19
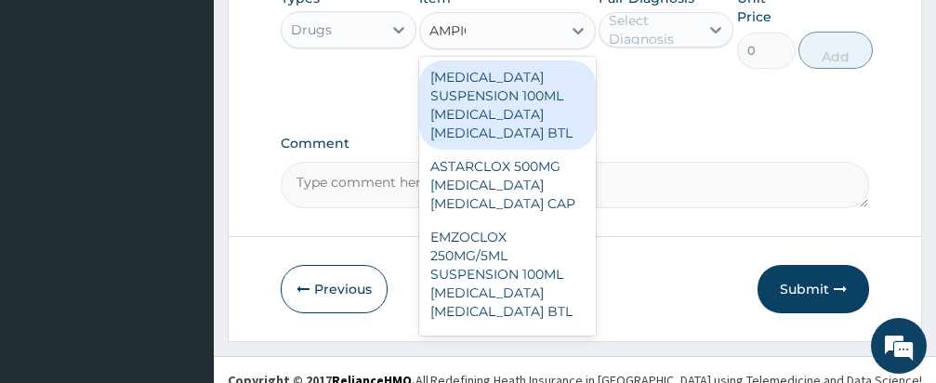
type input "AMPICLOX"
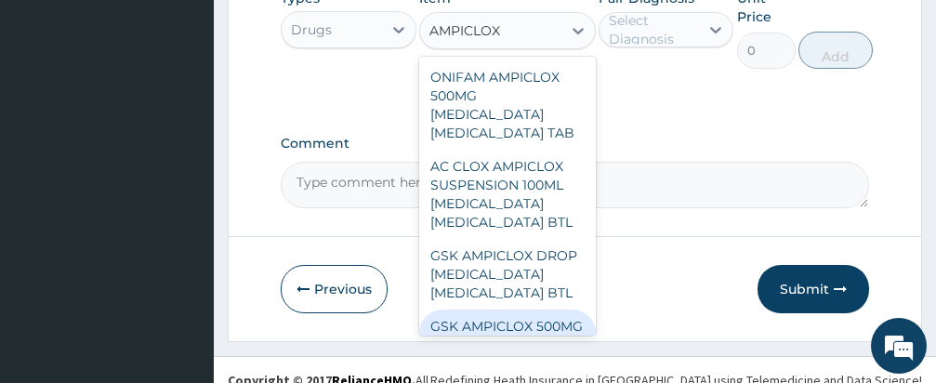
click at [518, 334] on div "GSK AMPICLOX 500MG AMPICILLIN CLOXACILLIN CAP" at bounding box center [507, 344] width 177 height 71
type input "120"
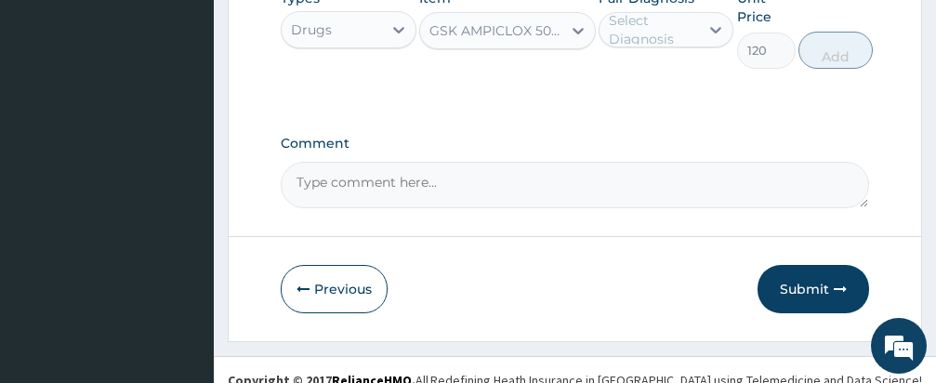
click at [661, 45] on div "Select Diagnosis" at bounding box center [653, 29] width 89 height 37
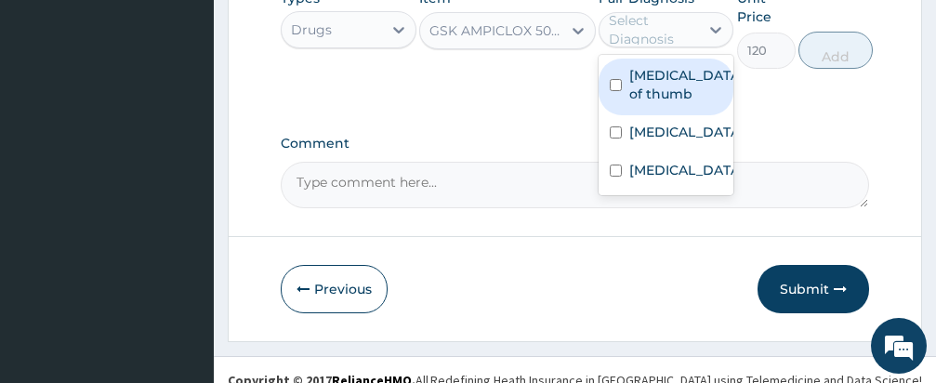
click at [616, 91] on input "checkbox" at bounding box center [616, 85] width 12 height 12
checkbox input "true"
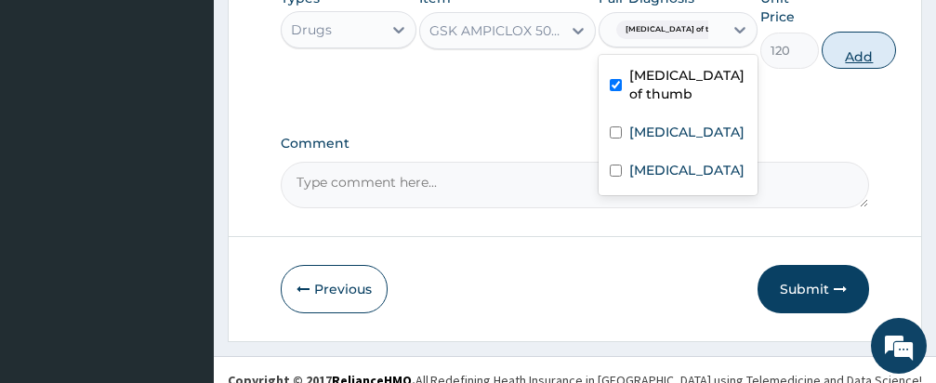
click at [821, 65] on button "Add" at bounding box center [858, 50] width 74 height 37
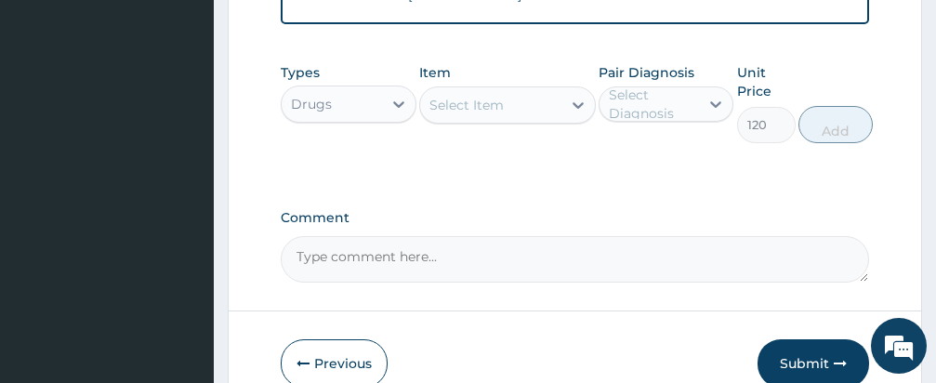
type input "0"
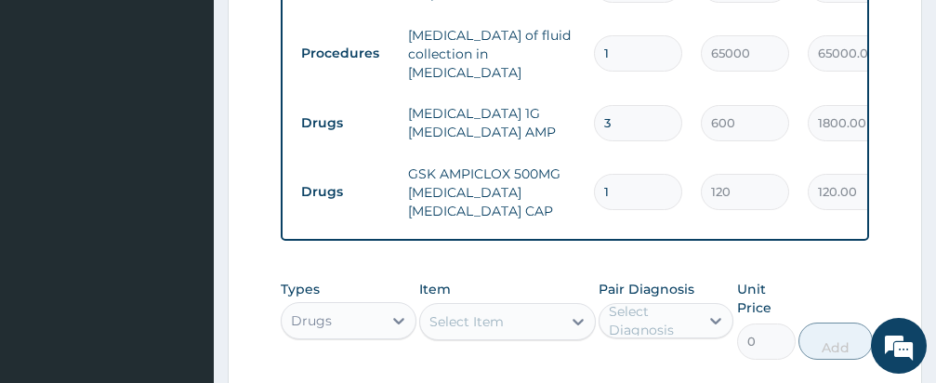
click at [638, 203] on input "1" at bounding box center [638, 192] width 88 height 36
type input "10"
type input "1200.00"
type input "10"
click at [553, 286] on div "Types Drugs Item Select Item Pair Diagnosis Select Diagnosis Unit Price 0 Add" at bounding box center [575, 319] width 588 height 98
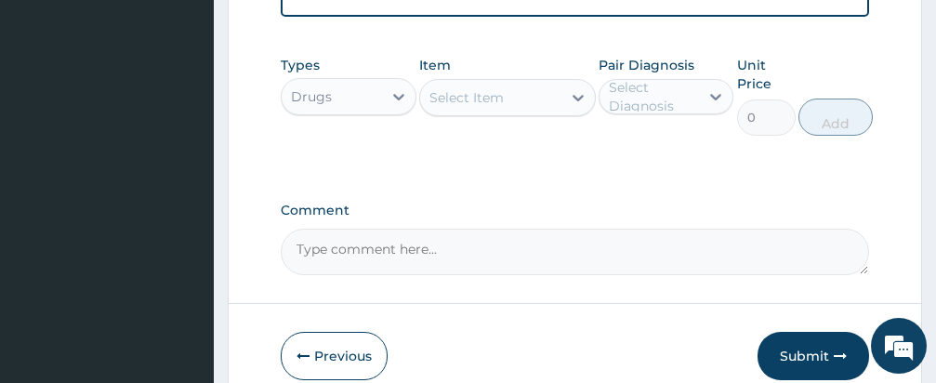
scroll to position [1197, 0]
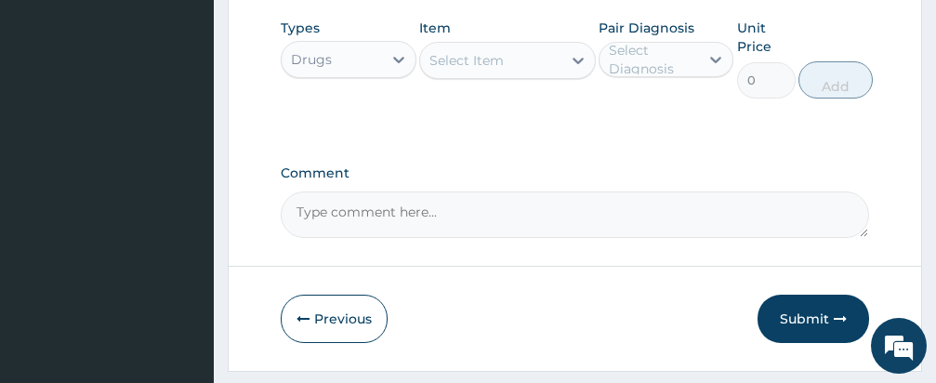
click at [498, 70] on div "Select Item" at bounding box center [466, 60] width 74 height 19
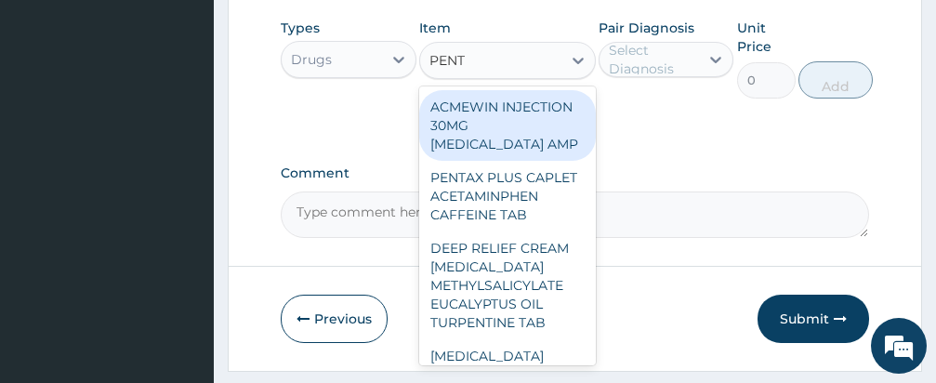
type input "PENTA"
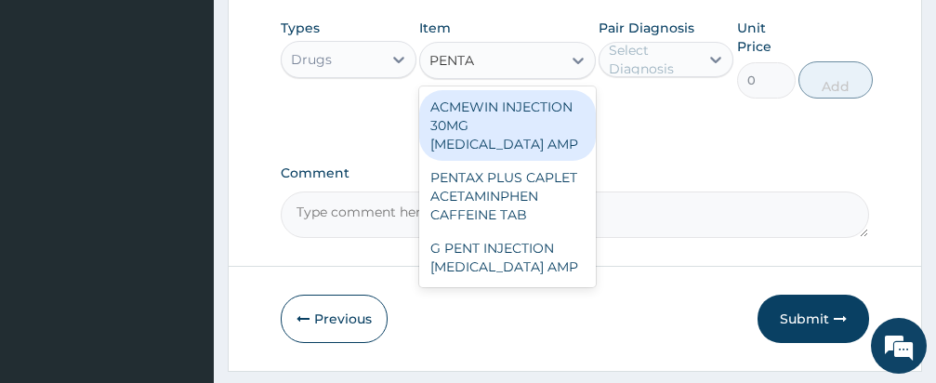
click at [511, 125] on div "ACMEWIN INJECTION 30MG PENTAZOCINE AMP" at bounding box center [507, 125] width 177 height 71
type input "720"
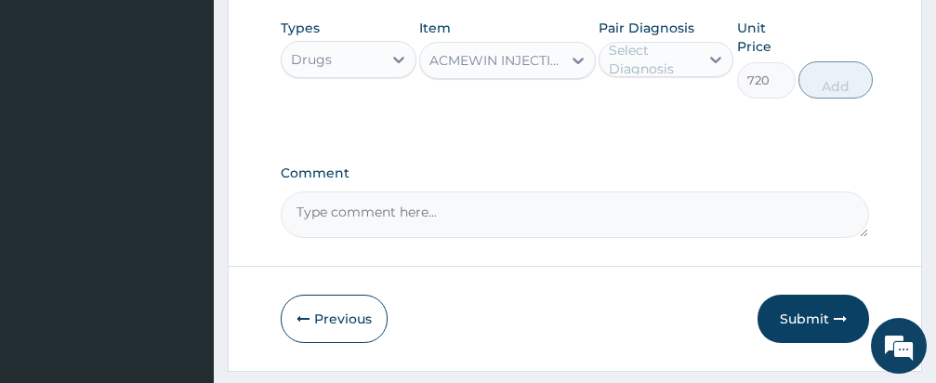
click at [638, 65] on div "Select Diagnosis" at bounding box center [653, 59] width 89 height 37
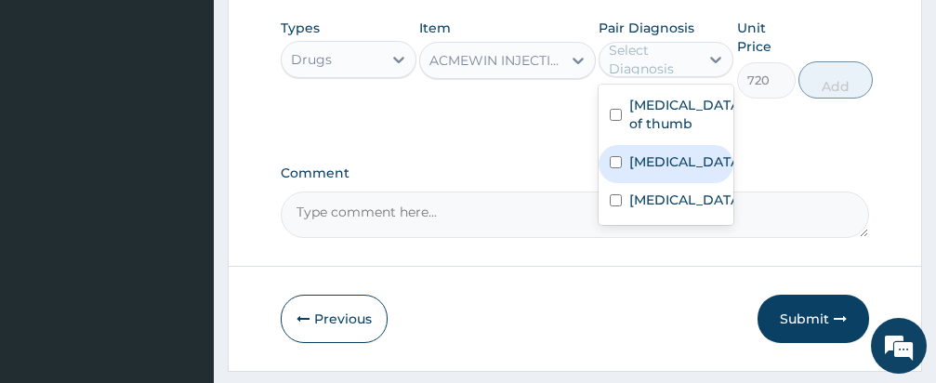
click at [613, 168] on input "checkbox" at bounding box center [616, 162] width 12 height 12
checkbox input "true"
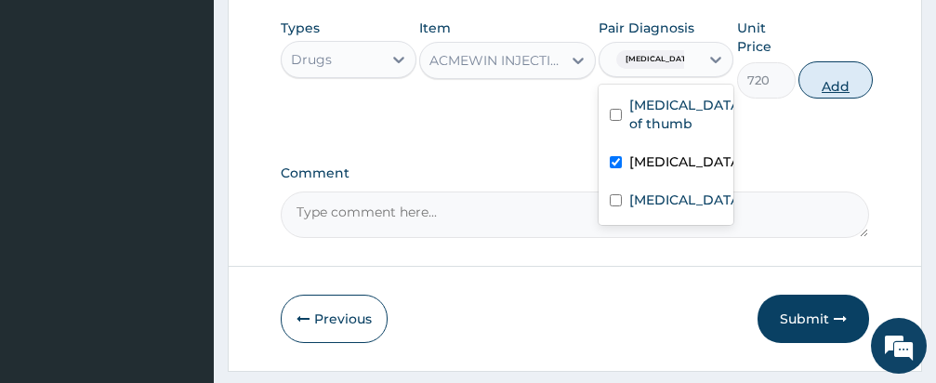
click at [840, 83] on button "Add" at bounding box center [835, 79] width 74 height 37
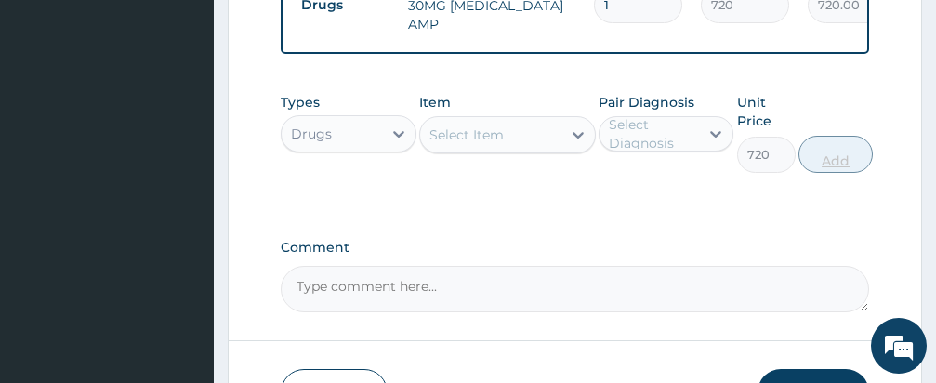
type input "0"
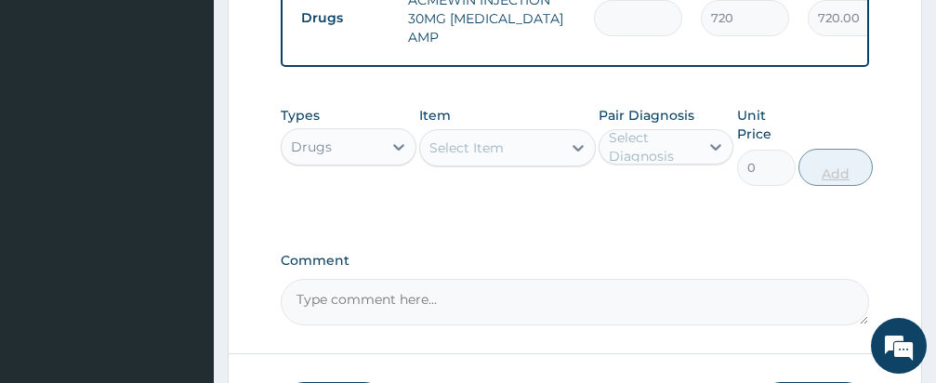
type input "0.00"
type input "3"
type input "2160.00"
type input "3"
click at [618, 309] on textarea "Comment" at bounding box center [575, 302] width 588 height 46
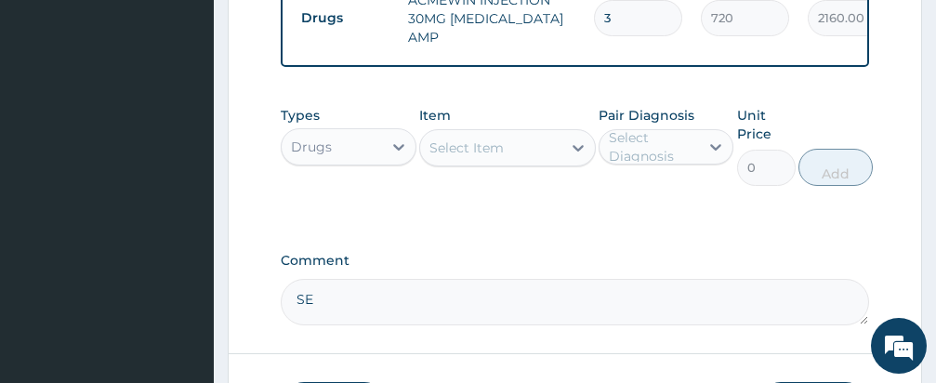
type textarea "S"
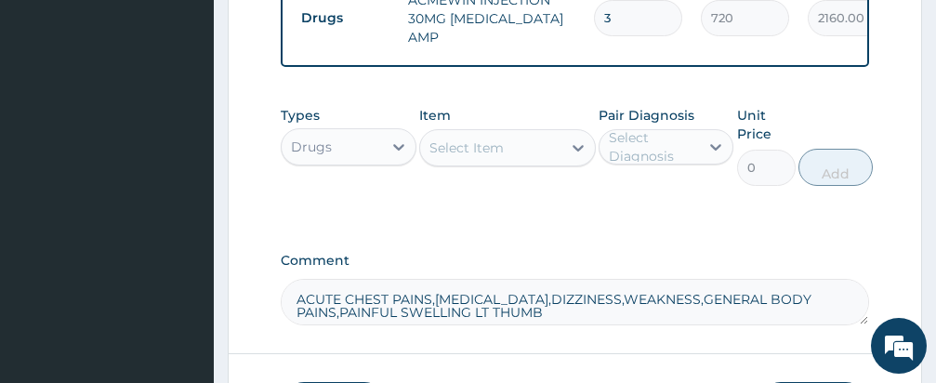
click at [651, 325] on textarea "ACUTE CHEST PAINS,HIGH BLOOD PRESSURE,DIZZINESS,WEAKNESS,GENERAL BODY PAINS,PAI…" at bounding box center [575, 302] width 588 height 46
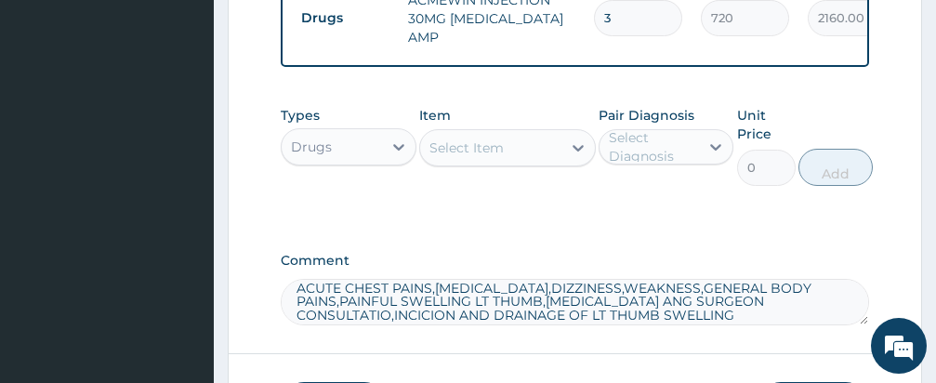
click at [388, 325] on textarea "ACUTE CHEST PAINS,HIGH BLOOD PRESSURE,DIZZINESS,WEAKNESS,GENERAL BODY PAINS,PAI…" at bounding box center [575, 302] width 588 height 46
click at [438, 325] on textarea "ACUTE CHEST PAINS,HIGH BLOOD PRESSURE,DIZZINESS,WEAKNESS,GENERAL BODY PAINS,PAI…" at bounding box center [575, 302] width 588 height 46
click at [743, 325] on textarea "ACUTE CHEST PAINS,HIGH BLOOD PRESSURE,DIZZINESS,WEAKNESS,GENERAL BODY PAINS,PAI…" at bounding box center [575, 302] width 588 height 46
type textarea "ACUTE CHEST PAINS,HIGH BLOOD PRESSURE,DIZZINESS,WEAKNESS,GENERAL BODY PAINS,PAI…"
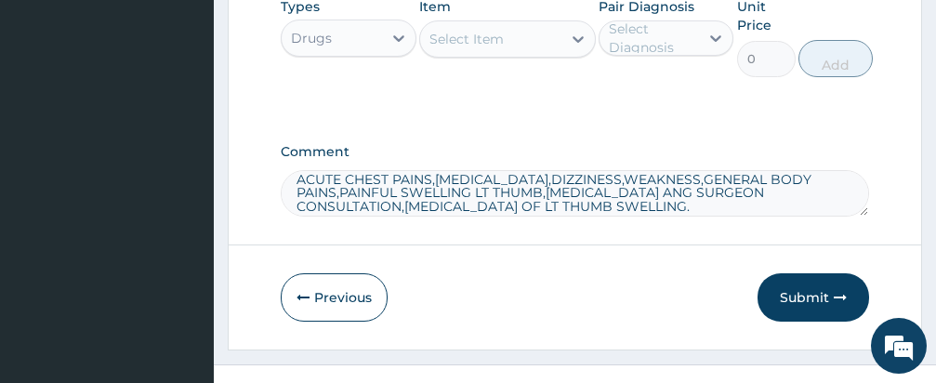
scroll to position [1332, 0]
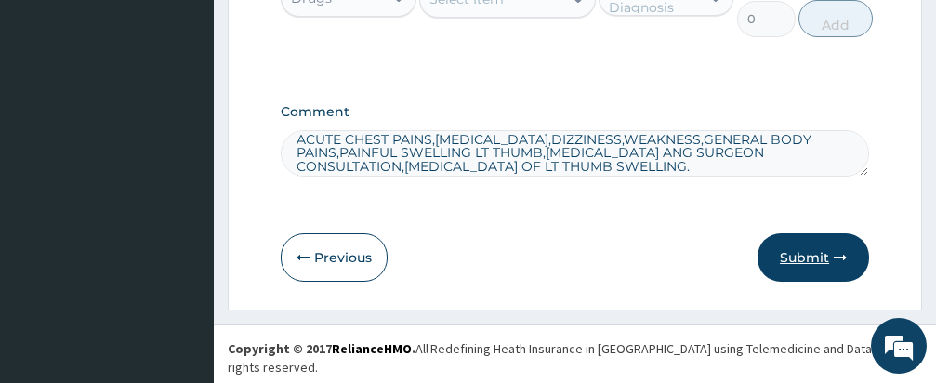
click at [804, 265] on button "Submit" at bounding box center [812, 257] width 111 height 48
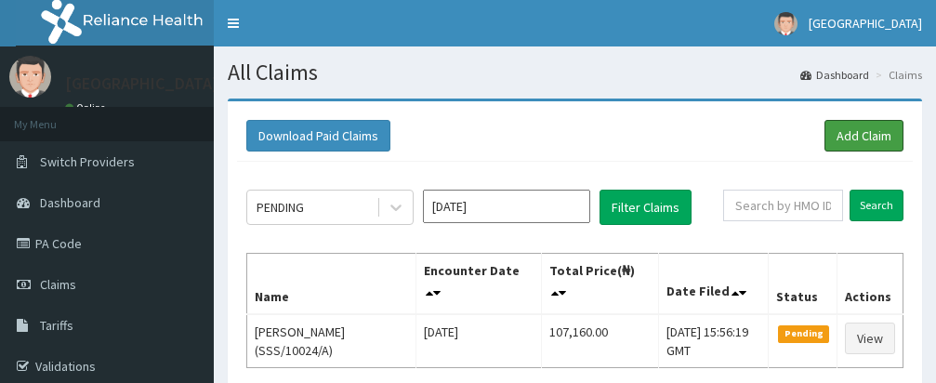
click at [864, 121] on link "Add Claim" at bounding box center [863, 136] width 79 height 32
click at [859, 132] on link "Add Claim" at bounding box center [863, 136] width 79 height 32
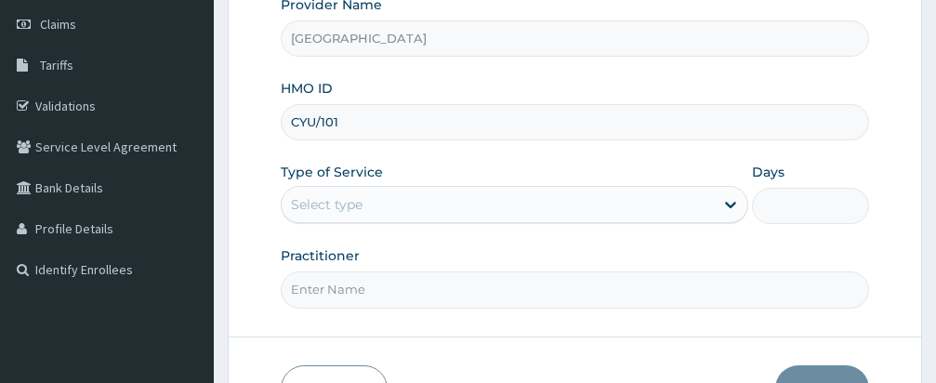
type input "CYU/10170/B"
click at [453, 193] on div "Select type" at bounding box center [498, 205] width 432 height 30
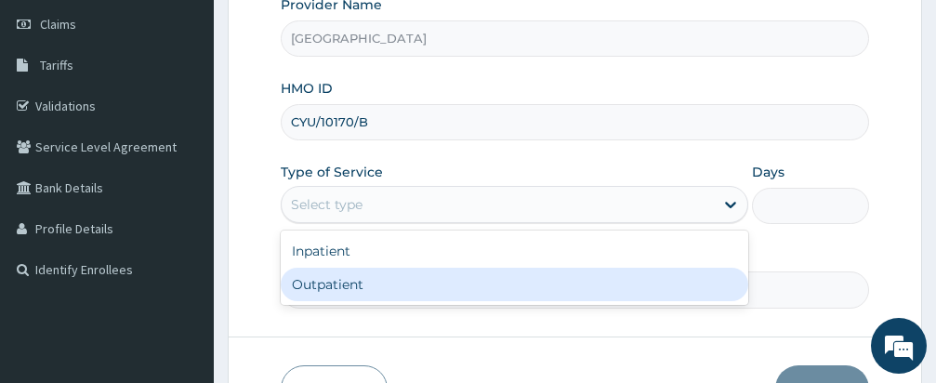
click at [460, 291] on div "Outpatient" at bounding box center [514, 284] width 467 height 33
type input "1"
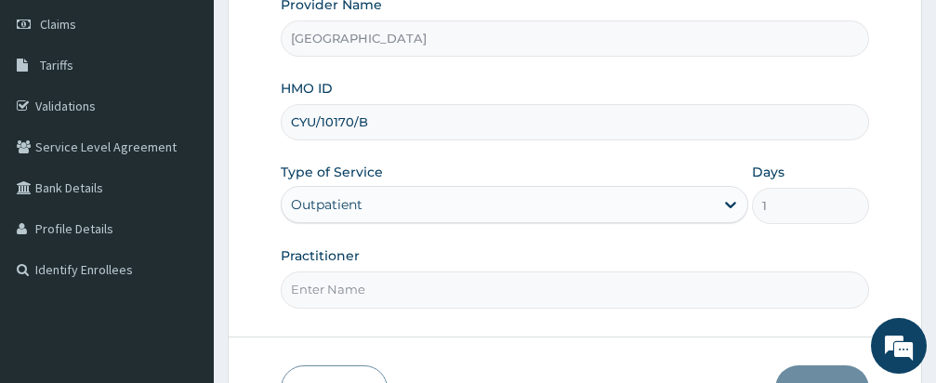
click at [529, 239] on div "Provider Name Samas Hospital HMO ID CYU/10170/B Type of Service option Outpatie…" at bounding box center [575, 151] width 588 height 312
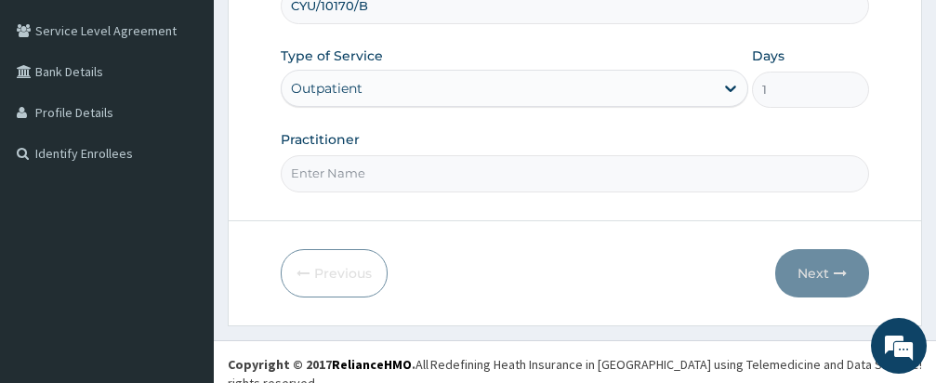
scroll to position [381, 0]
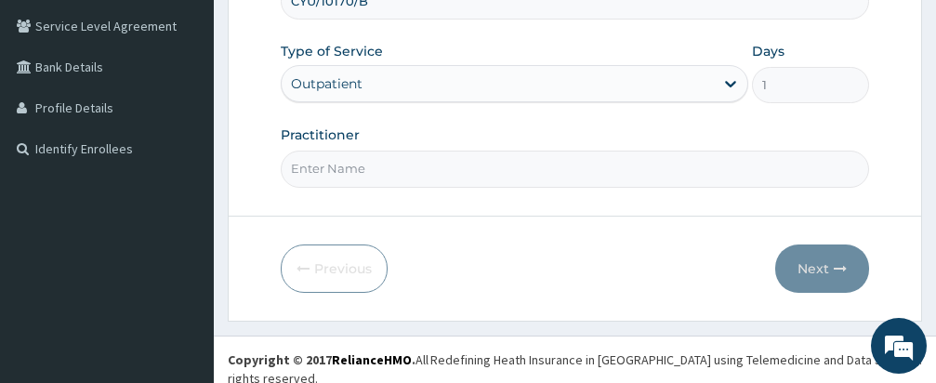
click at [467, 177] on input "Practitioner" at bounding box center [575, 169] width 588 height 36
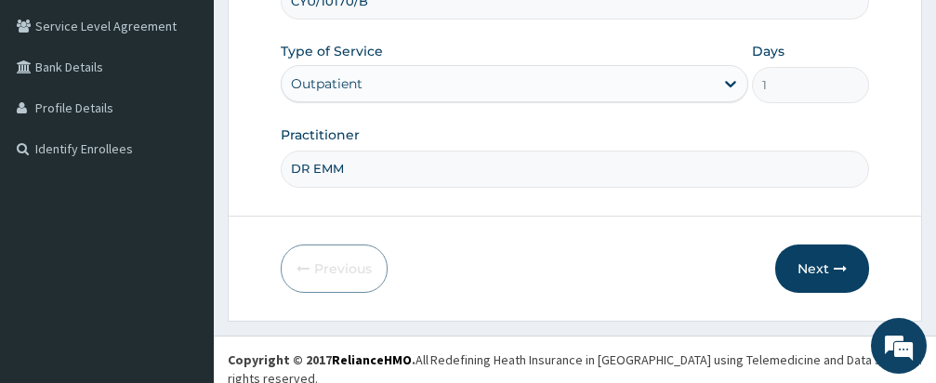
type input "DR EMMA"
click at [813, 262] on button "Next" at bounding box center [822, 268] width 94 height 48
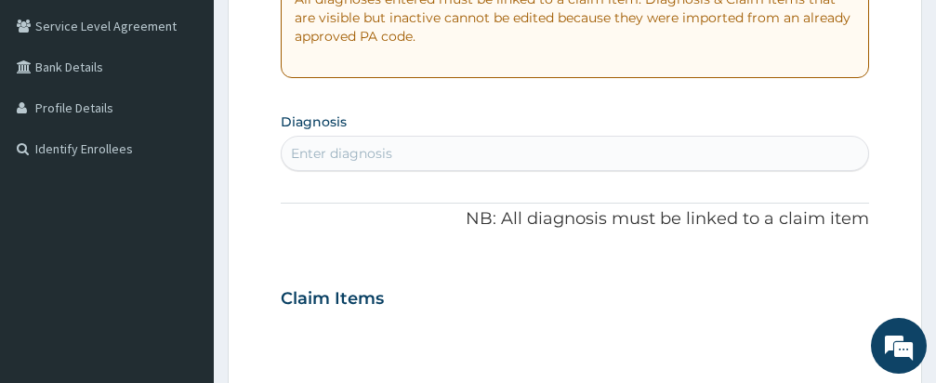
click at [599, 101] on div "PA Code / Prescription Code Enter Code(Secondary Care Only) Encounter Date DD-M…" at bounding box center [575, 296] width 588 height 999
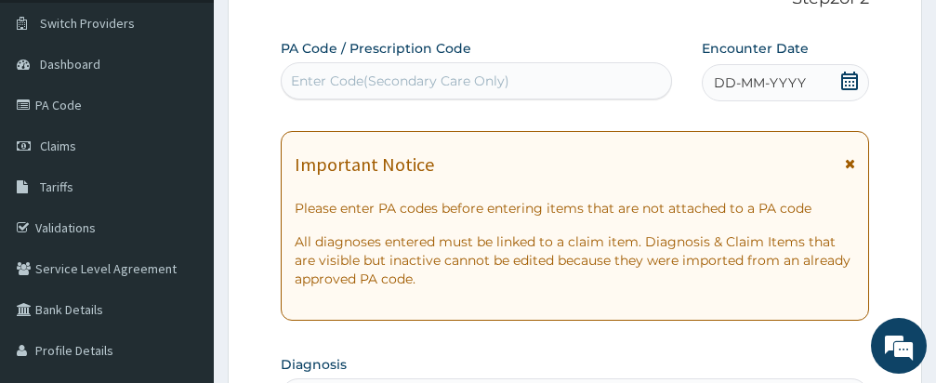
scroll to position [121, 0]
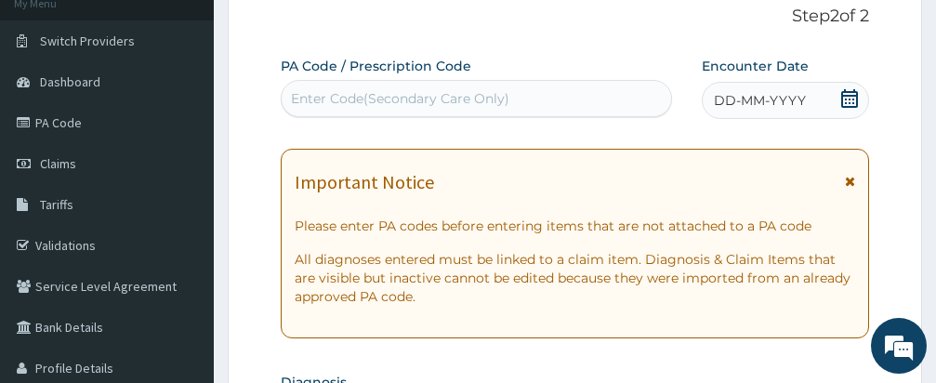
click at [846, 98] on icon at bounding box center [849, 98] width 17 height 19
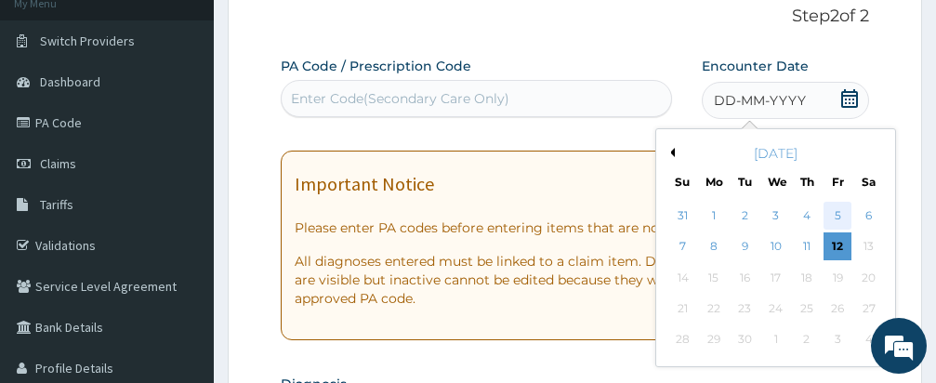
click at [834, 204] on div "5" at bounding box center [837, 216] width 28 height 28
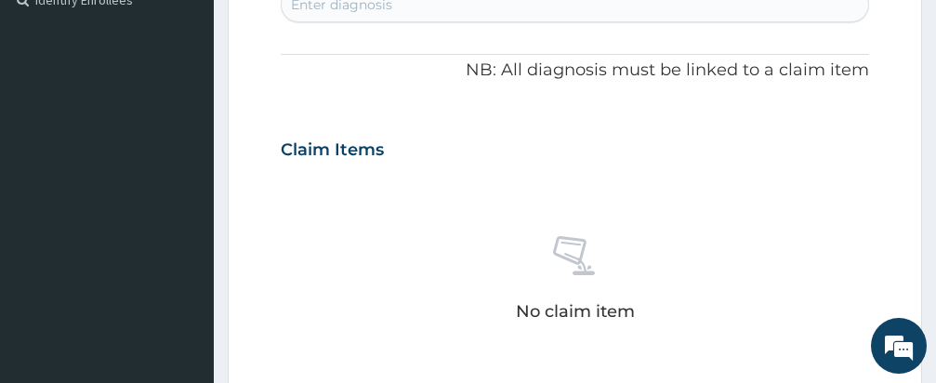
scroll to position [492, 0]
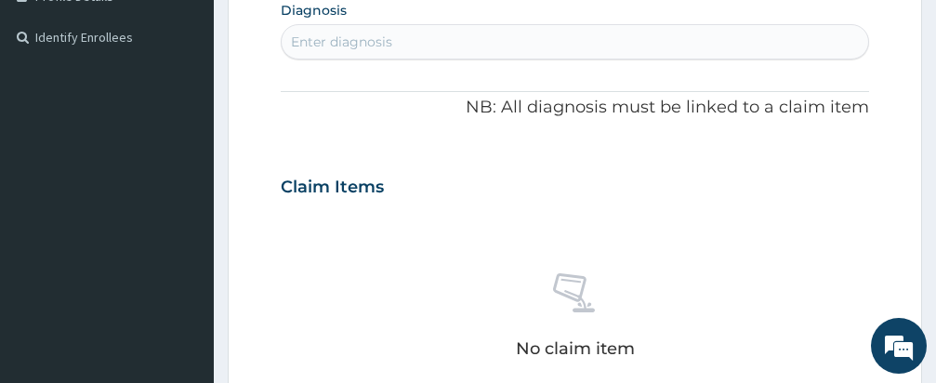
click at [569, 36] on div "Enter diagnosis" at bounding box center [575, 42] width 586 height 30
type input "MALARIA"
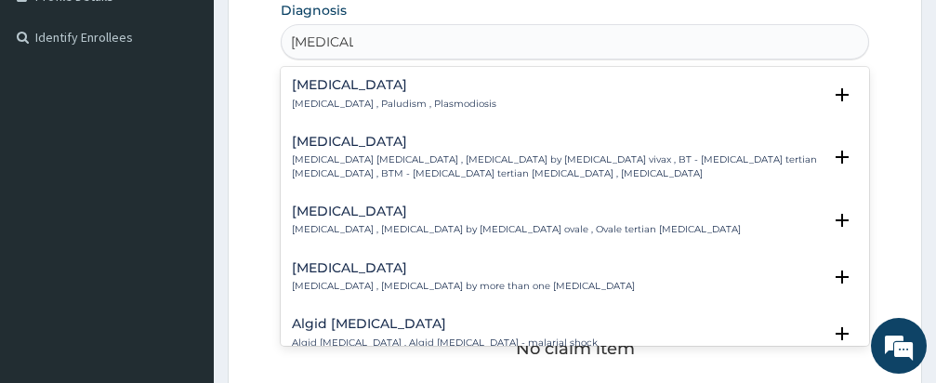
click at [317, 85] on h4 "Malaria" at bounding box center [394, 85] width 204 height 14
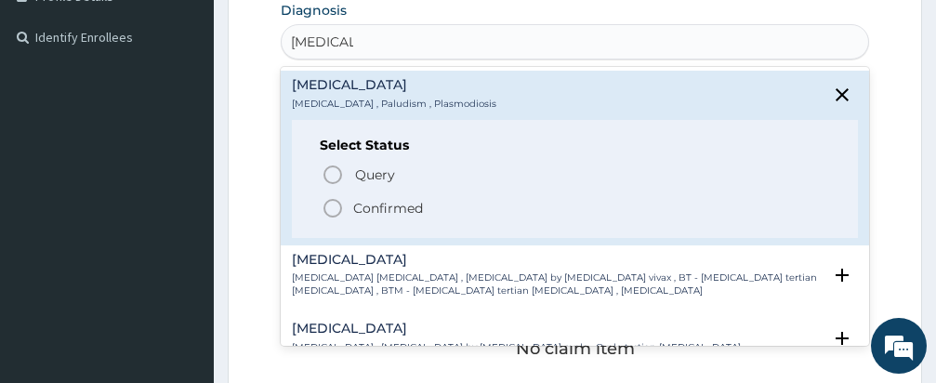
click at [334, 203] on icon "status option filled" at bounding box center [332, 208] width 22 height 22
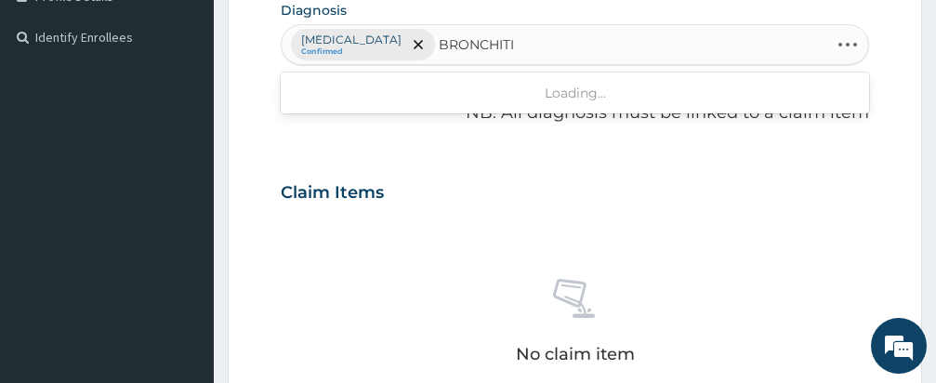
type input "BRONCHITIS"
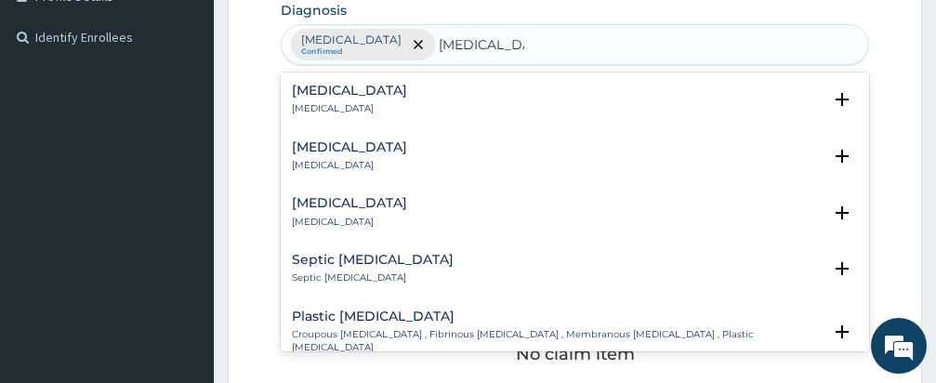
click at [361, 150] on h4 "Acute bronchitis" at bounding box center [349, 147] width 115 height 14
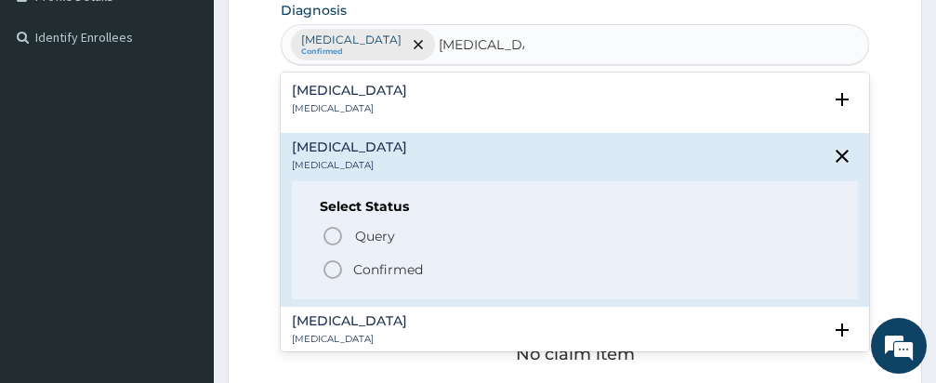
click at [335, 263] on icon "status option filled" at bounding box center [332, 269] width 22 height 22
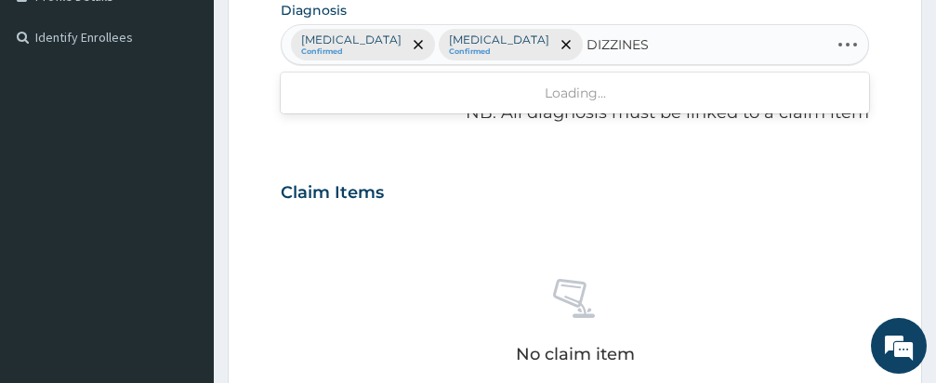
type input "DIZZINESS"
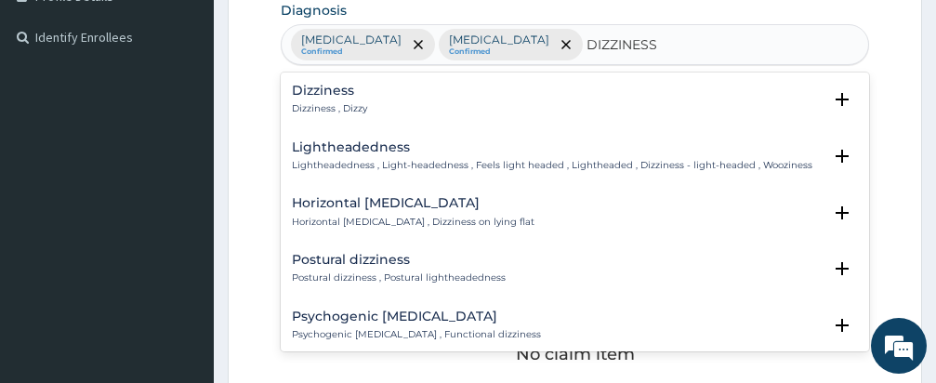
click at [329, 98] on h4 "Dizziness" at bounding box center [329, 91] width 75 height 14
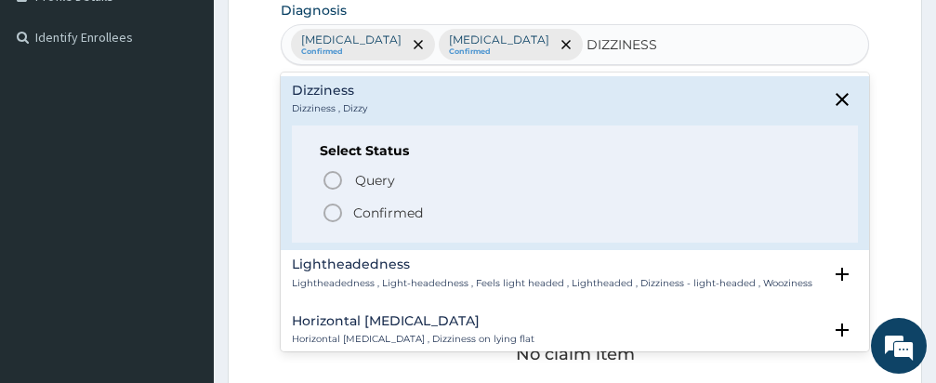
click at [333, 211] on icon "status option filled" at bounding box center [332, 213] width 22 height 22
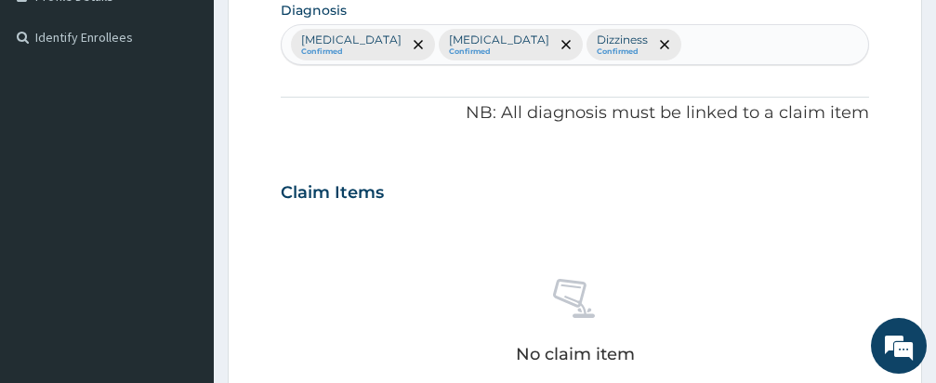
click at [512, 169] on div "Claim Items" at bounding box center [575, 188] width 588 height 48
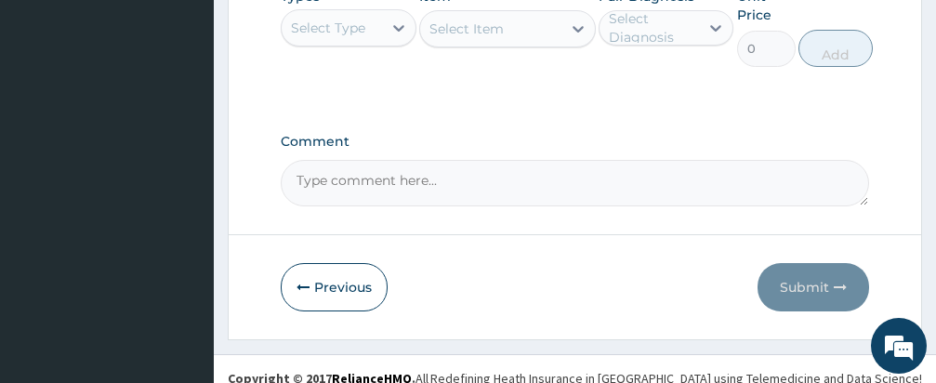
scroll to position [994, 0]
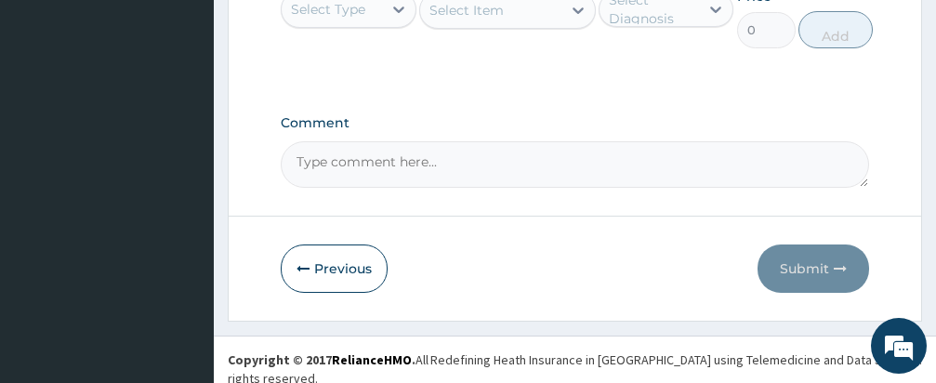
click at [354, 11] on div "Select Type" at bounding box center [328, 9] width 74 height 19
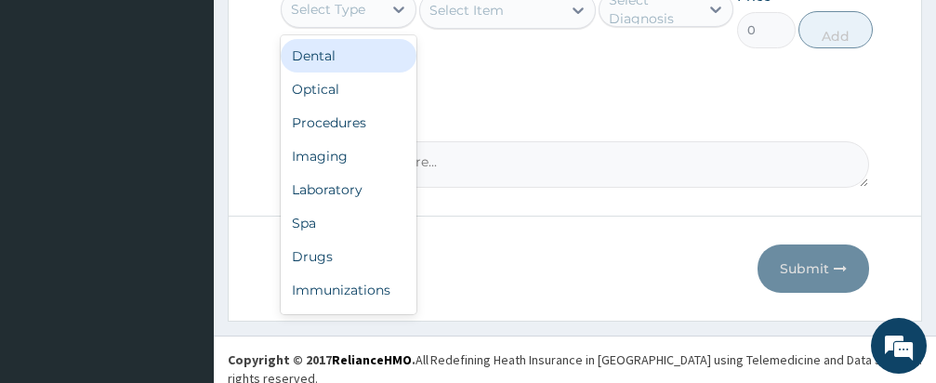
scroll to position [993, 0]
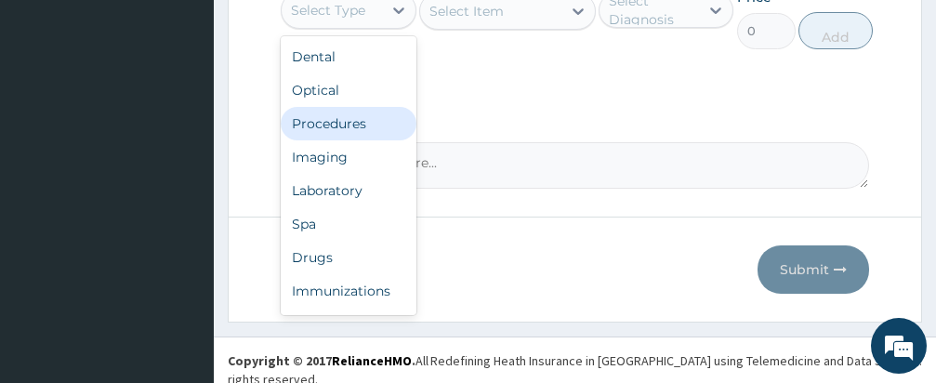
click at [344, 117] on div "Procedures" at bounding box center [349, 123] width 136 height 33
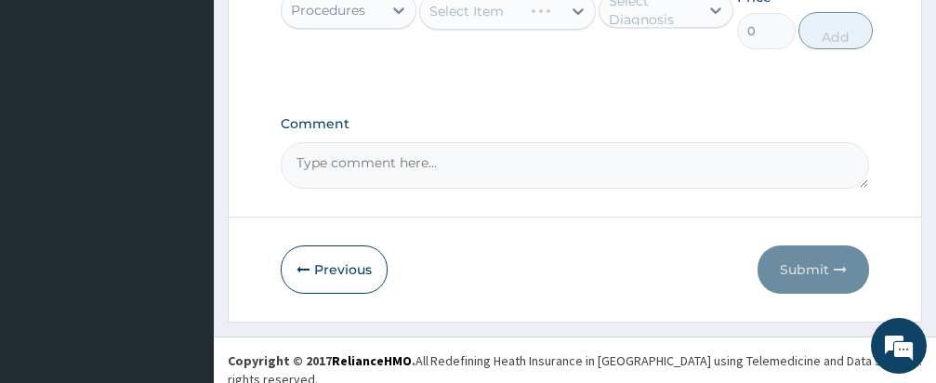
click at [481, 12] on div "Select Item" at bounding box center [507, 11] width 177 height 37
click at [482, 13] on div "Select Item" at bounding box center [507, 11] width 177 height 37
click at [481, 12] on div "Select Item" at bounding box center [466, 11] width 74 height 19
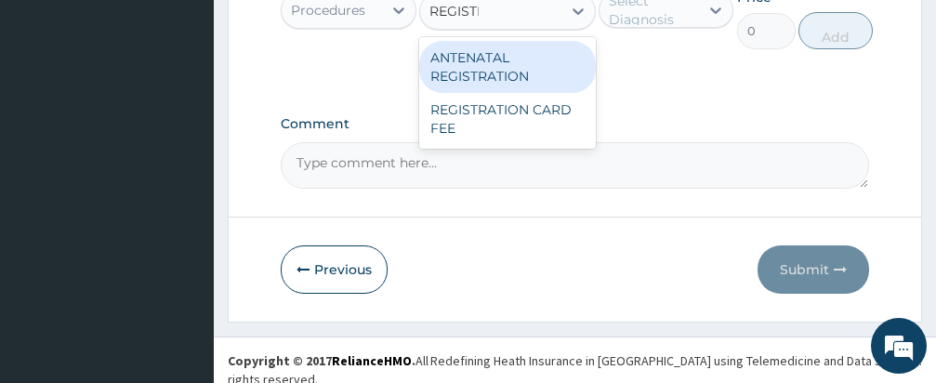
type input "REGISTRATION"
click at [471, 123] on div "REGISTRATION CARD FEE" at bounding box center [507, 119] width 177 height 52
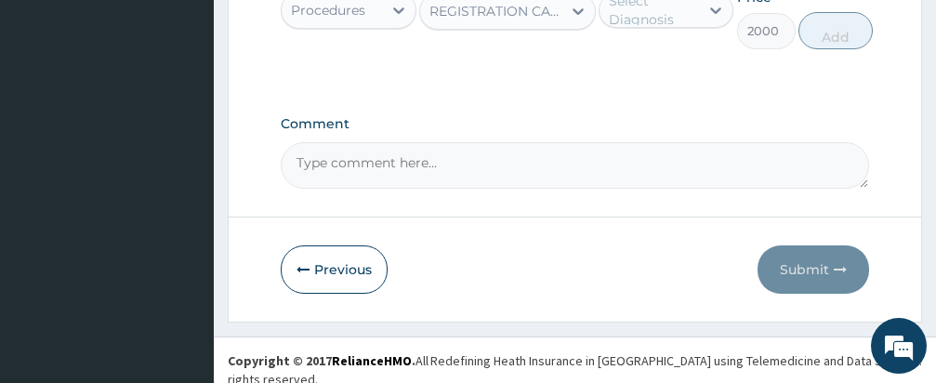
type input "2000"
click at [658, 14] on div "Select Diagnosis" at bounding box center [653, 10] width 89 height 37
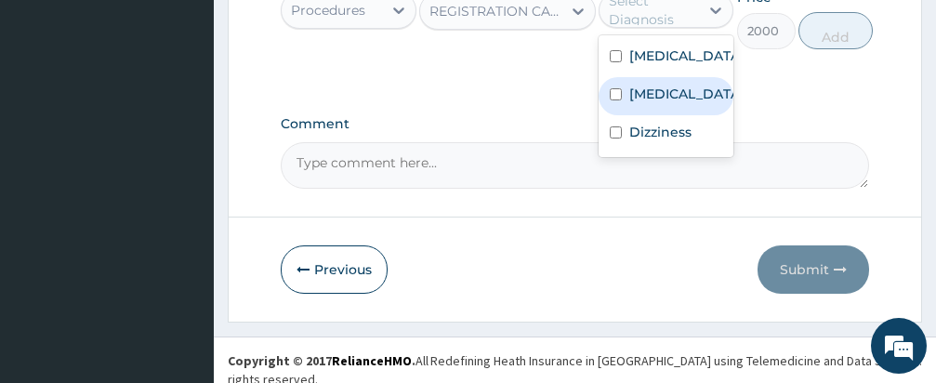
click at [611, 100] on input "checkbox" at bounding box center [616, 94] width 12 height 12
checkbox input "true"
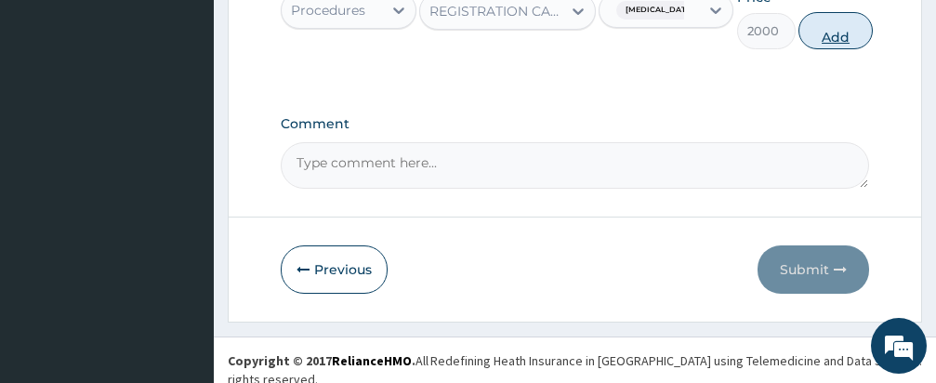
click at [825, 24] on button "Add" at bounding box center [835, 30] width 74 height 37
type input "0"
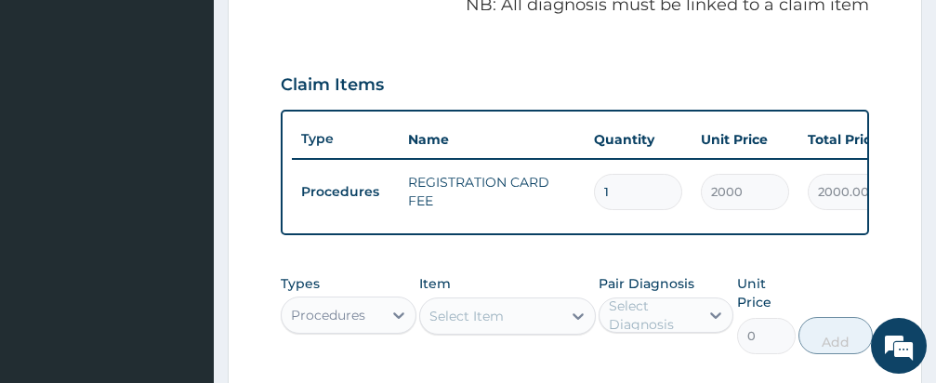
click at [557, 281] on div "Types Procedures Item Select Item Pair Diagnosis Select Diagnosis Unit Price 0 …" at bounding box center [575, 314] width 588 height 98
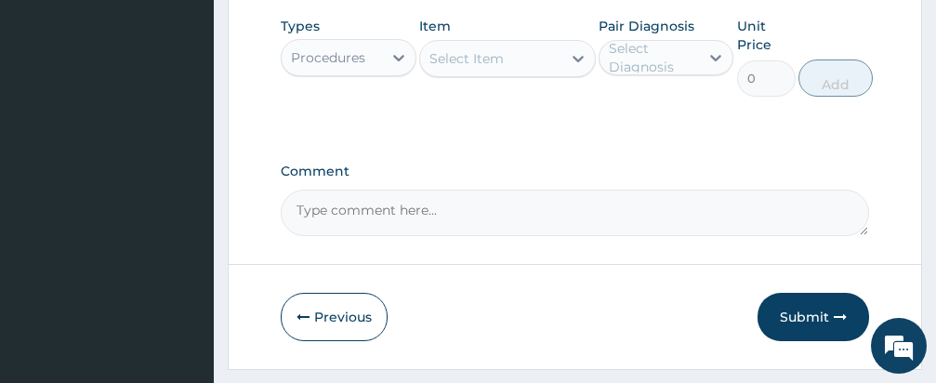
scroll to position [860, 0]
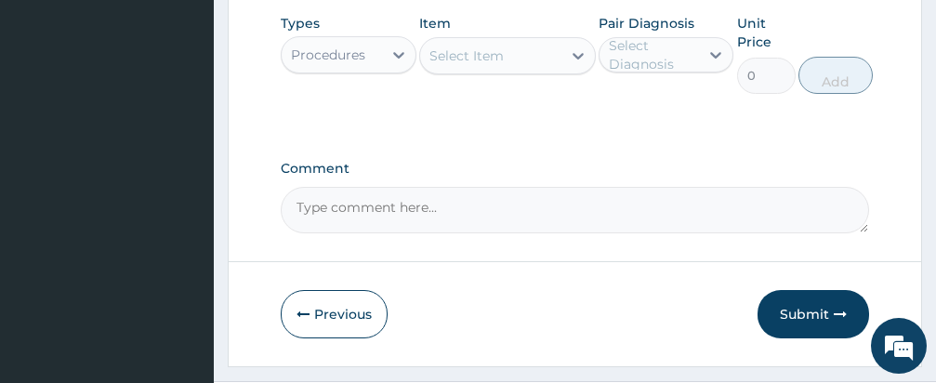
click at [507, 69] on div "Select Item" at bounding box center [490, 56] width 141 height 30
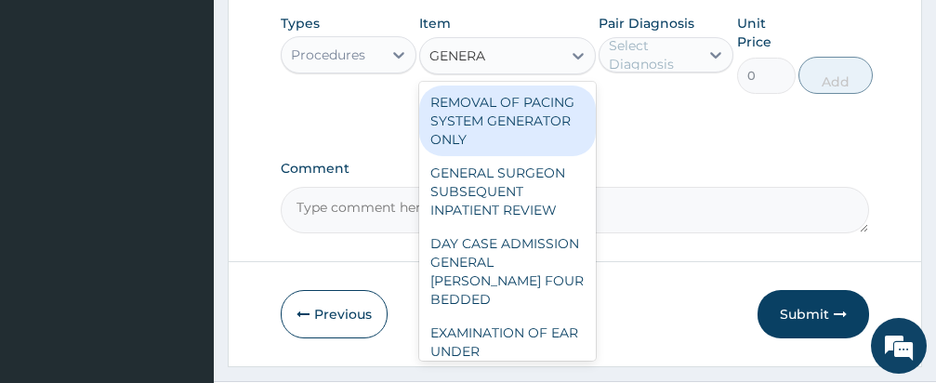
type input "GENERAL"
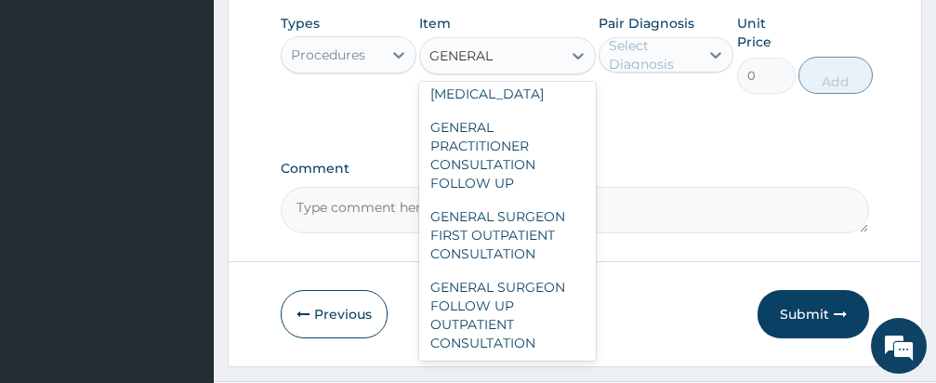
scroll to position [598, 0]
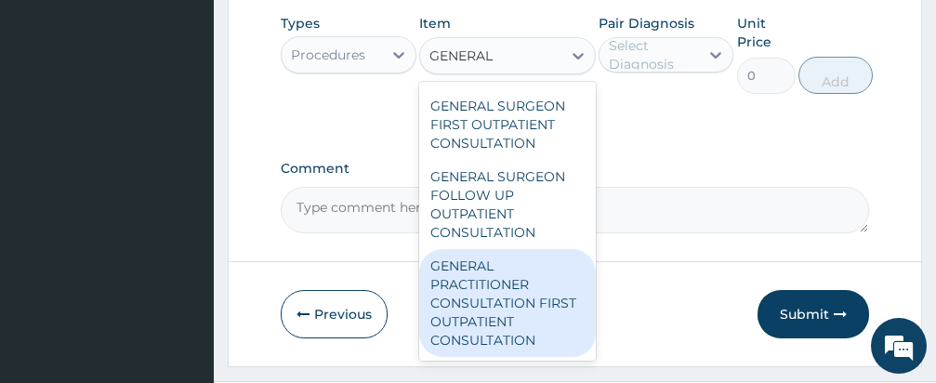
click at [479, 306] on div "GENERAL PRACTITIONER CONSULTATION FIRST OUTPATIENT CONSULTATION" at bounding box center [507, 303] width 177 height 108
type input "3000"
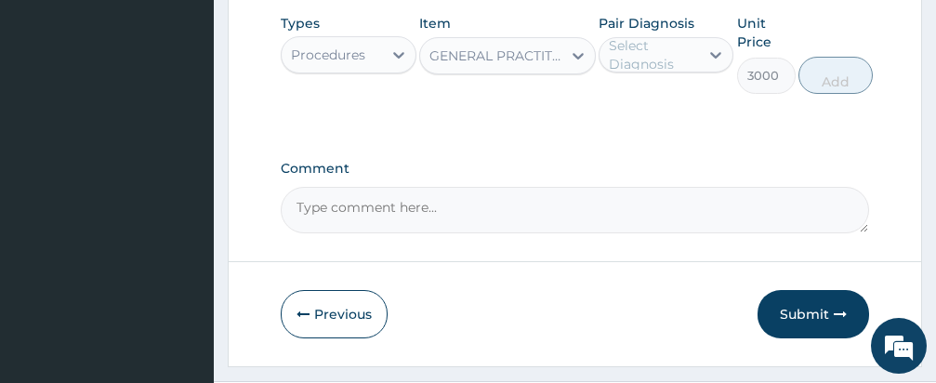
click at [652, 69] on div "Select Diagnosis" at bounding box center [653, 54] width 89 height 37
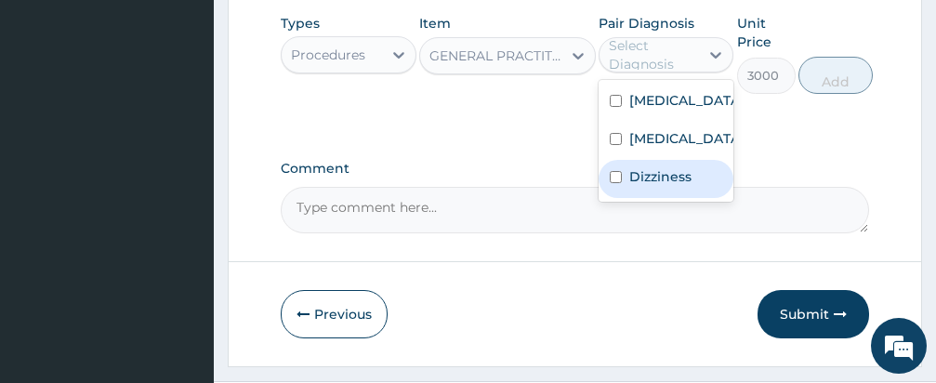
click at [613, 183] on input "checkbox" at bounding box center [616, 177] width 12 height 12
checkbox input "true"
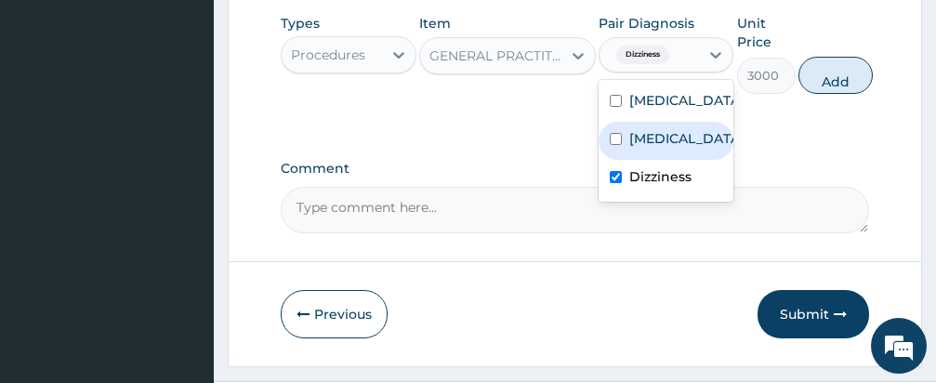
click at [827, 88] on button "Add" at bounding box center [835, 75] width 74 height 37
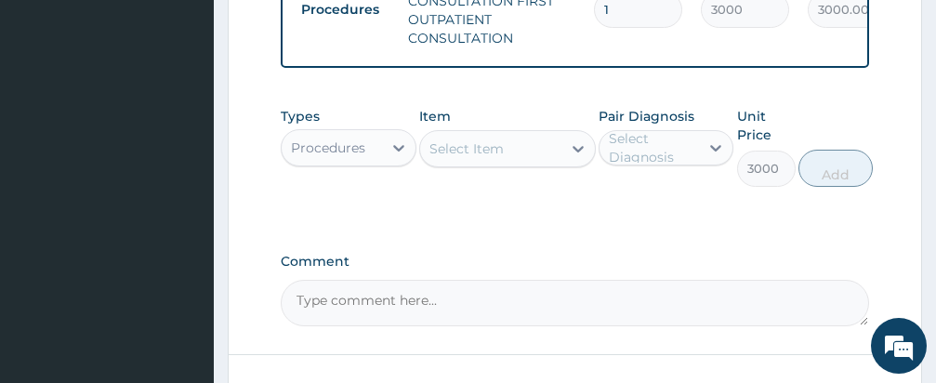
type input "0"
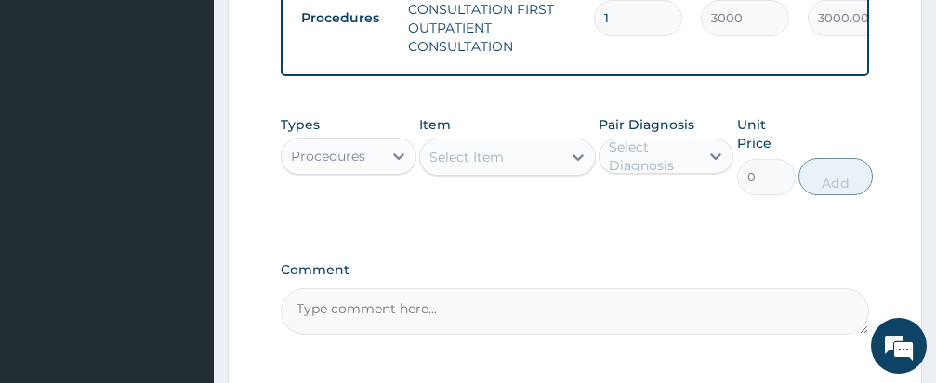
scroll to position [0, 345]
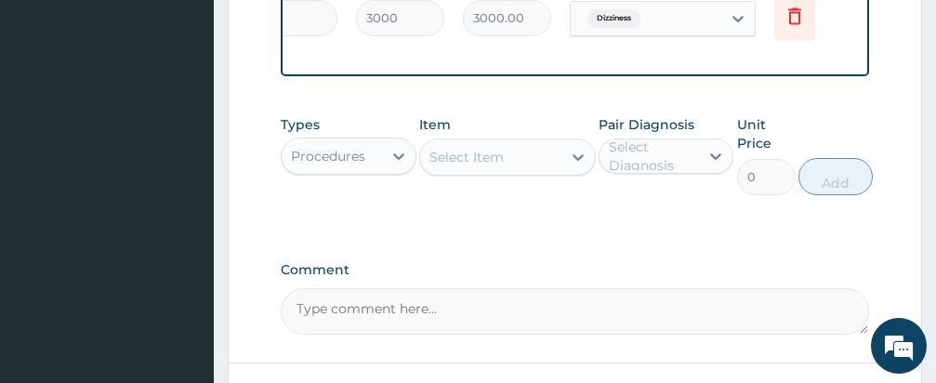
click at [531, 224] on div "Types Procedures Item Select Item Pair Diagnosis Select Diagnosis Unit Price 0 …" at bounding box center [575, 169] width 588 height 126
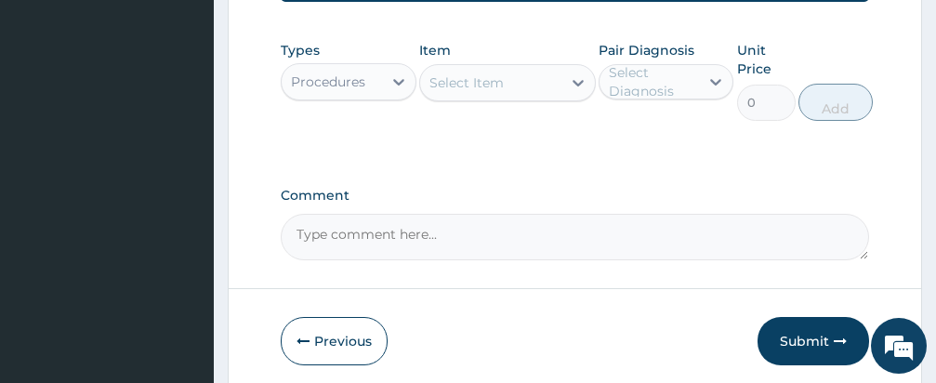
scroll to position [964, 0]
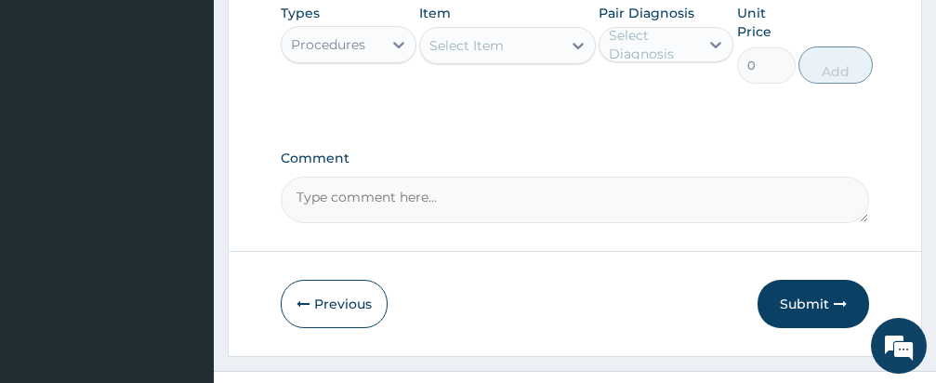
click at [374, 59] on div "Procedures" at bounding box center [332, 45] width 100 height 30
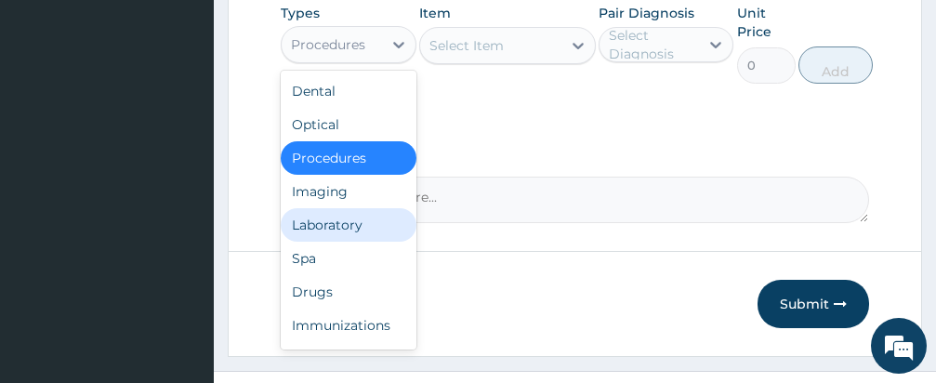
click at [350, 239] on div "Laboratory" at bounding box center [349, 224] width 136 height 33
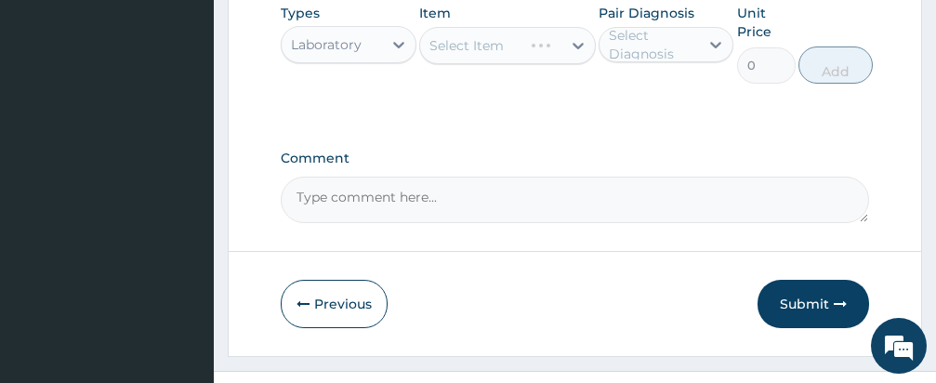
click at [500, 54] on div "Select Item" at bounding box center [507, 45] width 177 height 37
click at [501, 58] on div "Select Item" at bounding box center [507, 45] width 177 height 37
click at [500, 55] on div "Select Item" at bounding box center [466, 45] width 74 height 19
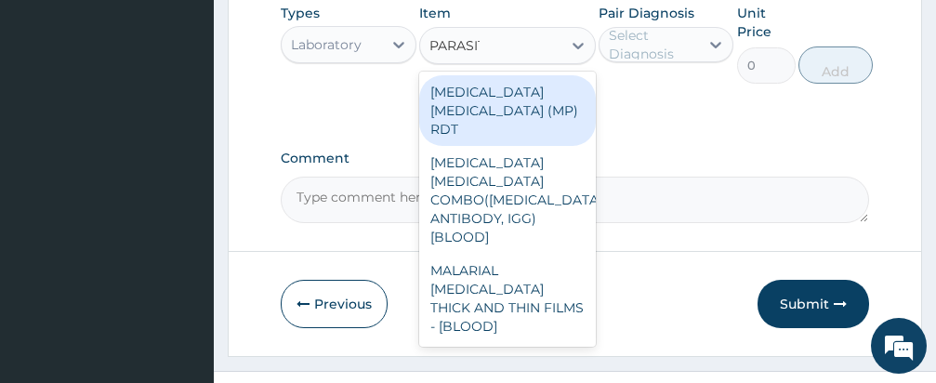
type input "PARASITE"
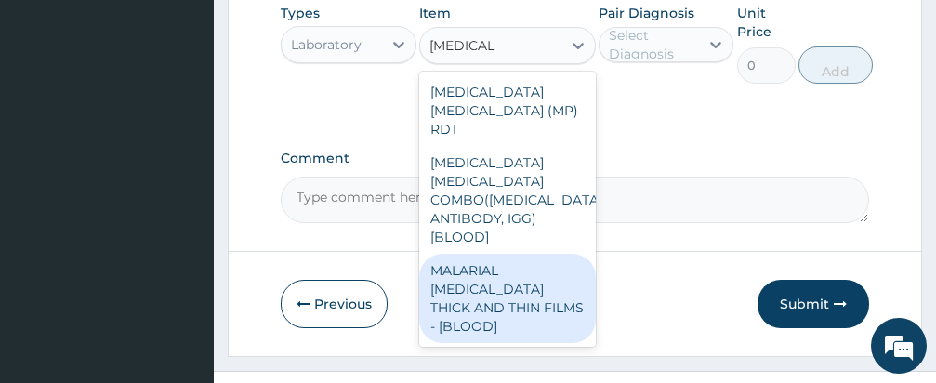
click at [515, 269] on div "MALARIAL PARASITE THICK AND THIN FILMS - [BLOOD]" at bounding box center [507, 298] width 177 height 89
type input "1500"
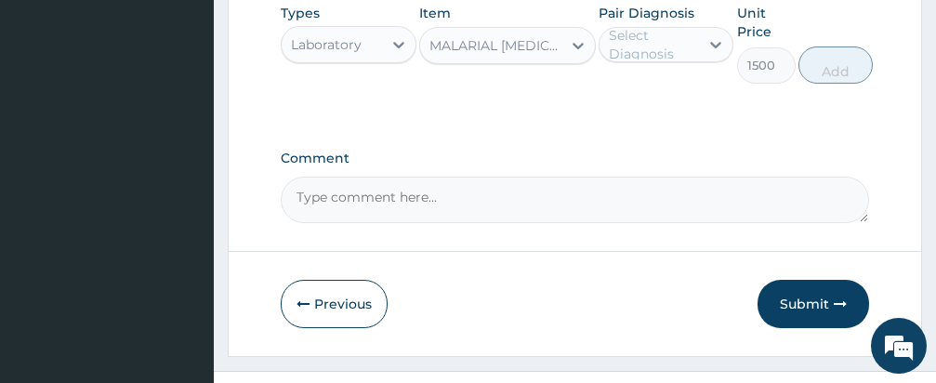
click at [663, 55] on div "Select Diagnosis" at bounding box center [653, 44] width 89 height 37
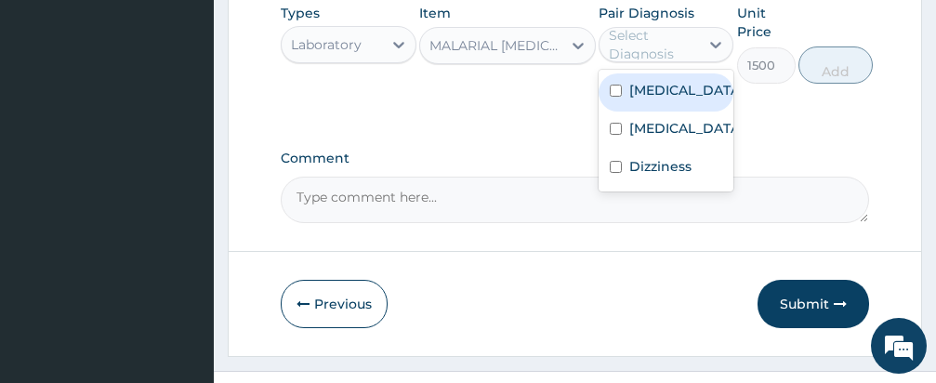
click at [612, 97] on input "checkbox" at bounding box center [616, 91] width 12 height 12
checkbox input "true"
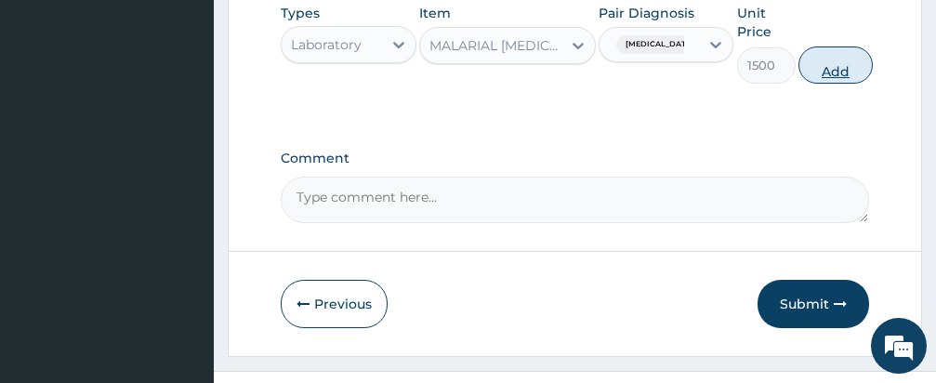
click at [832, 84] on button "Add" at bounding box center [835, 64] width 74 height 37
type input "0"
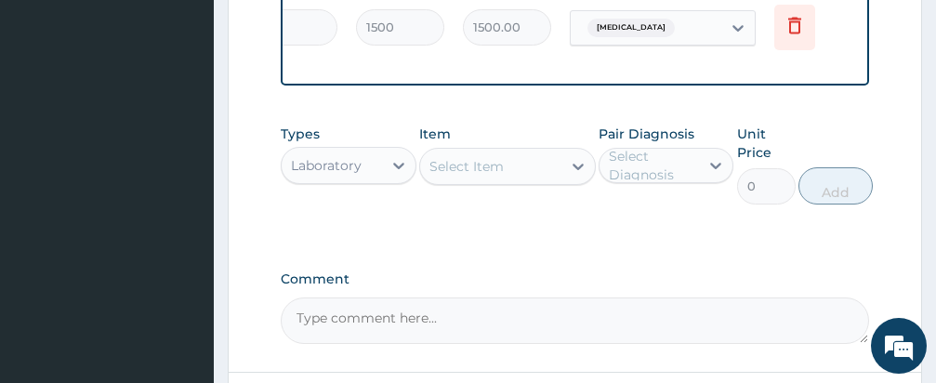
scroll to position [0, 311]
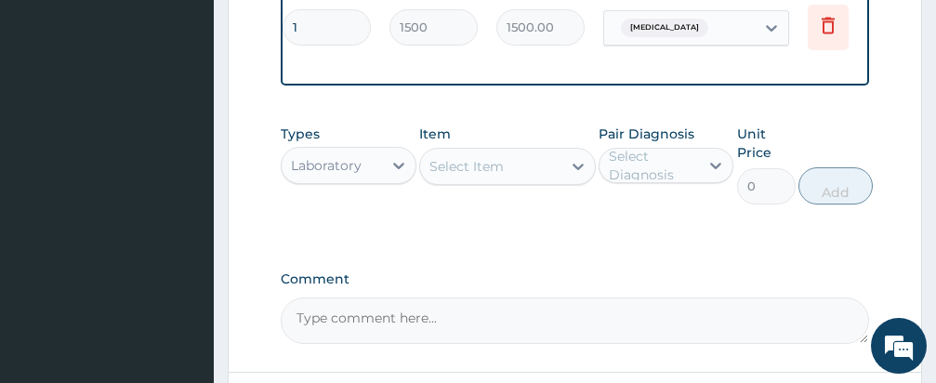
click at [426, 200] on div "Item Select Item" at bounding box center [507, 165] width 177 height 80
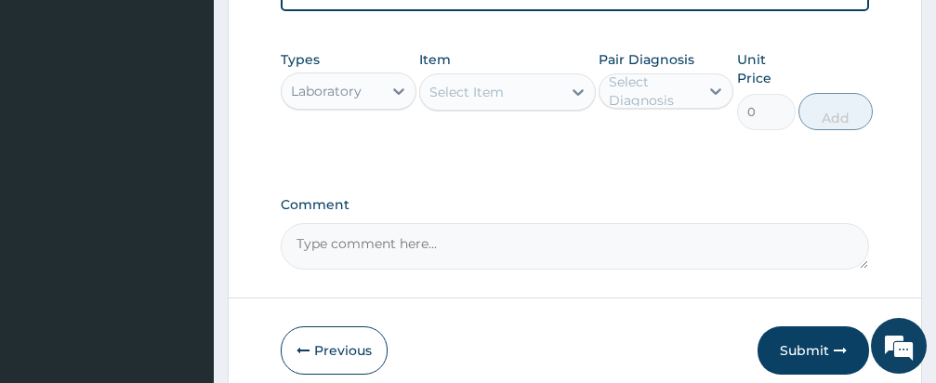
scroll to position [1047, 0]
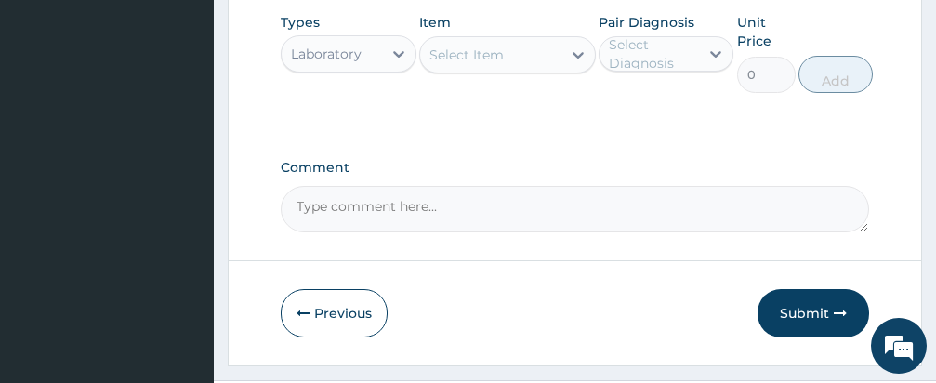
click at [344, 54] on div "Laboratory" at bounding box center [326, 54] width 71 height 19
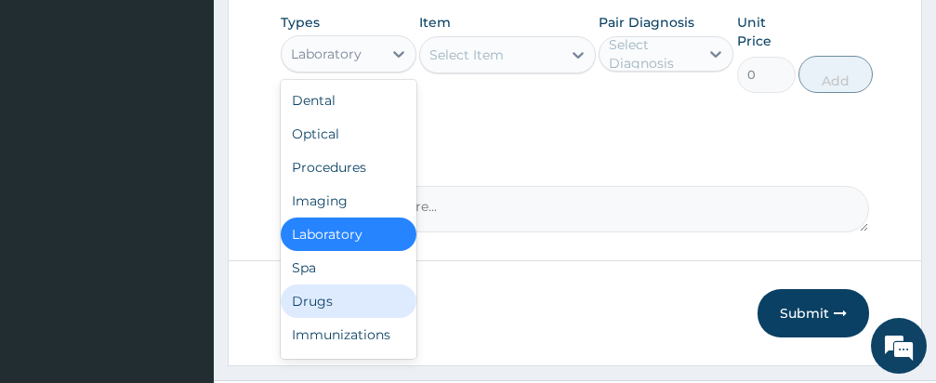
click at [326, 302] on div "Drugs" at bounding box center [349, 300] width 136 height 33
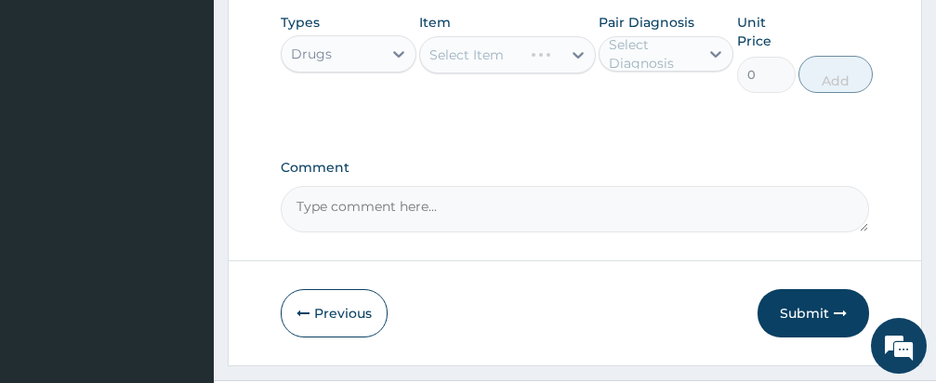
click at [471, 45] on div "Select Item" at bounding box center [507, 54] width 177 height 37
click at [471, 44] on div "Select Item" at bounding box center [507, 54] width 177 height 37
click at [480, 50] on div "Select Item" at bounding box center [507, 54] width 177 height 37
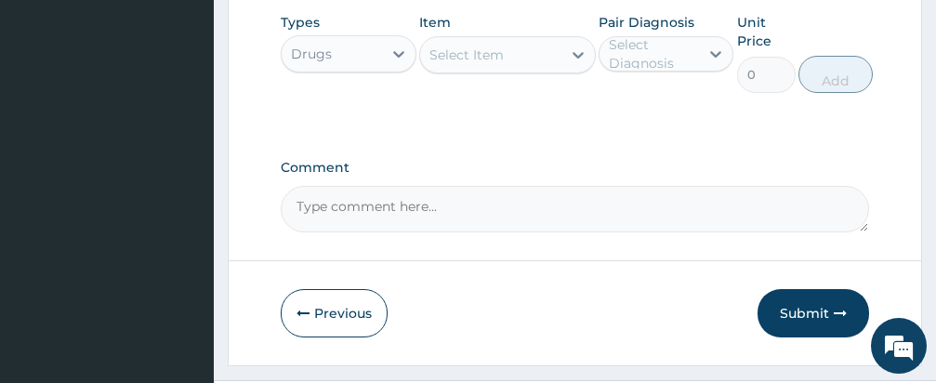
click at [480, 49] on div "Select Item" at bounding box center [466, 55] width 74 height 19
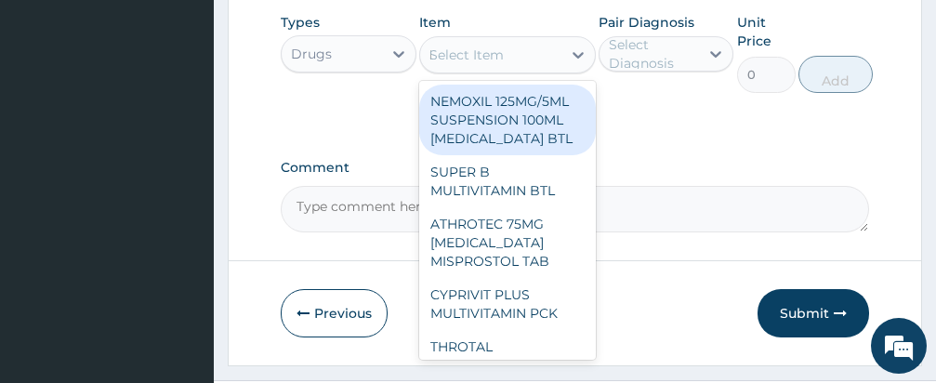
type input "EMAL"
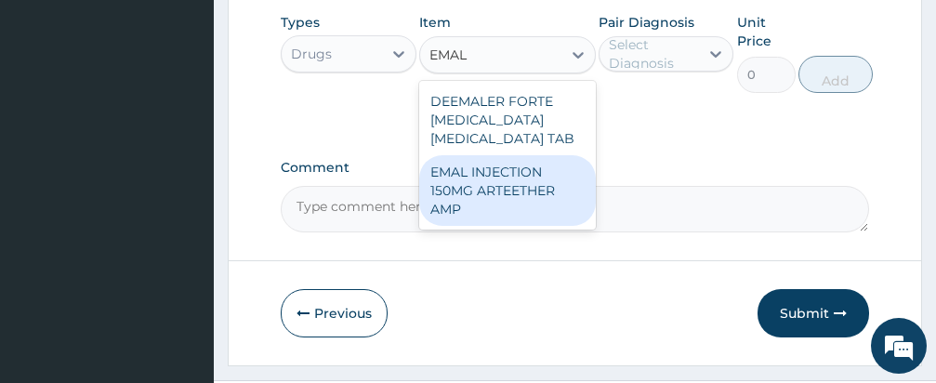
click at [497, 183] on div "EMAL INJECTION 150MG ARTEETHER AMP" at bounding box center [507, 190] width 177 height 71
type input "876"
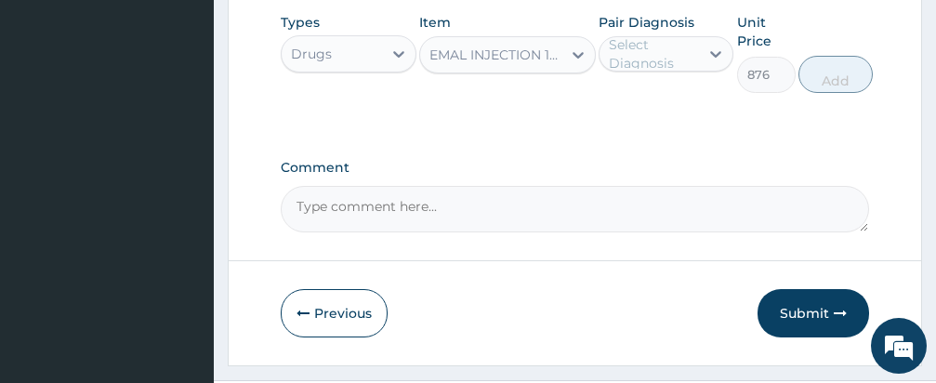
click at [652, 46] on div "Select Diagnosis" at bounding box center [653, 53] width 89 height 37
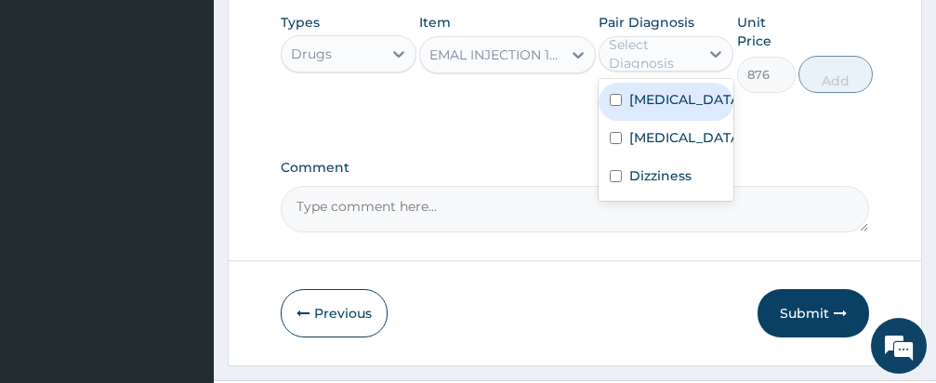
click at [610, 98] on input "checkbox" at bounding box center [616, 100] width 12 height 12
checkbox input "true"
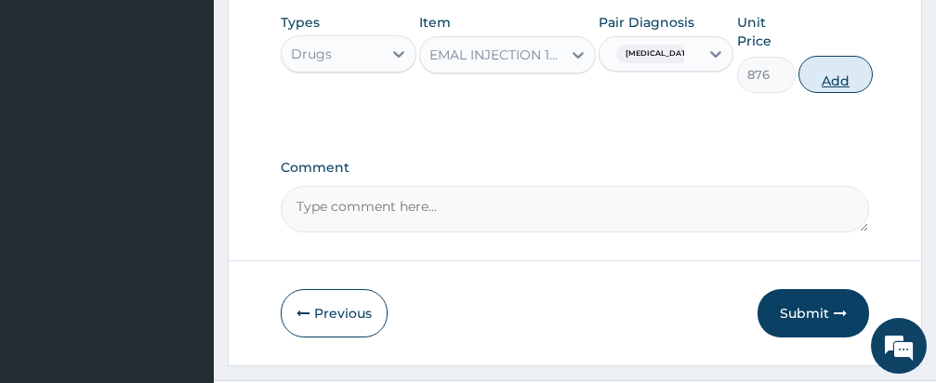
click at [815, 69] on button "Add" at bounding box center [835, 74] width 74 height 37
type input "0"
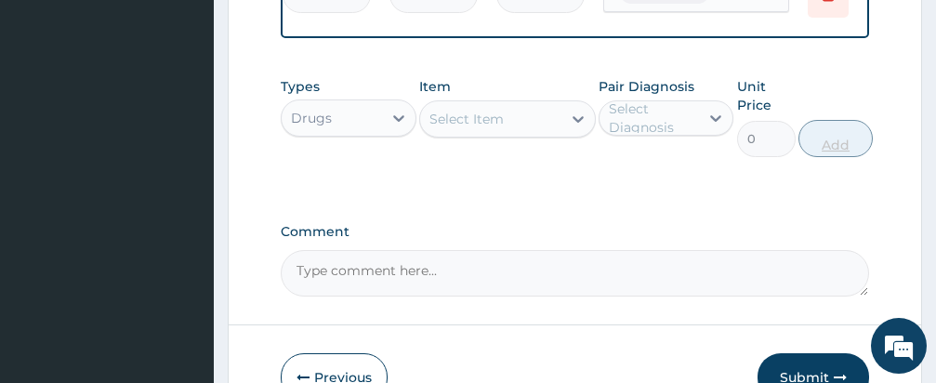
scroll to position [832, 0]
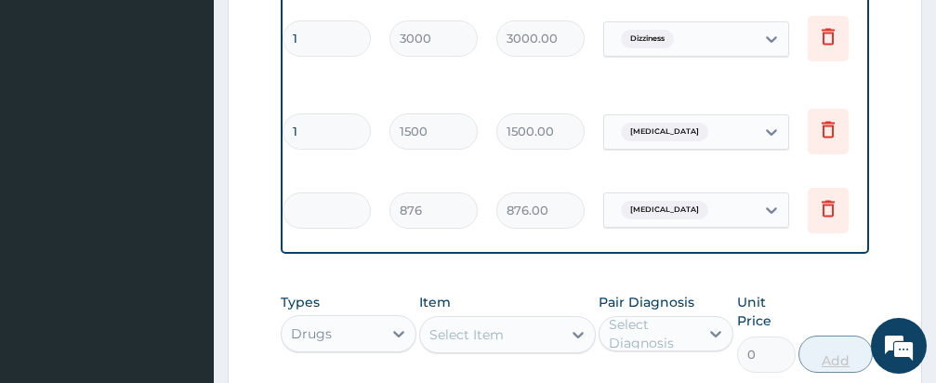
type input "0.00"
type input "3"
type input "2628.00"
type input "3"
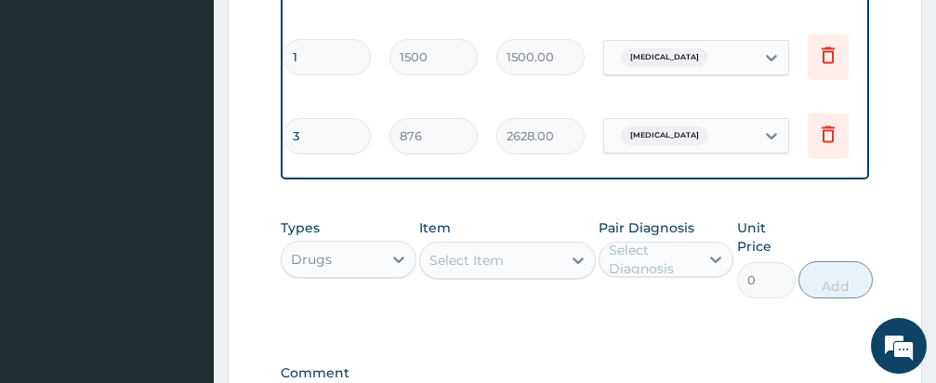
scroll to position [1092, 0]
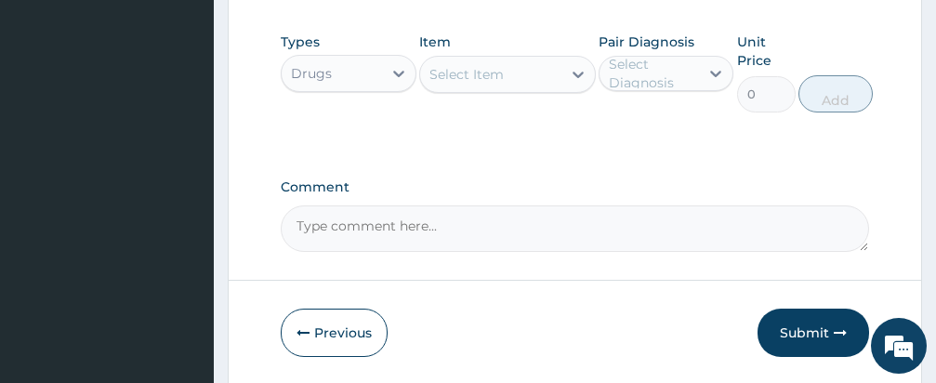
click at [501, 67] on div "Select Item" at bounding box center [466, 74] width 74 height 19
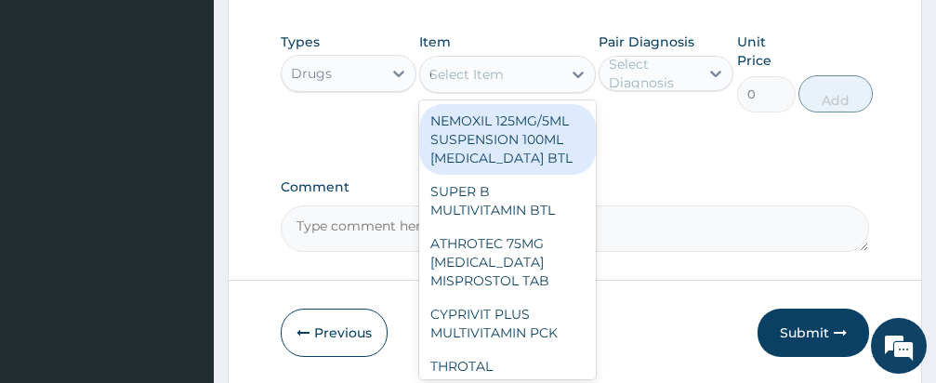
type input "COARTEM"
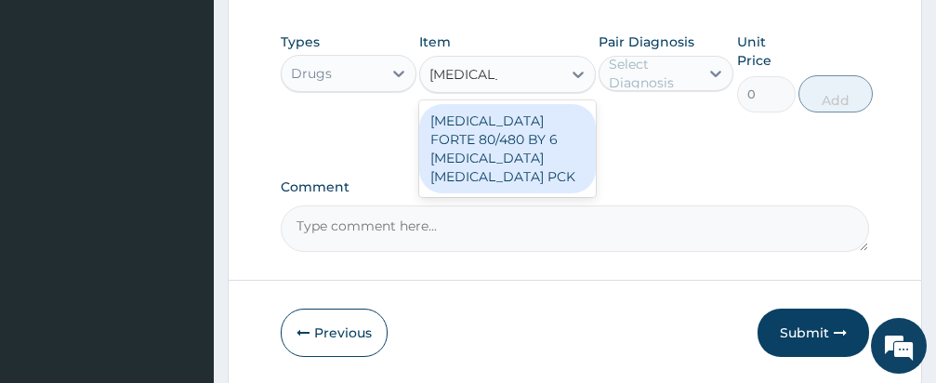
click at [525, 156] on div "COARTEM FORTE 80/480 BY 6 ARTEMETHER LUMEFANTRINE PCK" at bounding box center [507, 148] width 177 height 89
type input "3360"
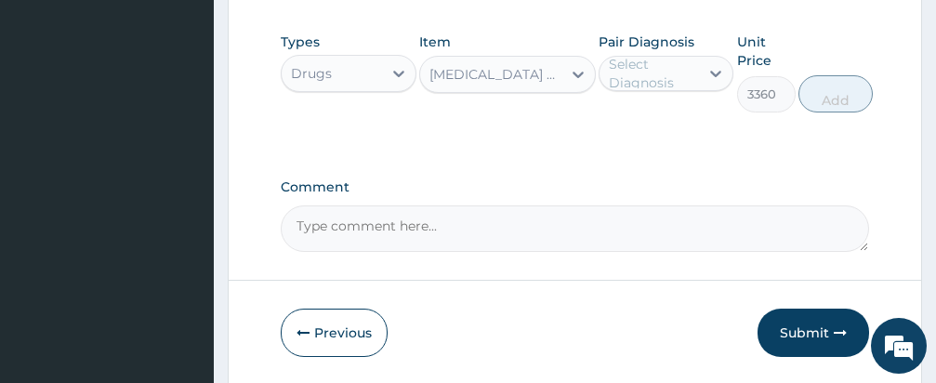
click at [658, 64] on div "Select Diagnosis" at bounding box center [653, 73] width 89 height 37
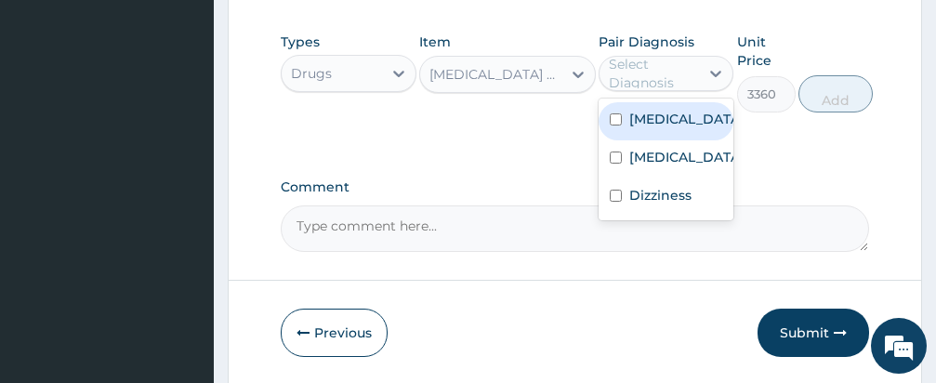
click at [615, 114] on input "checkbox" at bounding box center [616, 119] width 12 height 12
checkbox input "true"
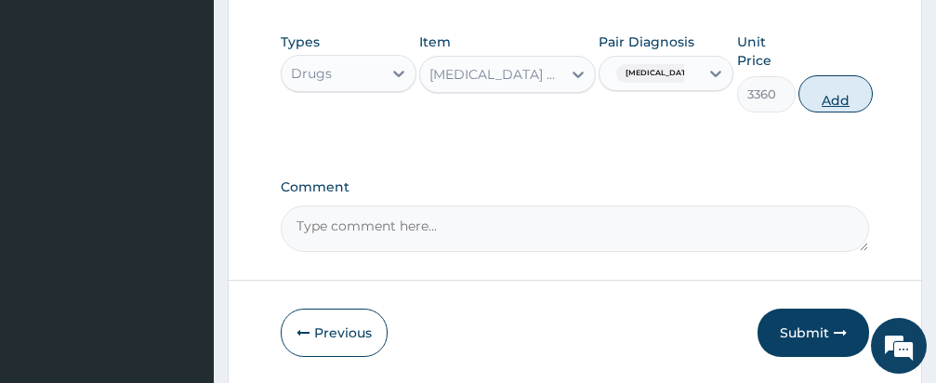
click at [820, 93] on button "Add" at bounding box center [835, 93] width 74 height 37
type input "0"
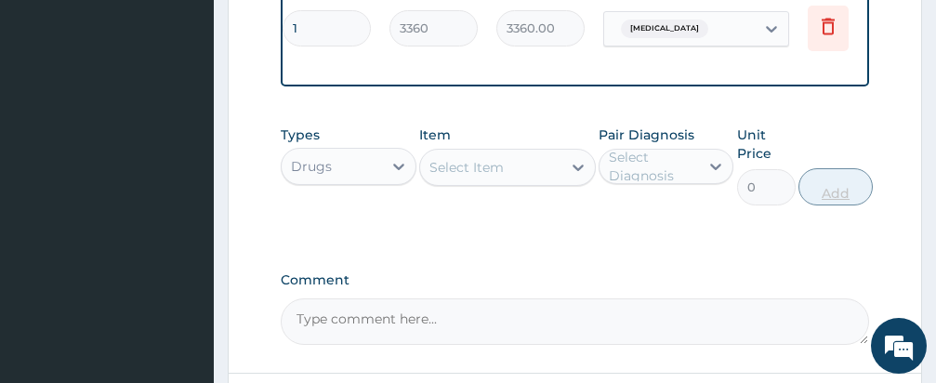
scroll to position [1074, 0]
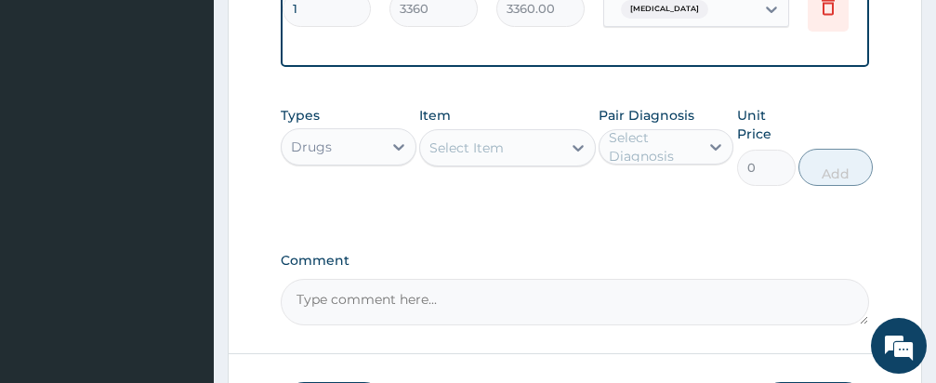
scroll to position [1223, 0]
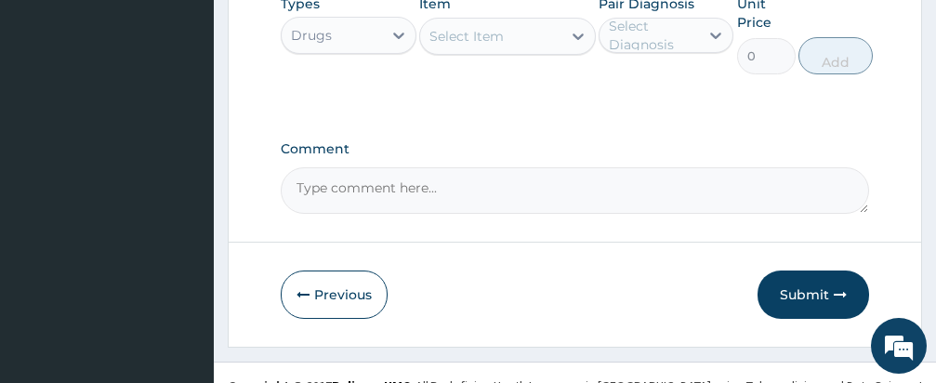
click at [512, 21] on div "Select Item" at bounding box center [490, 36] width 141 height 30
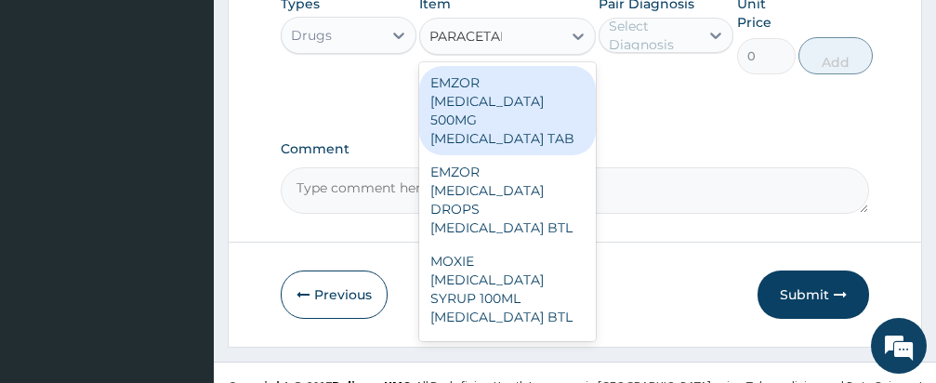
type input "PARACETAMOL"
click at [521, 126] on div "EMZOR PARACETAMOL 500MG ACETAMINOPHEN TAB" at bounding box center [507, 110] width 177 height 89
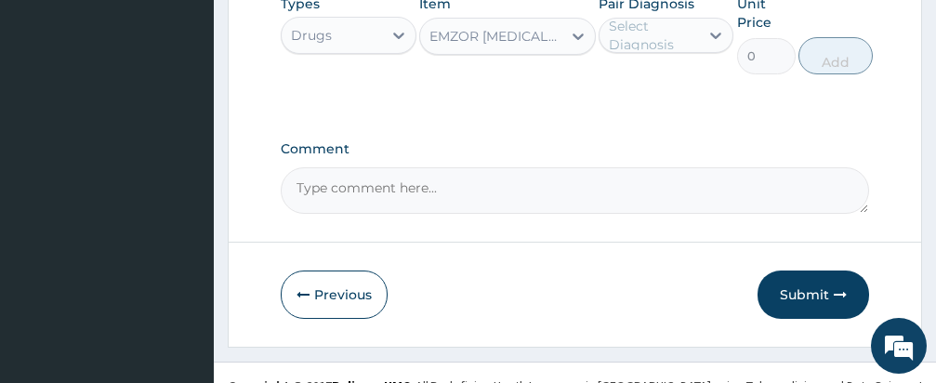
type input "12"
click at [662, 17] on div "Select Diagnosis" at bounding box center [653, 35] width 89 height 37
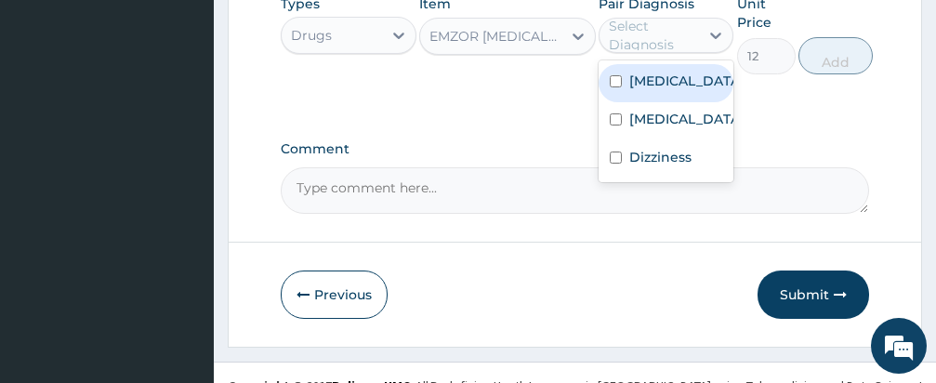
click at [612, 75] on input "checkbox" at bounding box center [616, 81] width 12 height 12
checkbox input "true"
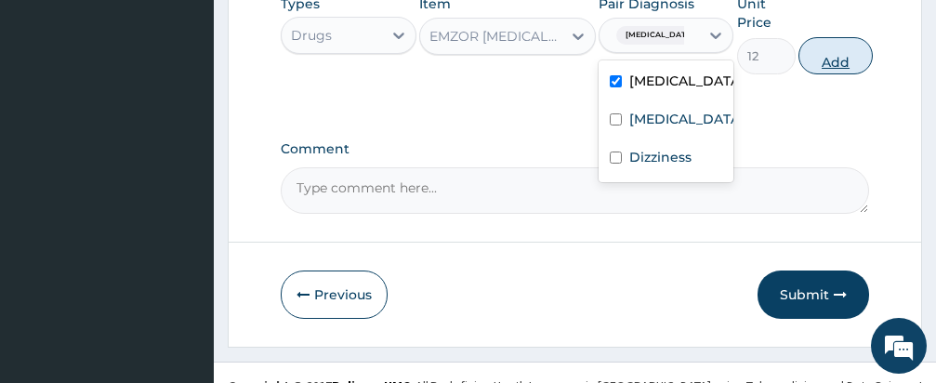
click at [839, 37] on button "Add" at bounding box center [835, 55] width 74 height 37
type input "0"
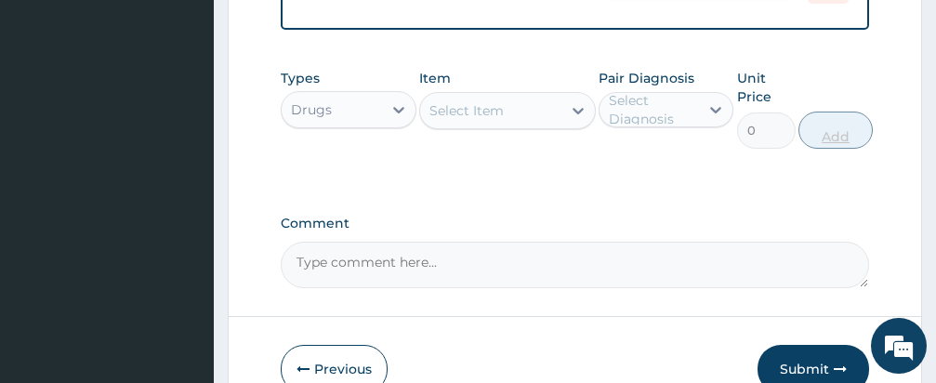
scroll to position [975, 0]
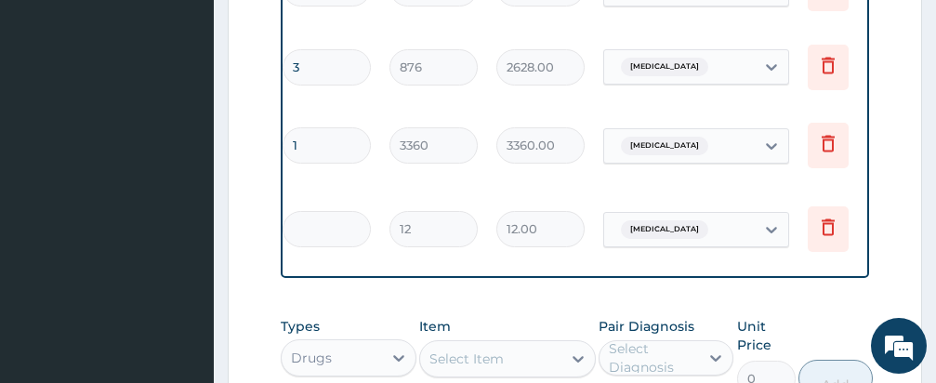
type input "0.00"
type input "1"
type input "12.00"
type input "18"
type input "216.00"
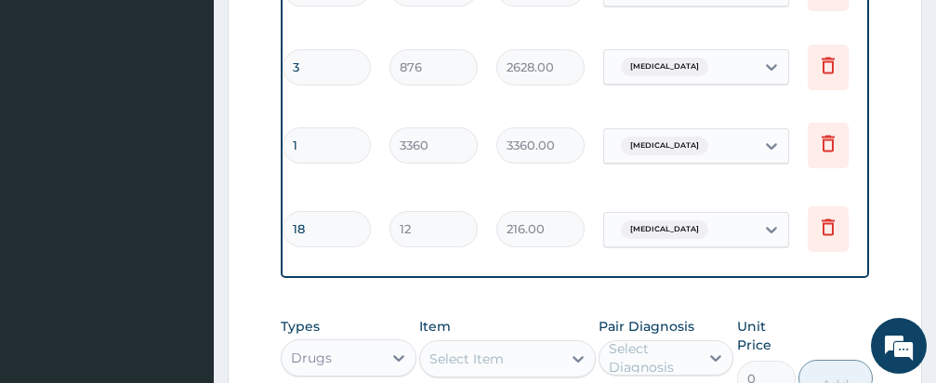
type input "18"
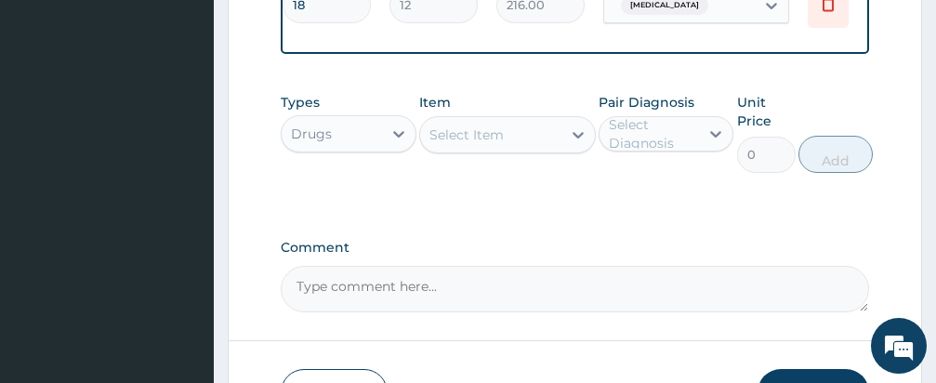
scroll to position [1236, 0]
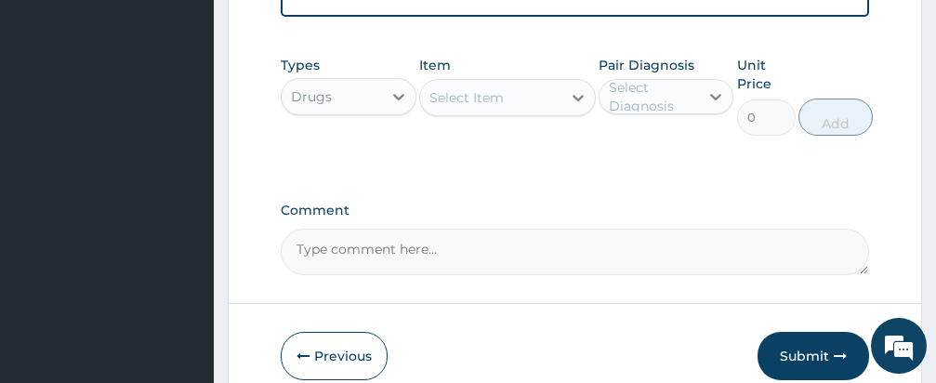
click at [506, 83] on div "Select Item" at bounding box center [490, 98] width 141 height 30
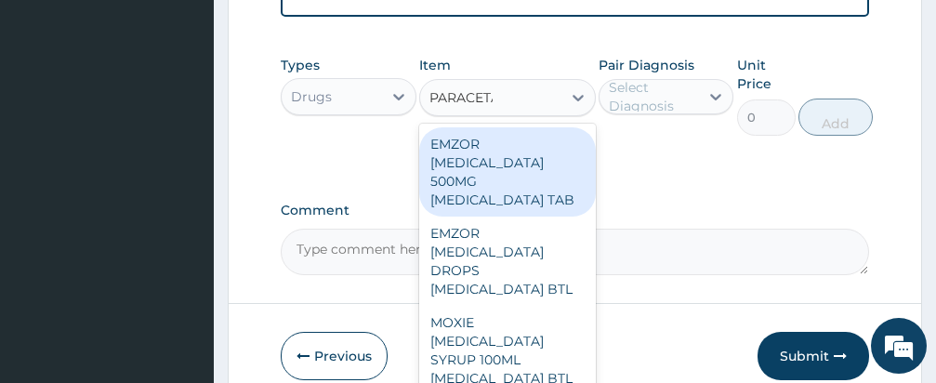
type input "PARACETAMOL"
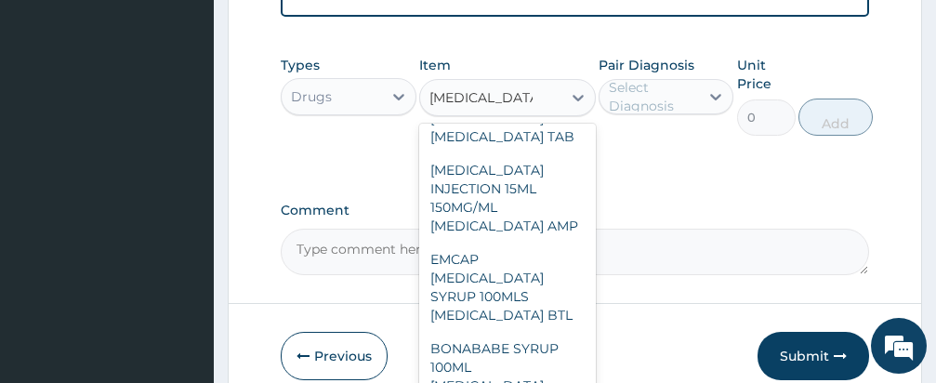
scroll to position [669, 0]
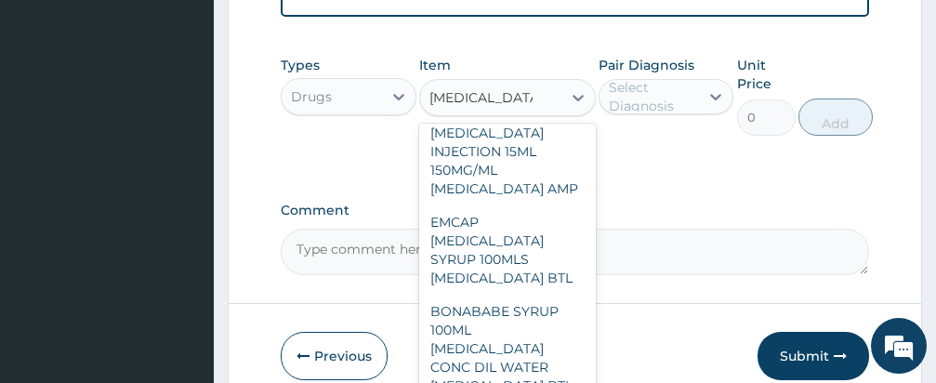
click at [480, 205] on div "PARACETAMOL INJECTION 15ML 150MG/ML ACETAMINOPHEN AMP" at bounding box center [507, 160] width 177 height 89
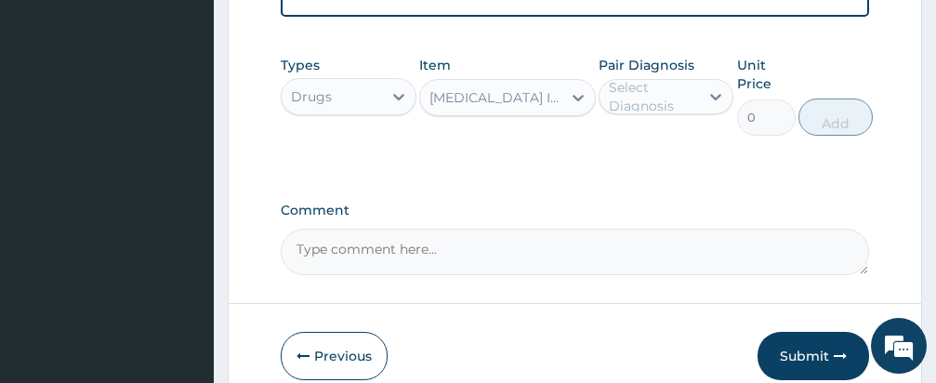
type input "600"
click at [649, 78] on div "Select Diagnosis" at bounding box center [653, 96] width 89 height 37
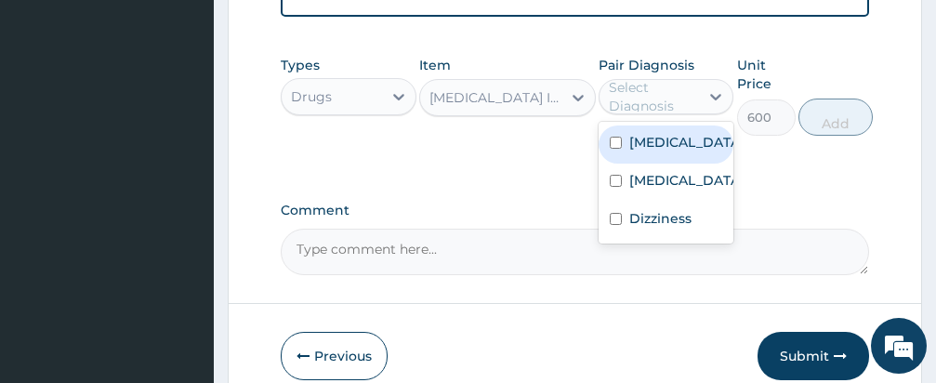
click at [610, 137] on input "checkbox" at bounding box center [616, 143] width 12 height 12
checkbox input "true"
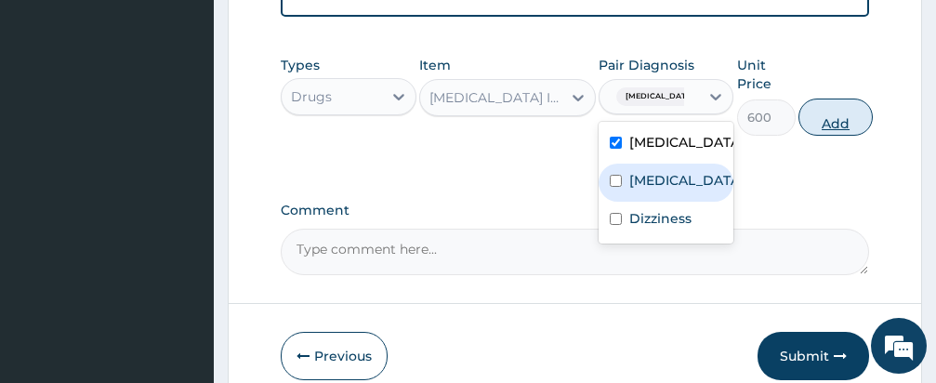
click at [835, 98] on button "Add" at bounding box center [835, 116] width 74 height 37
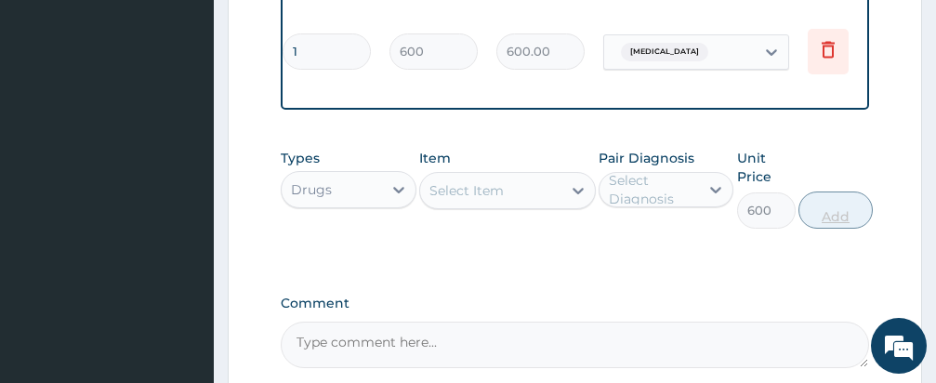
type input "0"
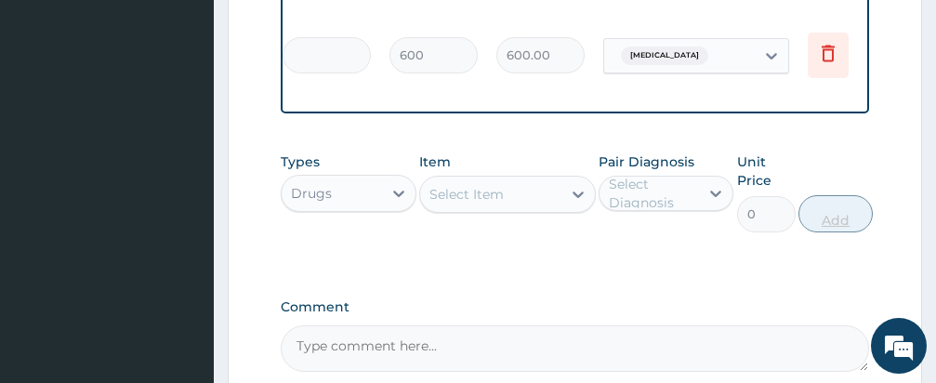
type input "0.00"
type input "4"
type input "2400.00"
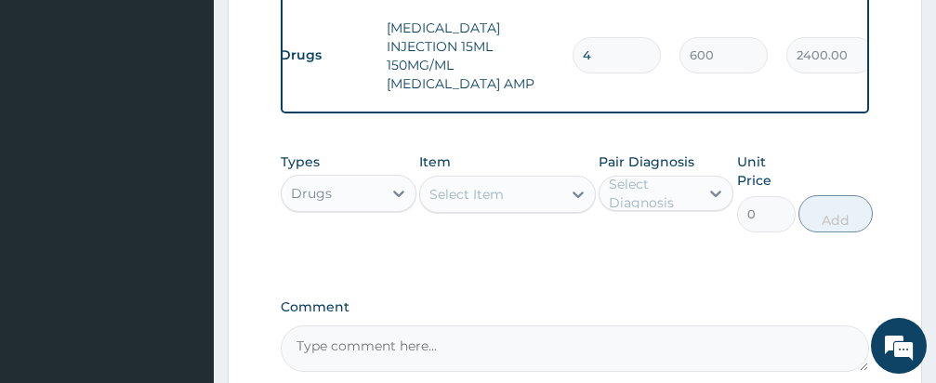
scroll to position [0, 14]
type input "4"
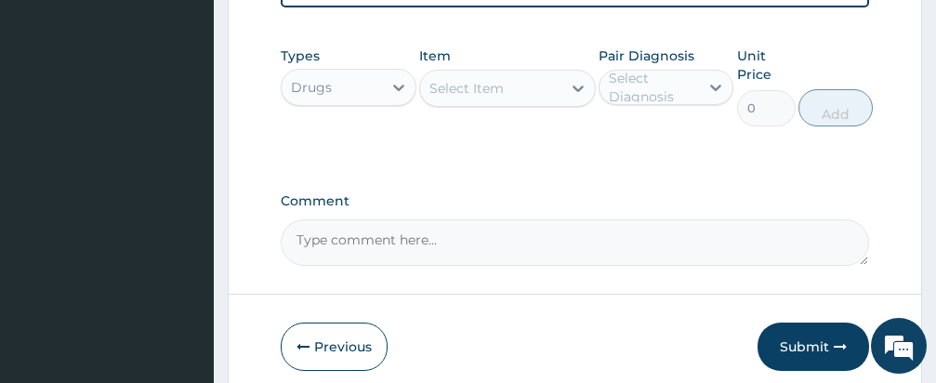
scroll to position [1344, 0]
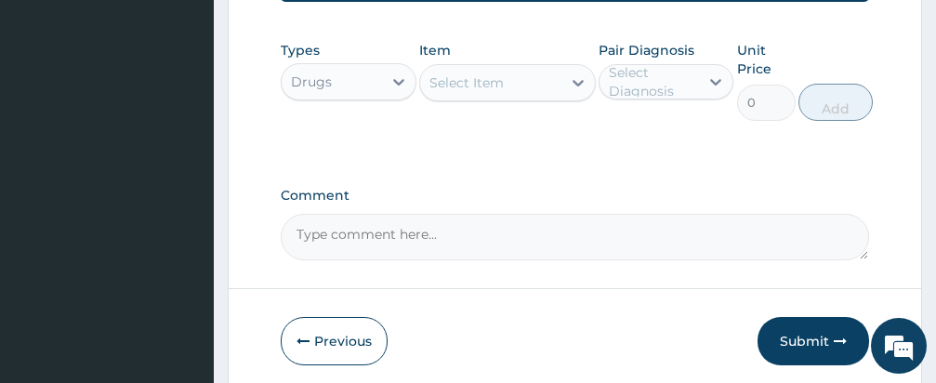
click at [487, 73] on div "Select Item" at bounding box center [466, 82] width 74 height 19
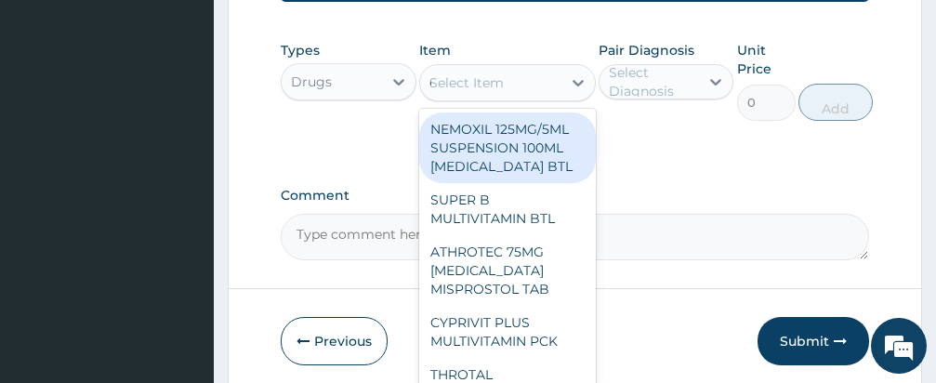
type input "CIPRO"
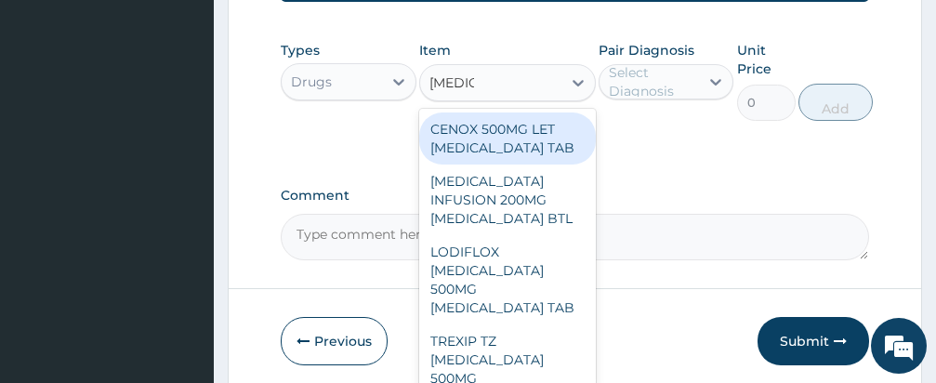
click at [492, 113] on div "CENOX 500MG LET CIPROFLOXACIN TAB" at bounding box center [507, 138] width 177 height 52
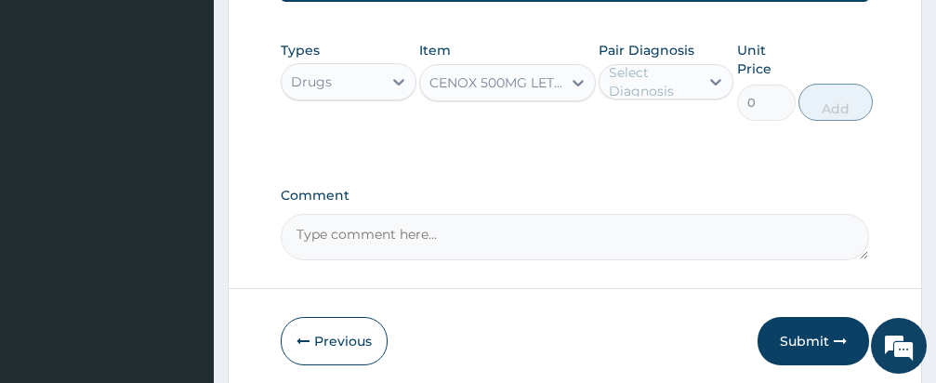
type input "780"
click at [628, 71] on div "Select Diagnosis" at bounding box center [653, 81] width 89 height 37
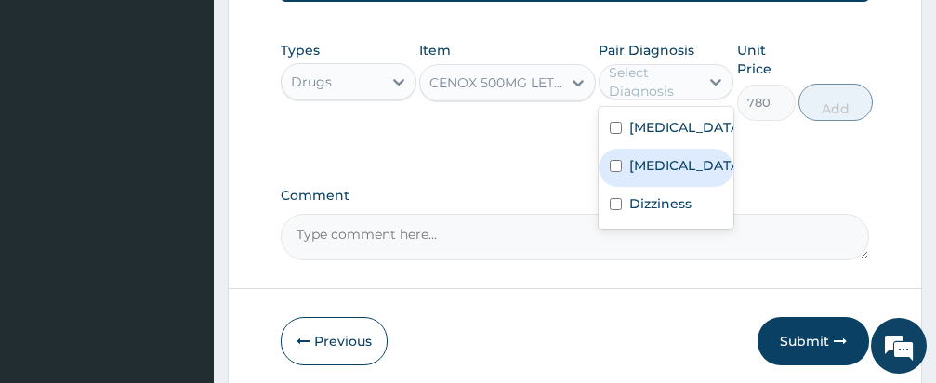
click at [614, 160] on input "checkbox" at bounding box center [616, 166] width 12 height 12
checkbox input "true"
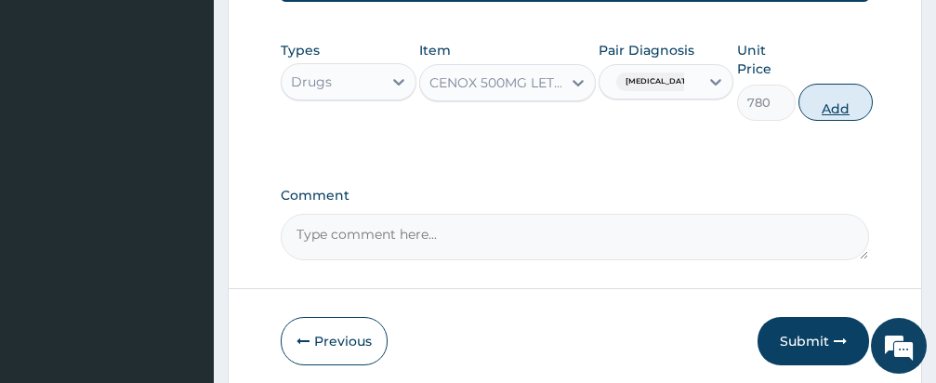
click at [830, 84] on button "Add" at bounding box center [835, 102] width 74 height 37
type input "0"
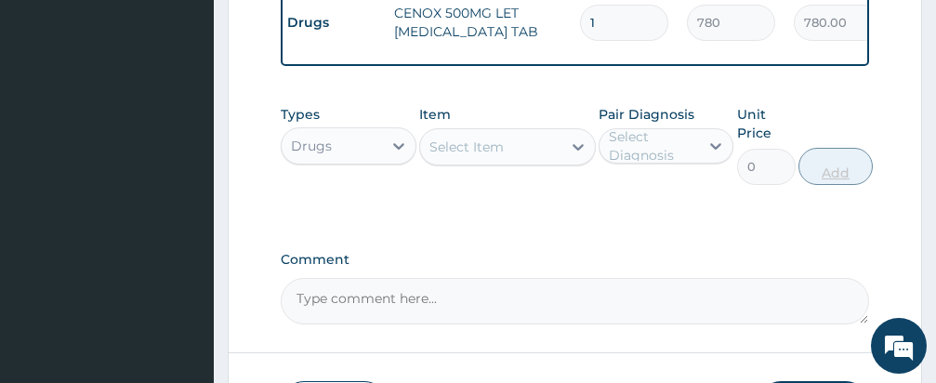
scroll to position [1310, 0]
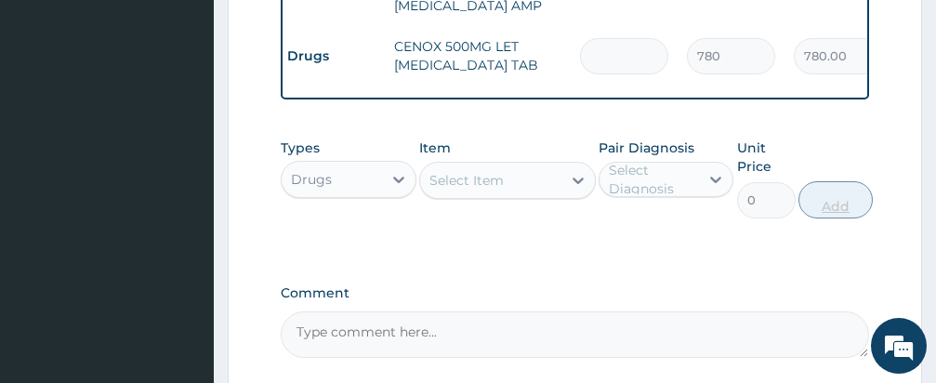
type input "0.00"
type input "1"
type input "780.00"
type input "10"
type input "7800.00"
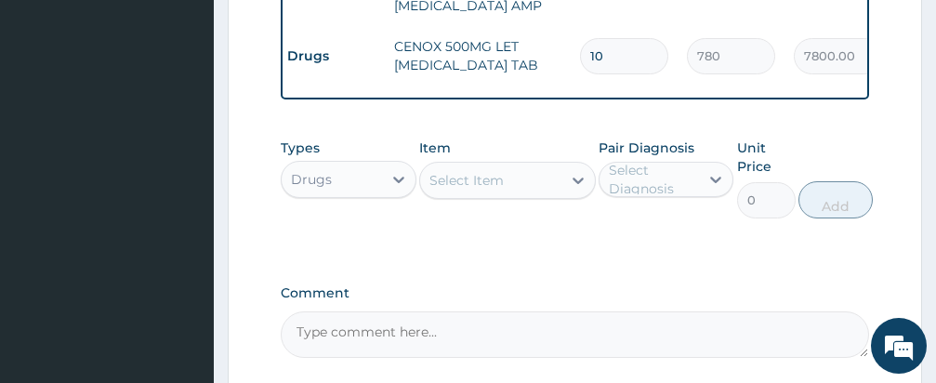
type input "10"
click at [582, 231] on div "Types Drugs Item Select Item Pair Diagnosis Select Diagnosis Unit Price 0 Add" at bounding box center [575, 192] width 588 height 126
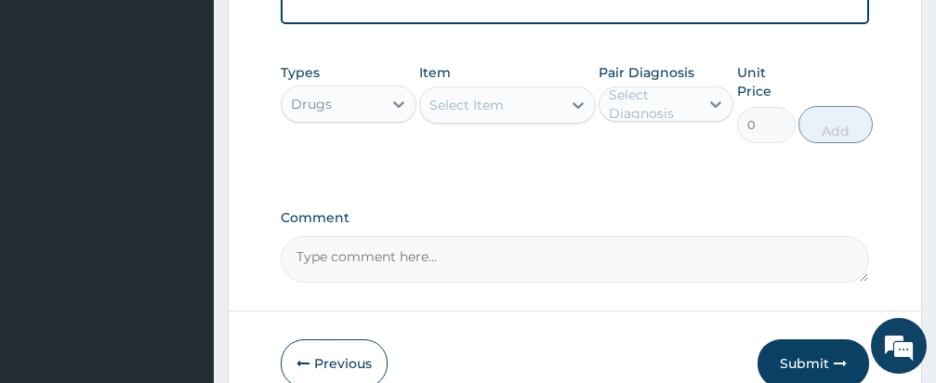
scroll to position [1423, 0]
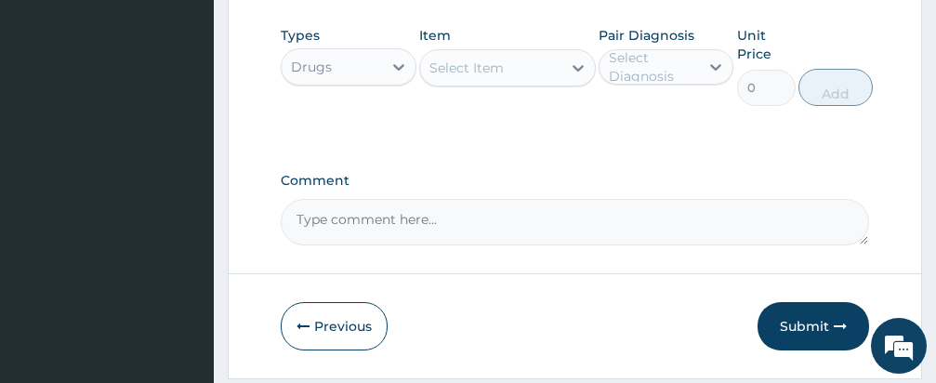
click at [500, 59] on div "Select Item" at bounding box center [466, 68] width 74 height 19
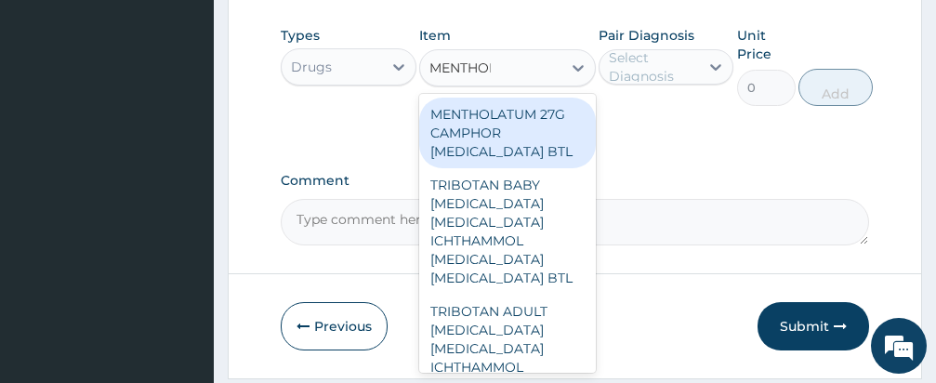
type input "MENTHODEX"
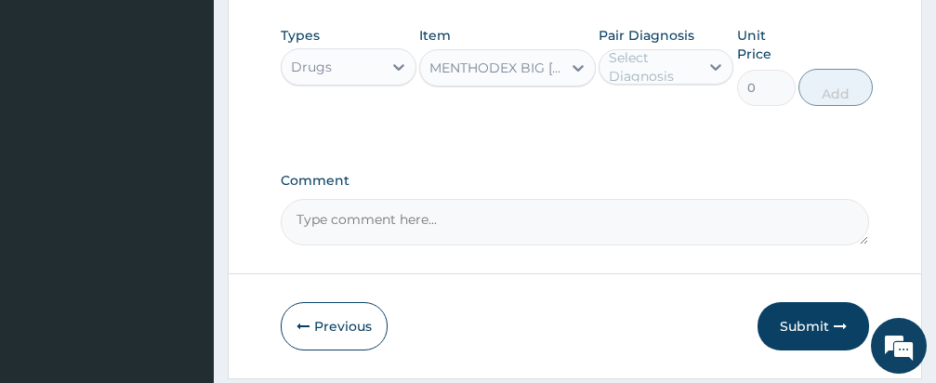
type input "1980"
click at [654, 48] on div "Select Diagnosis" at bounding box center [653, 66] width 89 height 37
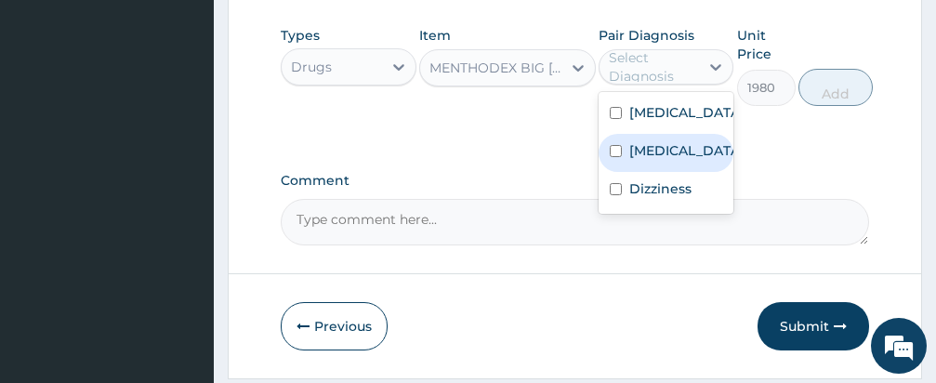
click at [616, 145] on input "checkbox" at bounding box center [616, 151] width 12 height 12
checkbox input "true"
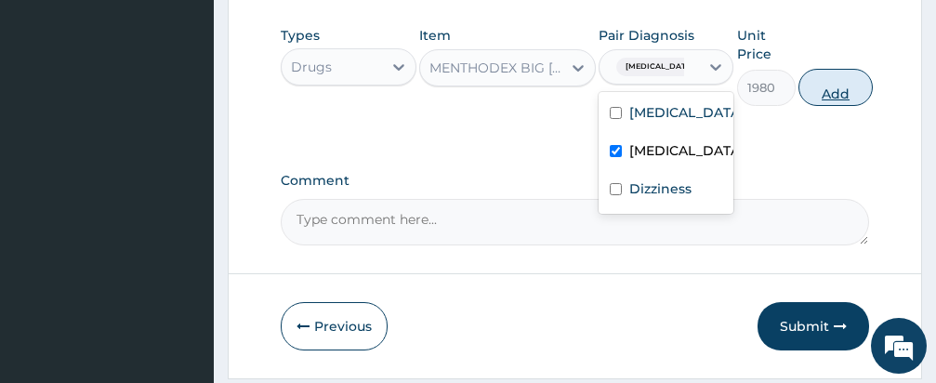
click at [816, 69] on button "Add" at bounding box center [835, 87] width 74 height 37
type input "0"
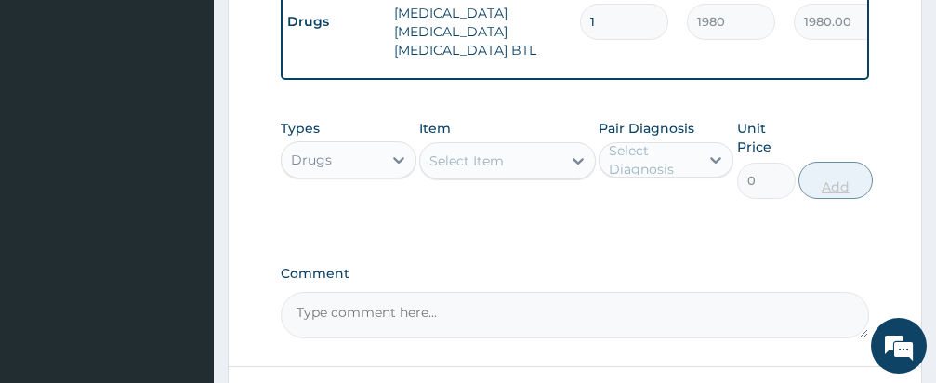
scroll to position [1389, 0]
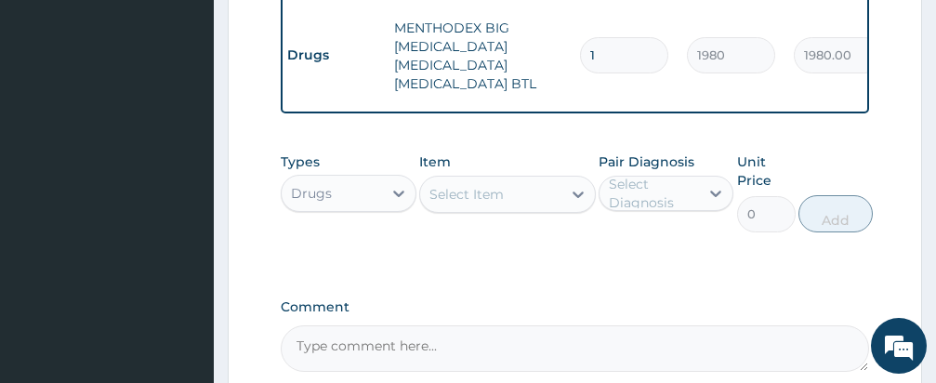
click at [572, 247] on div "Types Drugs Item Select Item Pair Diagnosis Select Diagnosis Unit Price 0 Add" at bounding box center [575, 206] width 588 height 126
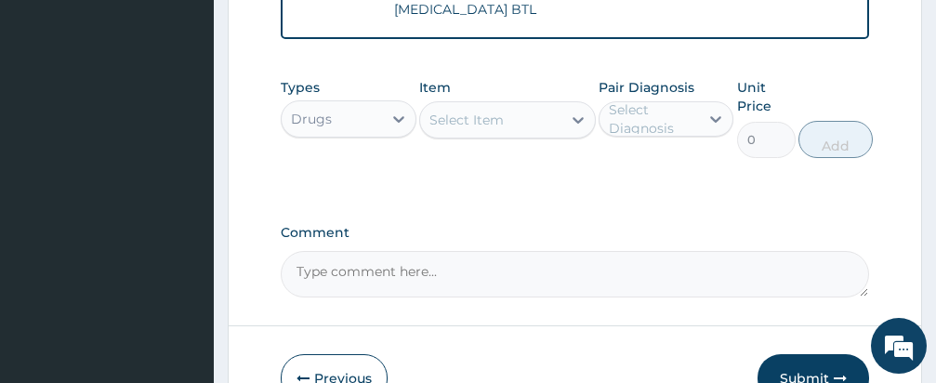
scroll to position [1501, 0]
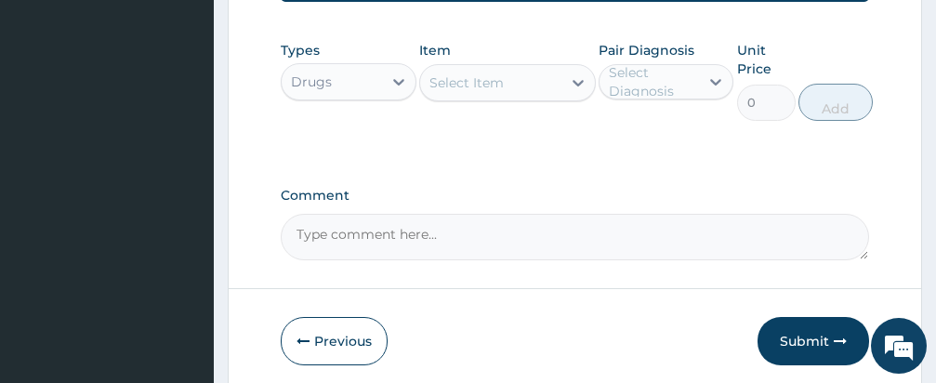
click at [505, 68] on div "Select Item" at bounding box center [490, 83] width 141 height 30
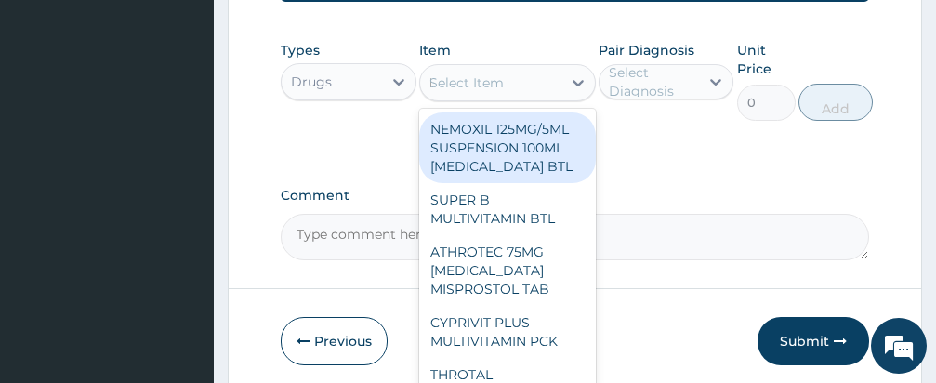
type input "FEROGLO"
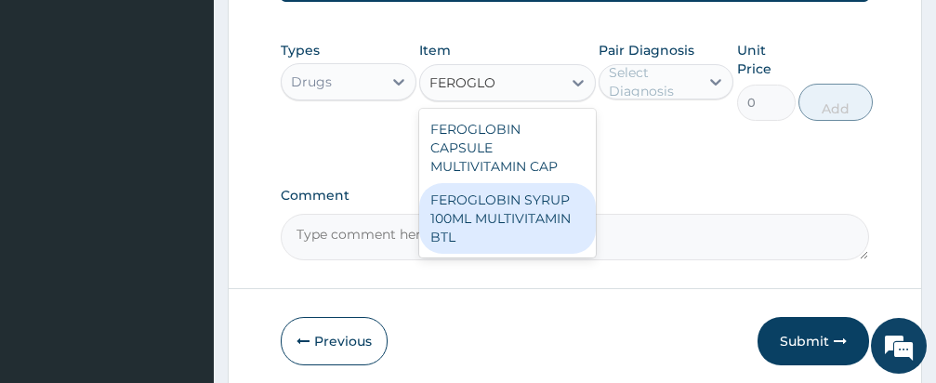
click at [544, 183] on div "FEROGLOBIN SYRUP 100ML MULTIVITAMIN BTL" at bounding box center [507, 218] width 177 height 71
type input "3000"
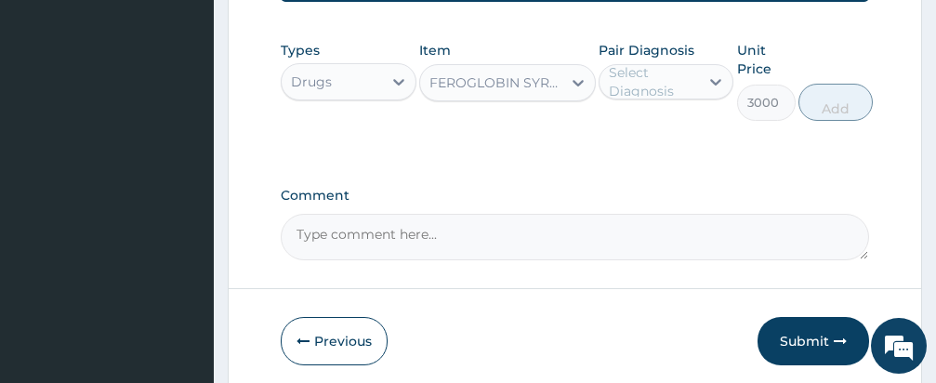
click at [652, 63] on div "Select Diagnosis" at bounding box center [653, 81] width 89 height 37
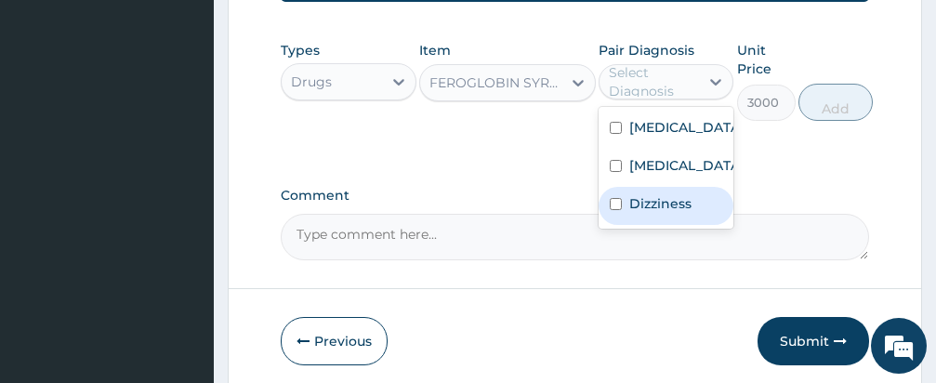
click at [616, 198] on input "checkbox" at bounding box center [616, 204] width 12 height 12
checkbox input "true"
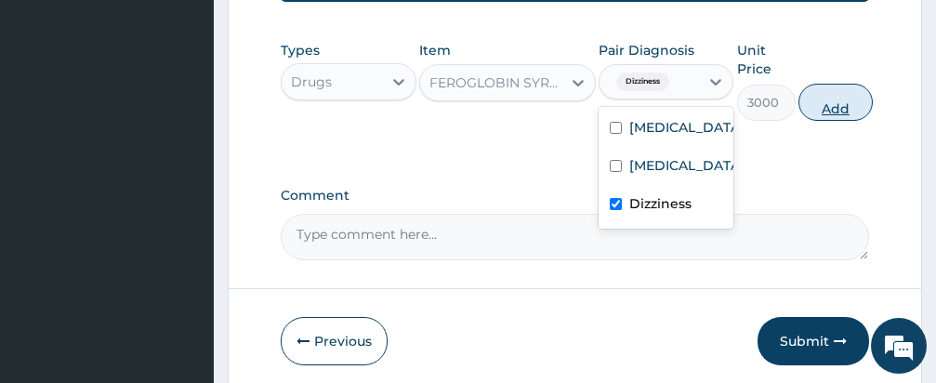
click at [825, 84] on button "Add" at bounding box center [835, 102] width 74 height 37
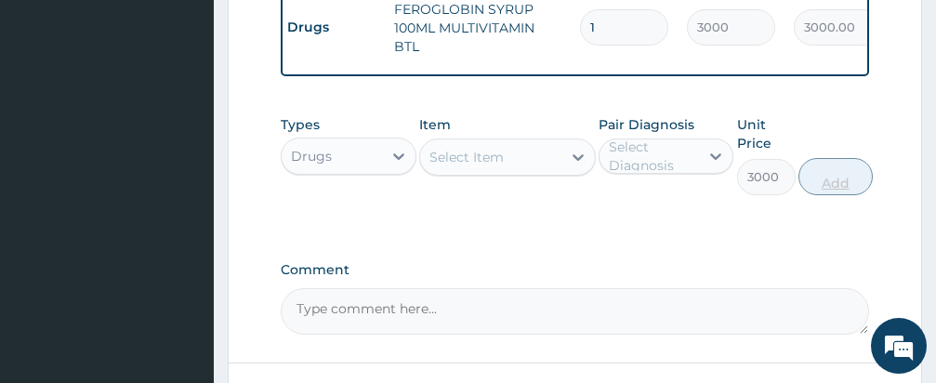
type input "0"
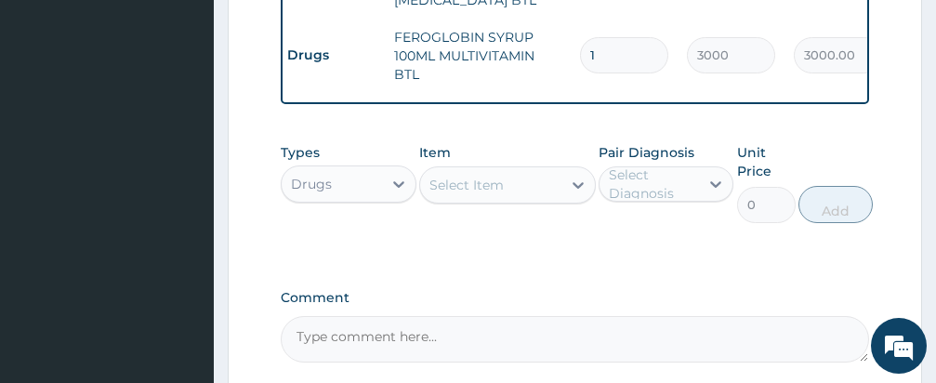
click at [585, 324] on textarea "Comment" at bounding box center [575, 339] width 588 height 46
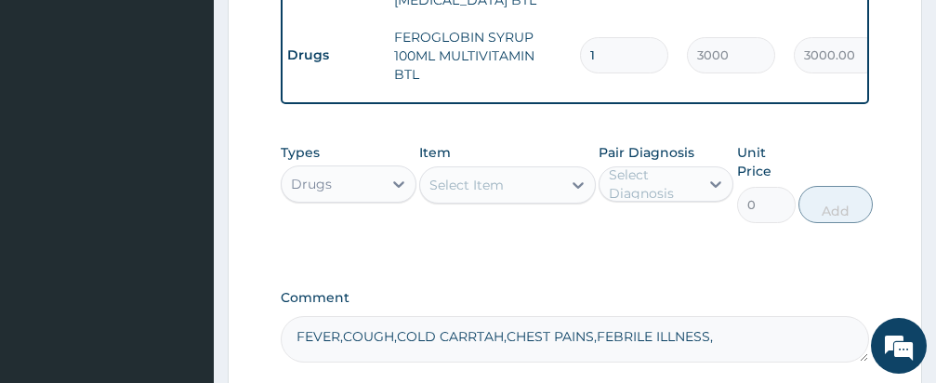
click at [476, 316] on textarea "FEVER,COUGH,COLD CARRTAH,CHEST PAINS,FEBRILE ILLNESS," at bounding box center [575, 339] width 588 height 46
click at [734, 316] on textarea "FEVER,COUGH,COLD CARTTAH,CHEST PAINS,FEBRILE ILLNESS," at bounding box center [575, 339] width 588 height 46
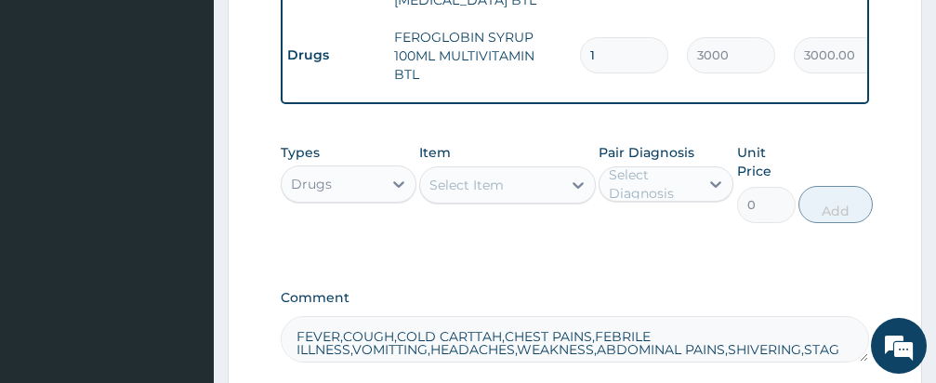
scroll to position [11, 0]
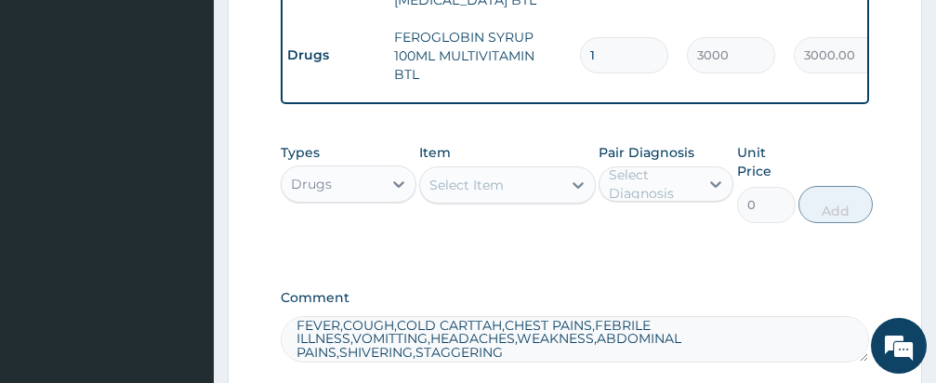
type textarea "FEVER,COUGH,COLD CARTTAH,CHEST PAINS,FEBRILE ILLNESS,VOMITTING,HEADACHES,WEAKNE…"
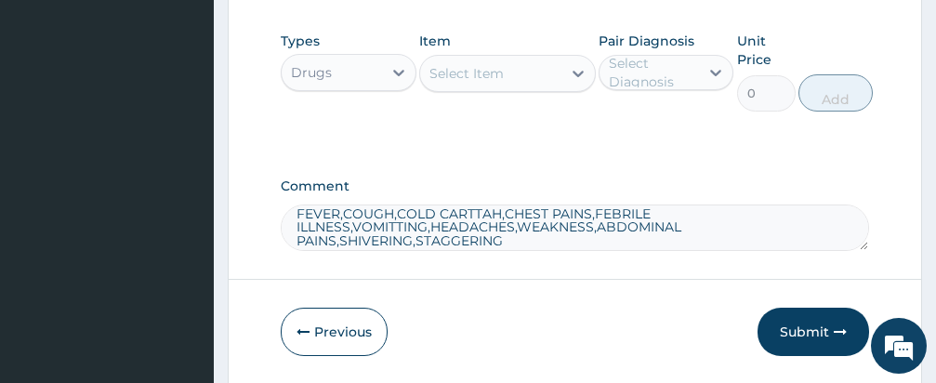
scroll to position [1621, 0]
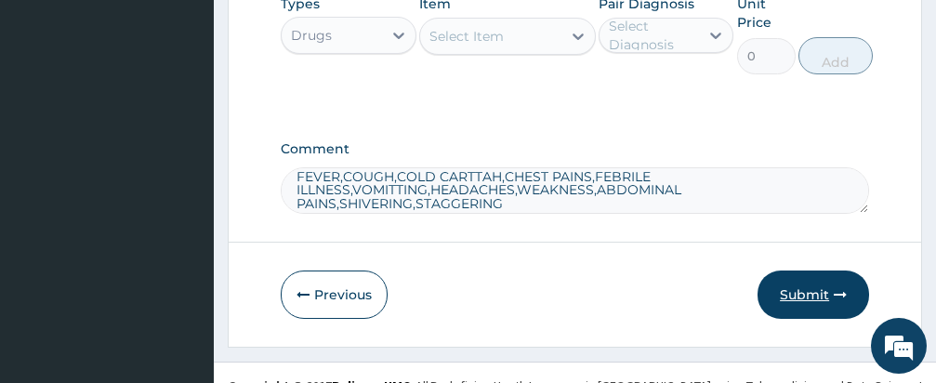
click at [807, 270] on button "Submit" at bounding box center [812, 294] width 111 height 48
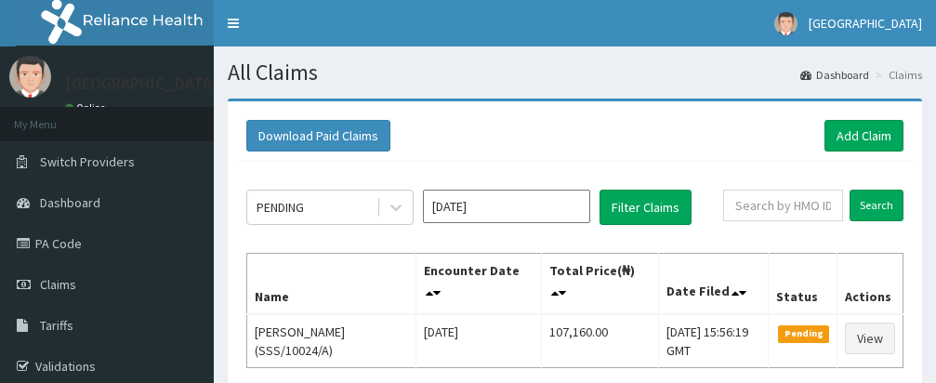
click at [650, 145] on div "Download Paid Claims Add Claim" at bounding box center [574, 136] width 657 height 32
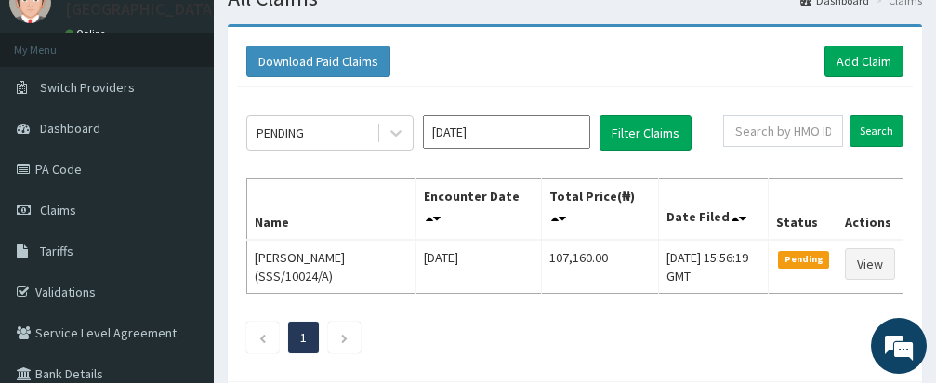
scroll to position [37, 0]
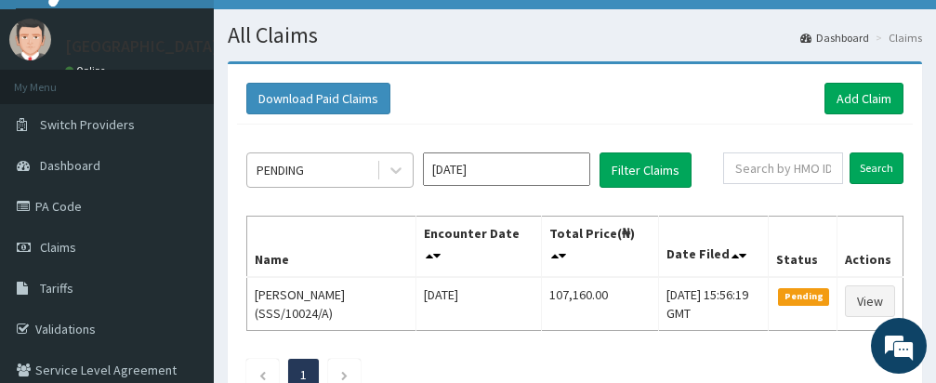
click at [344, 164] on div "PENDING" at bounding box center [311, 170] width 129 height 30
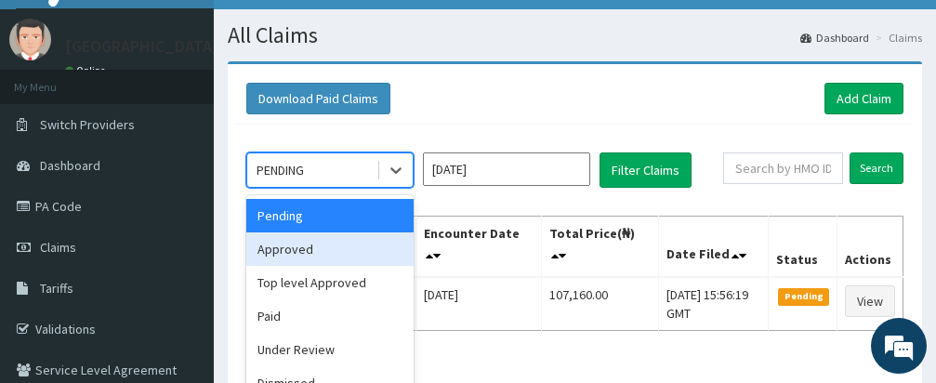
click at [305, 243] on div "Approved" at bounding box center [329, 248] width 167 height 33
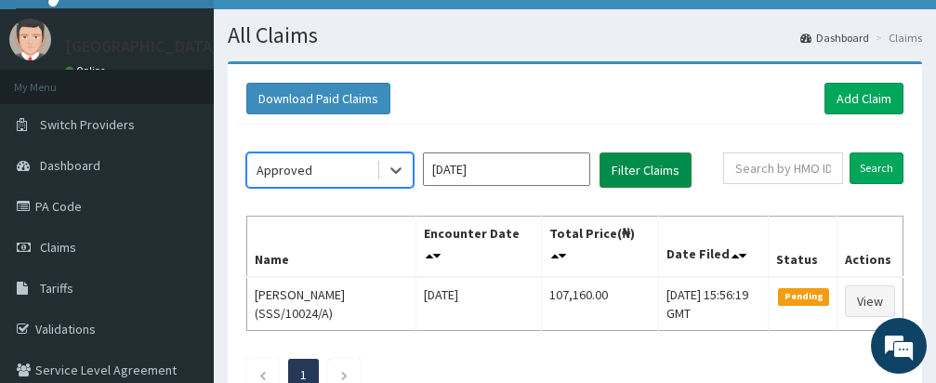
click at [652, 164] on button "Filter Claims" at bounding box center [645, 169] width 92 height 35
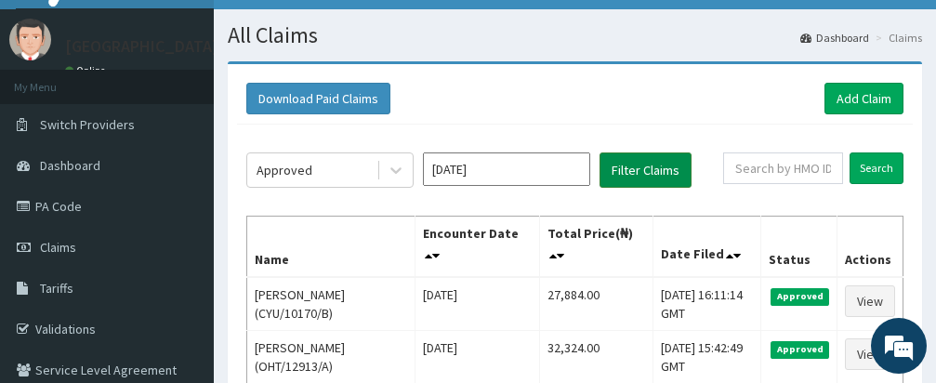
scroll to position [0, 0]
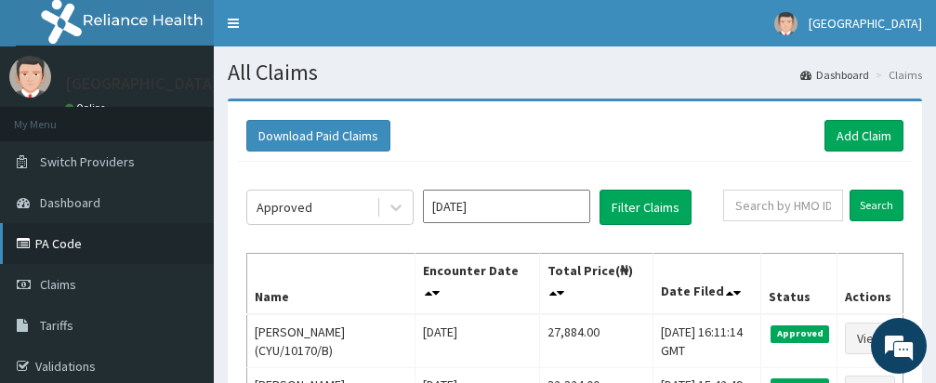
click at [59, 236] on link "PA Code" at bounding box center [107, 243] width 214 height 41
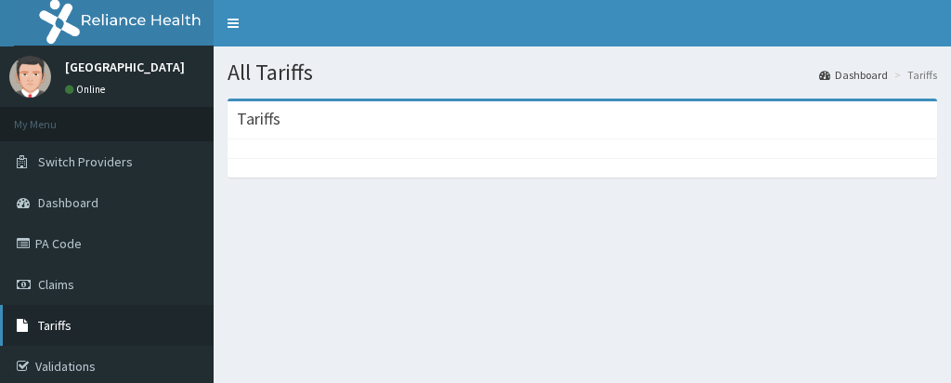
click at [101, 321] on link "Tariffs" at bounding box center [107, 325] width 214 height 41
click at [57, 264] on link "Claims" at bounding box center [107, 284] width 214 height 41
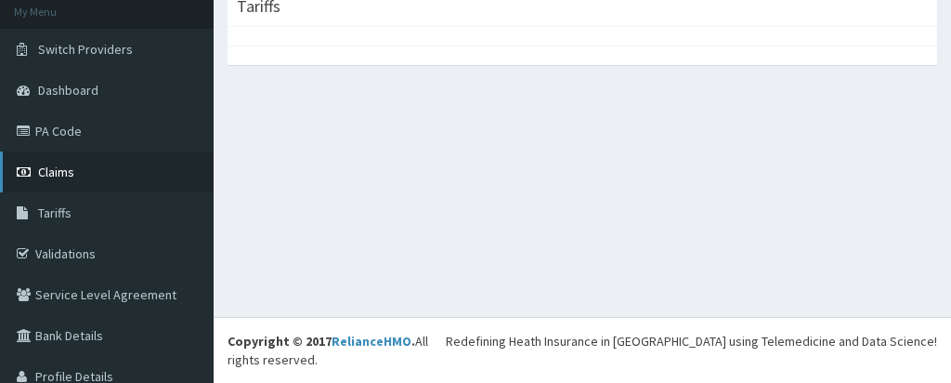
scroll to position [149, 0]
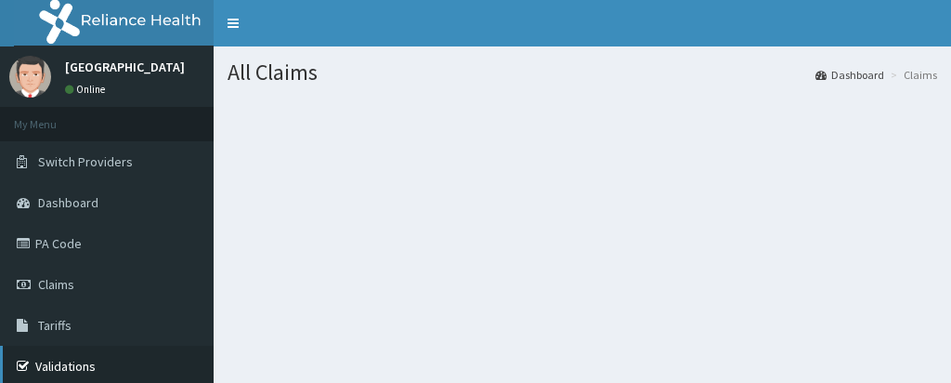
scroll to position [111, 0]
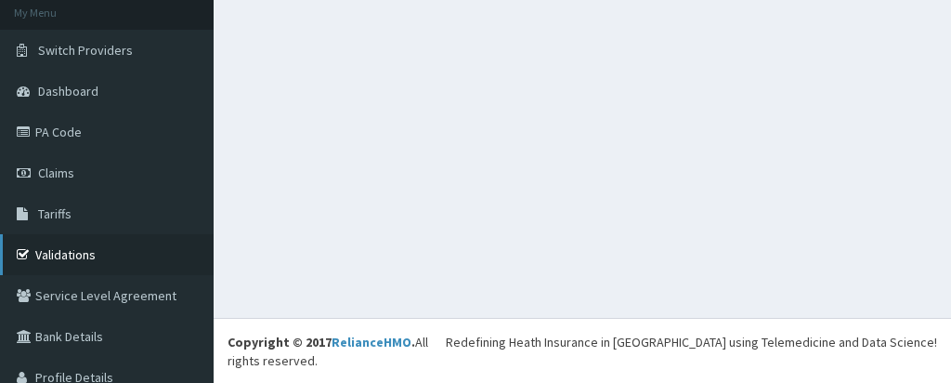
click at [78, 245] on link "Validations" at bounding box center [107, 254] width 214 height 41
